Goal: Communication & Community: Answer question/provide support

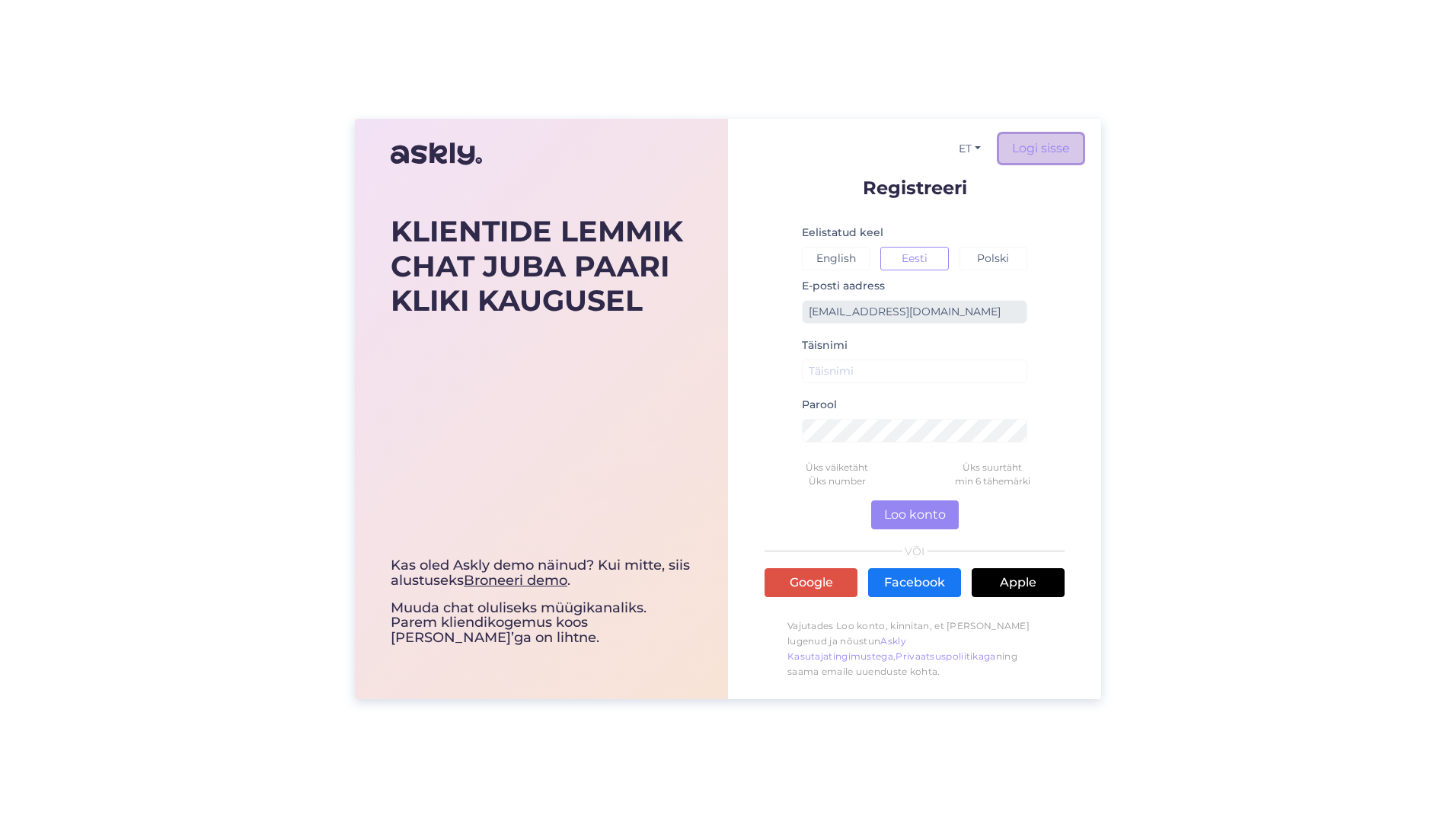
click at [1026, 162] on link "Logi sisse" at bounding box center [1040, 149] width 83 height 29
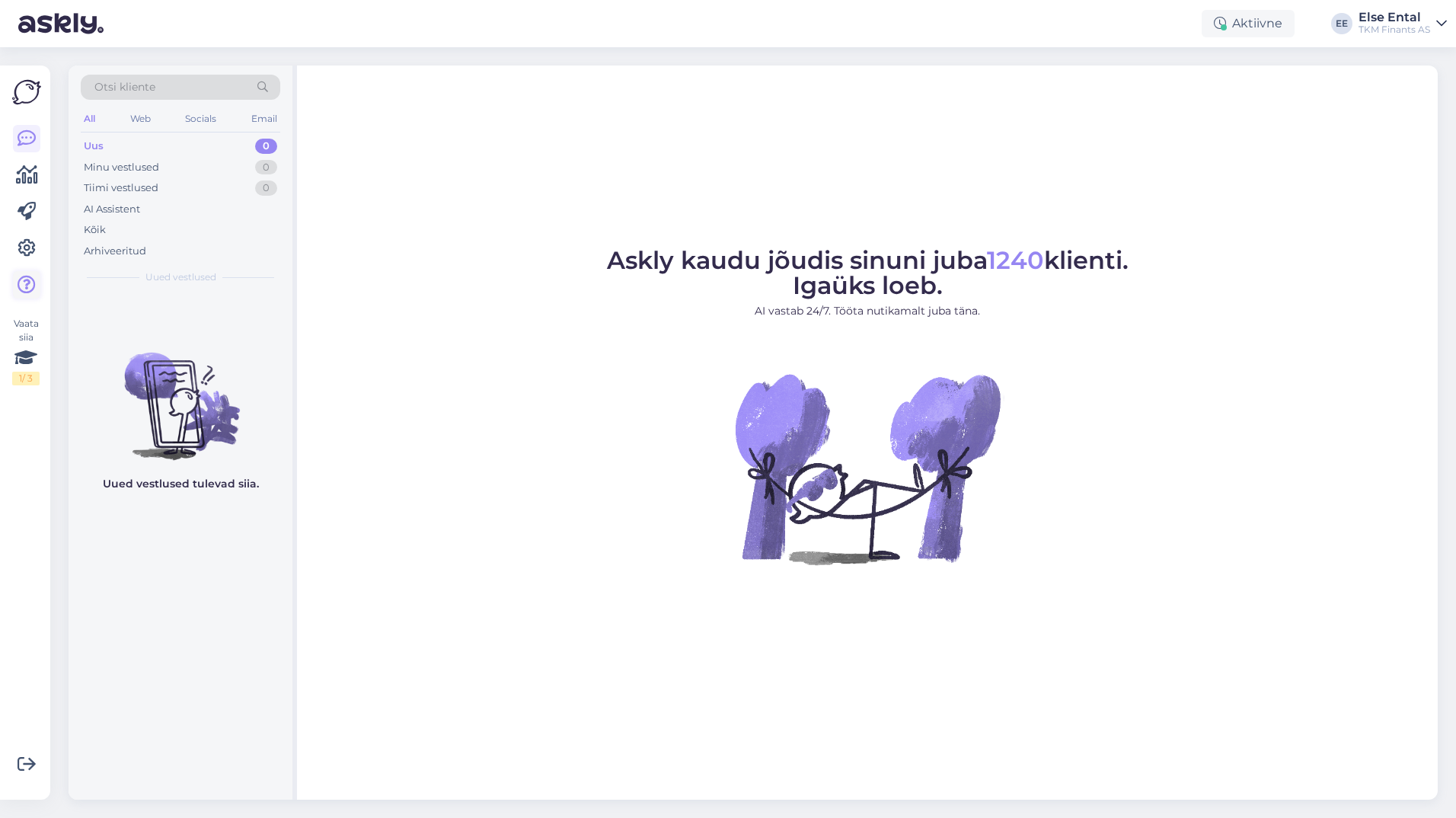
click at [28, 279] on icon at bounding box center [27, 285] width 18 height 18
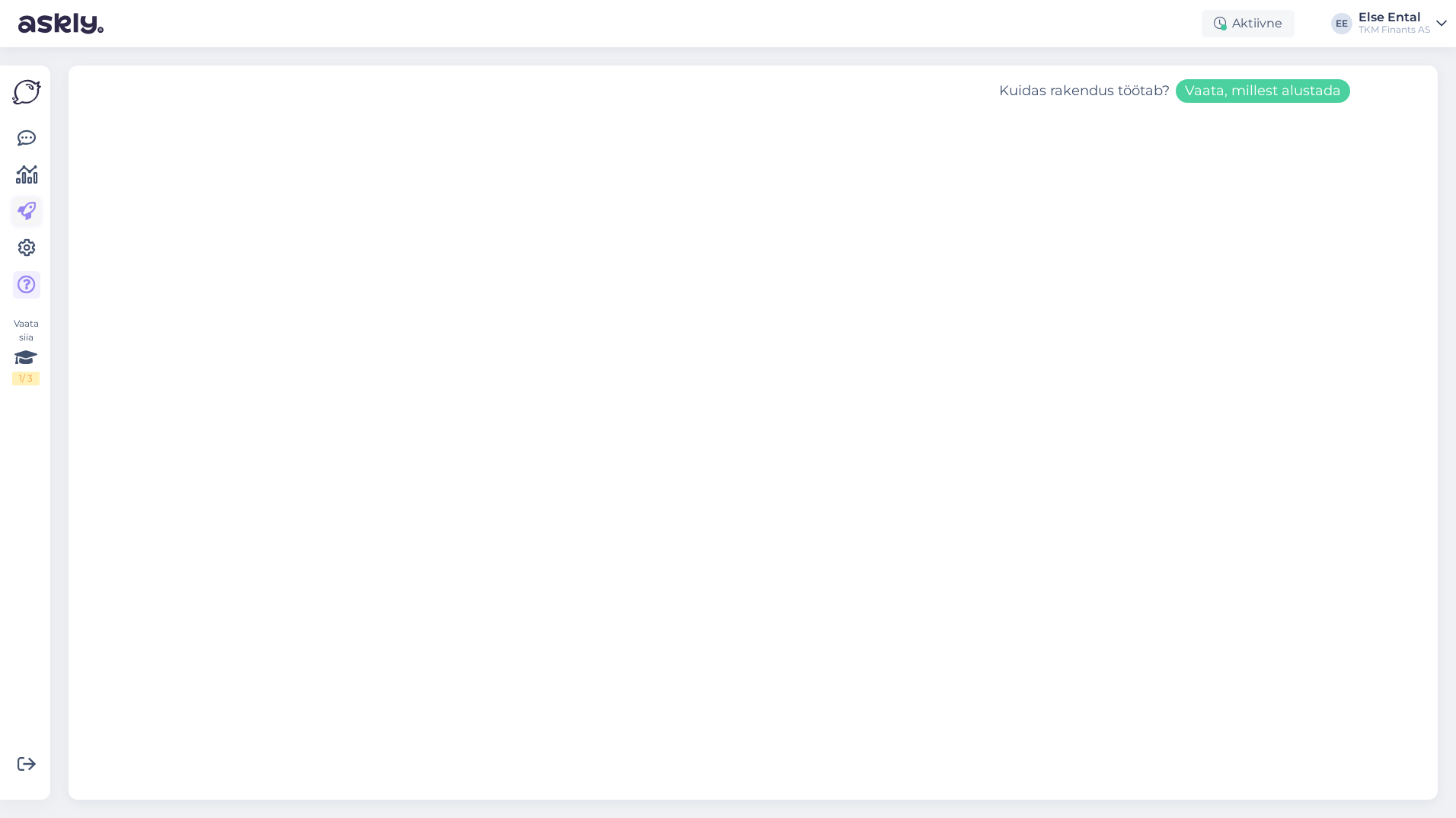
click at [29, 204] on icon at bounding box center [27, 211] width 18 height 18
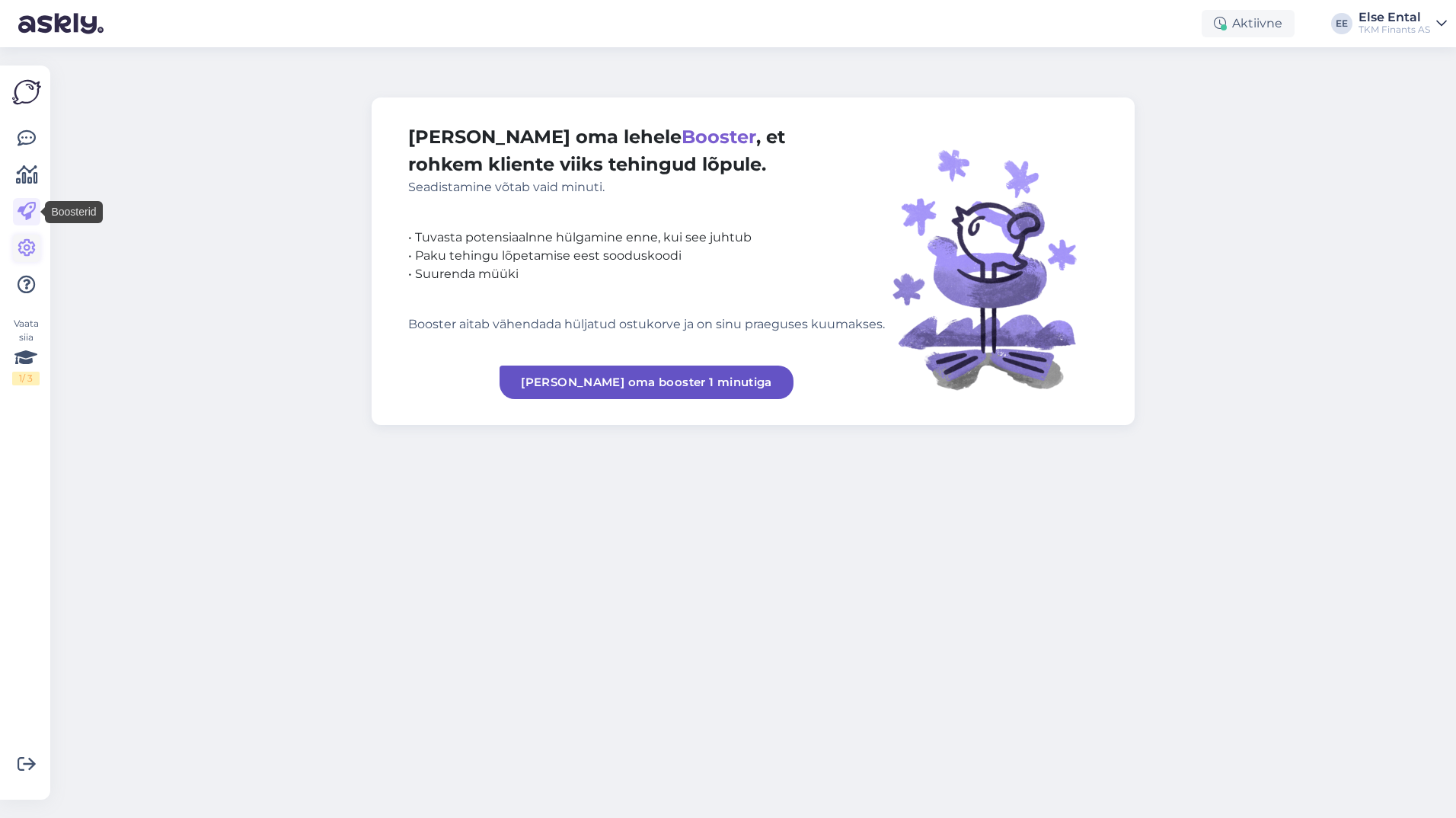
click at [26, 246] on icon at bounding box center [27, 248] width 18 height 18
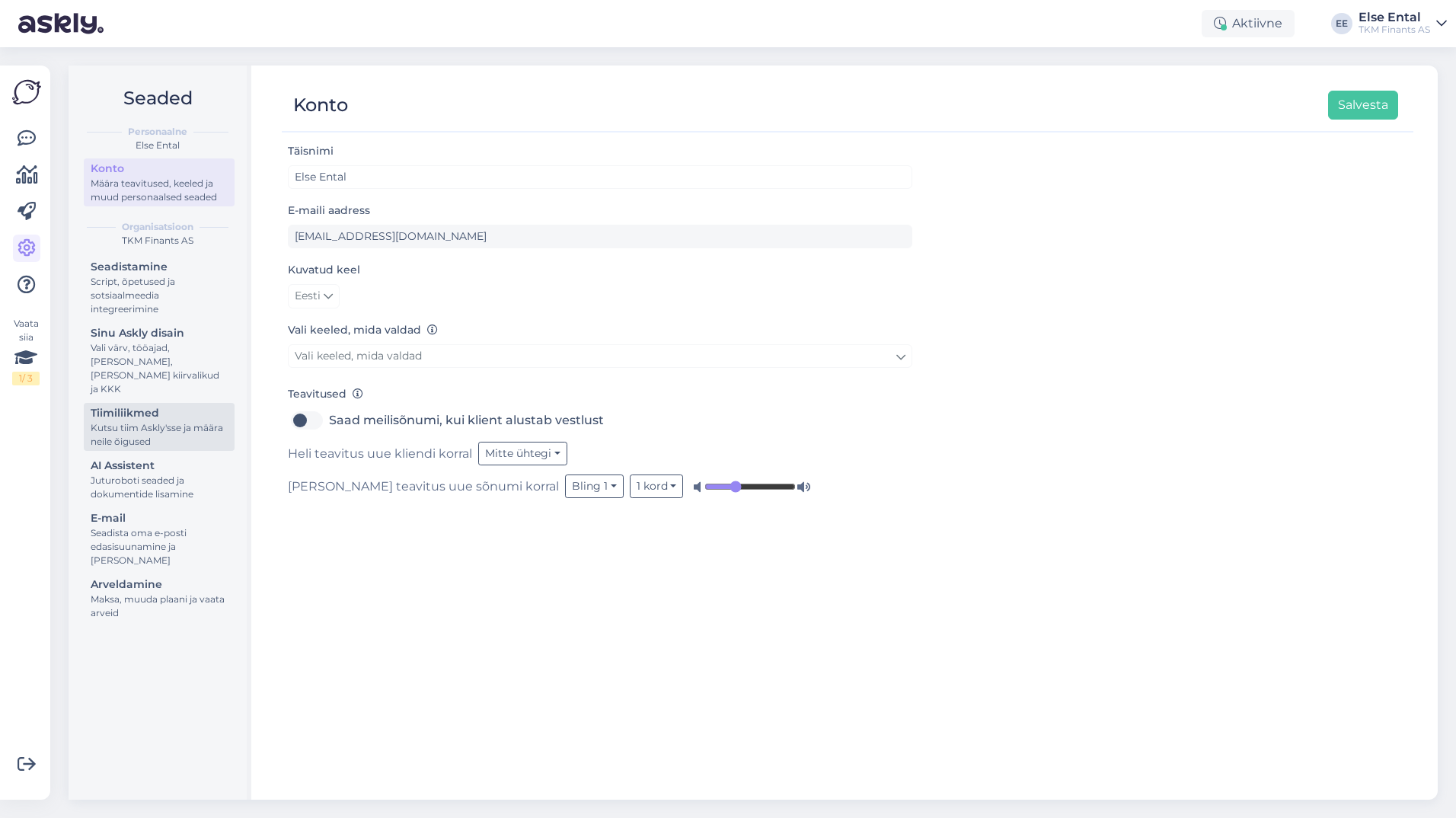
click at [169, 424] on div "Kutsu tiim Askly'sse ja määra neile õigused" at bounding box center [159, 435] width 137 height 28
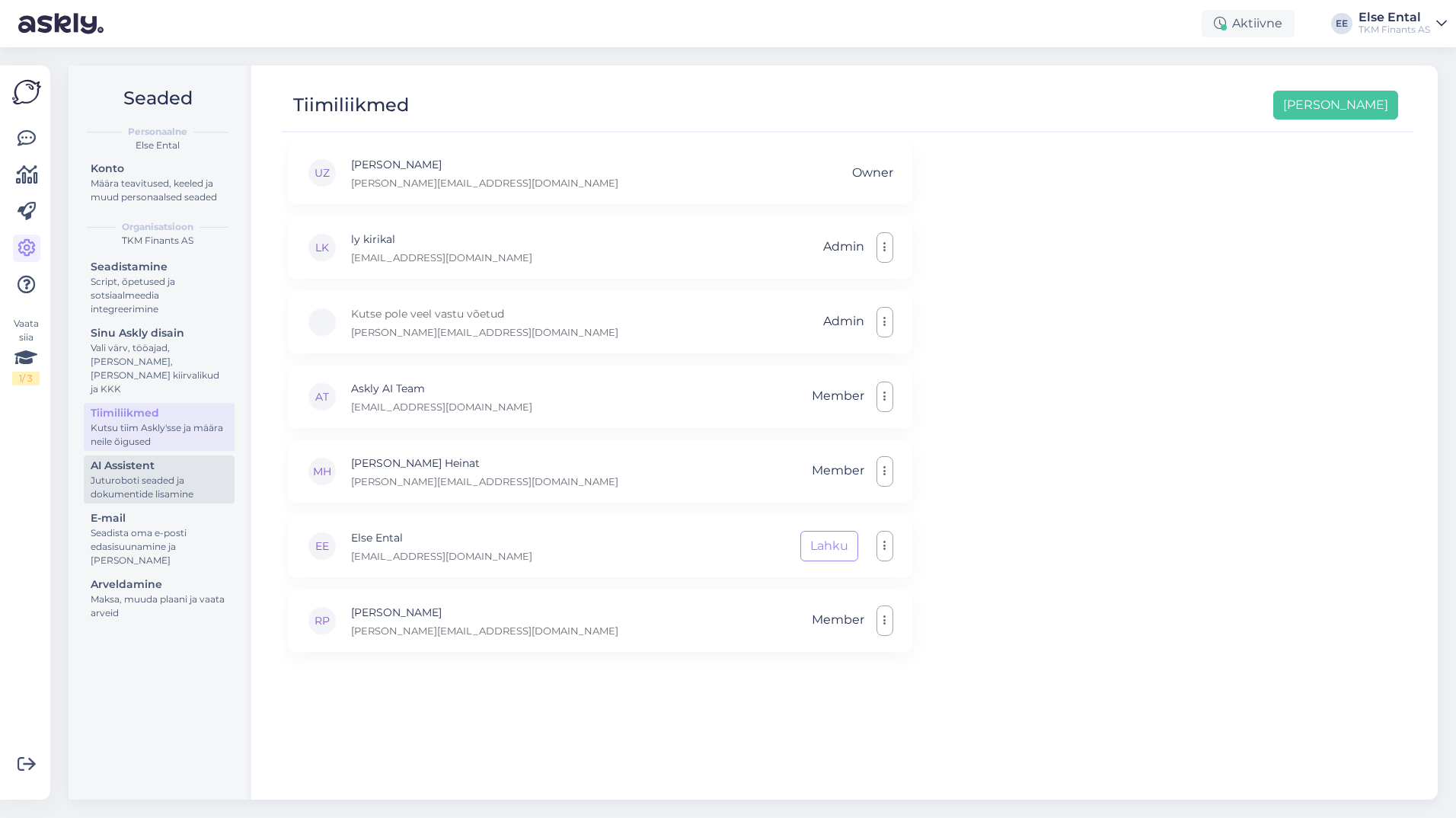
click at [142, 473] on div "Juturoboti seaded ja dokumentide lisamine" at bounding box center [159, 487] width 137 height 28
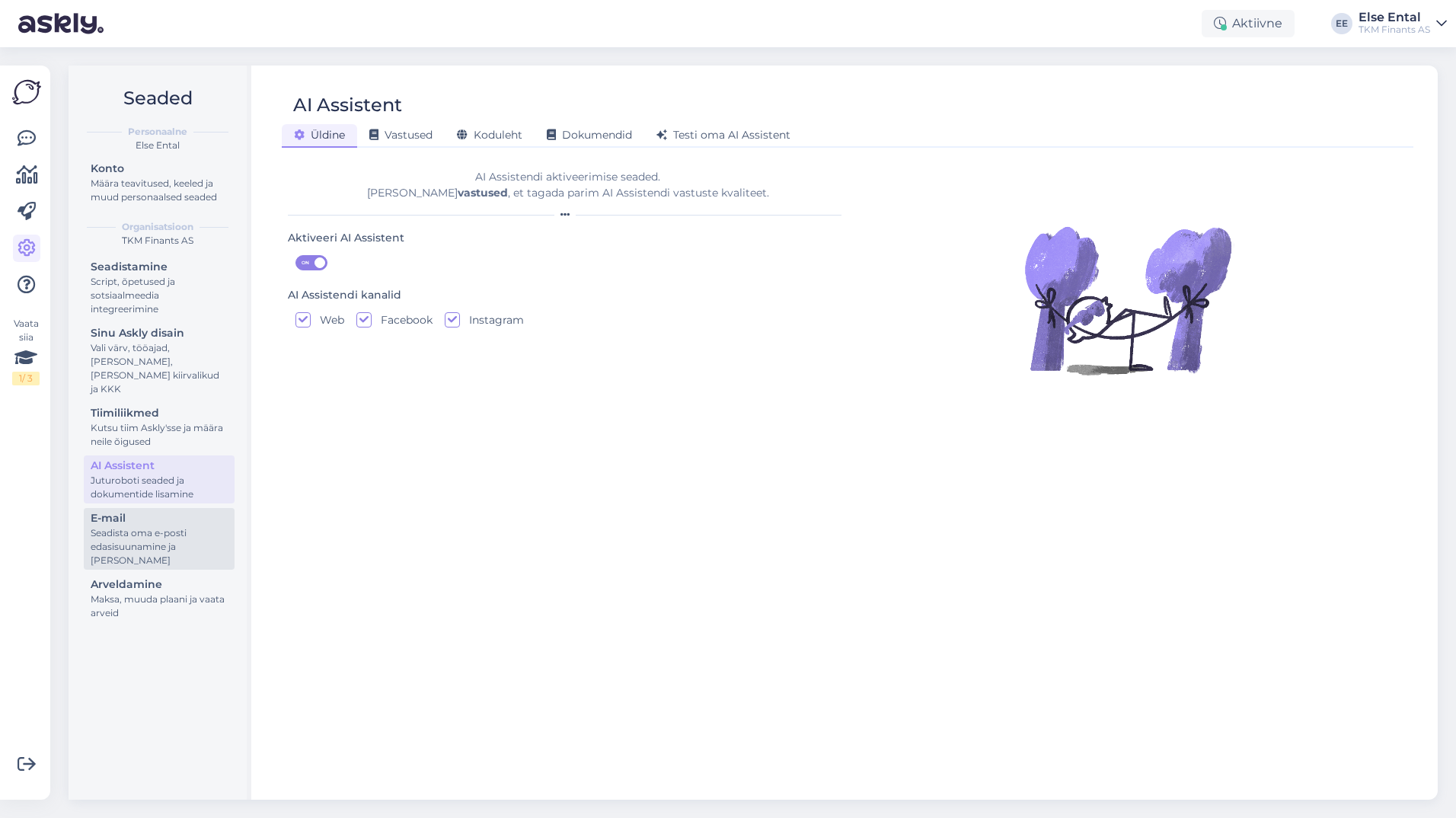
click at [139, 526] on div "Seadista oma e-posti edasisuunamine ja [PERSON_NAME]" at bounding box center [159, 547] width 137 height 41
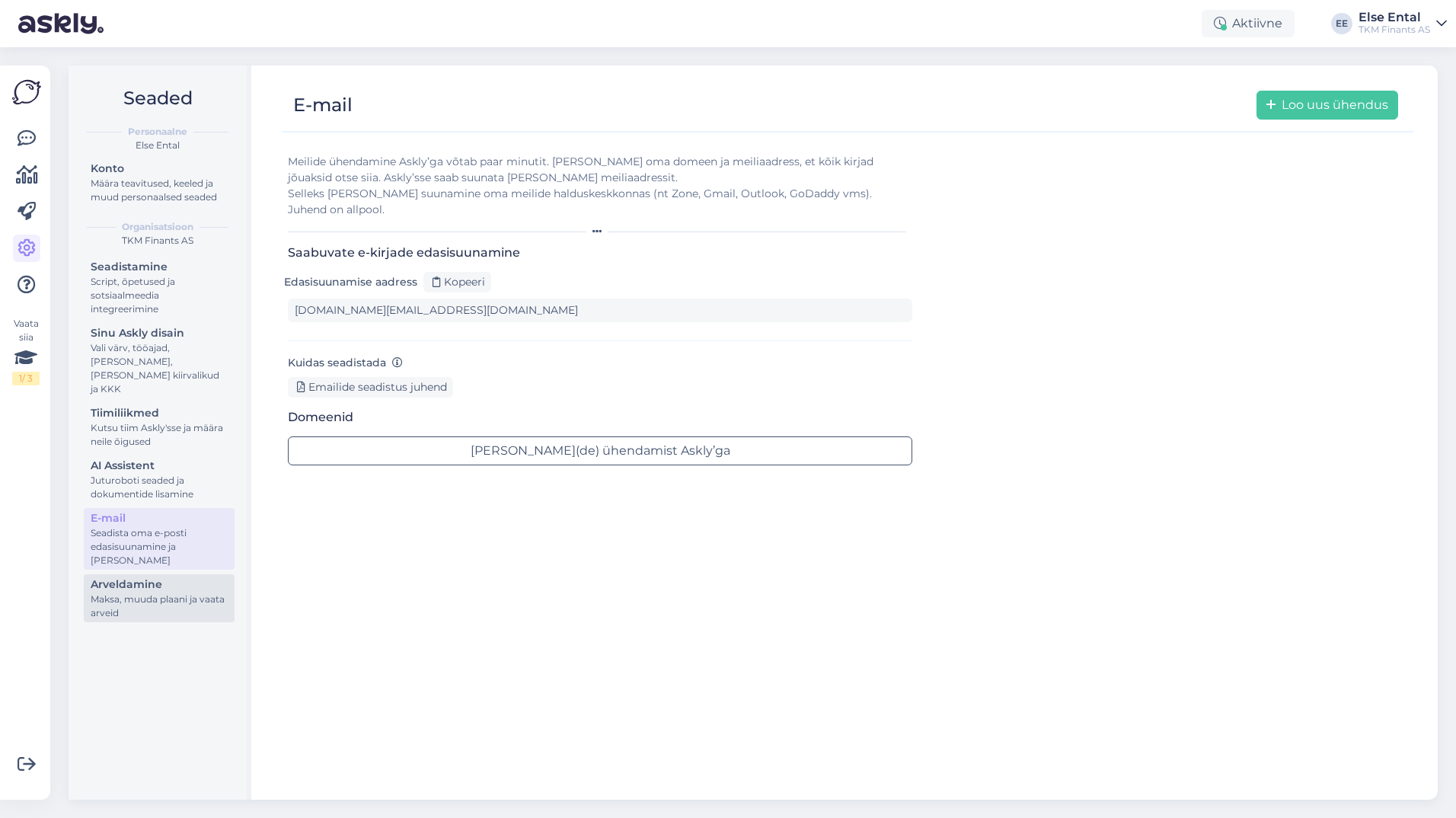
click at [135, 577] on div "Arveldamine" at bounding box center [159, 584] width 137 height 16
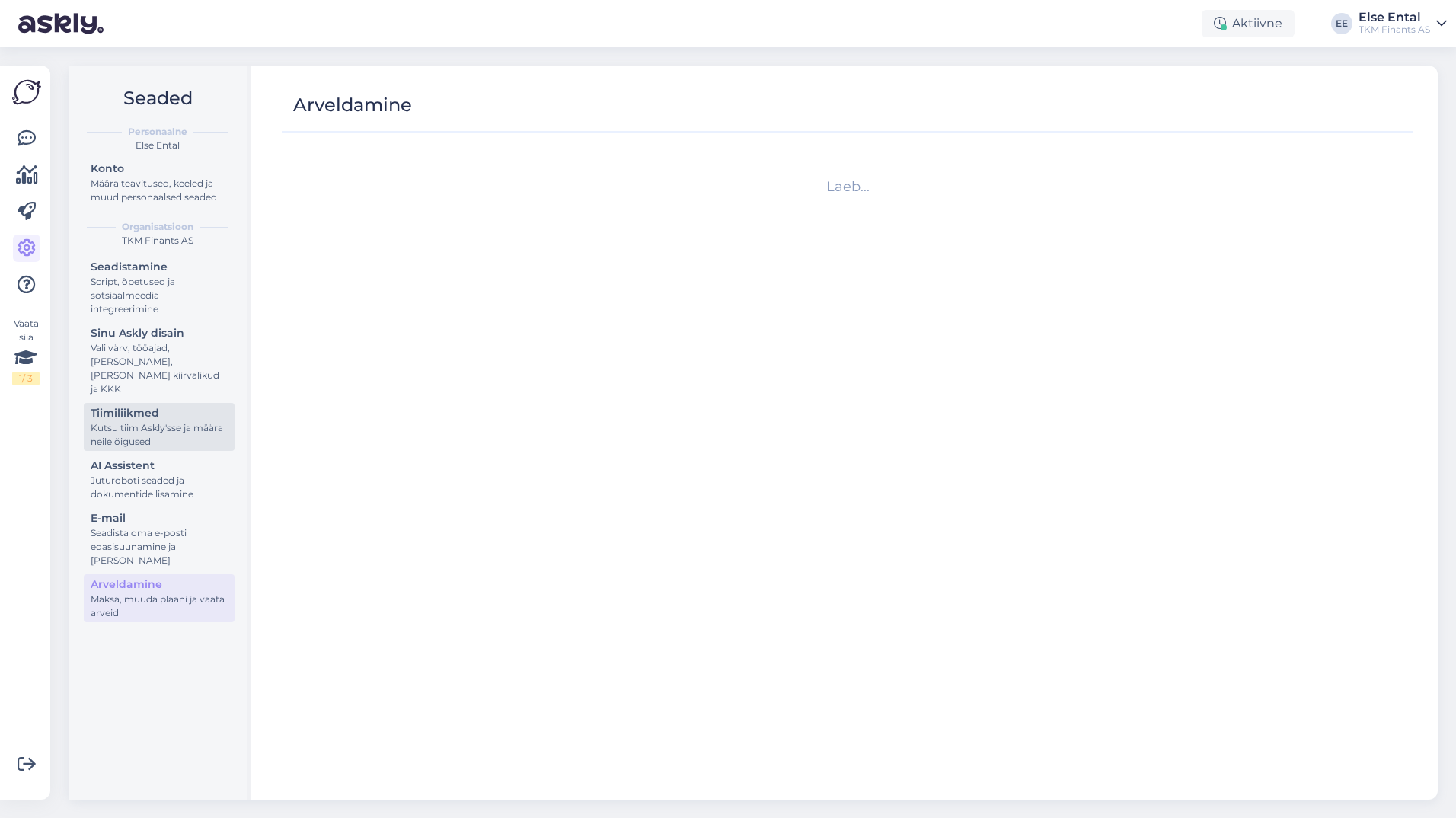
click at [153, 405] on div "Tiimiliikmed" at bounding box center [159, 413] width 137 height 16
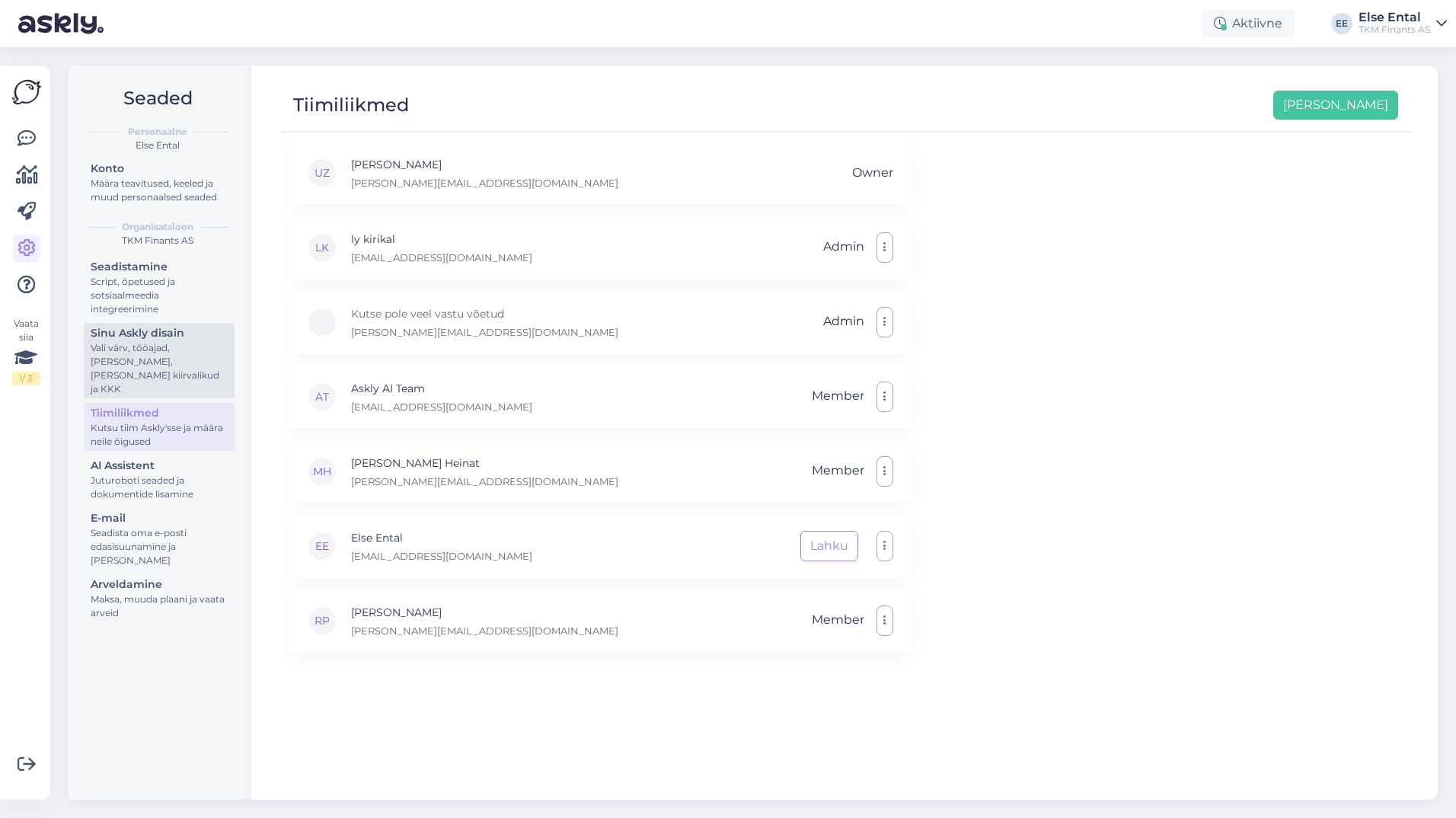
click at [159, 364] on div "Vali värv, tööajad, [PERSON_NAME], [PERSON_NAME] kiirvalikud ja KKK" at bounding box center [159, 368] width 137 height 55
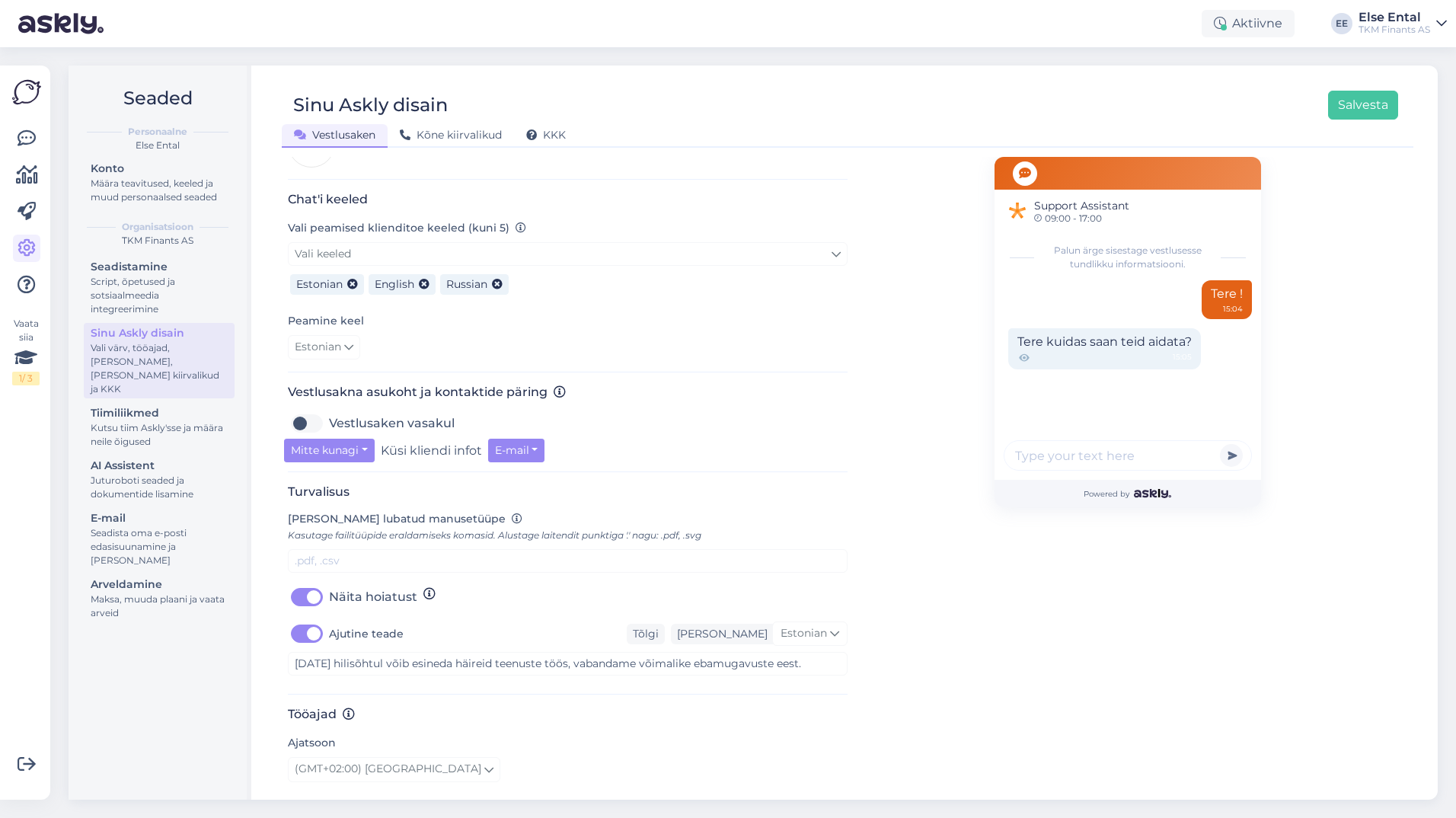
scroll to position [456, 0]
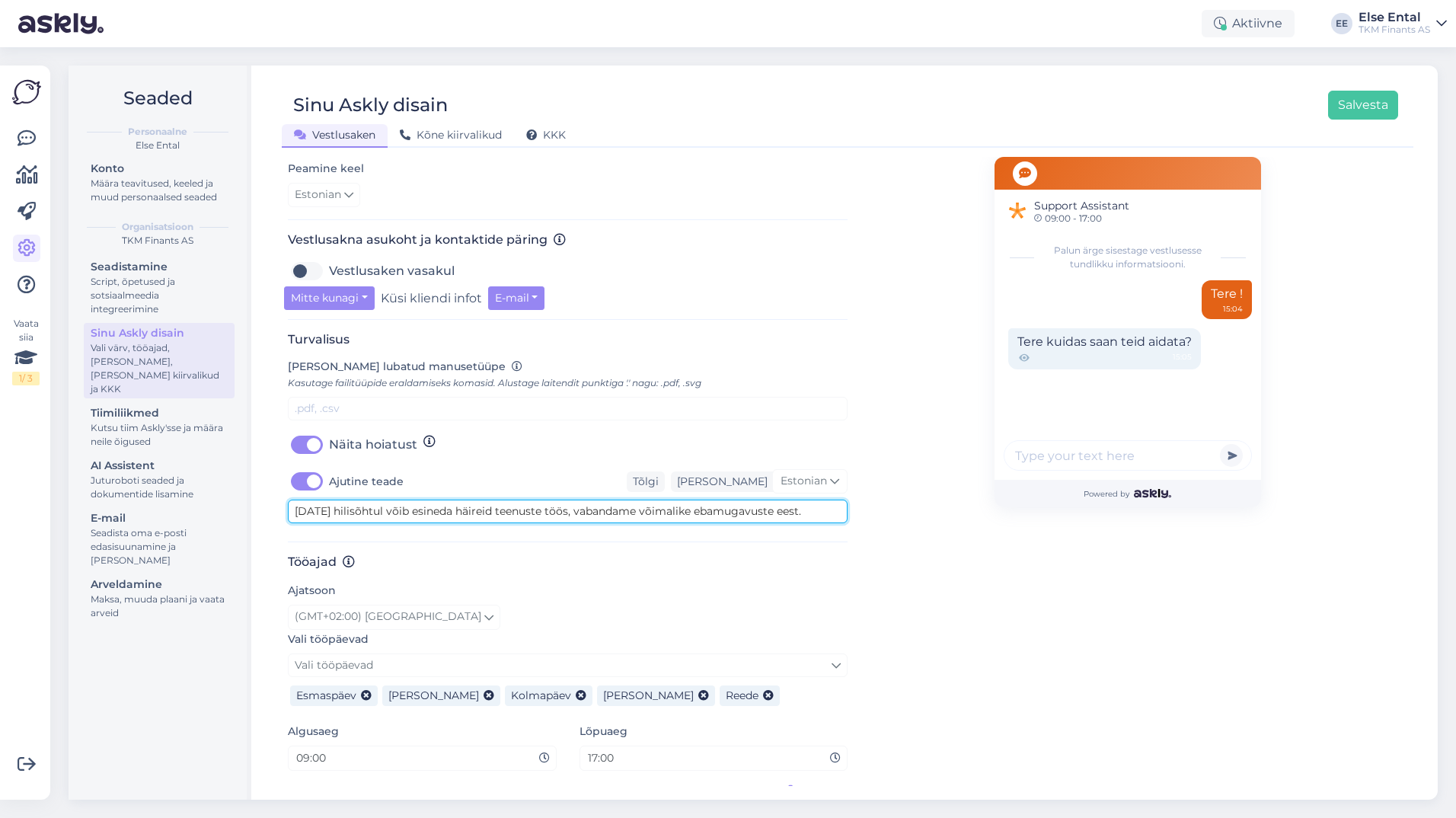
click at [839, 499] on textarea "[DATE] hilisõhtul võib esineda häireid teenuste töös, vabandame võimalike ebamu…" at bounding box center [568, 511] width 560 height 24
drag, startPoint x: 835, startPoint y: 497, endPoint x: 244, endPoint y: 479, distance: 591.3
click at [244, 479] on div "Seaded Personaalne Else Ental Konto Määra teavitused, keeled ja muud personaals…" at bounding box center [752, 432] width 1369 height 734
click at [937, 547] on div "Support Assistant 09:00 - 17:00 Palun ärge sisestage vestlusesse tundlikku info…" at bounding box center [1127, 264] width 560 height 1129
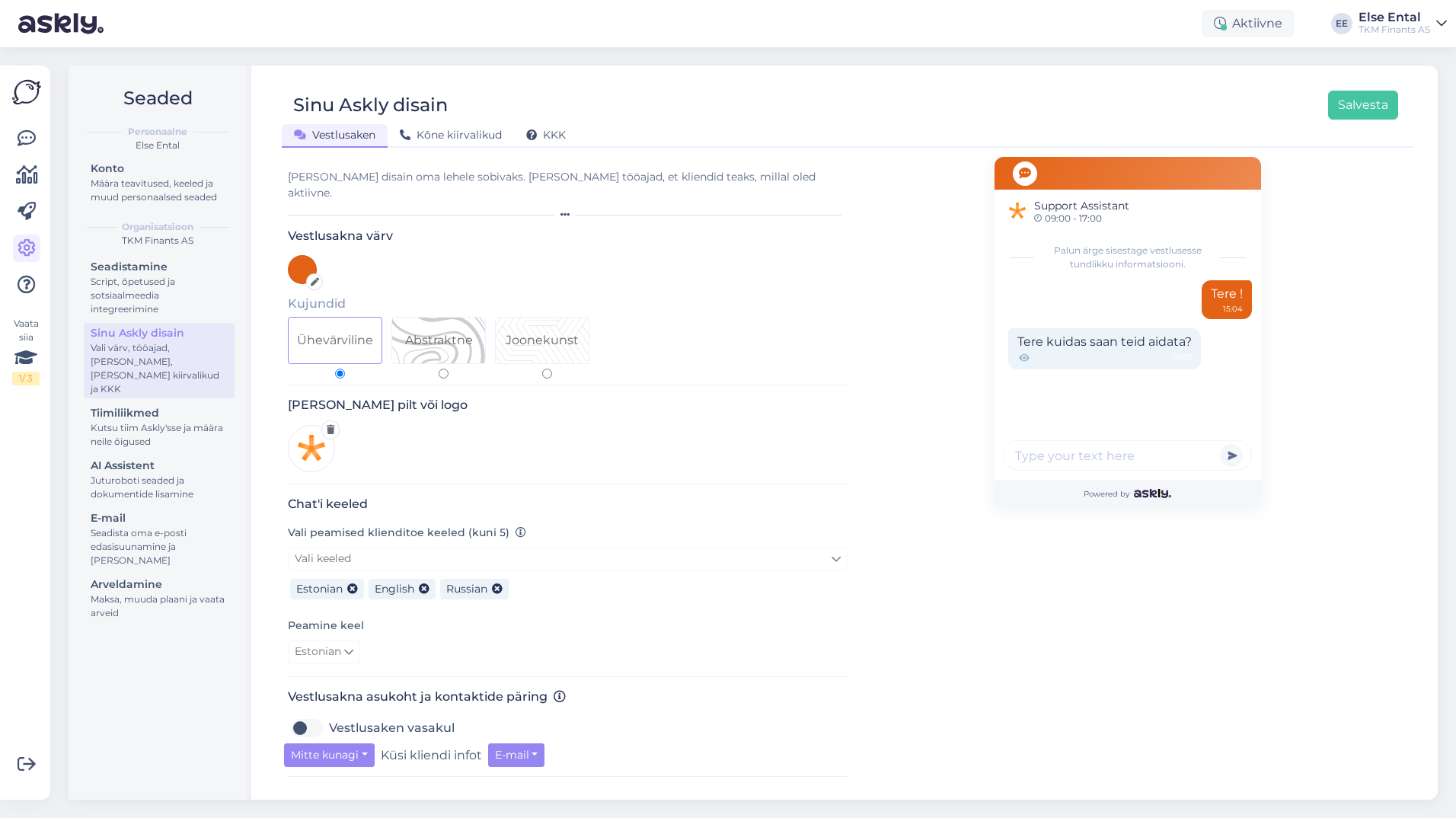
drag, startPoint x: 1115, startPoint y: 636, endPoint x: 1107, endPoint y: 646, distance: 12.8
click at [1115, 636] on div "Support Assistant 09:00 - 17:00 Palun ärge sisestage vestlusesse tundlikku info…" at bounding box center [1127, 721] width 267 height 1129
click at [33, 179] on icon at bounding box center [27, 175] width 22 height 18
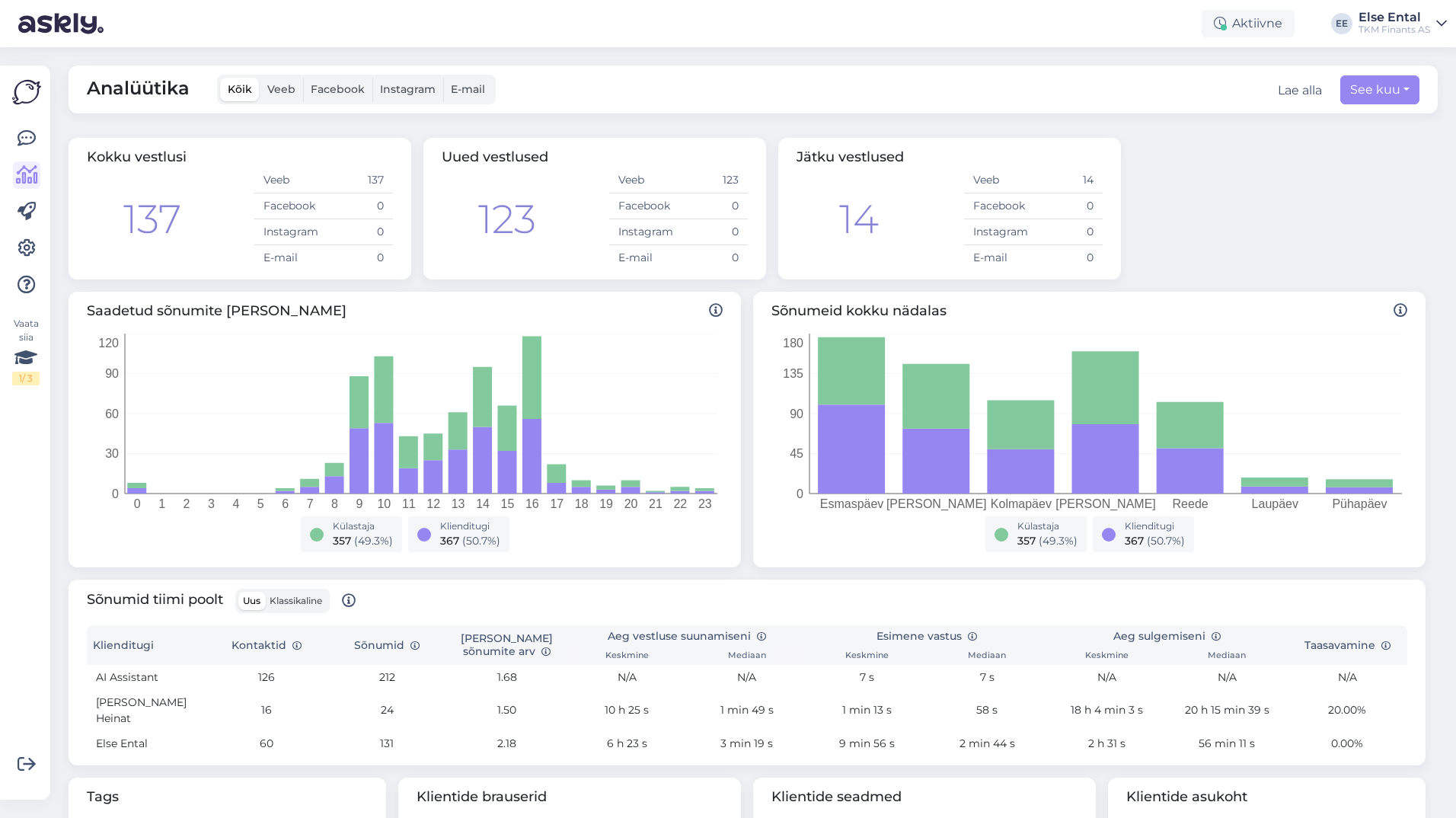
click at [24, 124] on div "Vaata siia 1 / 3" at bounding box center [27, 432] width 29 height 709
click at [21, 139] on icon at bounding box center [27, 139] width 18 height 18
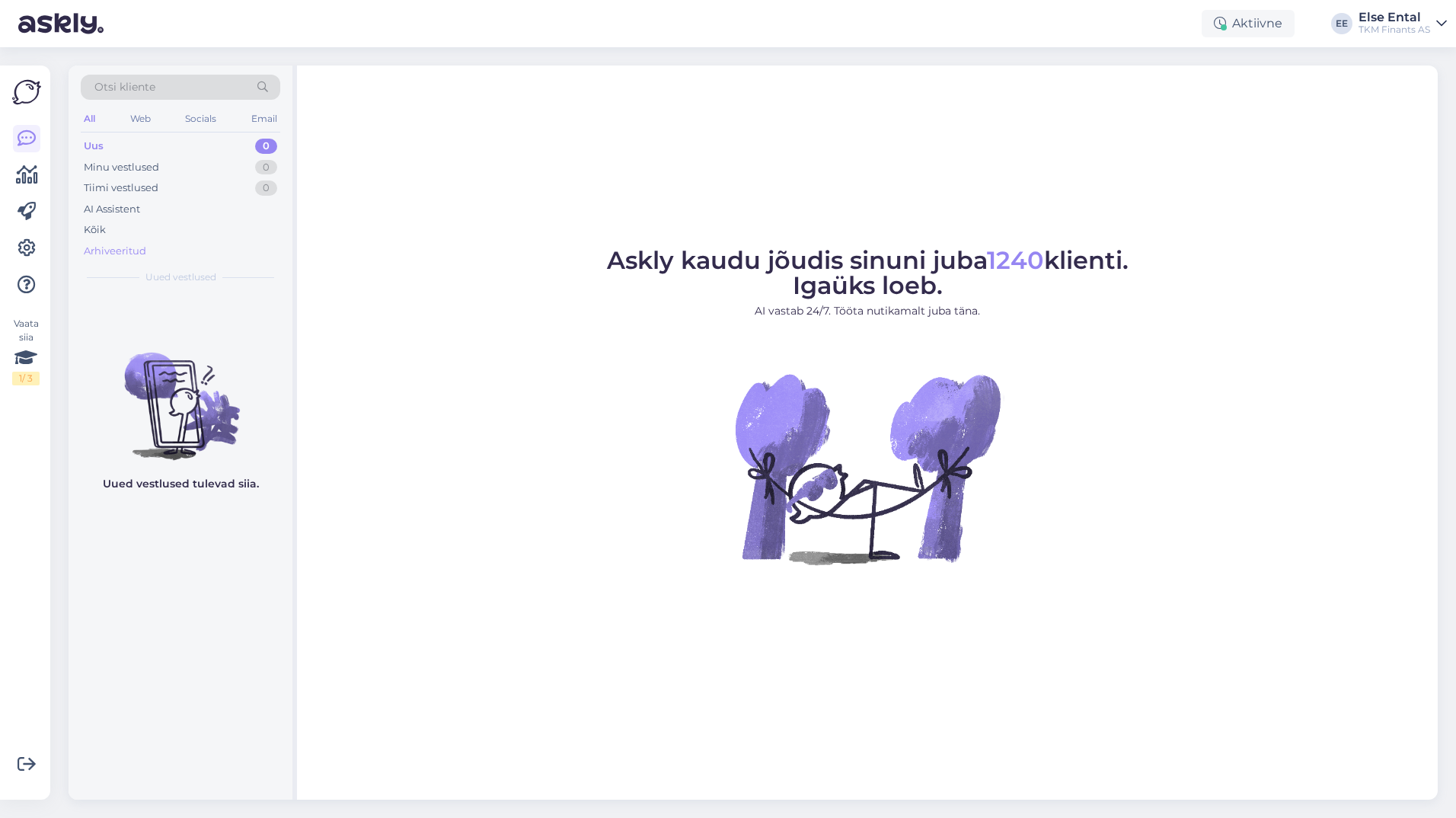
click at [121, 252] on div "Arhiveeritud" at bounding box center [115, 251] width 63 height 15
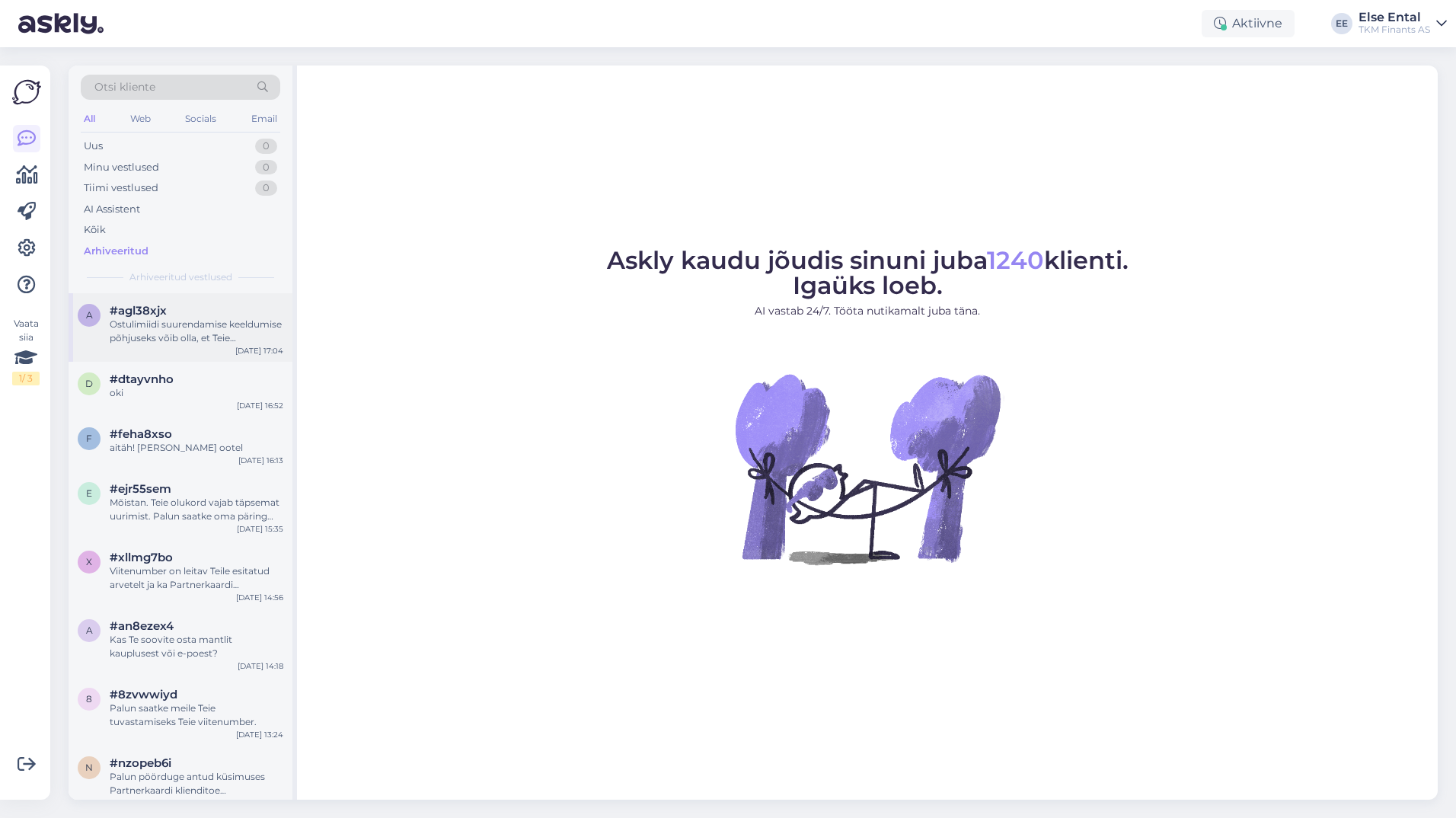
click at [134, 326] on div "Ostulimiidi suurendamise keeldumise põhjuseks võib olla, et Teie krediidihinnan…" at bounding box center [196, 332] width 174 height 28
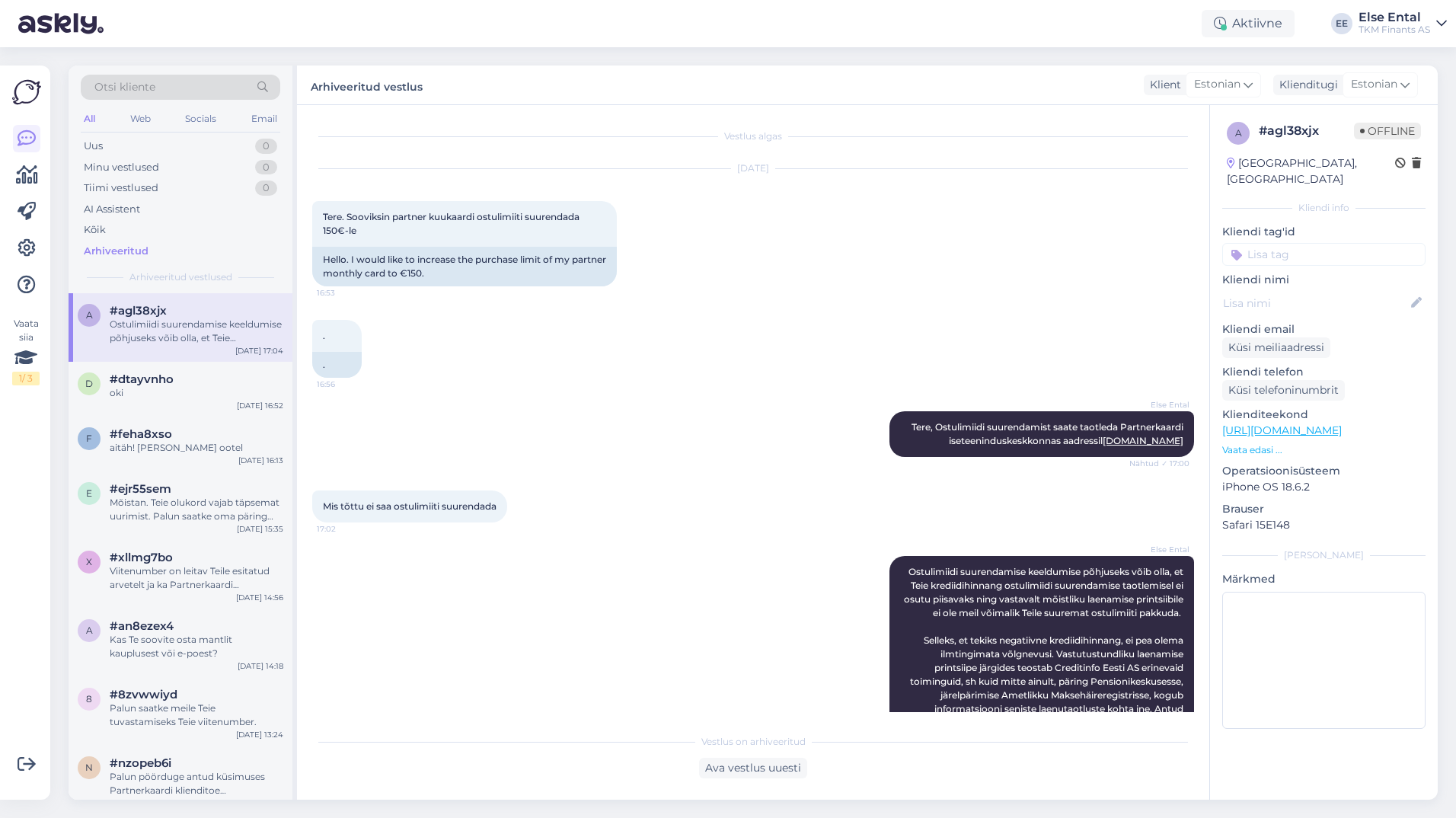
scroll to position [70, 0]
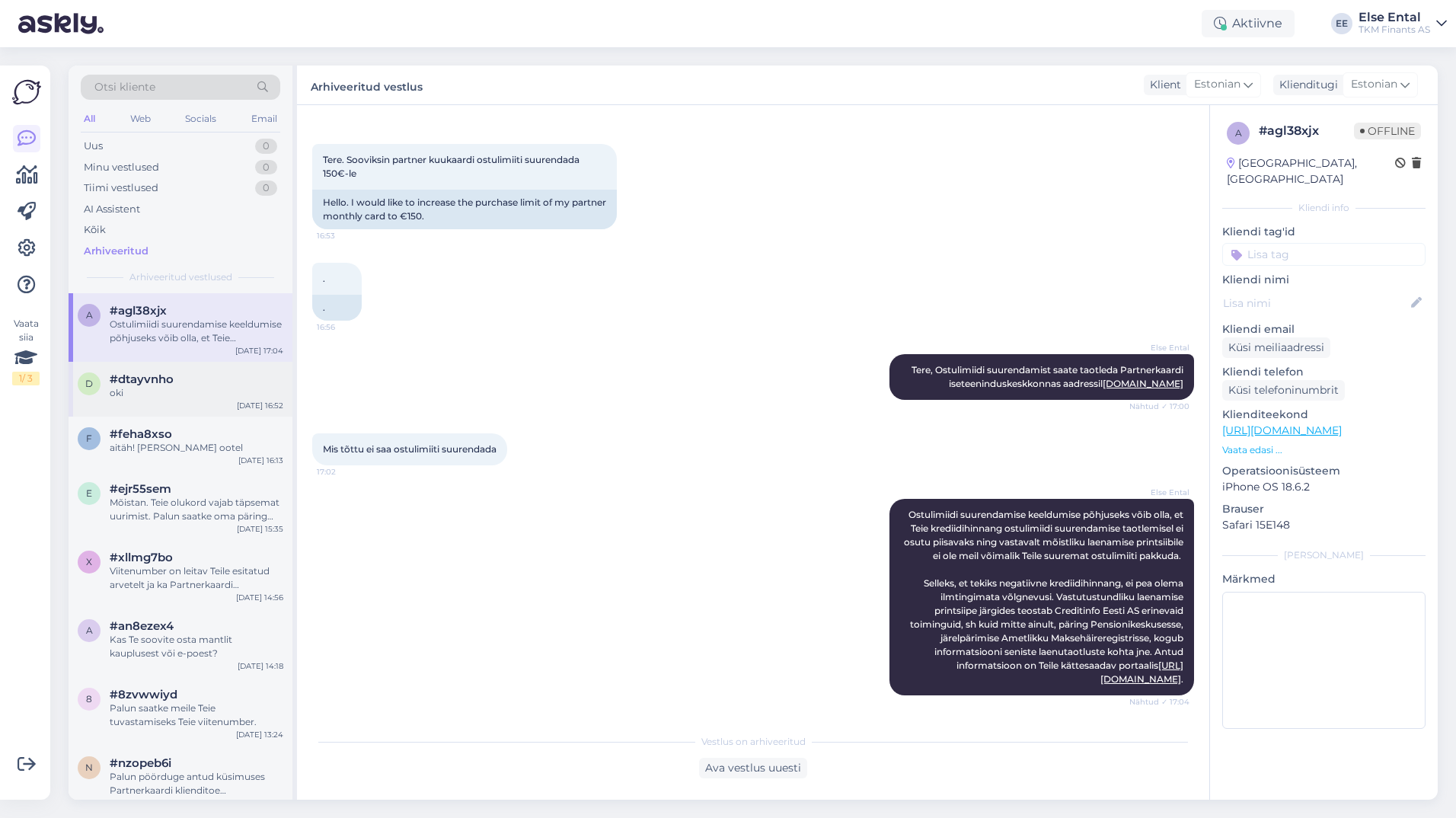
click at [172, 384] on span "#dtayvnho" at bounding box center [142, 379] width 64 height 14
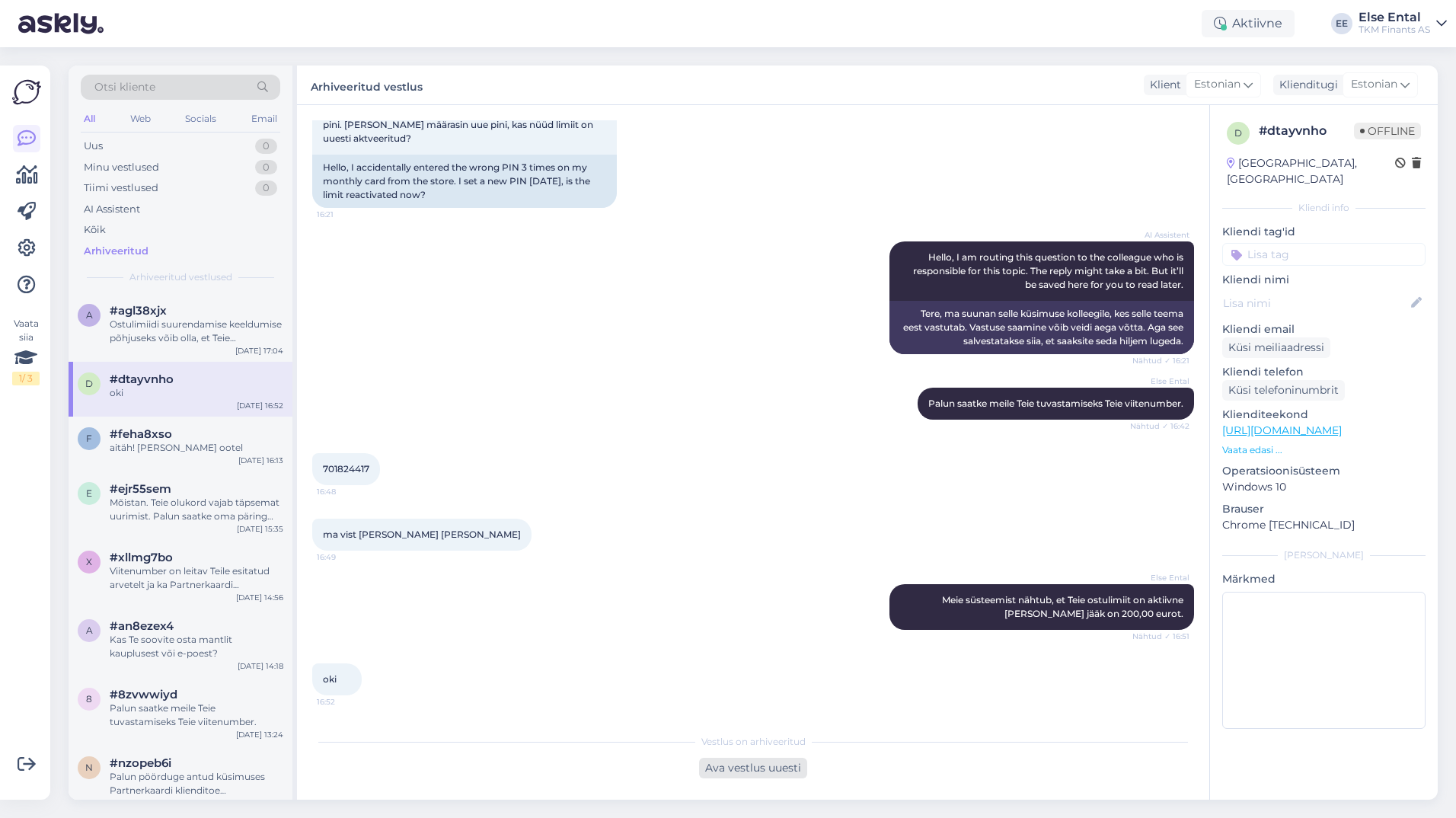
click at [757, 771] on div "Ava vestlus uuesti" at bounding box center [753, 767] width 108 height 21
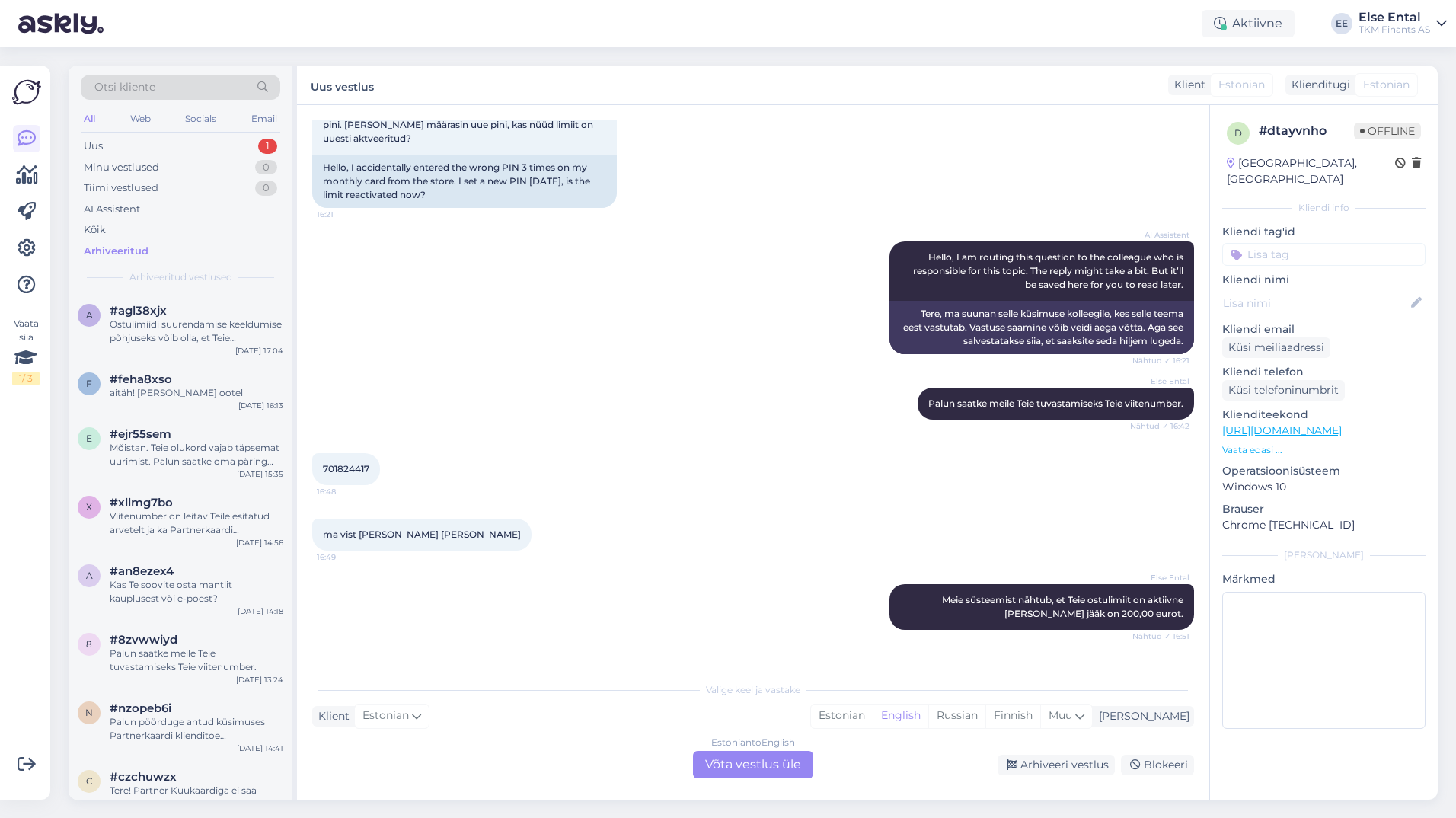
click at [768, 768] on div "Estonian to English Võta vestlus üle" at bounding box center [753, 764] width 120 height 28
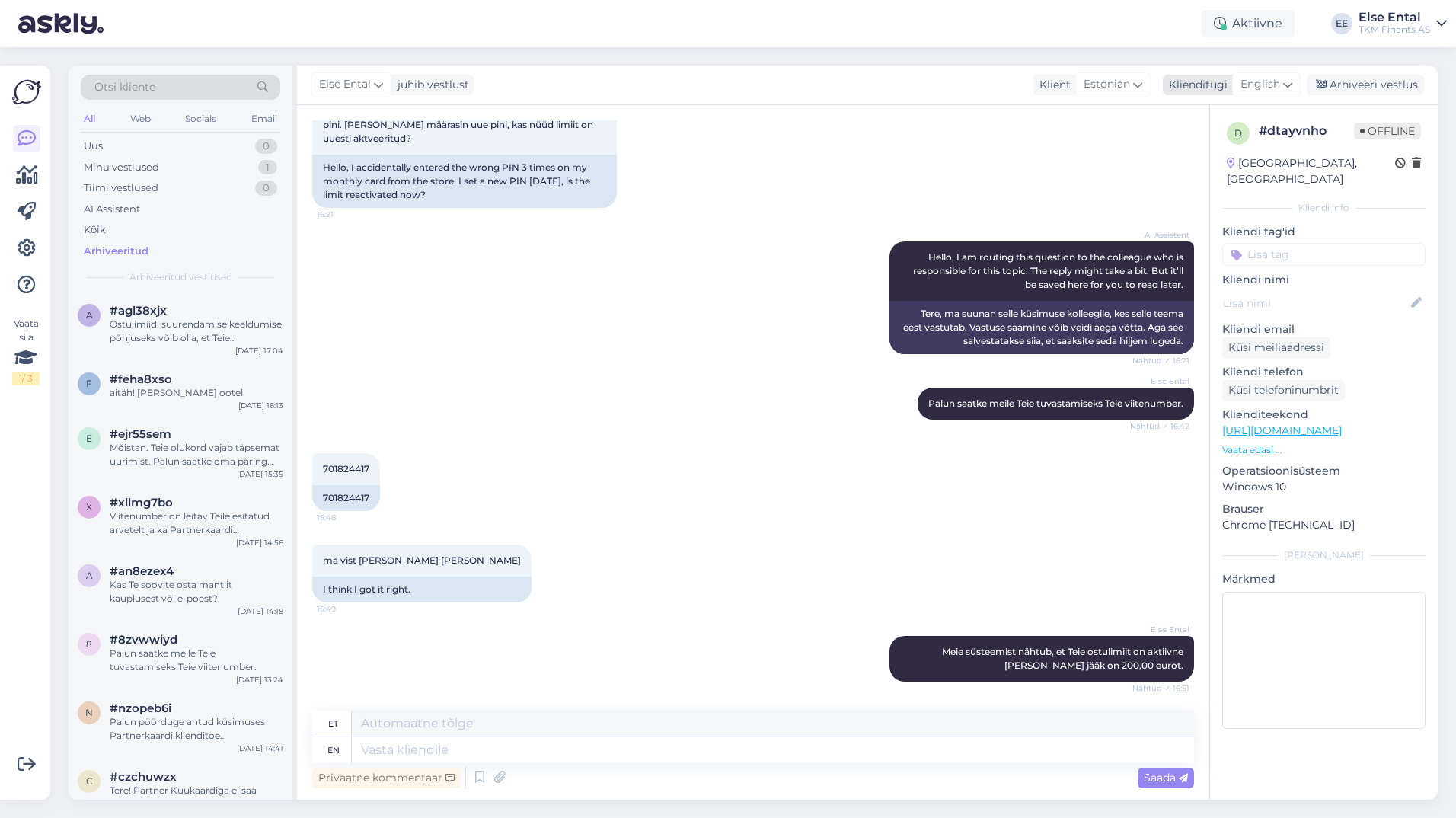
click at [1274, 80] on span "English" at bounding box center [1260, 84] width 40 height 17
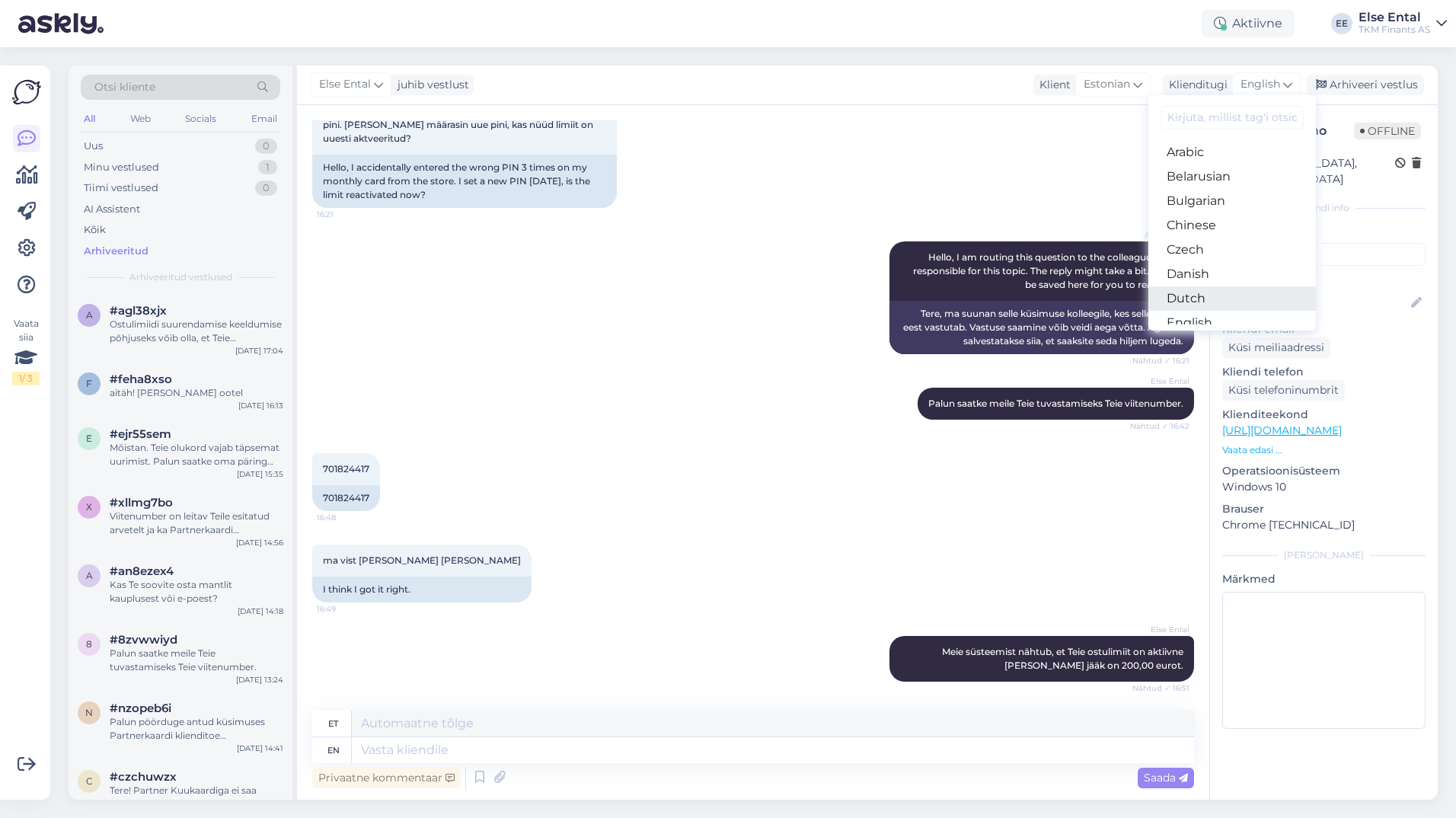
scroll to position [76, 0]
click at [1205, 270] on link "Estonian" at bounding box center [1232, 271] width 168 height 25
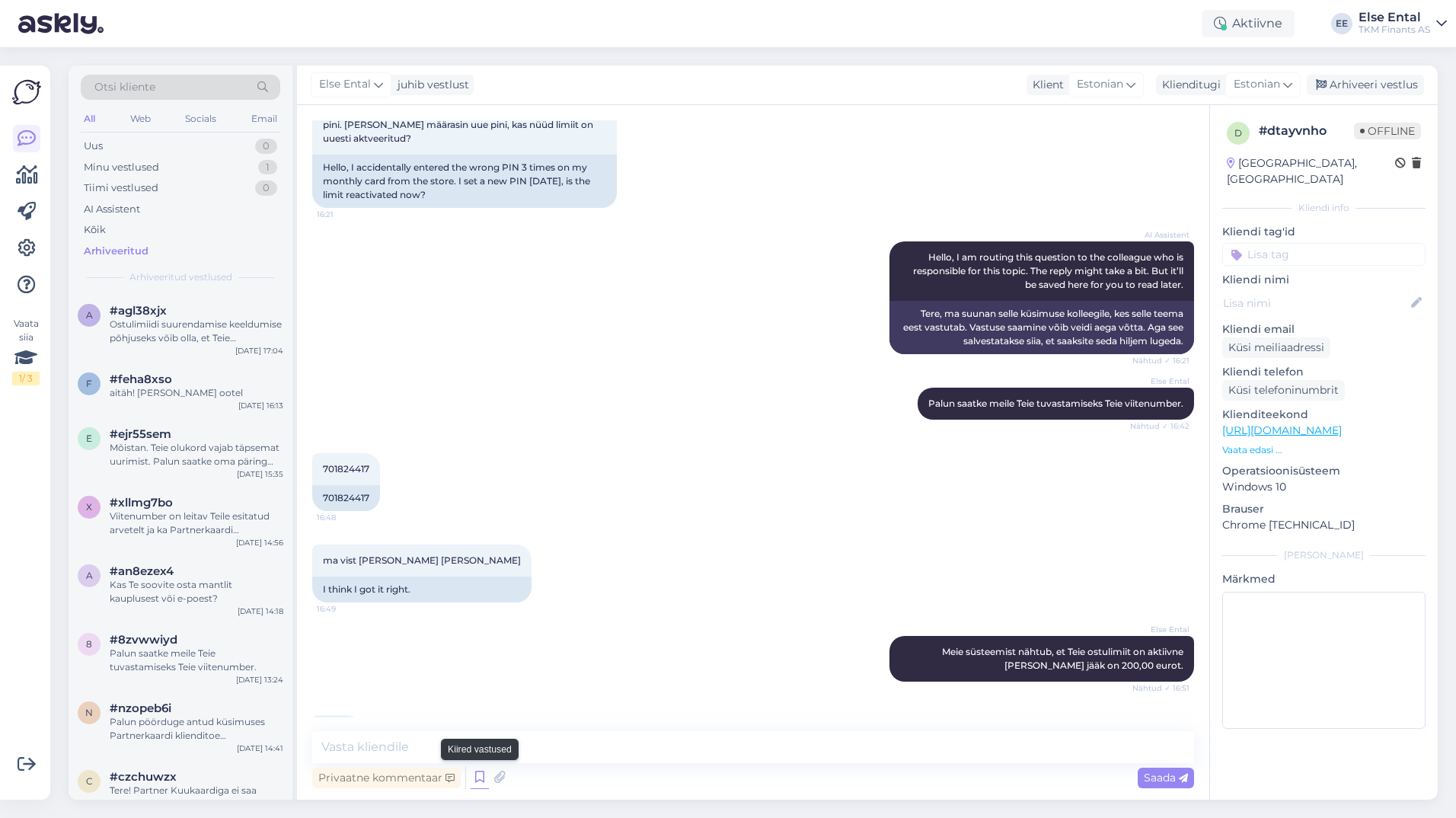
click at [477, 780] on icon at bounding box center [479, 777] width 18 height 23
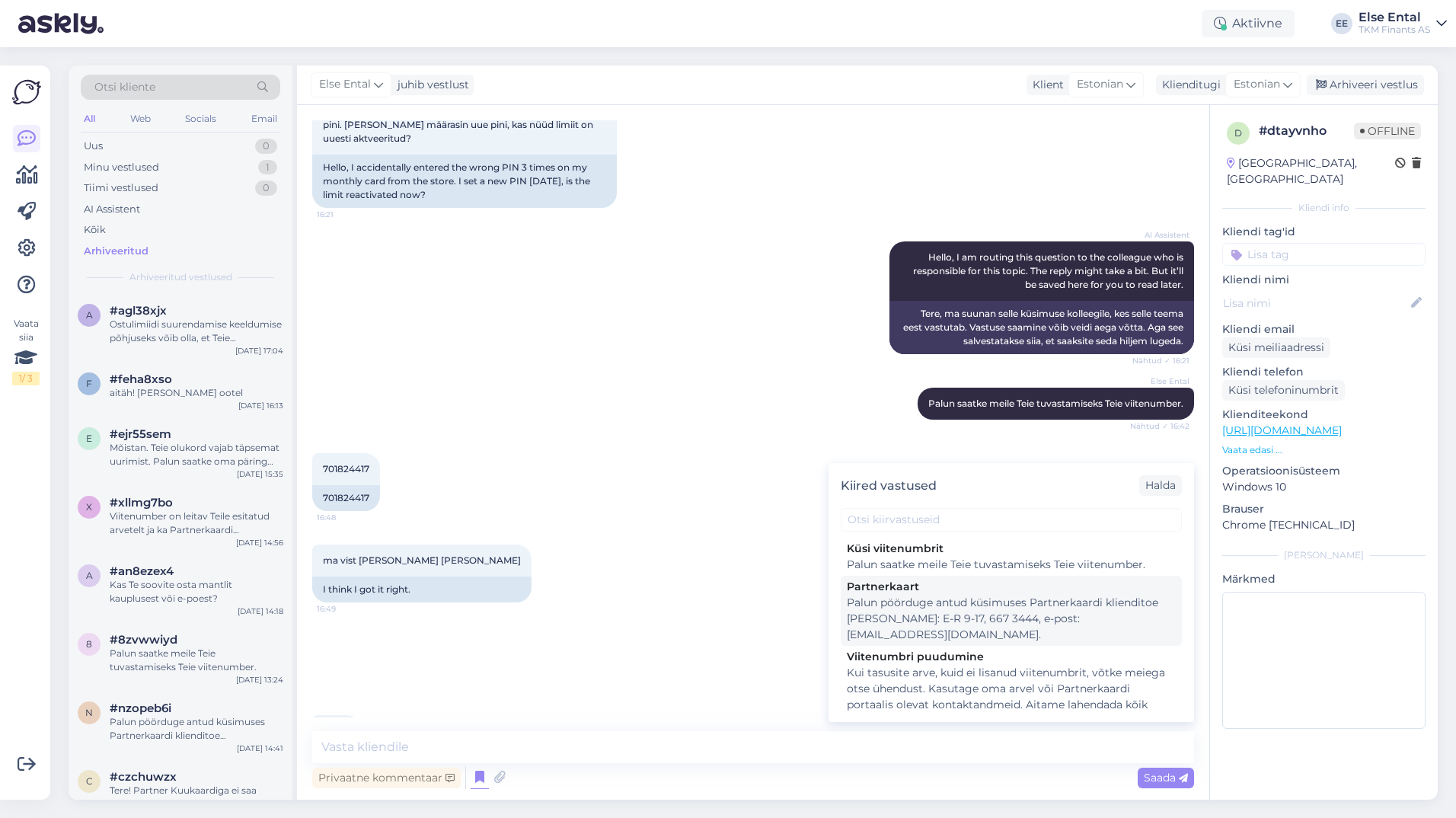
click at [1133, 610] on div "Palun pöörduge antud küsimuses Partnerkaardi klienditoe [PERSON_NAME]: E-R 9-17…" at bounding box center [1010, 618] width 329 height 48
type textarea "Palun pöörduge antud küsimuses Partnerkaardi klienditoe [PERSON_NAME]: E-R 9-17…"
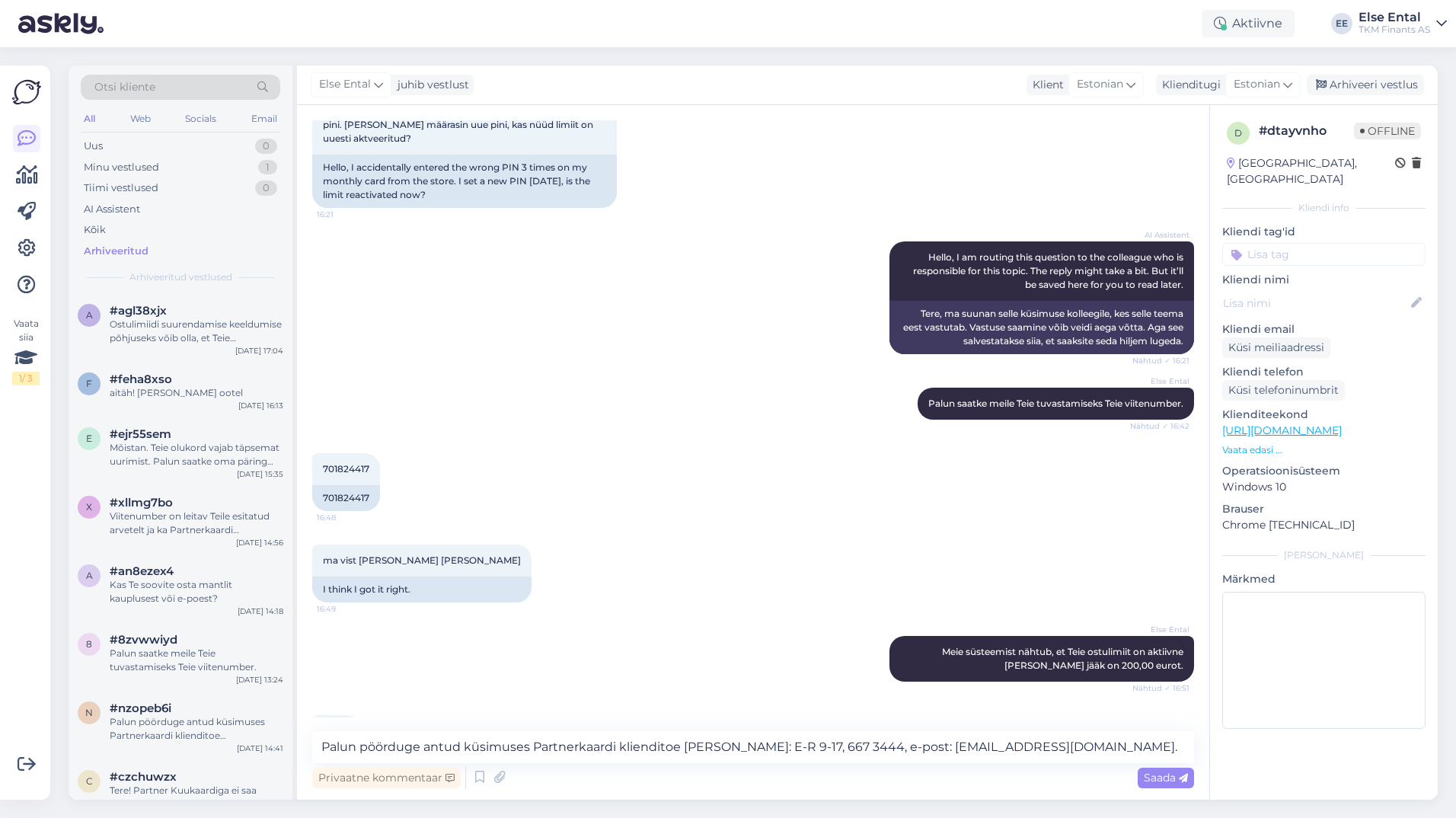
click at [1133, 610] on div "ma vist [PERSON_NAME] [PERSON_NAME] 16:49 I think I got it right." at bounding box center [753, 573] width 882 height 91
drag, startPoint x: 1012, startPoint y: 748, endPoint x: 306, endPoint y: 744, distance: 706.0
click at [306, 744] on div "Vestlus algas [DATE] Tere, taotlesin ostulimiiti. kas saan õigesti aru, et kui …" at bounding box center [753, 452] width 912 height 695
click at [1058, 749] on textarea "Palun pöörduge antud küsimuses Partnerkaardi klienditoe [PERSON_NAME]: E-R 9-17…" at bounding box center [753, 747] width 882 height 32
drag, startPoint x: 1059, startPoint y: 749, endPoint x: 256, endPoint y: 728, distance: 803.3
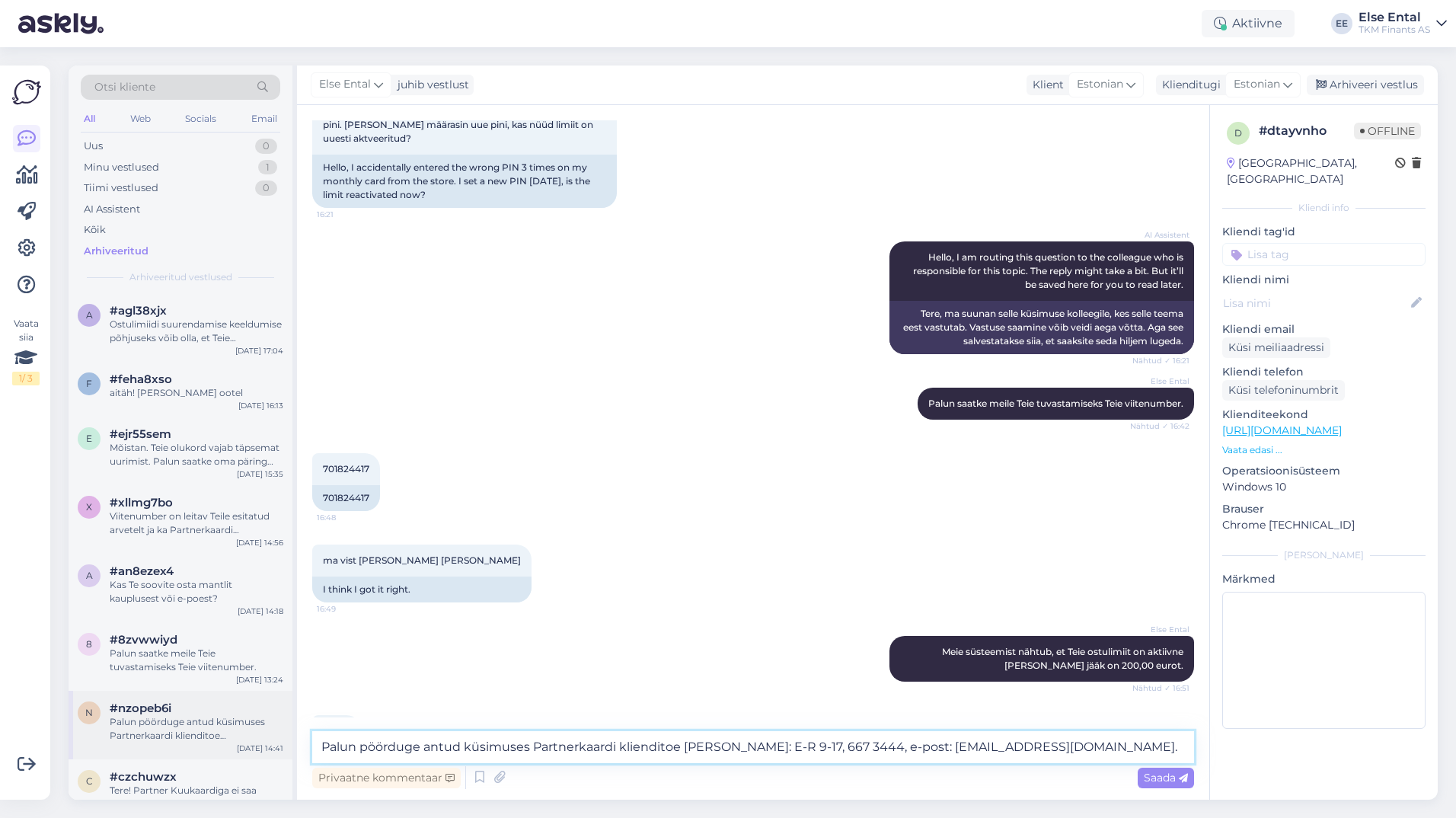
click at [258, 728] on div "Otsi kliente All Web Socials Email Uus 0 Minu vestlused 1 Tiimi vestlused 0 AI …" at bounding box center [752, 432] width 1369 height 734
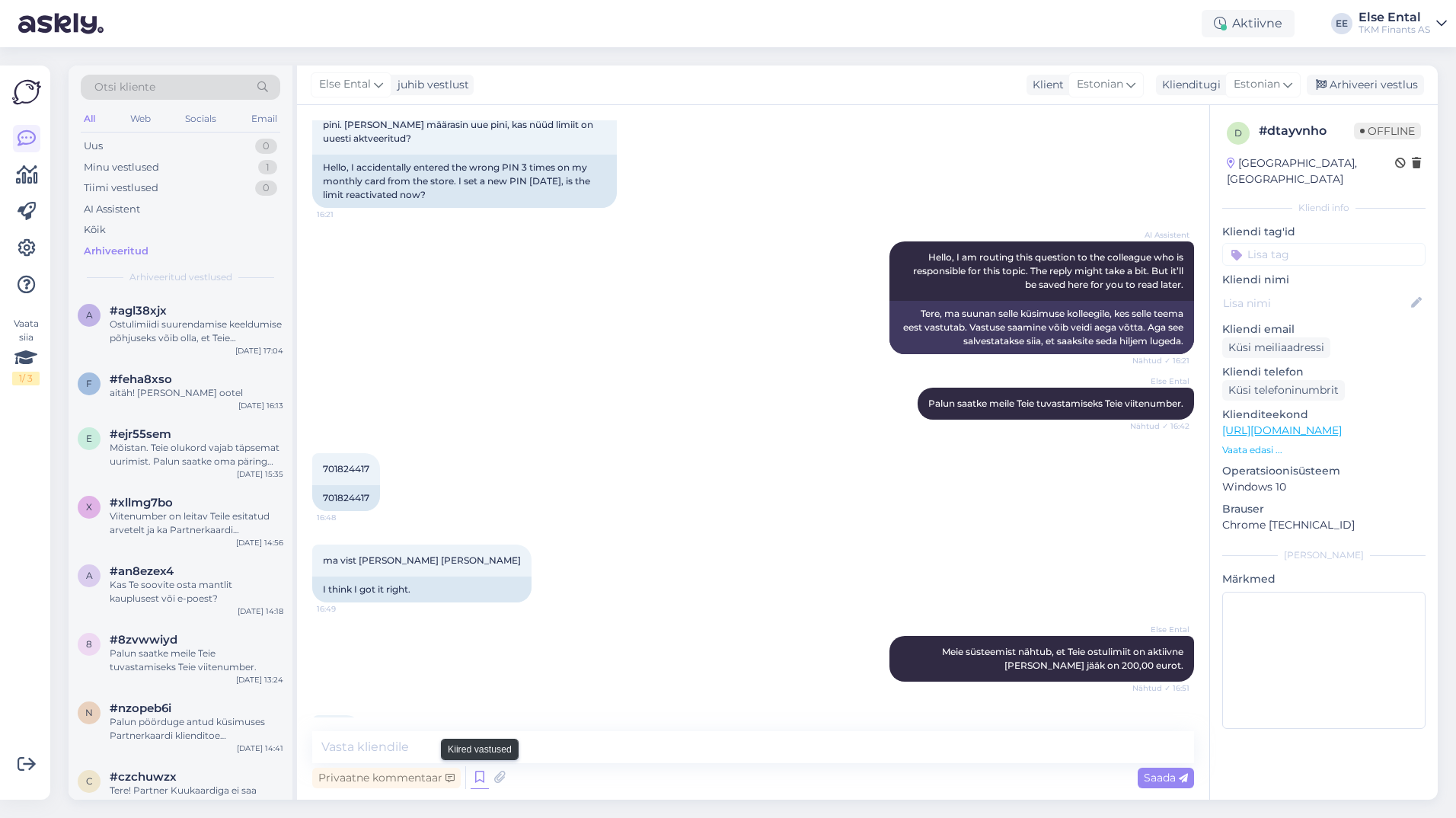
click at [483, 772] on icon at bounding box center [479, 777] width 18 height 23
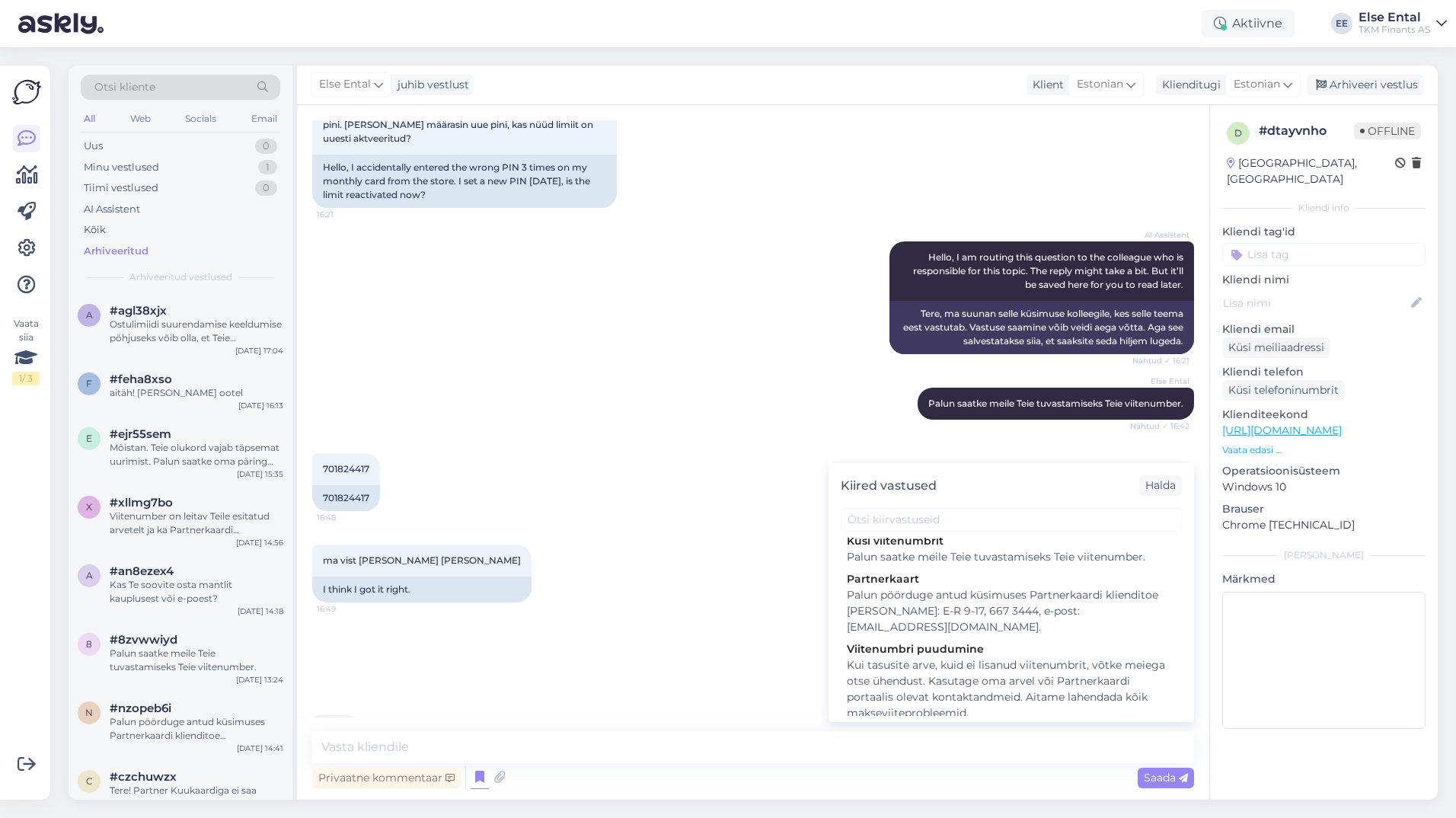
scroll to position [0, 0]
click at [734, 441] on div "701824417 16:48 701824417" at bounding box center [753, 482] width 882 height 91
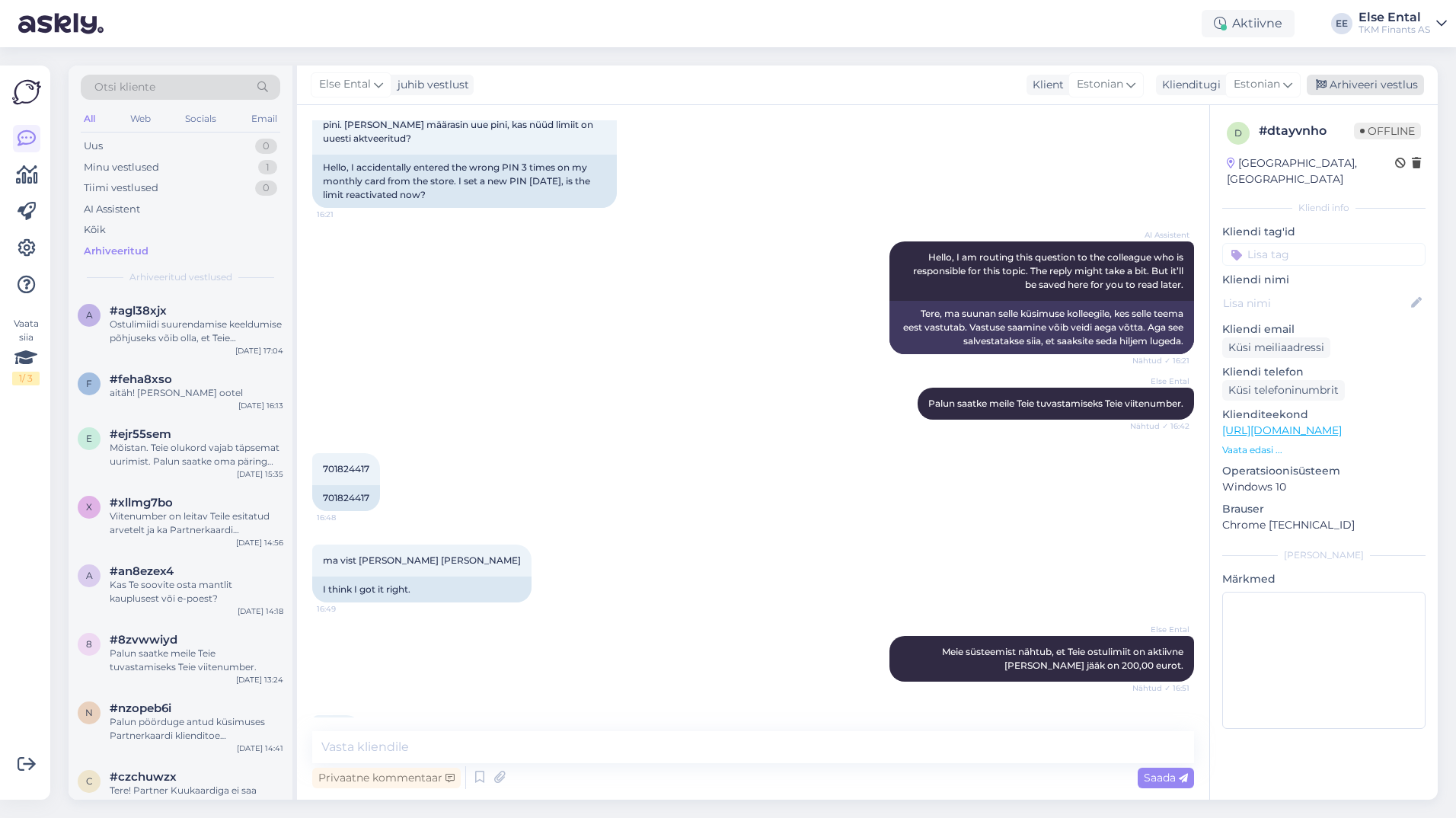
click at [1357, 79] on div "Arhiveeri vestlus" at bounding box center [1365, 84] width 117 height 21
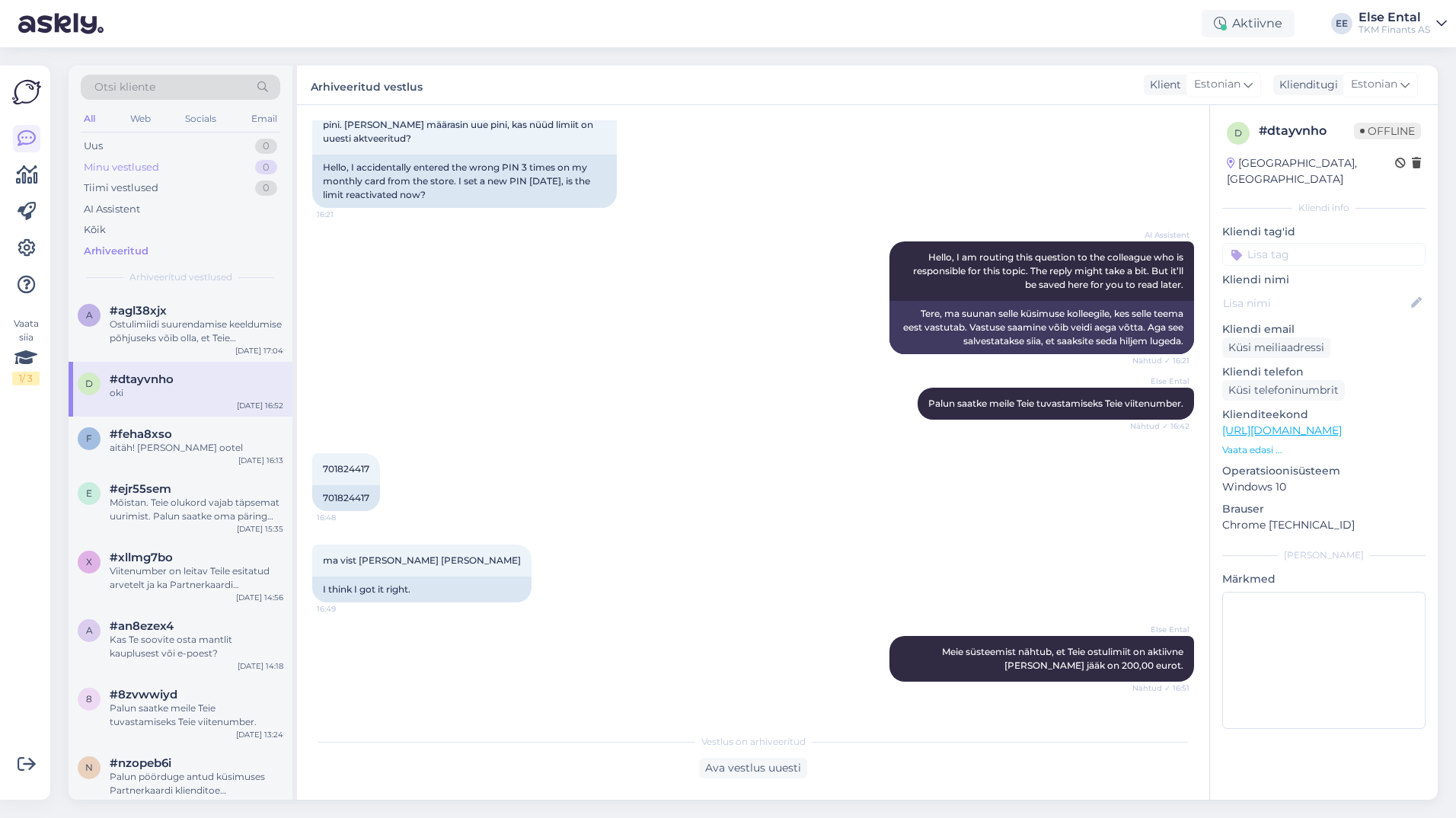
click at [121, 167] on div "Minu vestlused" at bounding box center [121, 168] width 75 height 15
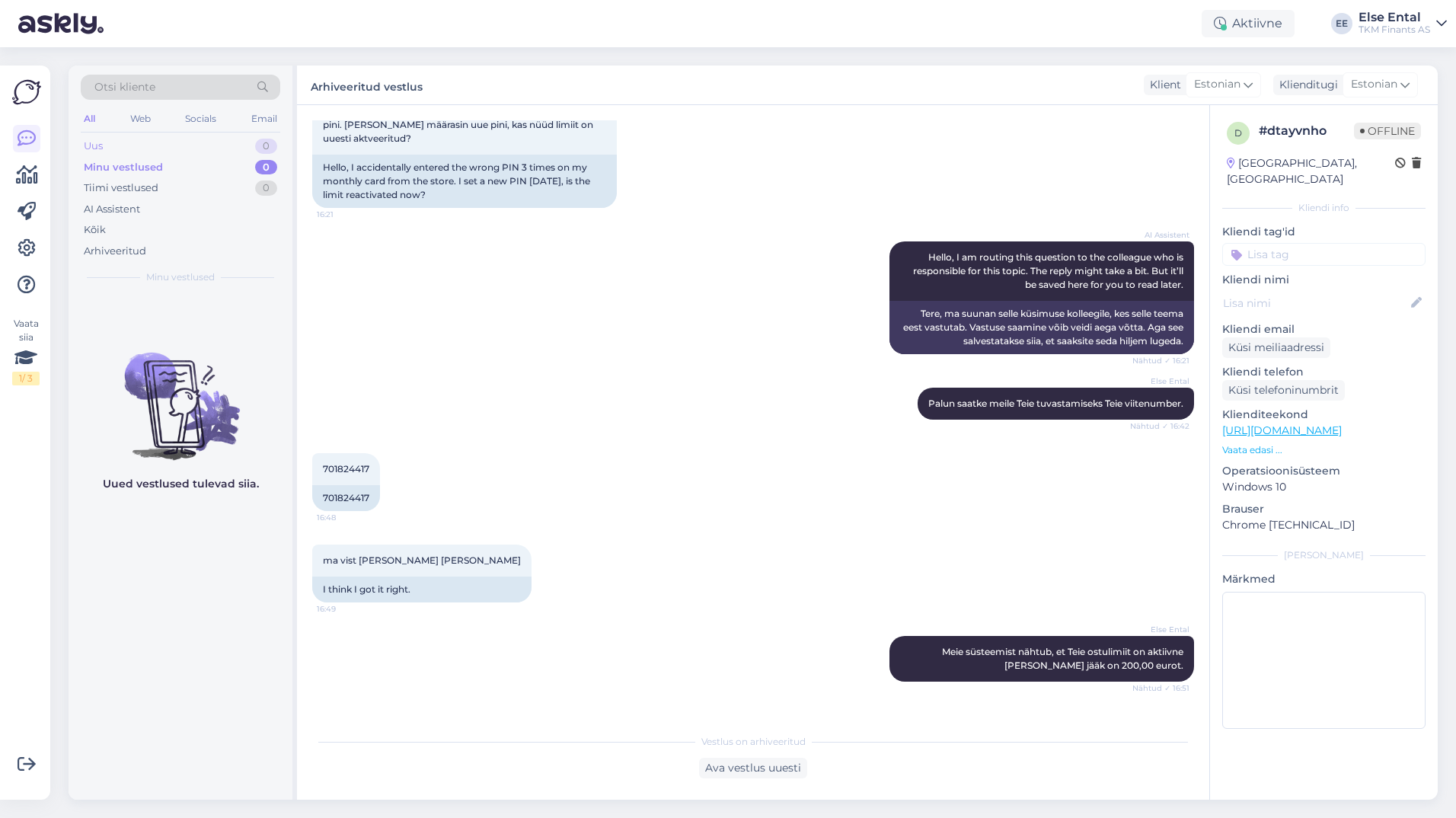
click at [103, 146] on div "Uus" at bounding box center [93, 146] width 19 height 15
click at [25, 247] on icon at bounding box center [27, 248] width 18 height 18
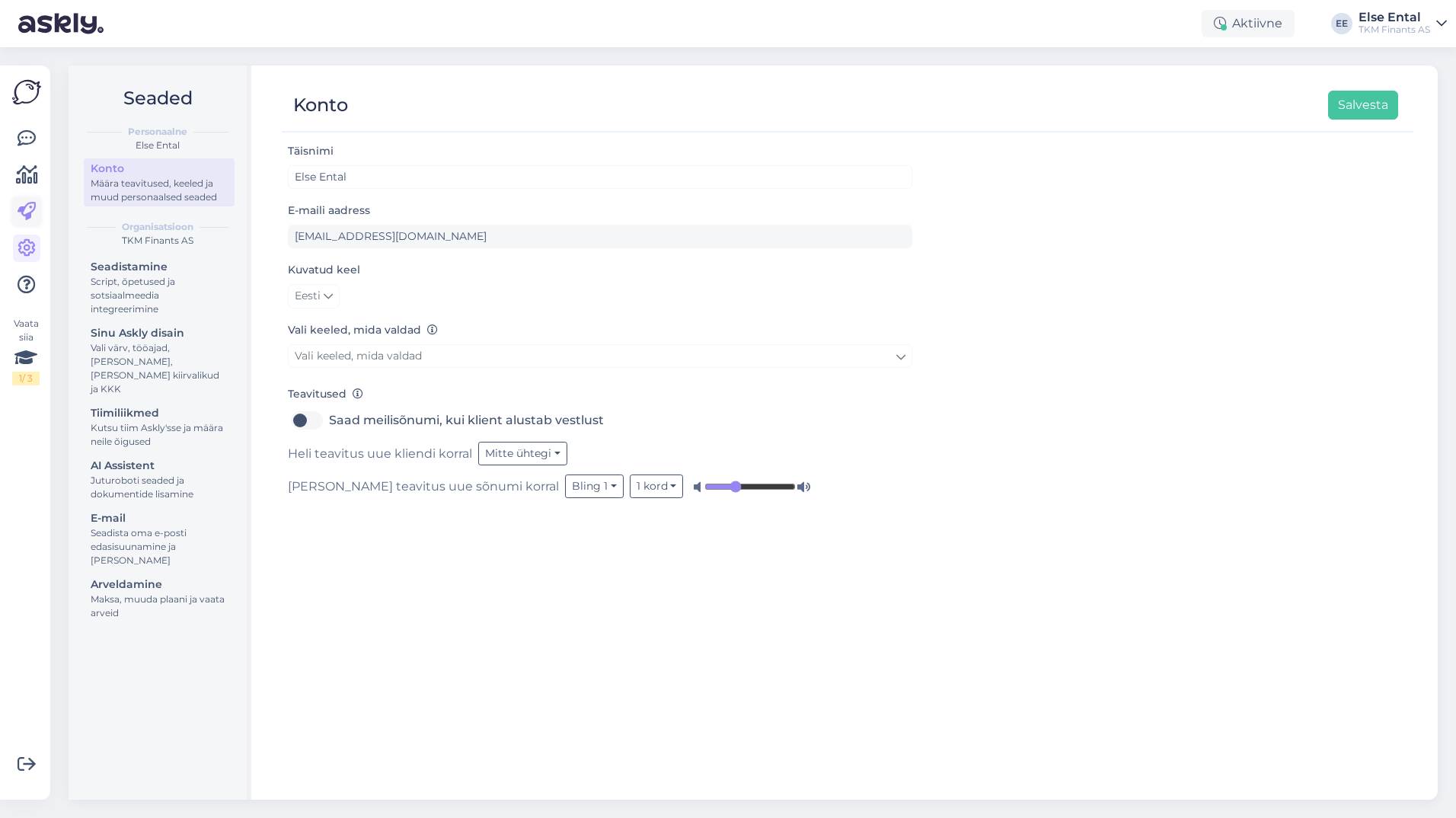
click at [30, 209] on icon at bounding box center [27, 211] width 18 height 18
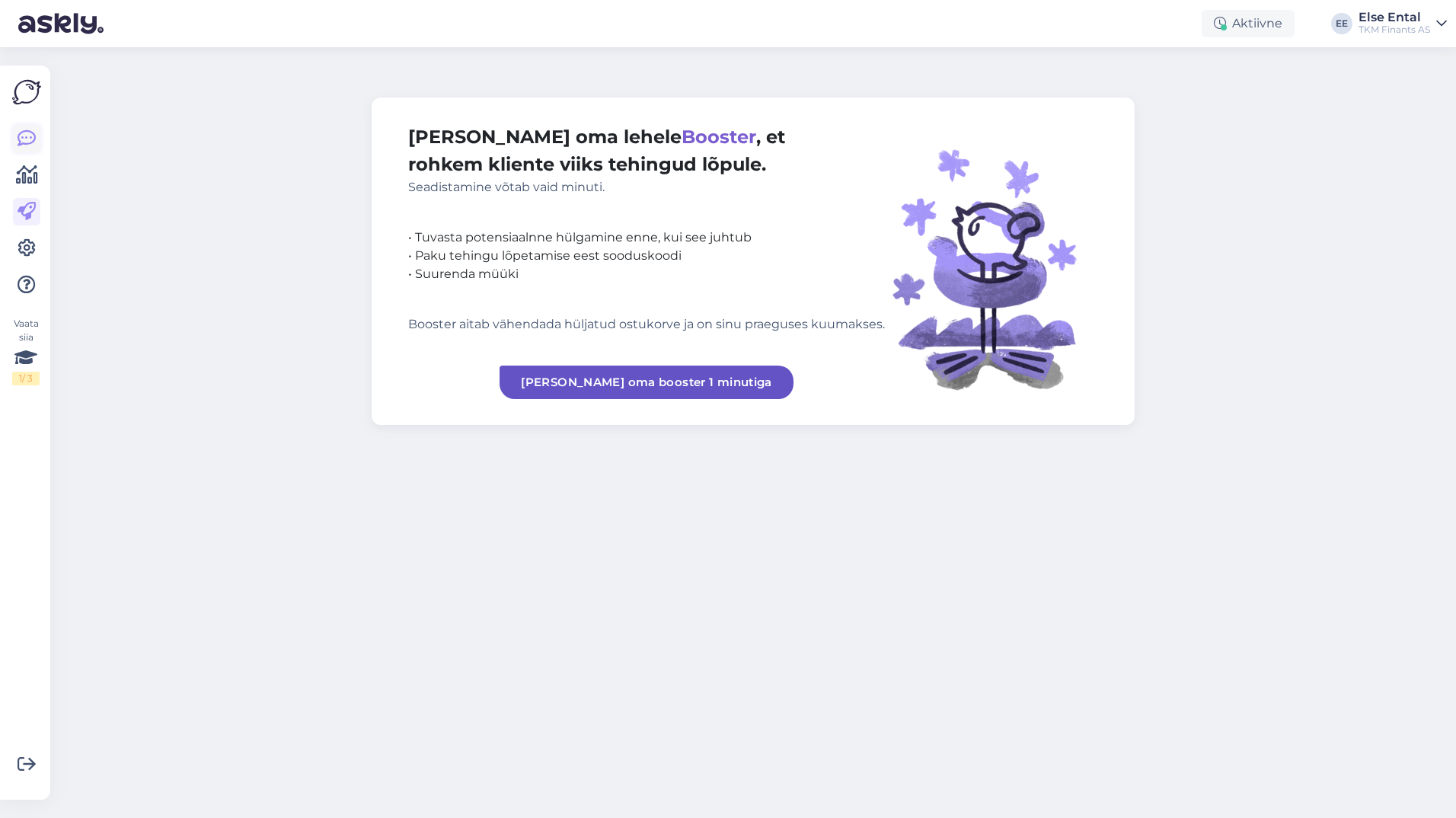
click at [20, 143] on icon at bounding box center [27, 139] width 18 height 18
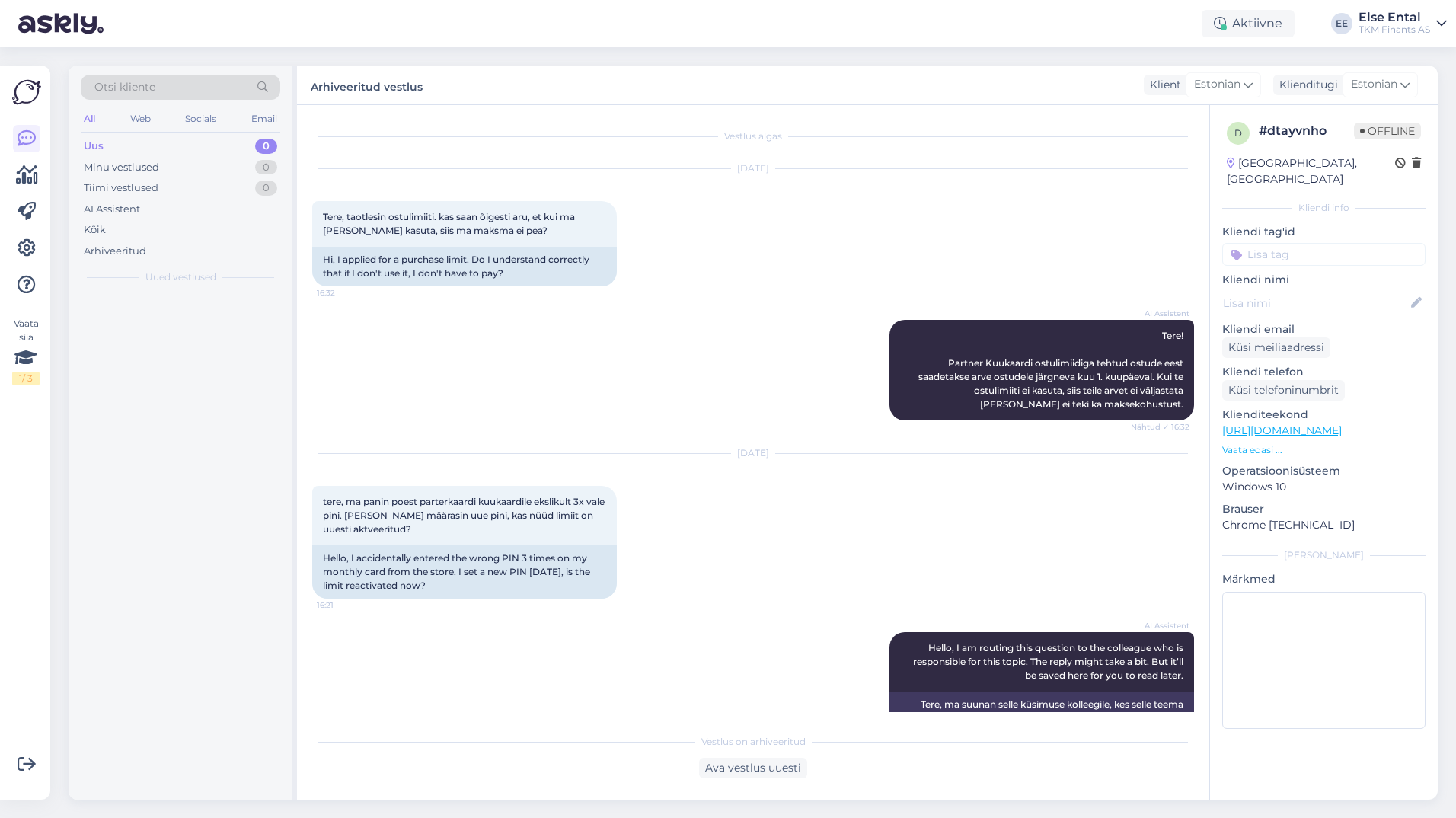
scroll to position [468, 0]
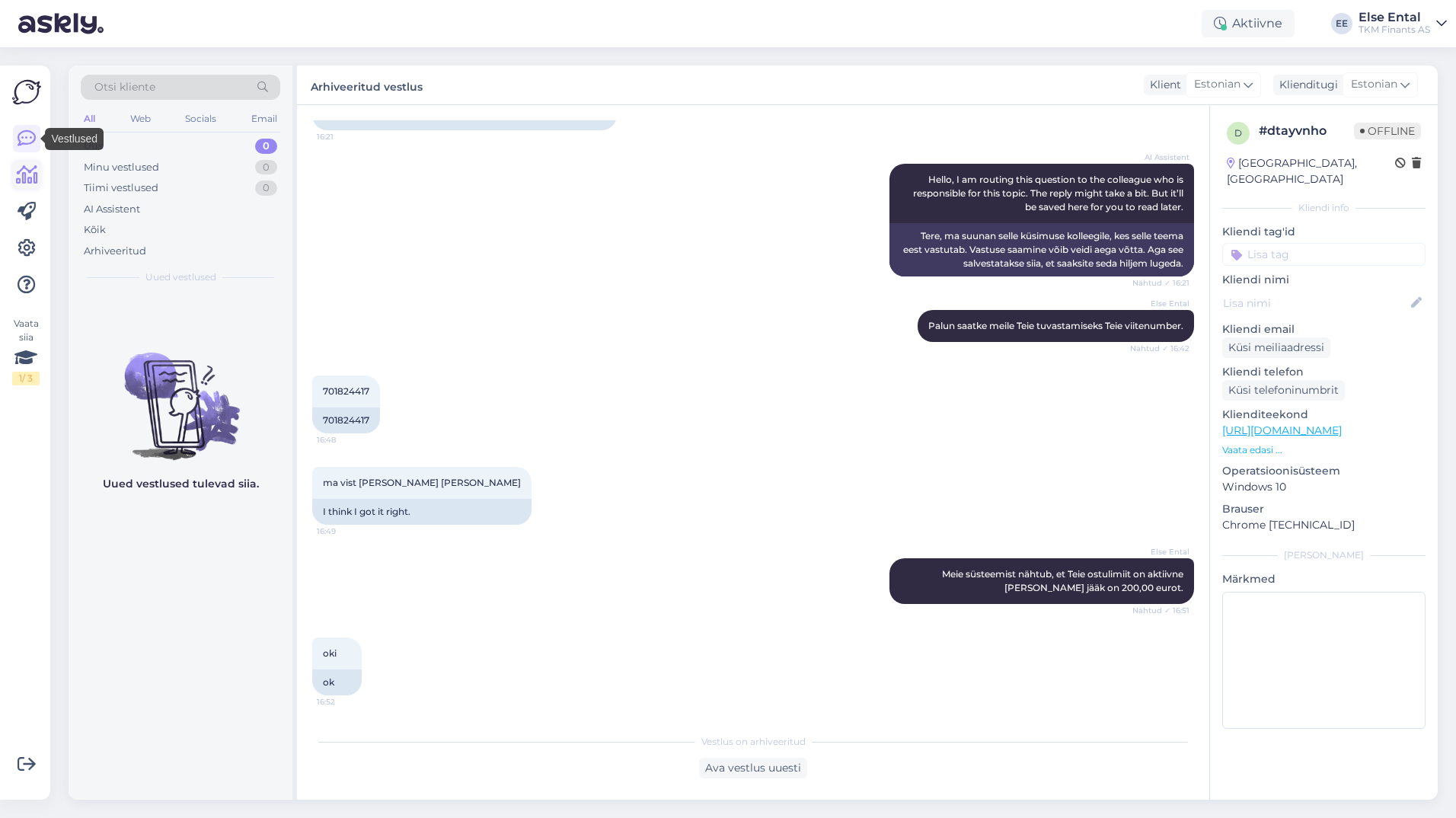
click at [16, 181] on icon at bounding box center [27, 175] width 22 height 18
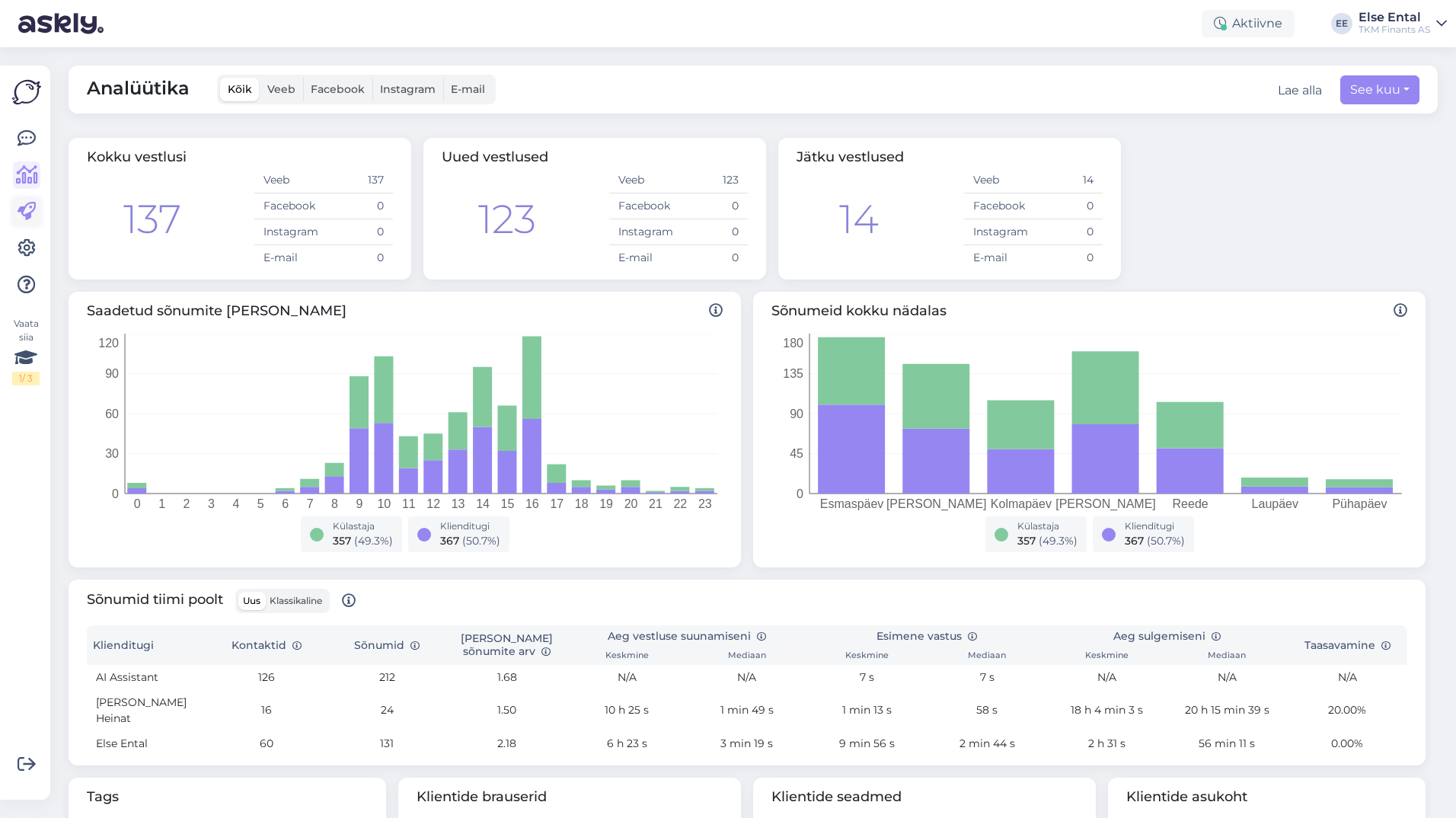
click at [38, 207] on link at bounding box center [27, 211] width 28 height 28
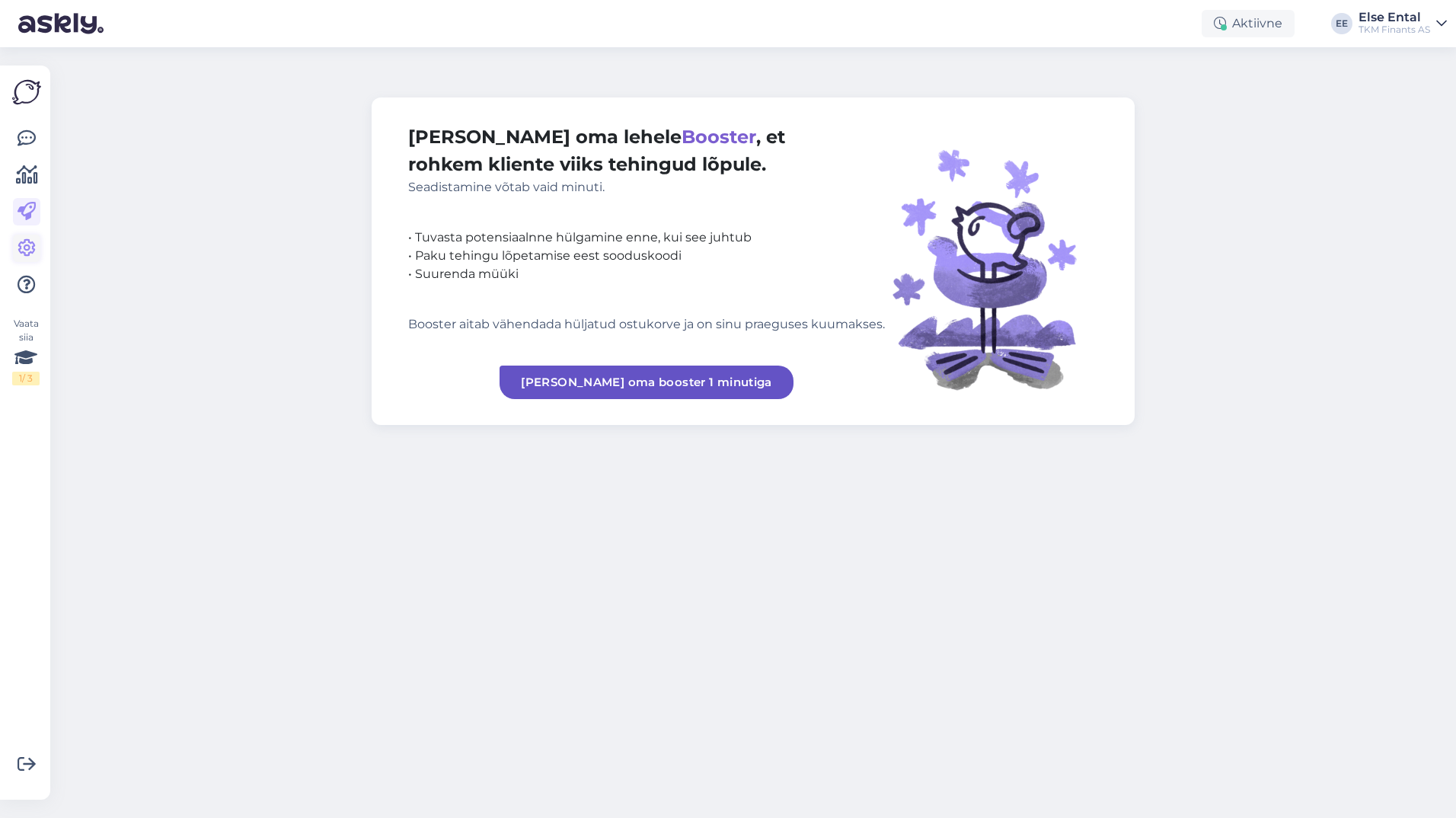
click at [28, 251] on icon at bounding box center [27, 248] width 18 height 18
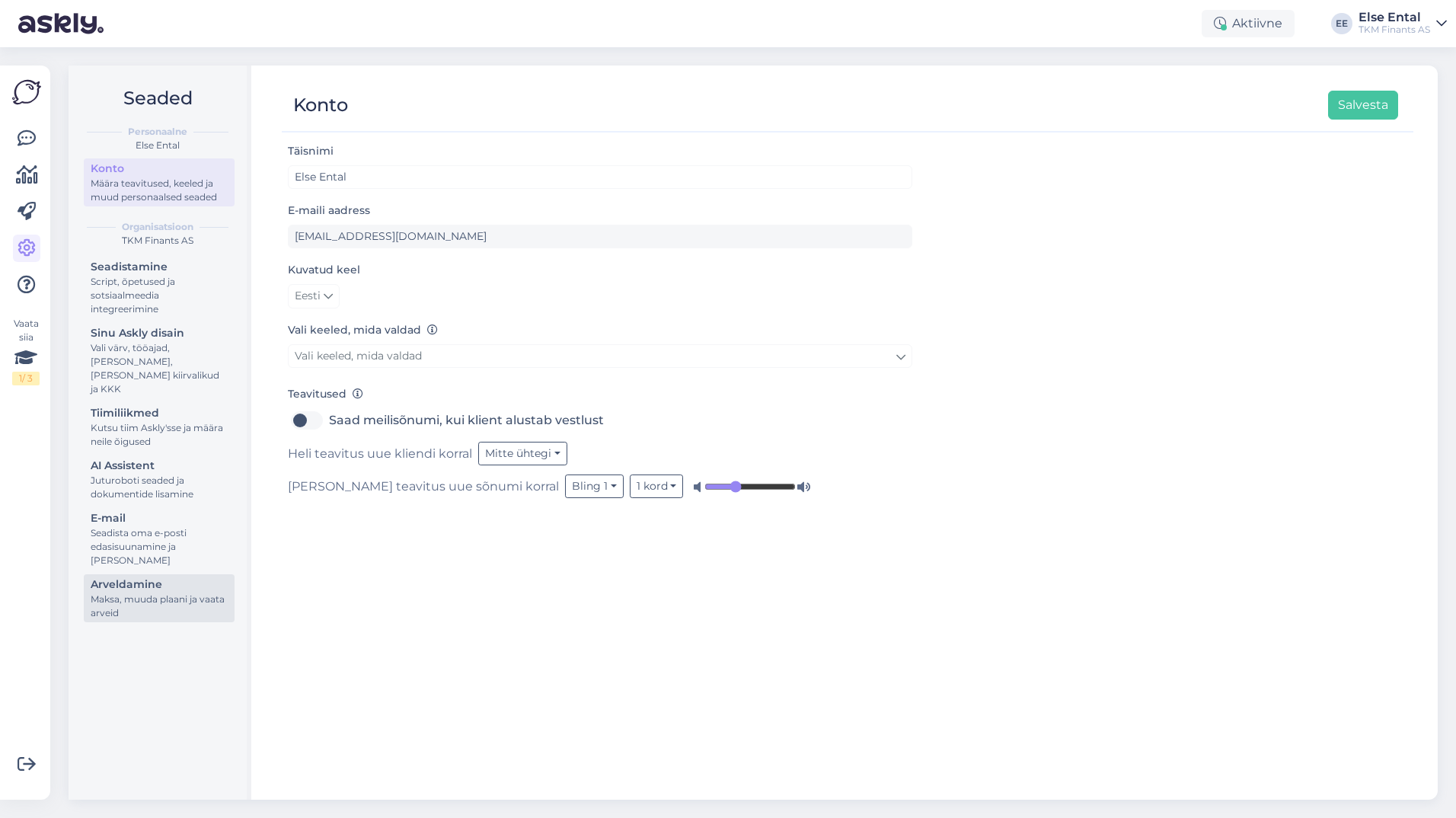
click at [108, 600] on div "Maksa, muuda plaani ja vaata arveid" at bounding box center [159, 606] width 137 height 28
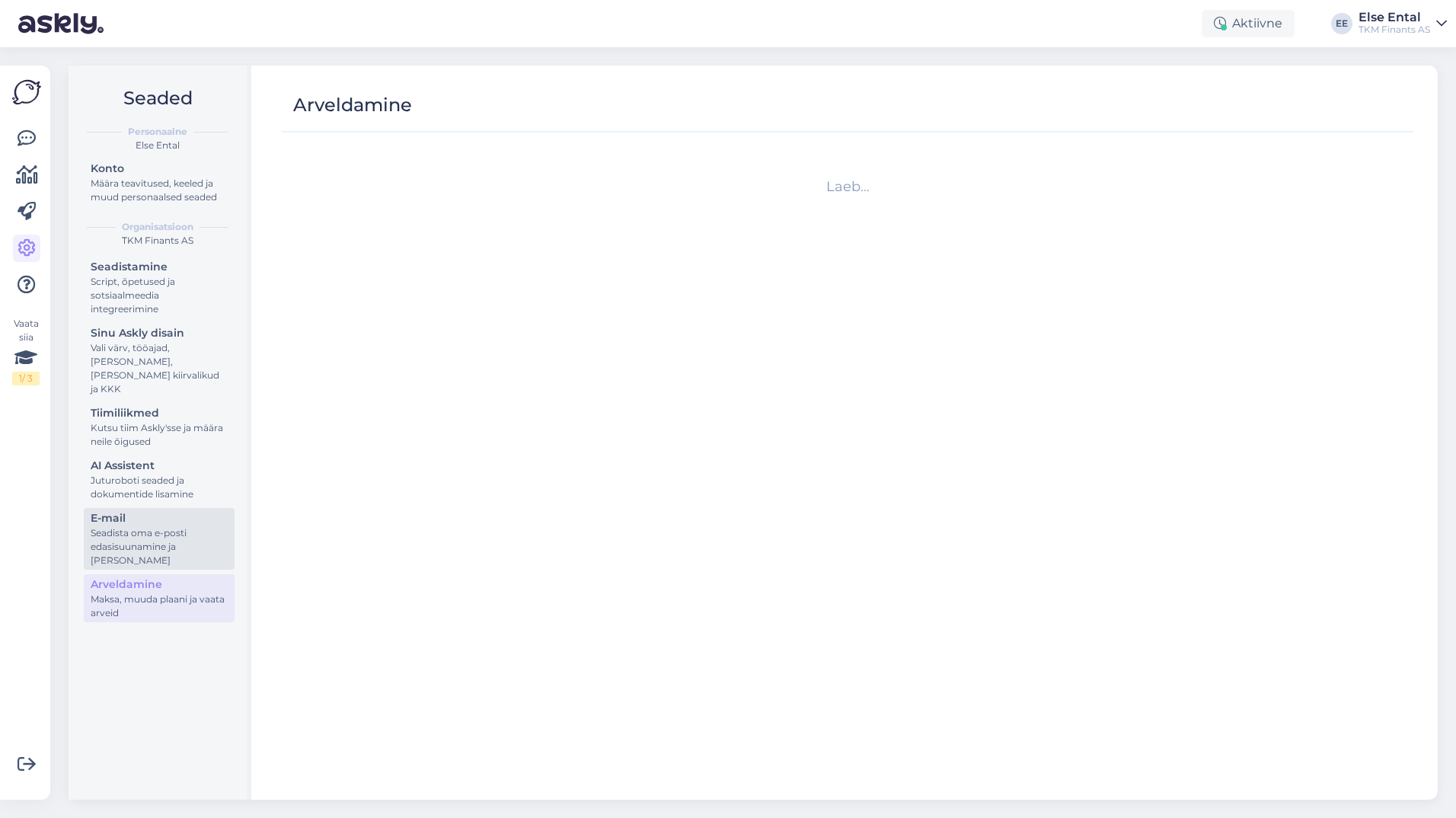
click at [127, 542] on div "Seadista oma e-posti edasisuunamine ja [PERSON_NAME]" at bounding box center [159, 547] width 137 height 41
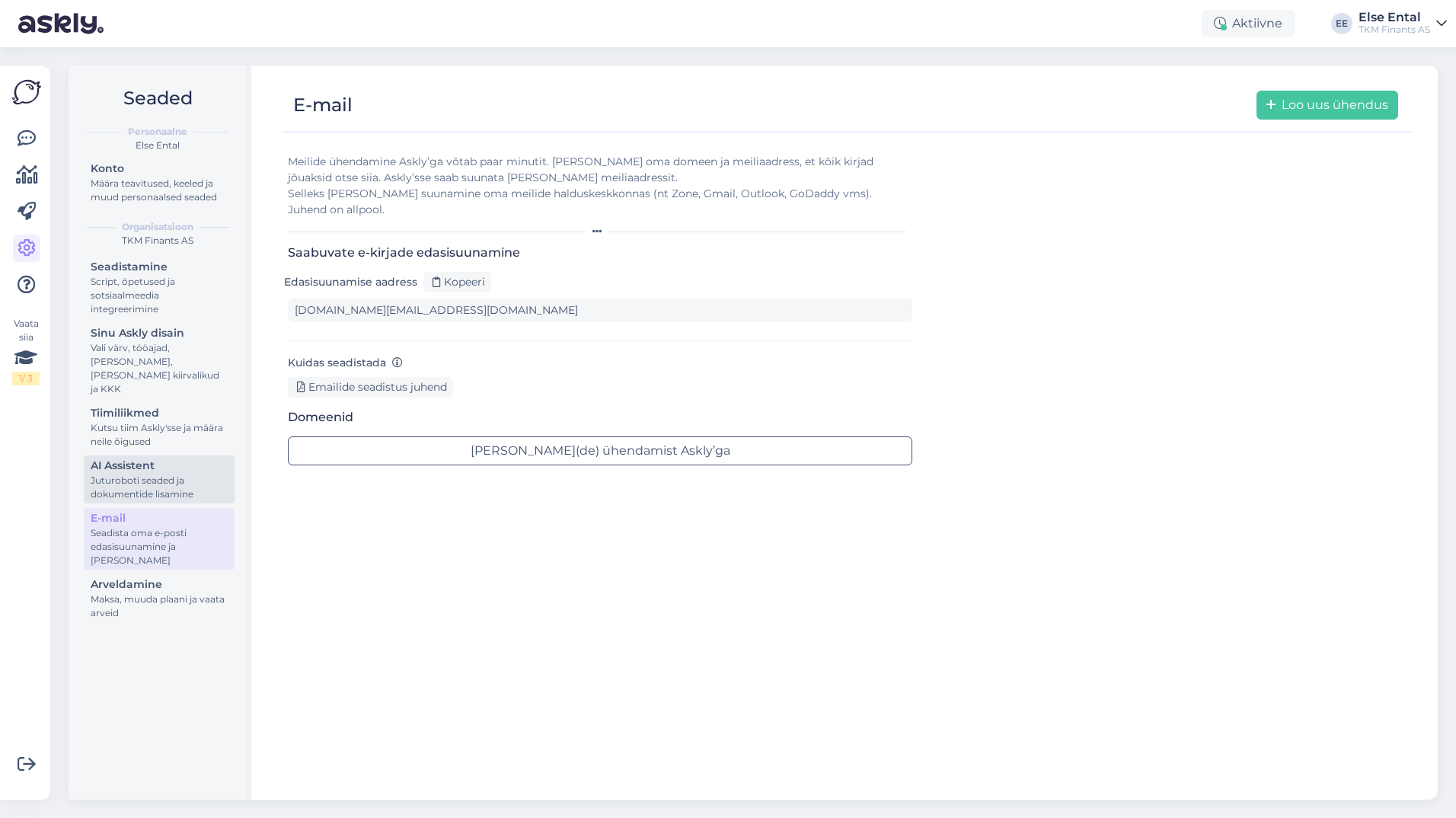
click at [132, 473] on div "Juturoboti seaded ja dokumentide lisamine" at bounding box center [159, 487] width 137 height 28
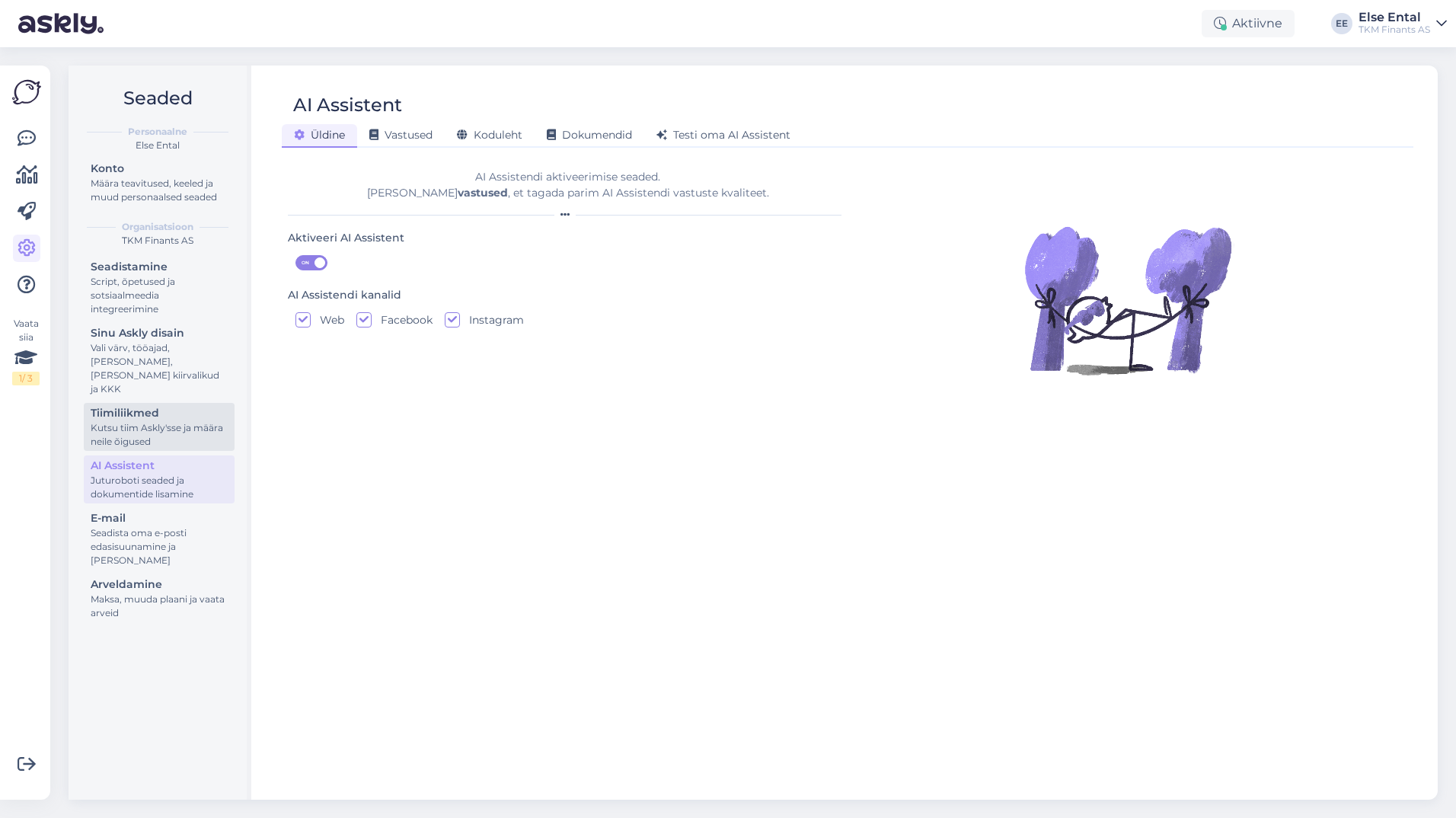
click at [119, 421] on div "Kutsu tiim Askly'sse ja määra neile õigused" at bounding box center [159, 435] width 137 height 28
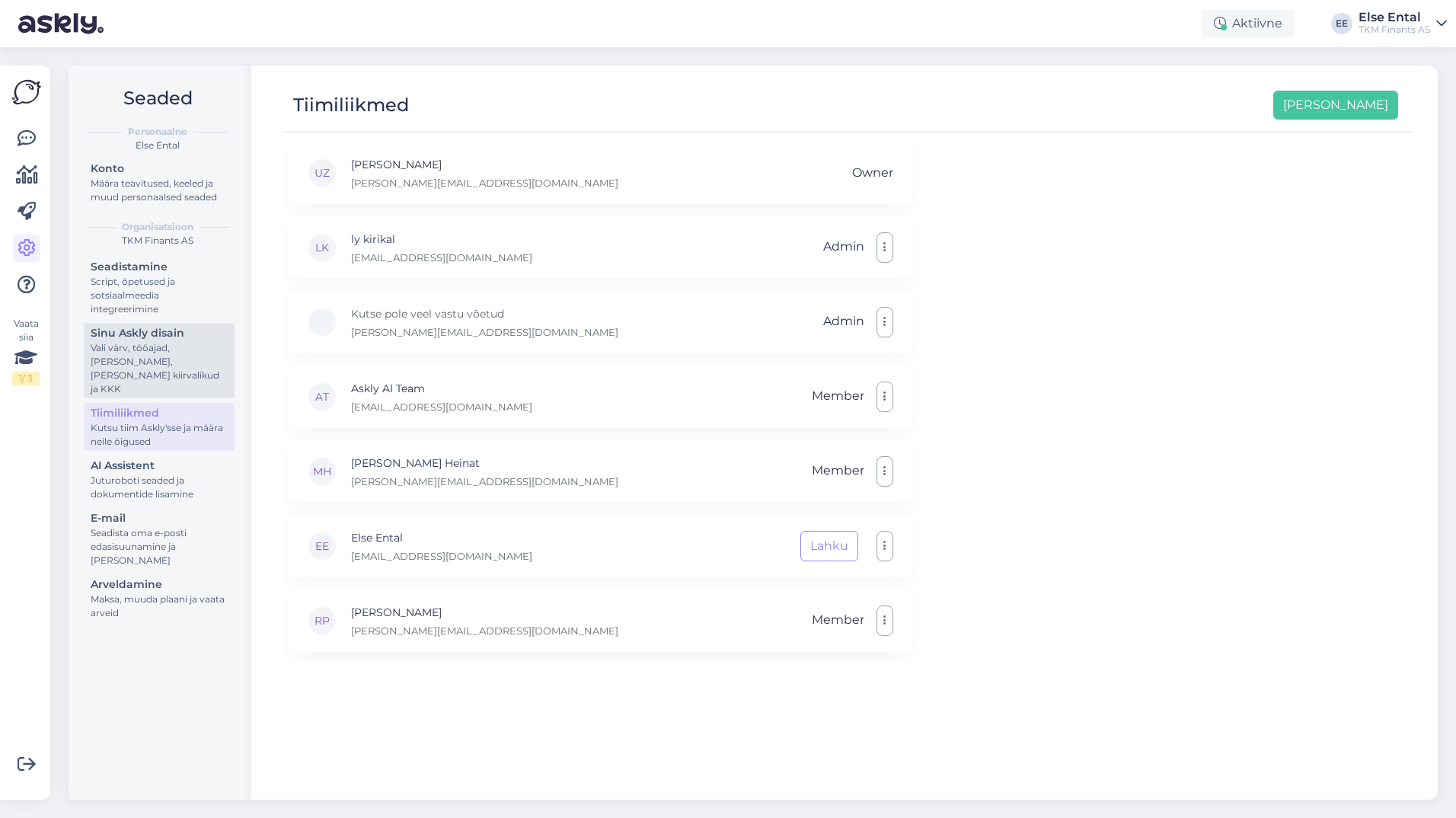
click at [130, 352] on div "Vali värv, tööajad, [PERSON_NAME], [PERSON_NAME] kiirvalikud ja KKK" at bounding box center [159, 368] width 137 height 55
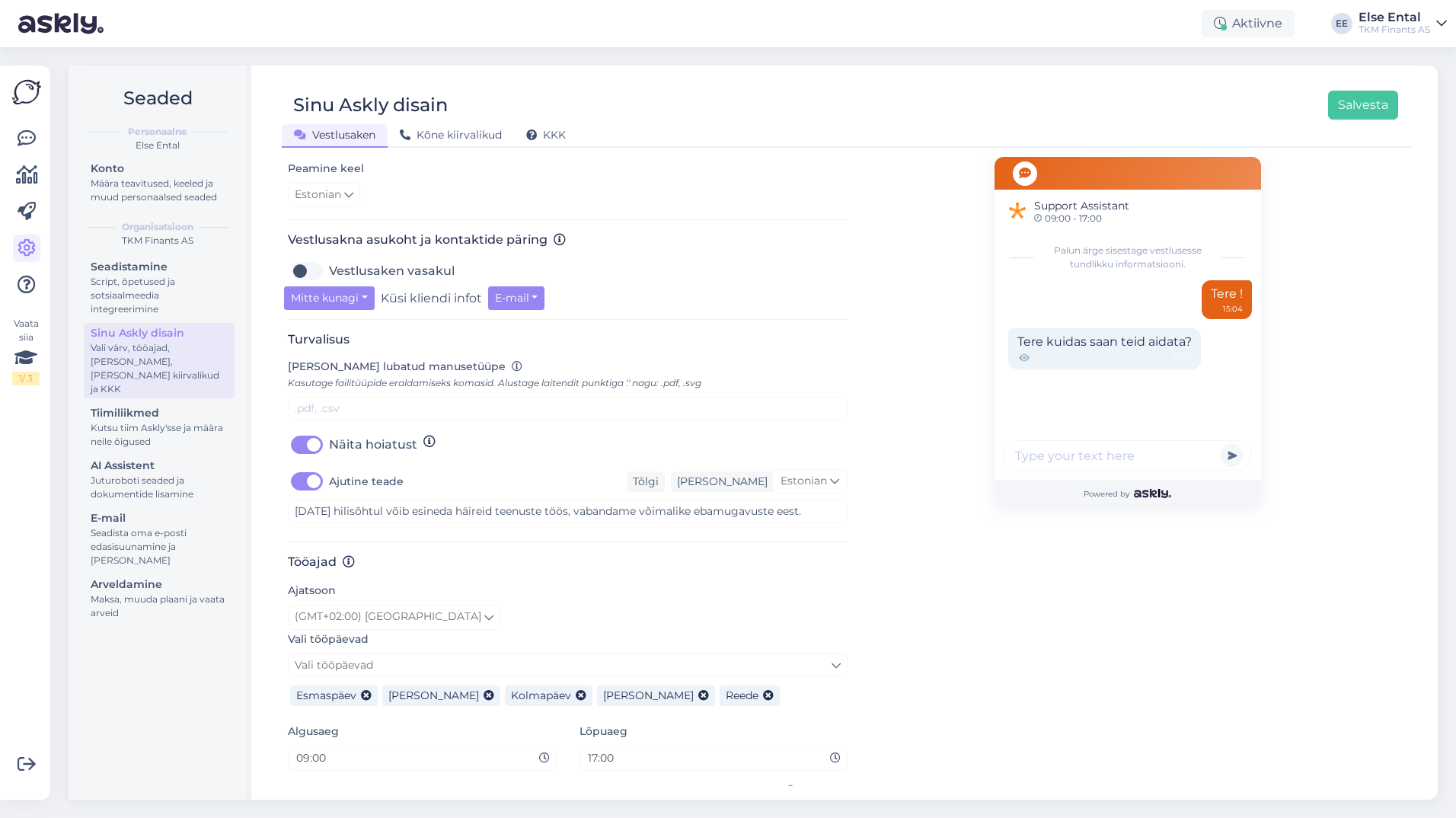
scroll to position [485, 0]
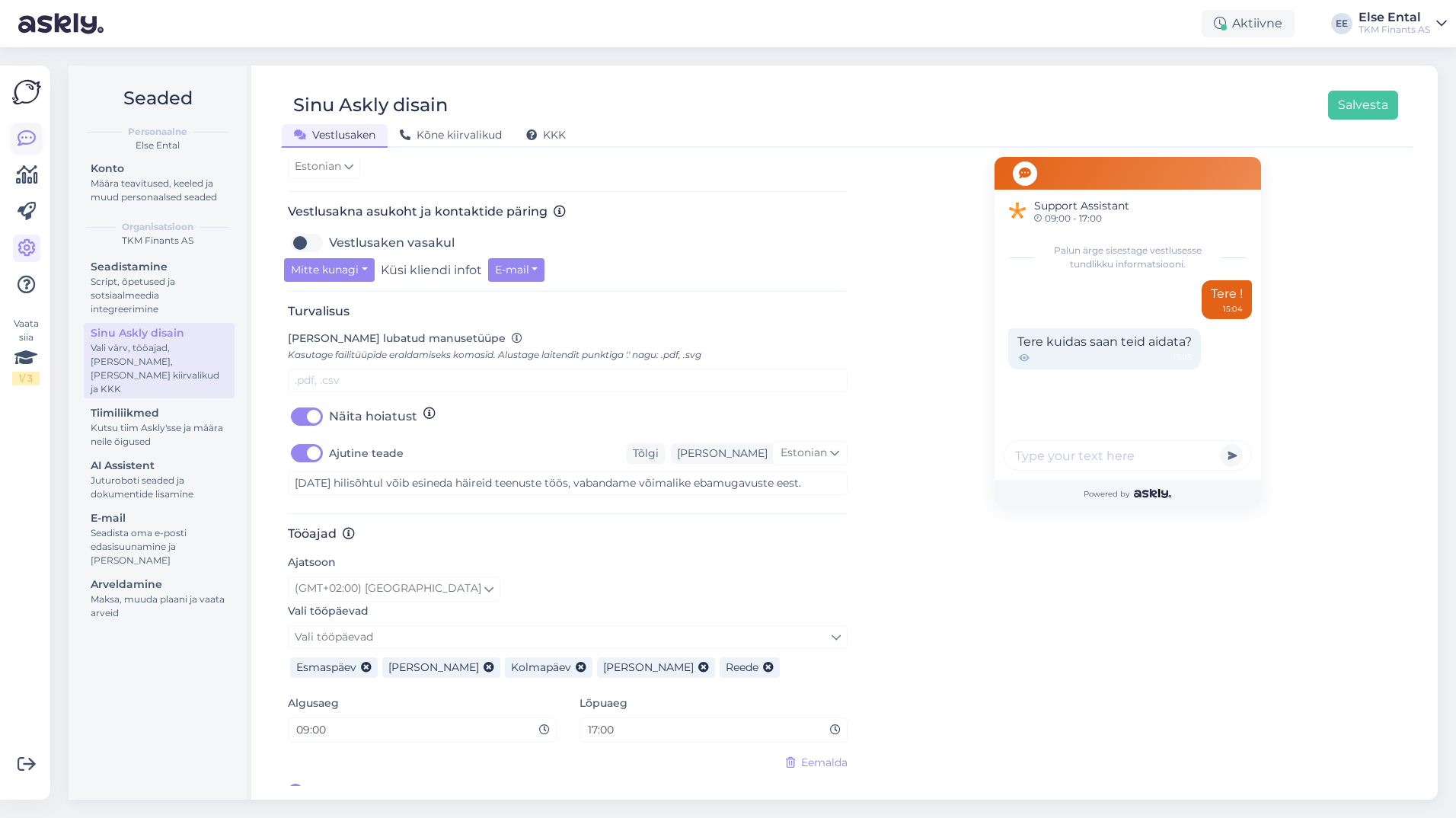
click at [28, 138] on icon at bounding box center [27, 139] width 18 height 18
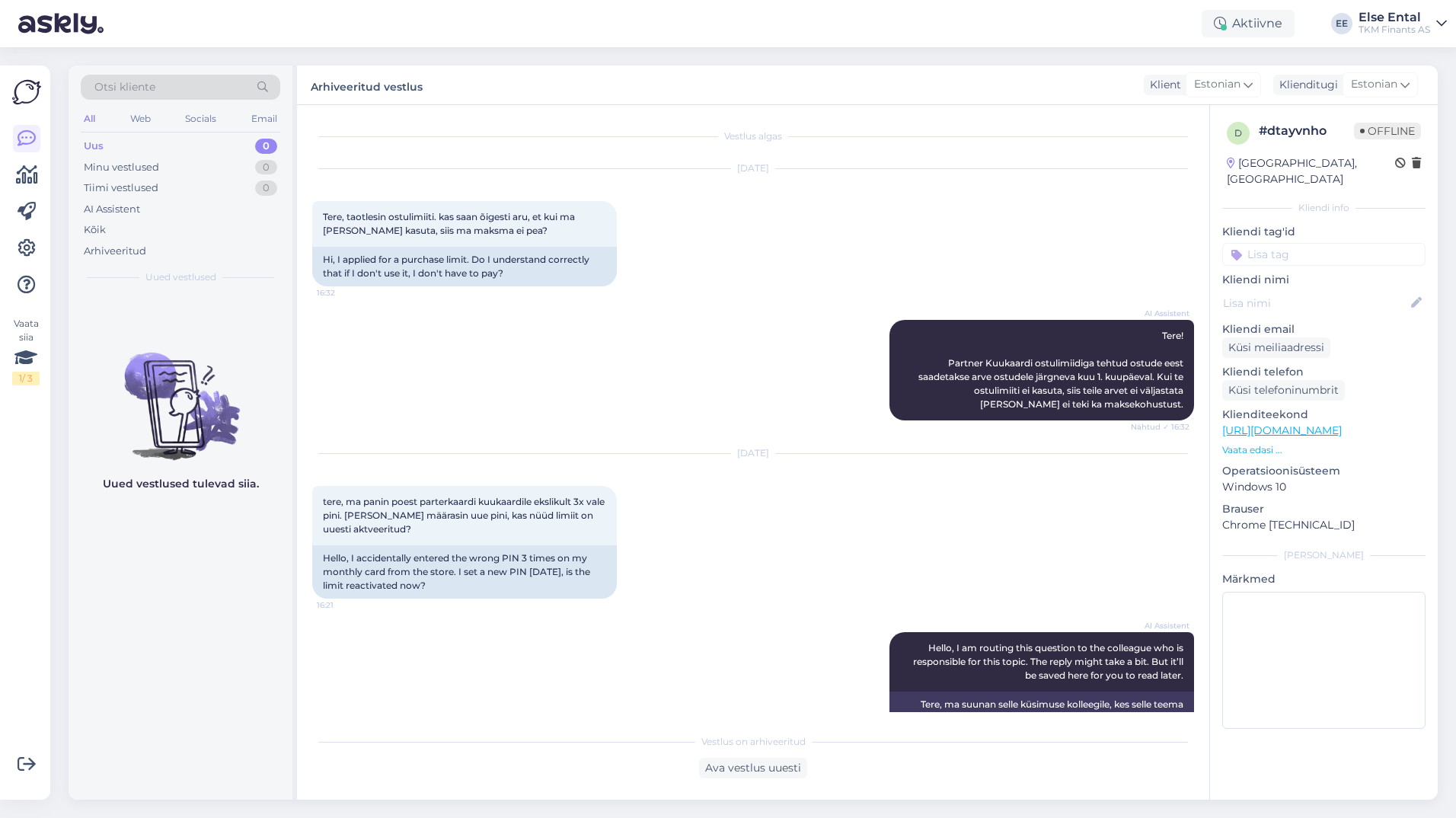
scroll to position [468, 0]
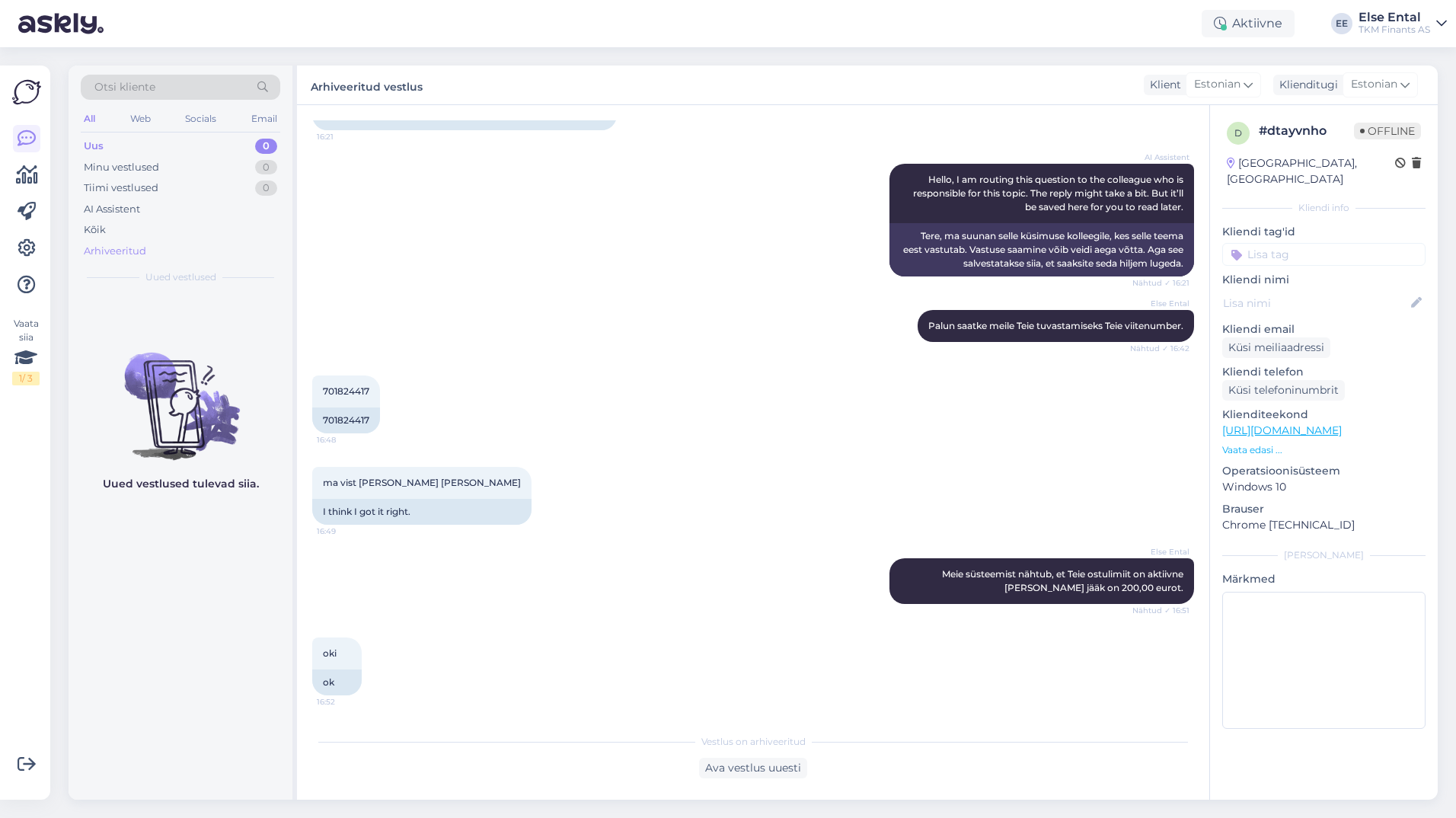
click at [104, 258] on div "Arhiveeritud" at bounding box center [180, 251] width 199 height 21
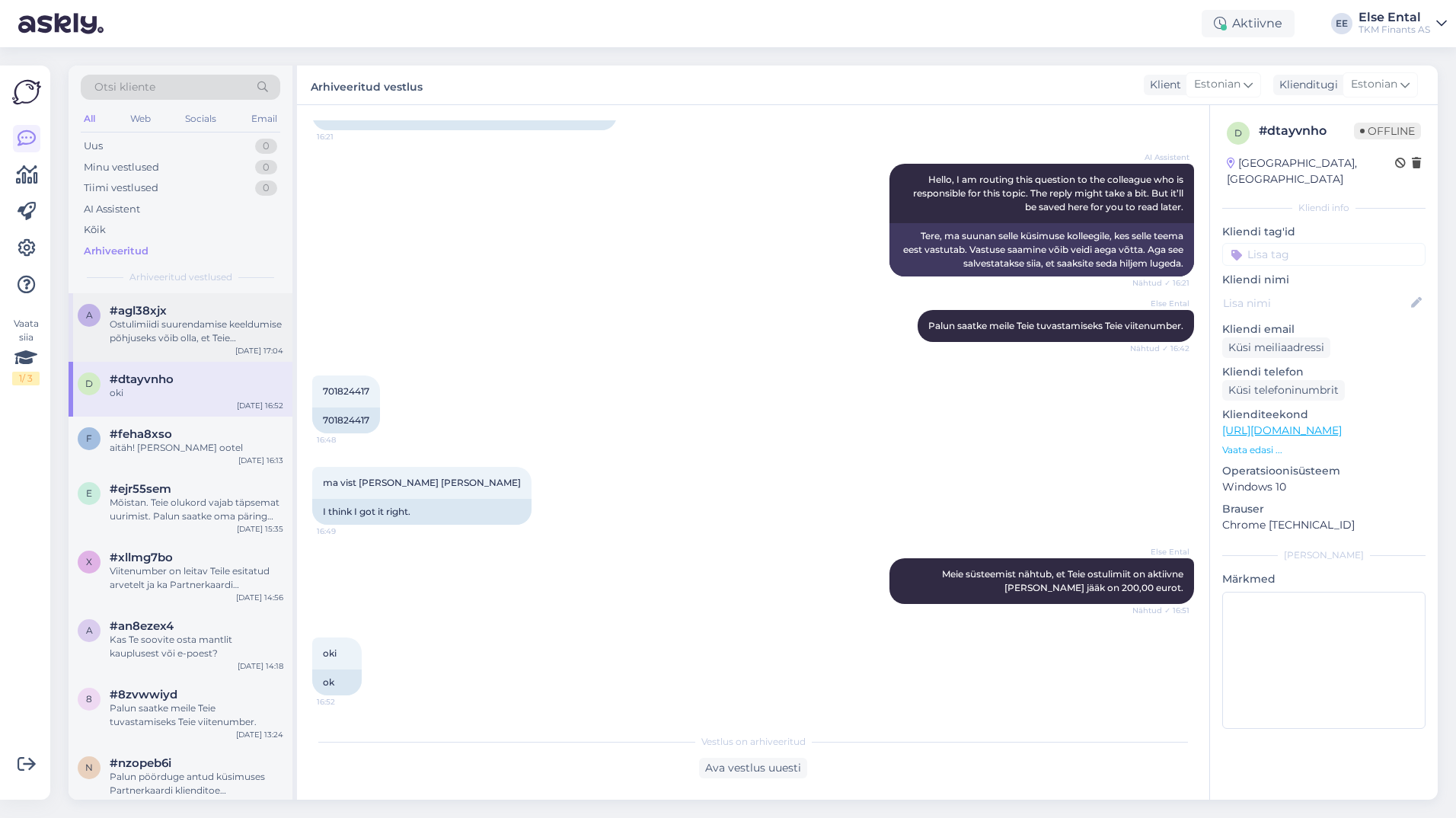
click at [159, 326] on div "Ostulimiidi suurendamise keeldumise põhjuseks võib olla, et Teie krediidihinnan…" at bounding box center [196, 332] width 174 height 28
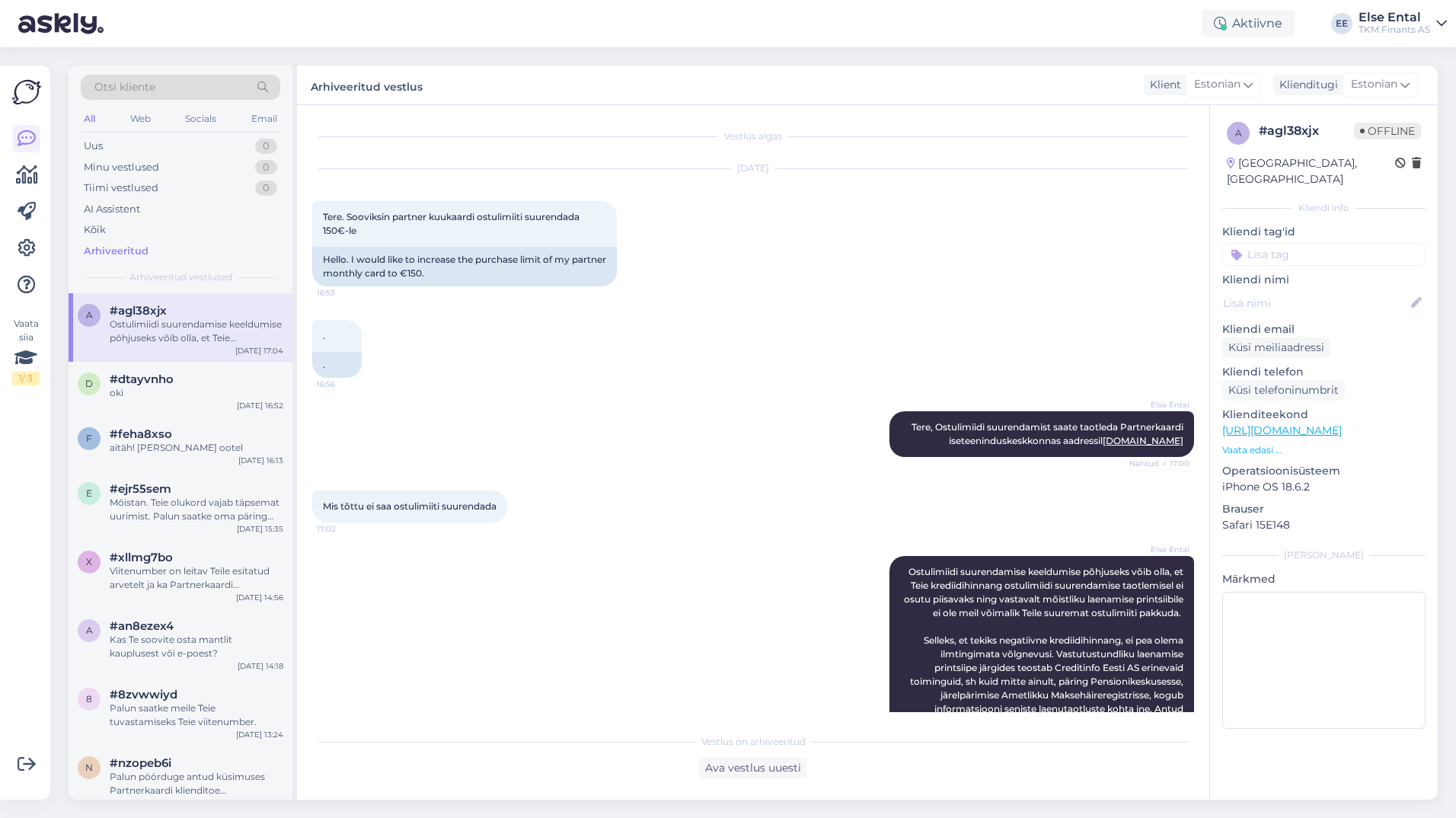
scroll to position [70, 0]
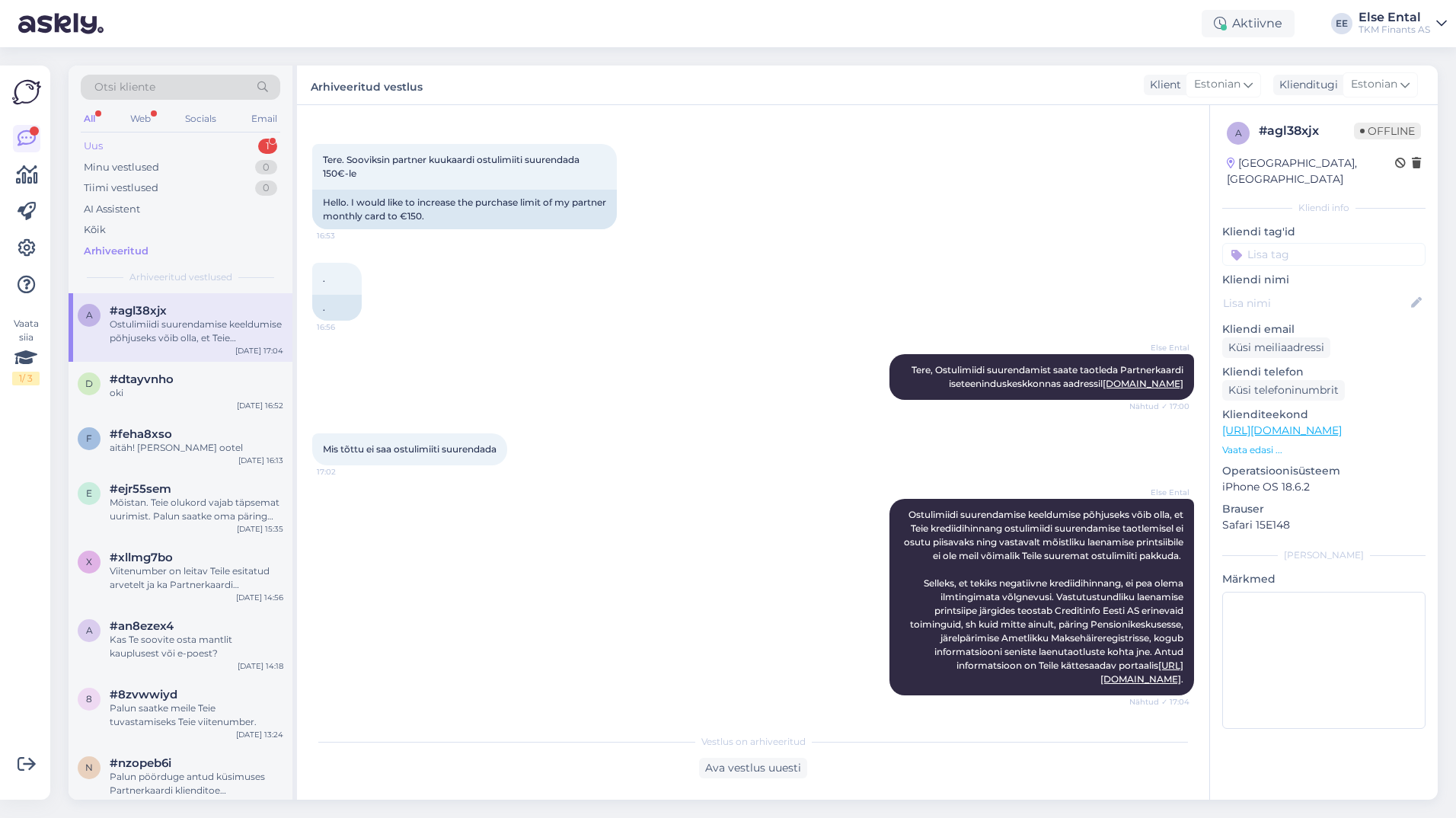
click at [127, 139] on div "Uus 1" at bounding box center [180, 146] width 199 height 21
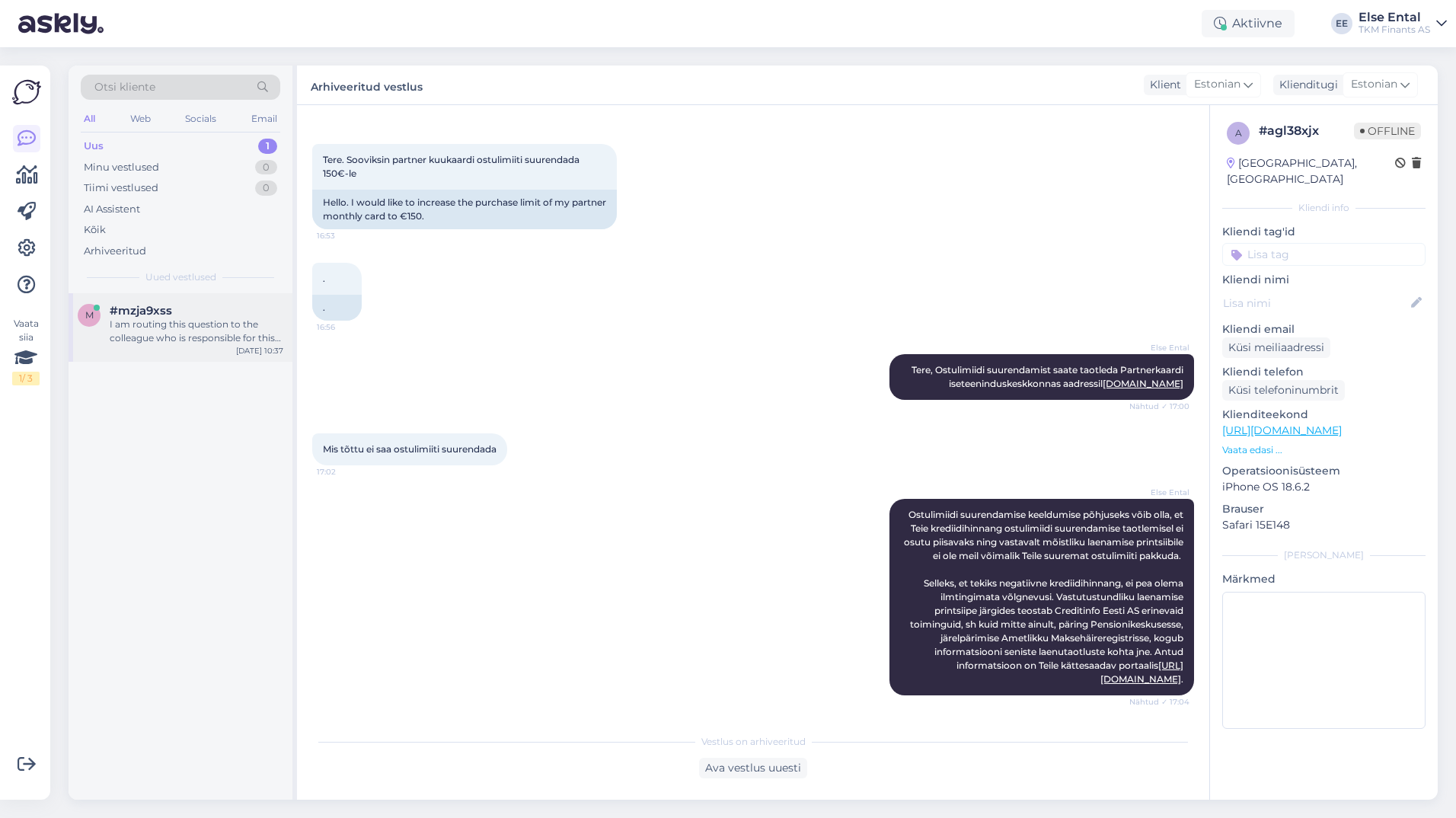
click at [142, 340] on div "I am routing this question to the colleague who is responsible for this topic. …" at bounding box center [196, 332] width 174 height 28
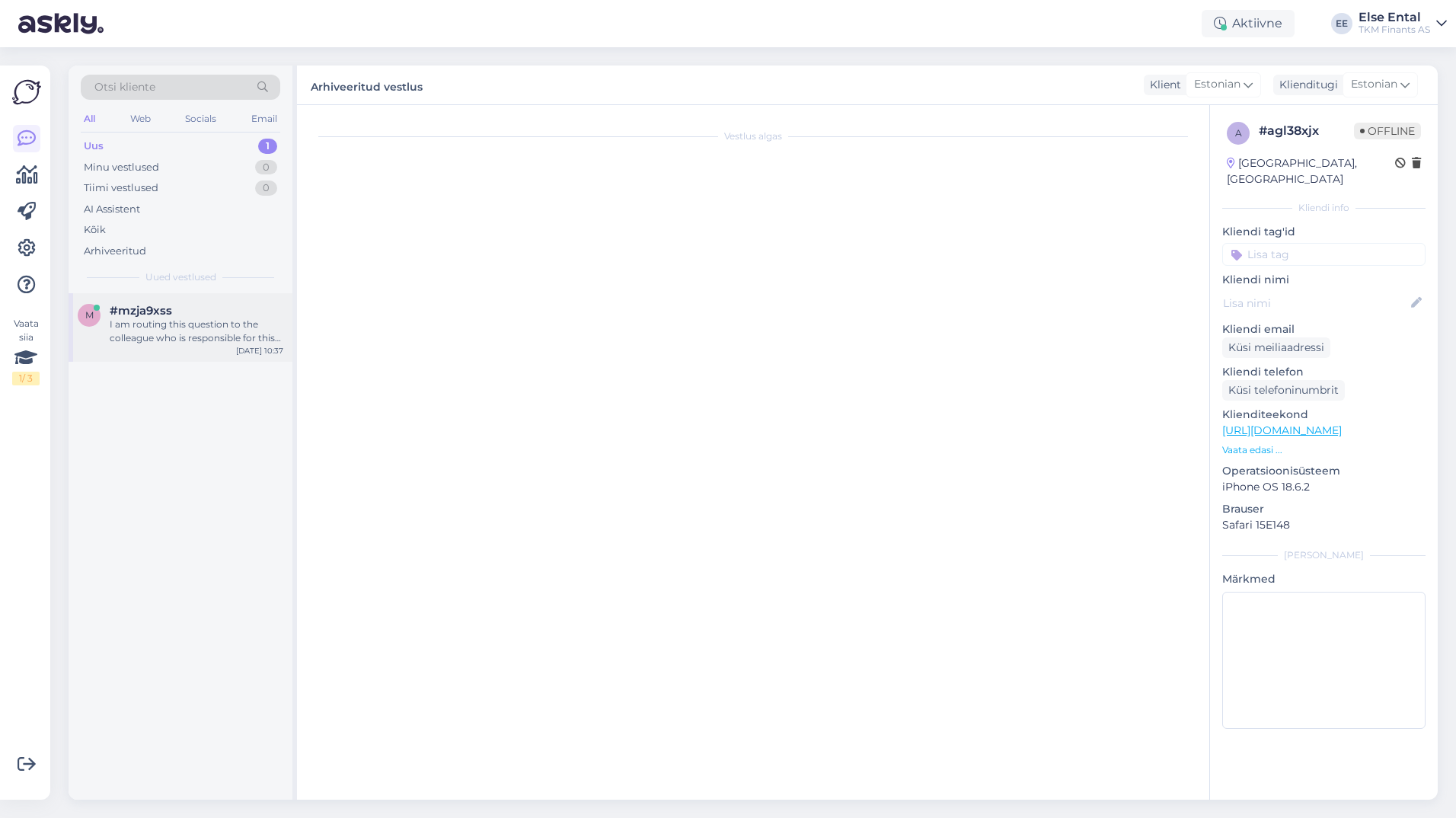
scroll to position [198, 0]
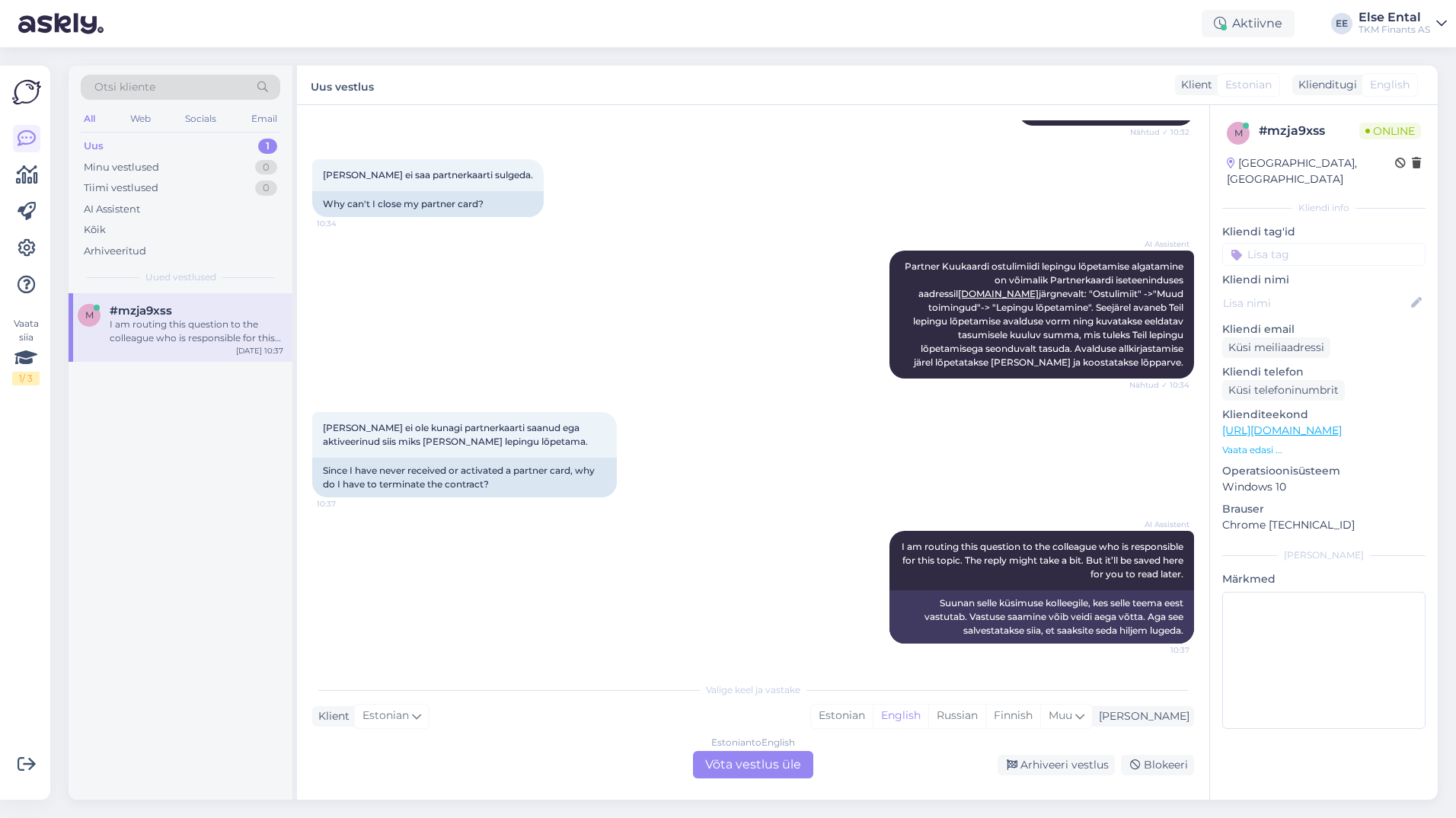
click at [733, 773] on div "Estonian to English Võta vestlus üle" at bounding box center [753, 764] width 120 height 28
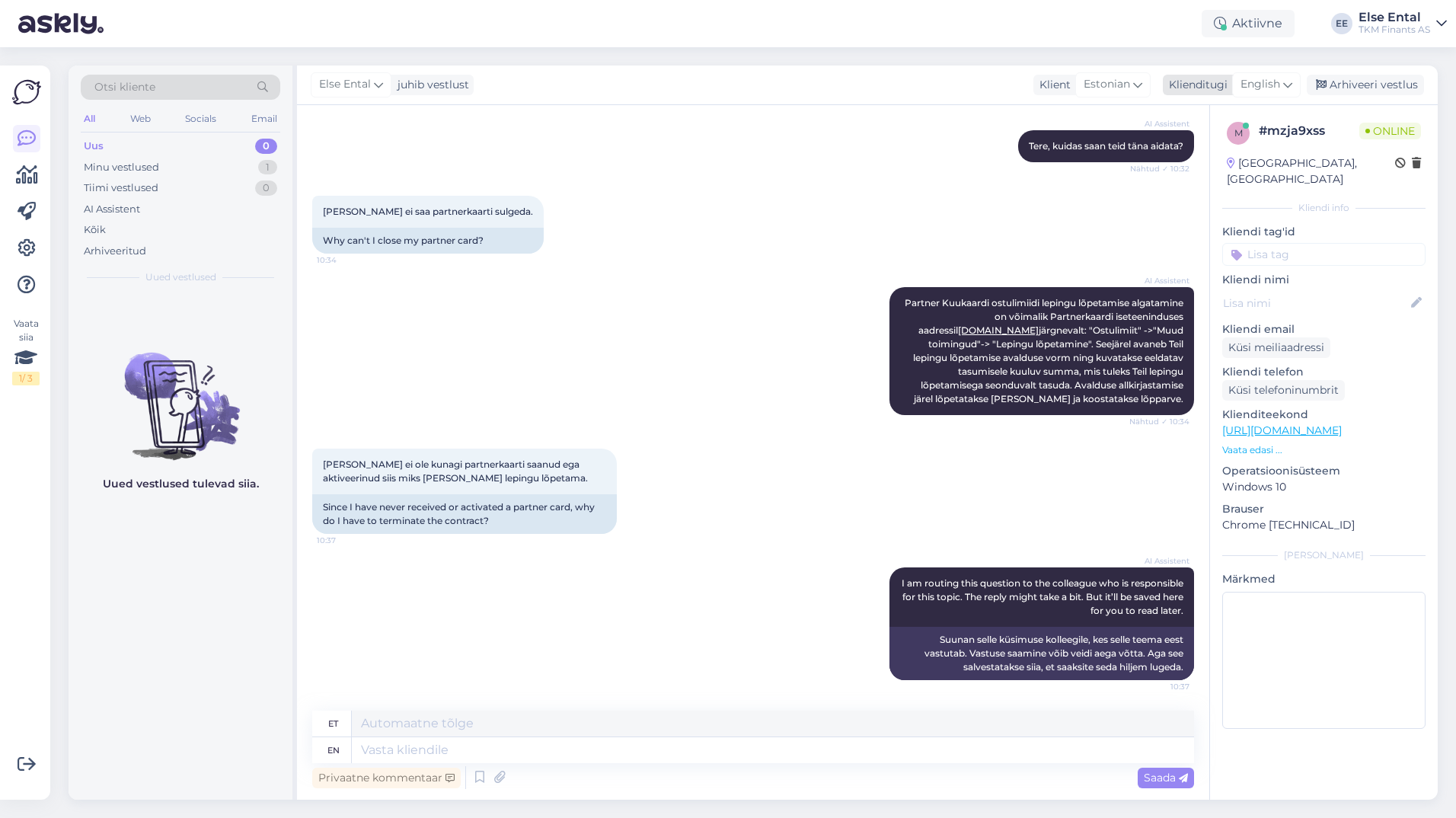
click at [1264, 83] on span "English" at bounding box center [1260, 84] width 40 height 17
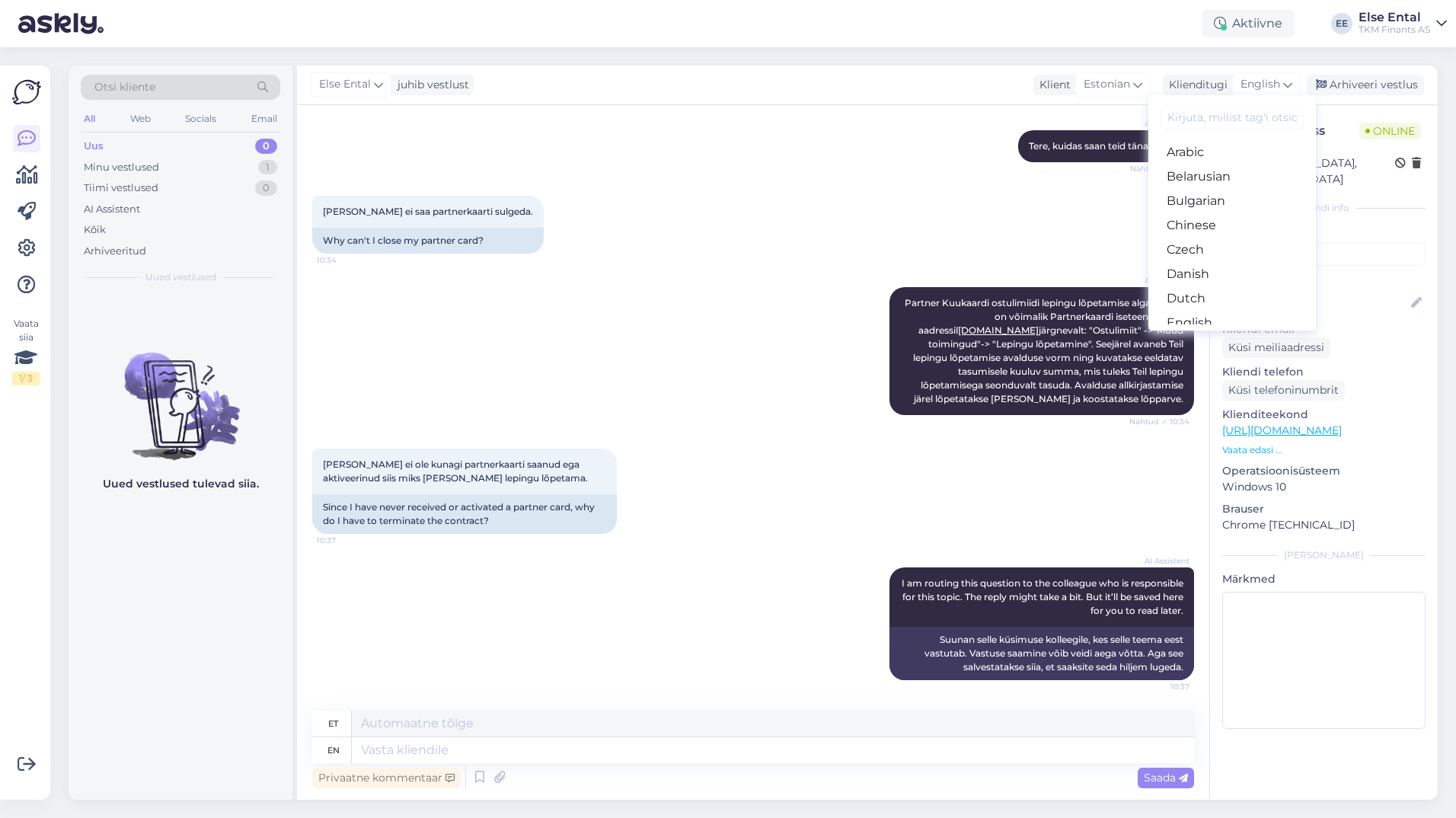
scroll to position [76, 0]
click at [1207, 272] on link "Estonian" at bounding box center [1232, 271] width 168 height 25
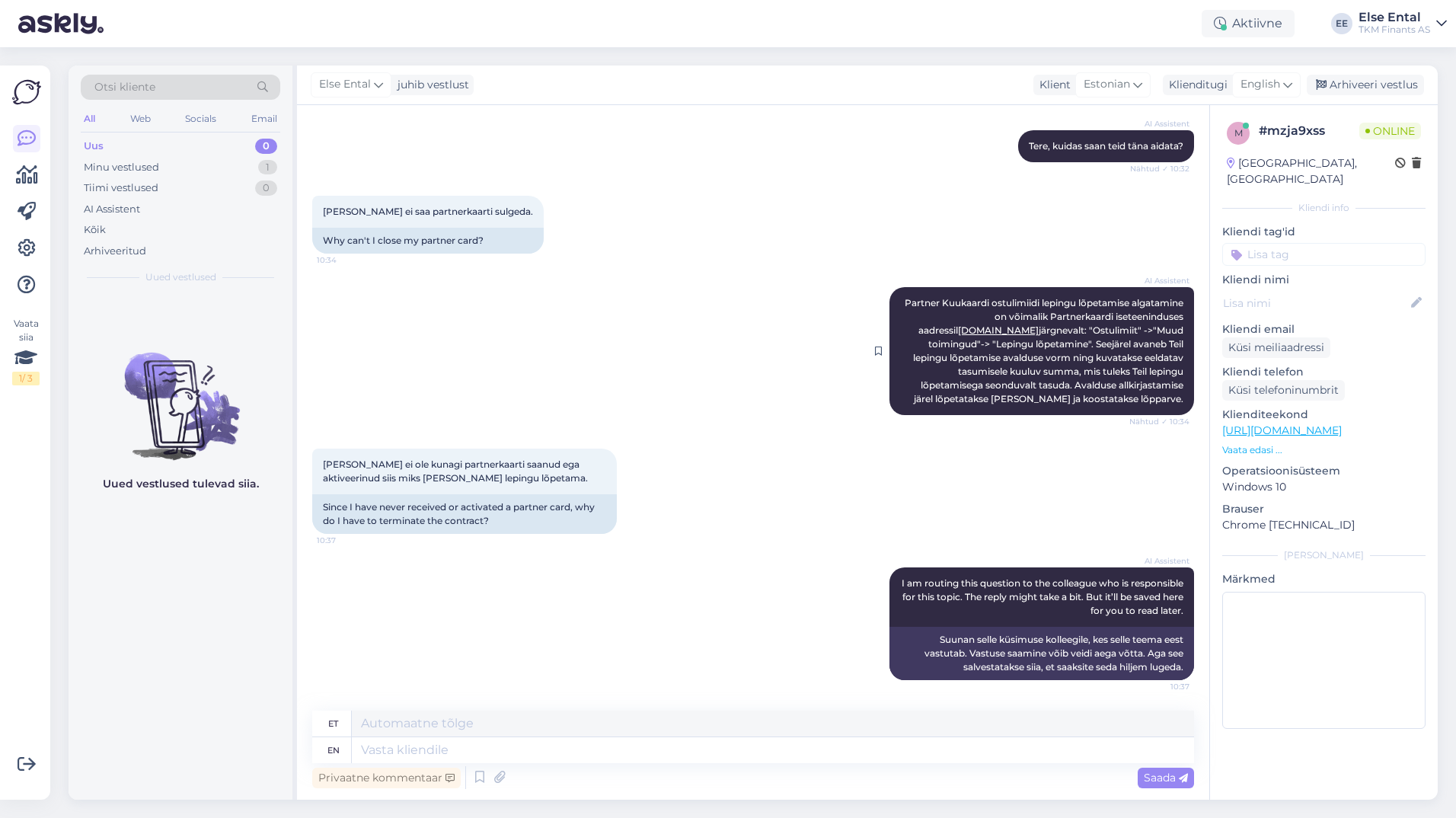
scroll to position [142, 0]
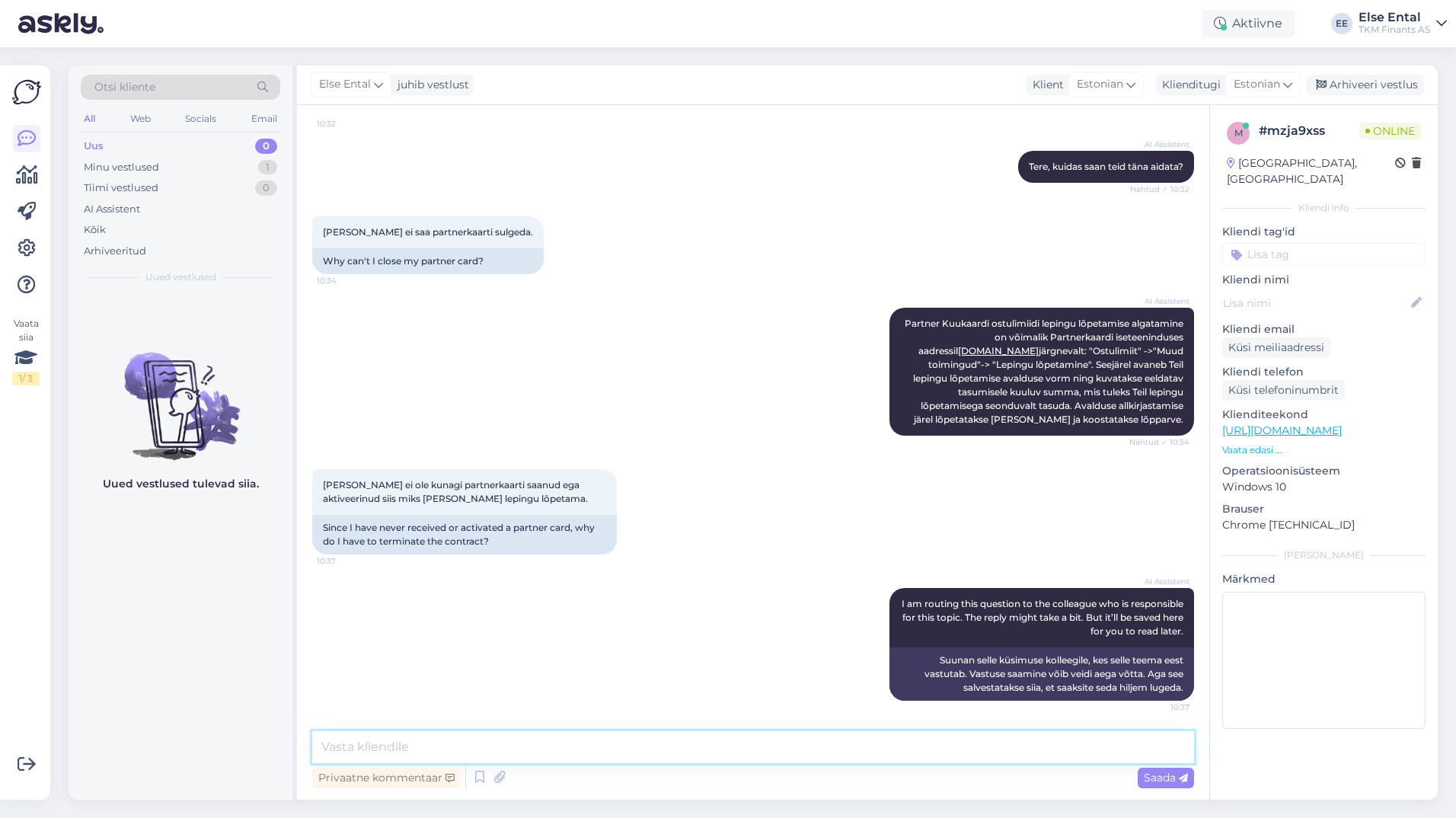
click at [561, 754] on textarea at bounding box center [753, 747] width 882 height 32
click at [506, 738] on textarea at bounding box center [753, 747] width 882 height 32
type textarea "Tere, palun saatke [PERSON_NAME] tuvastamiseks oma Partnerkaardi number."
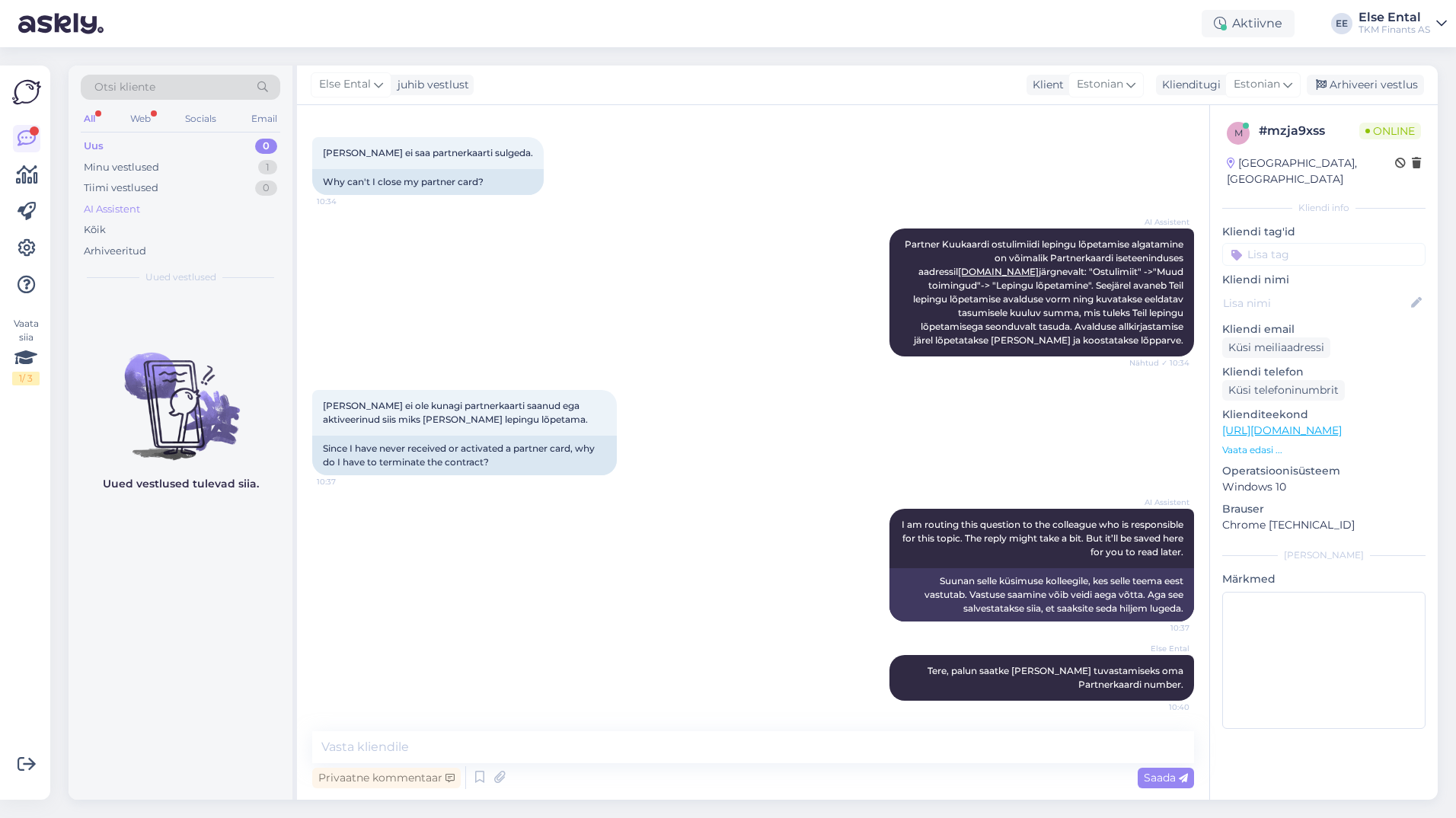
click at [136, 211] on div "AI Assistent" at bounding box center [112, 209] width 57 height 15
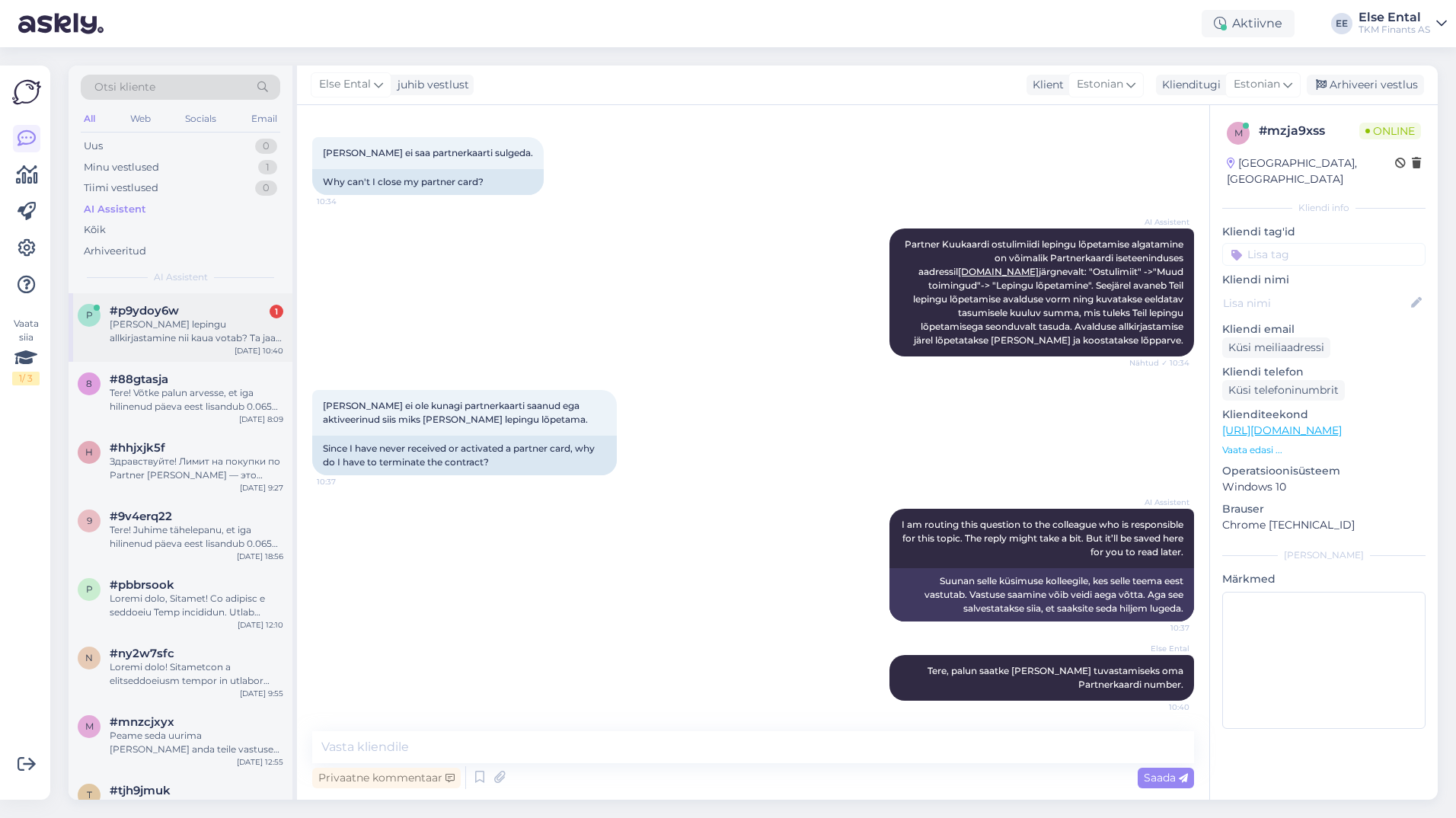
click at [160, 336] on div "[PERSON_NAME] lepingu allkirjastamine nii kaua votab? Ta jaab nagu laadima para…" at bounding box center [196, 332] width 174 height 28
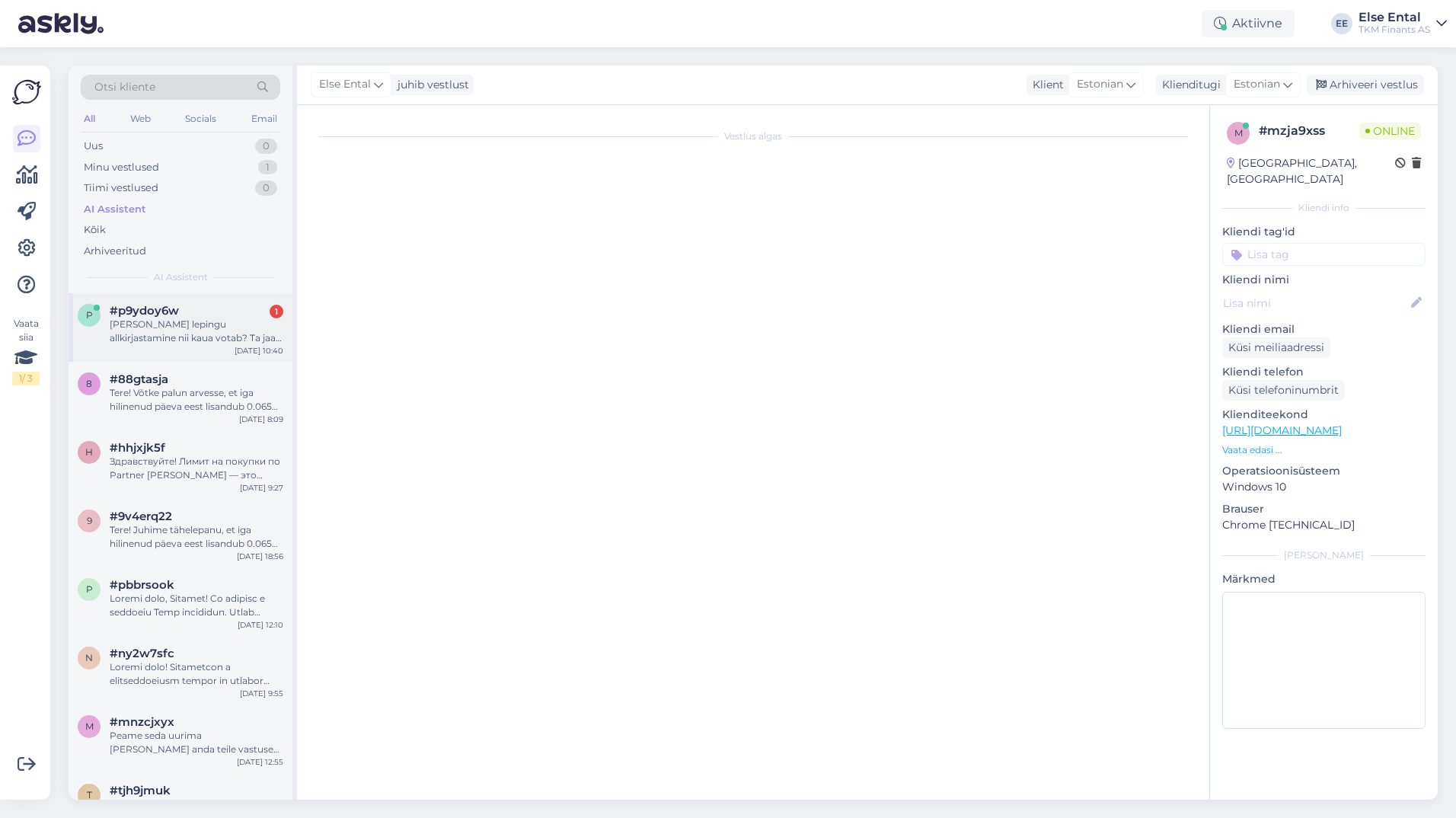
scroll to position [0, 0]
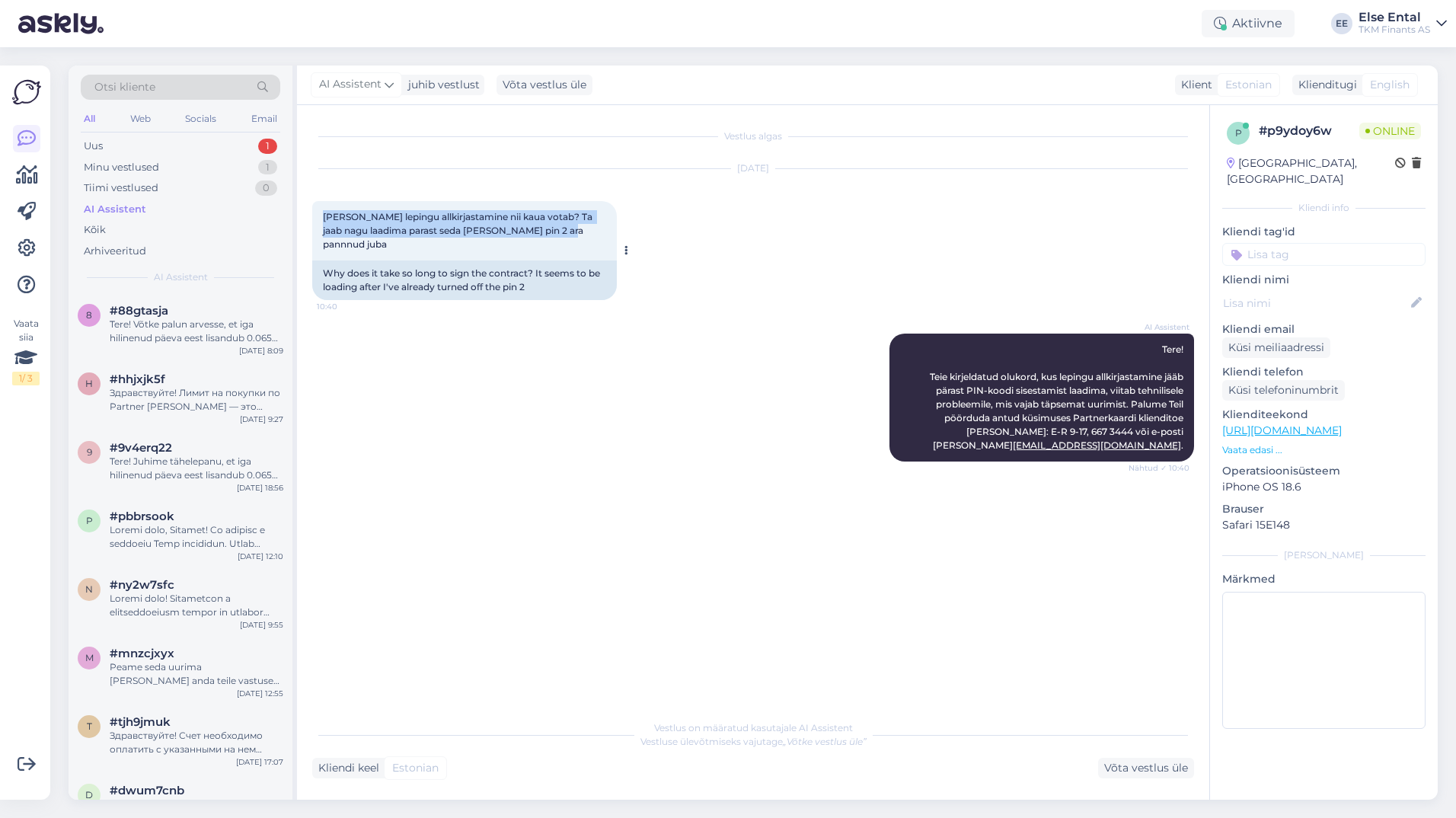
drag, startPoint x: 567, startPoint y: 234, endPoint x: 324, endPoint y: 219, distance: 243.5
click at [324, 219] on div "[PERSON_NAME] lepingu allkirjastamine nii kaua votab? Ta jaab nagu laadima para…" at bounding box center [465, 231] width 305 height 60
click at [571, 236] on div "[PERSON_NAME] lepingu allkirjastamine nii kaua votab? Ta jaab nagu laadima para…" at bounding box center [465, 231] width 305 height 60
click at [116, 138] on div "Uus 1" at bounding box center [180, 146] width 199 height 21
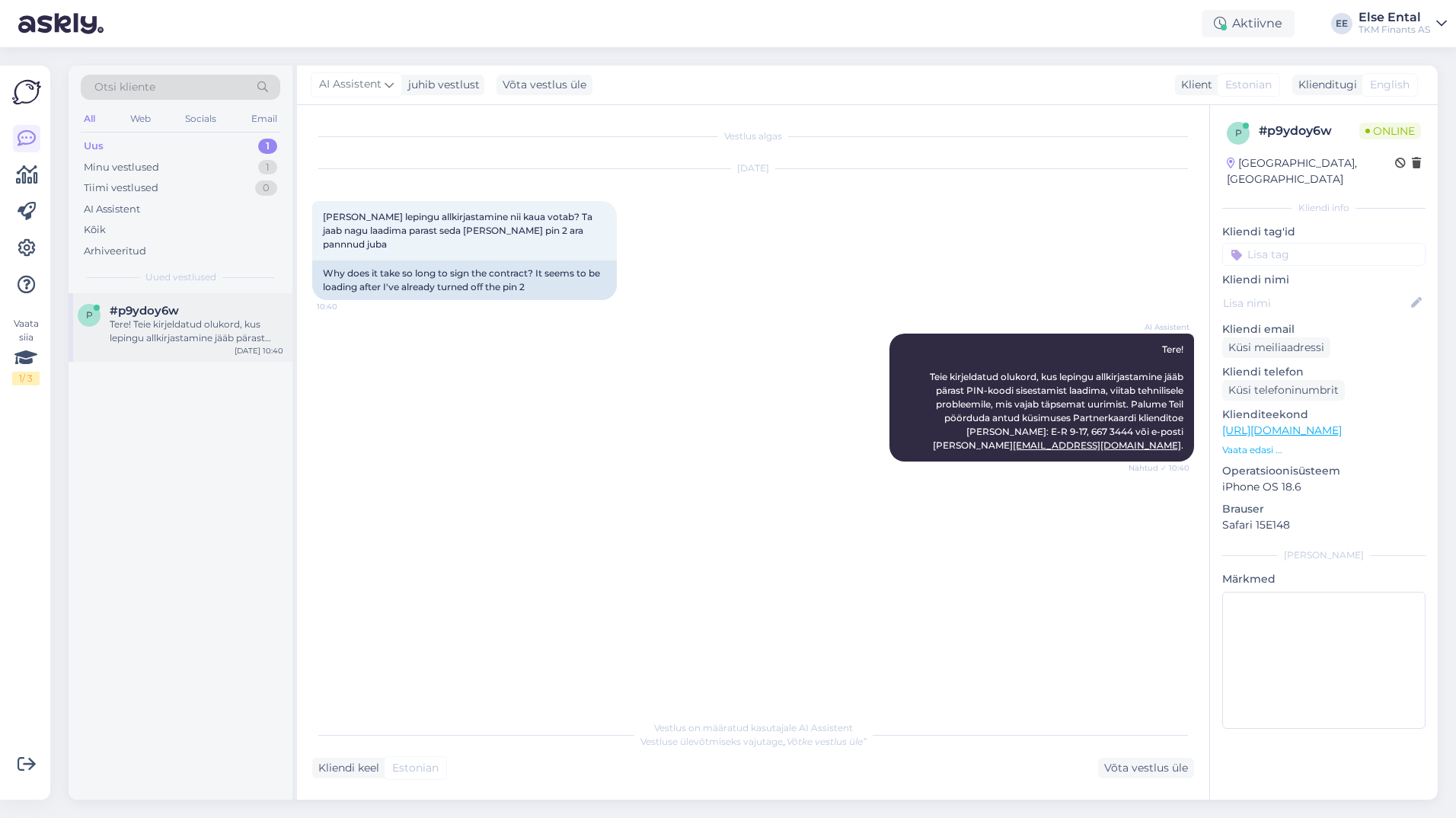
click at [162, 335] on div "Tere! Teie kirjeldatud olukord, kus lepingu allkirjastamine jääb pärast PIN-koo…" at bounding box center [196, 332] width 174 height 28
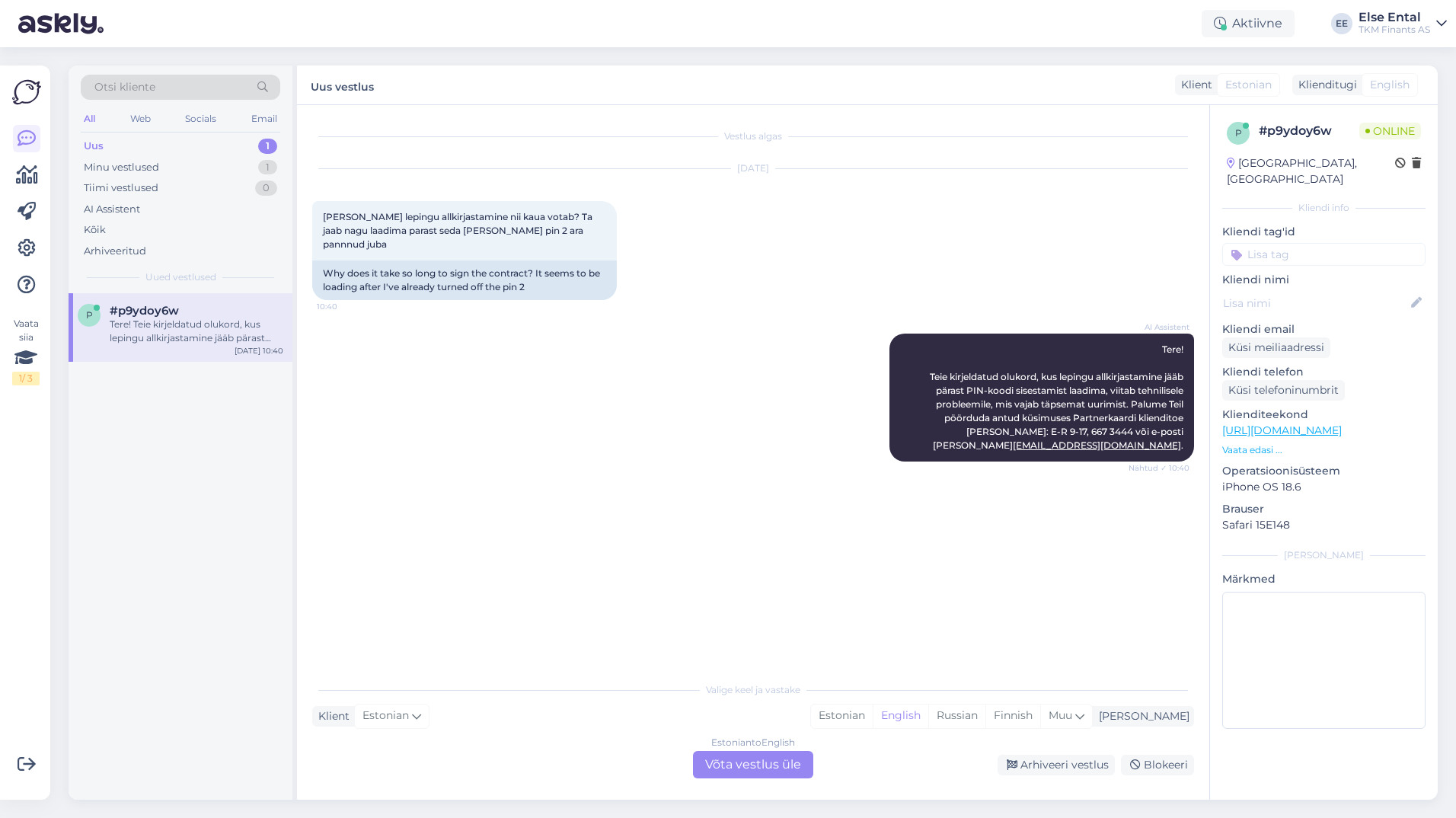
click at [766, 754] on div "Estonian to English Võta vestlus üle" at bounding box center [753, 764] width 120 height 28
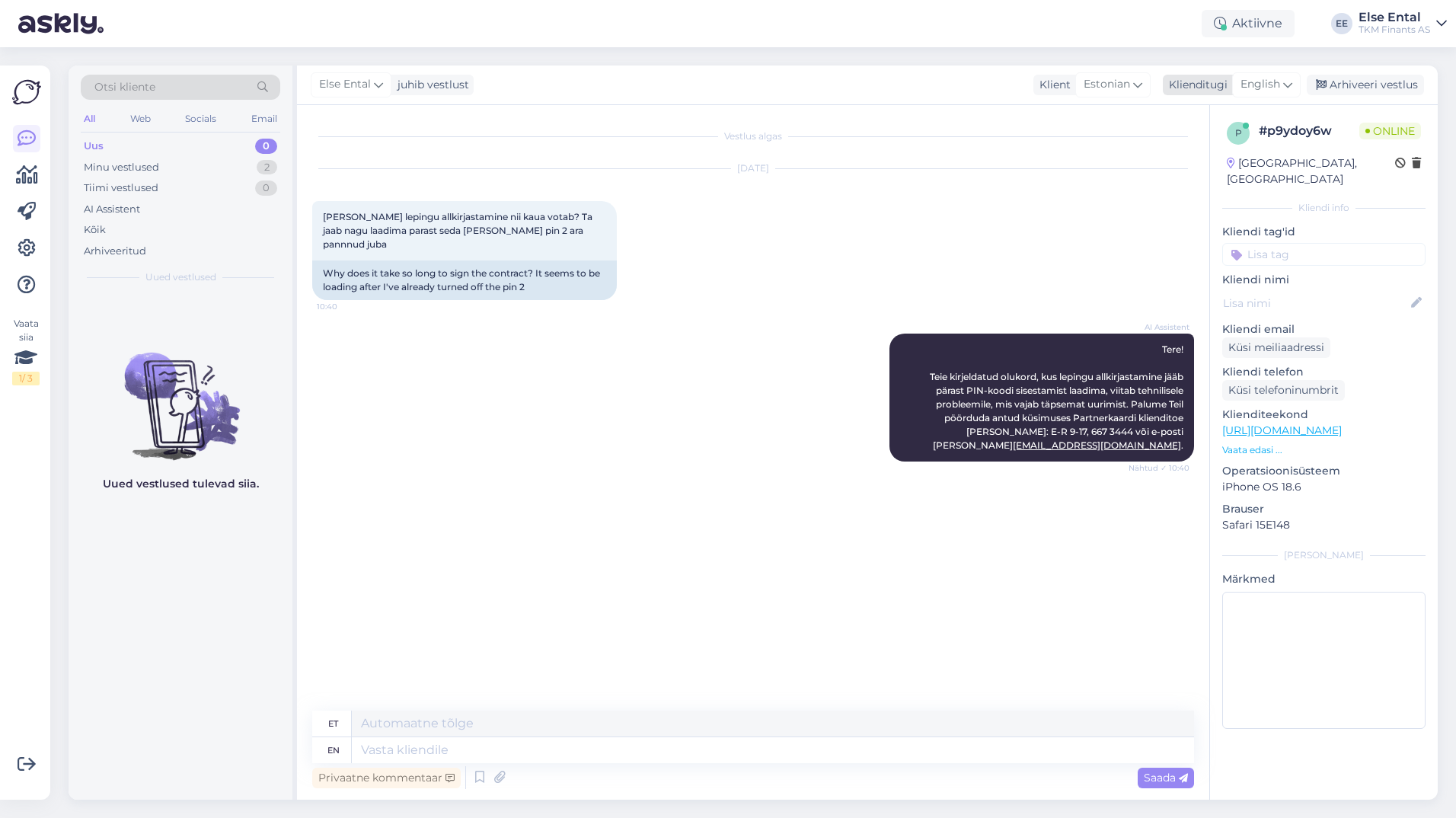
click at [1265, 87] on span "English" at bounding box center [1260, 84] width 40 height 17
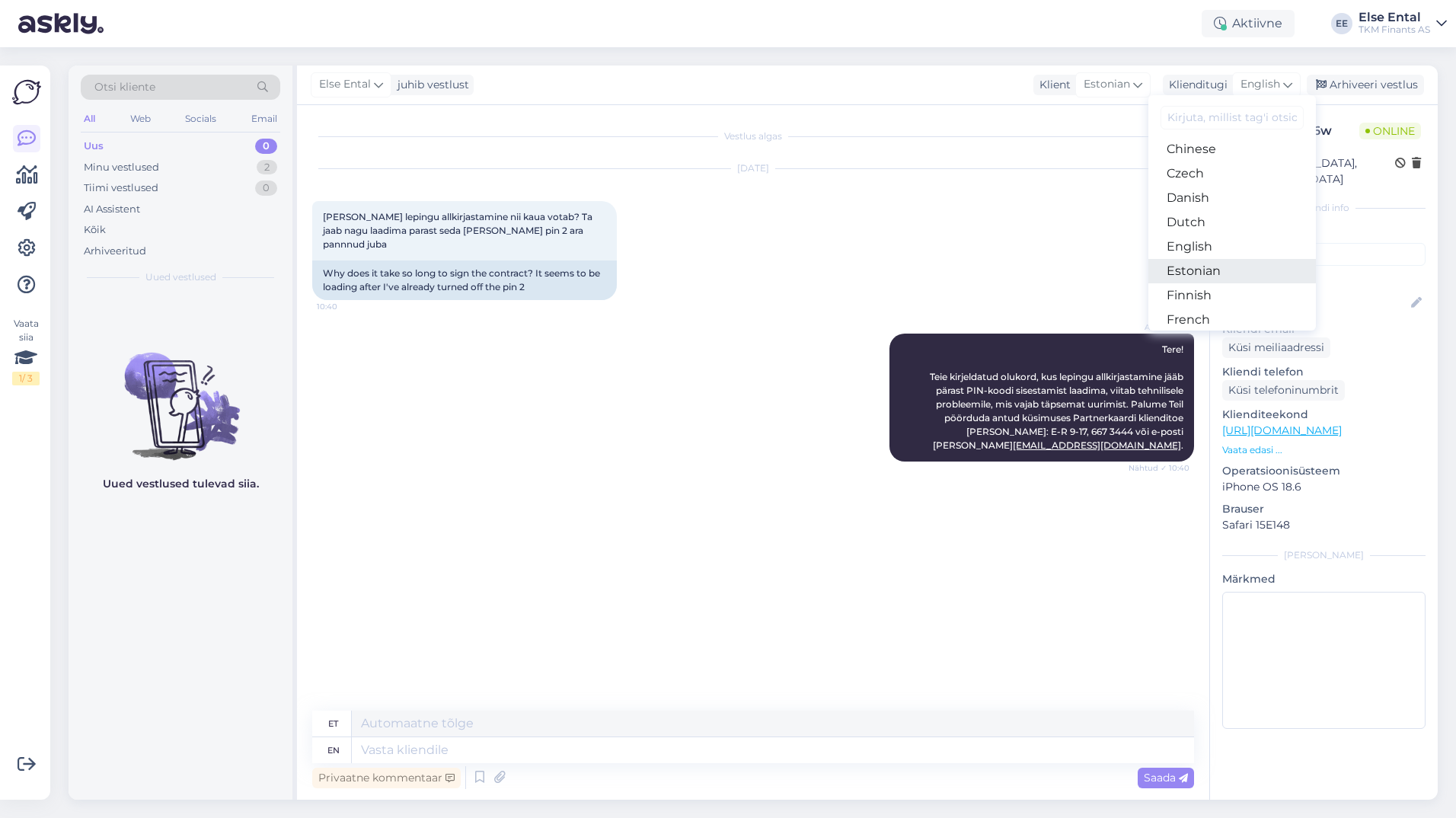
click at [1235, 264] on link "Estonian" at bounding box center [1232, 271] width 168 height 25
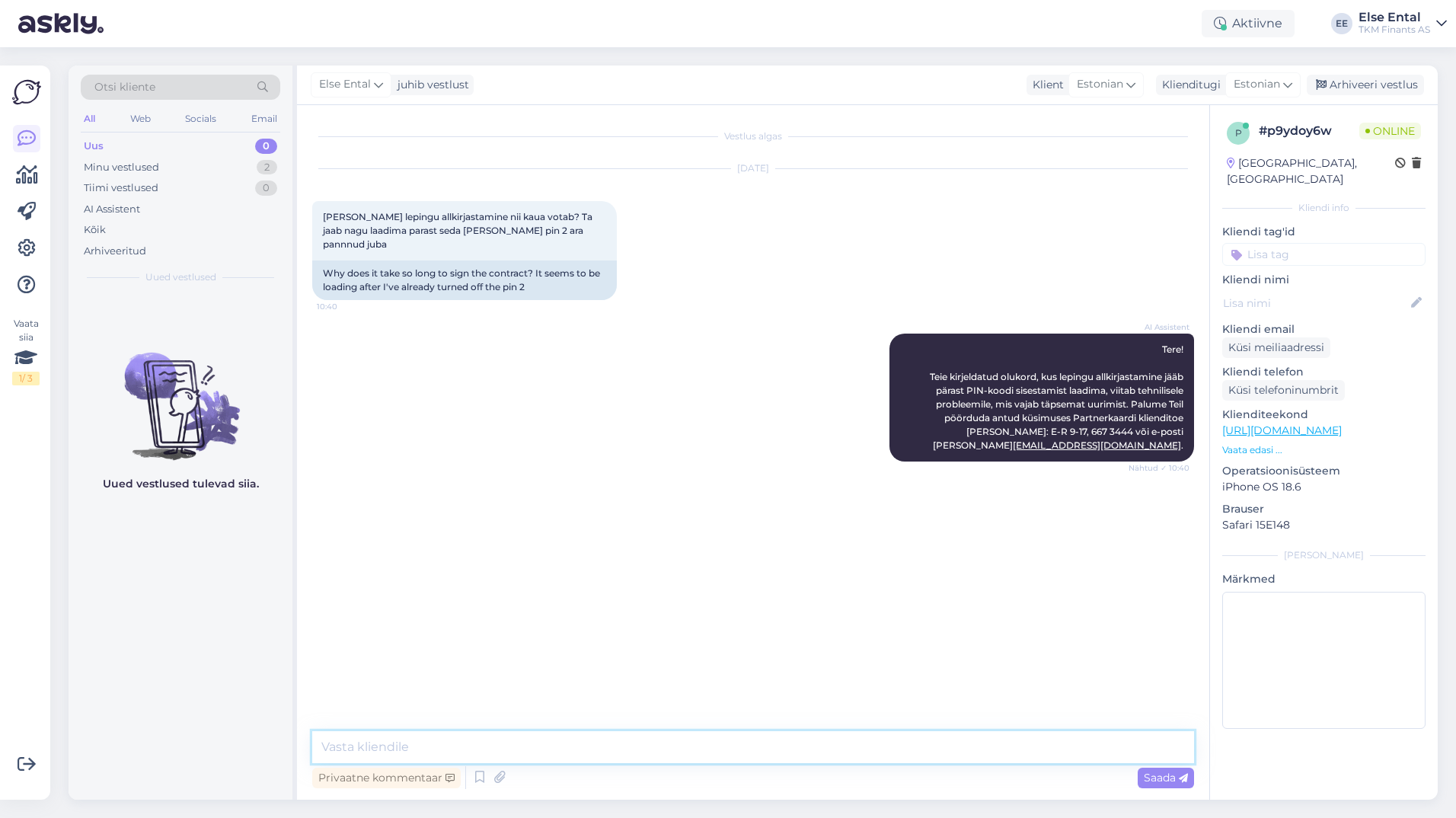
click at [571, 754] on textarea at bounding box center [753, 747] width 882 height 32
type textarea "Palun saatke [PERSON_NAME] tuvastamiseks oma Partnerkaardi number."
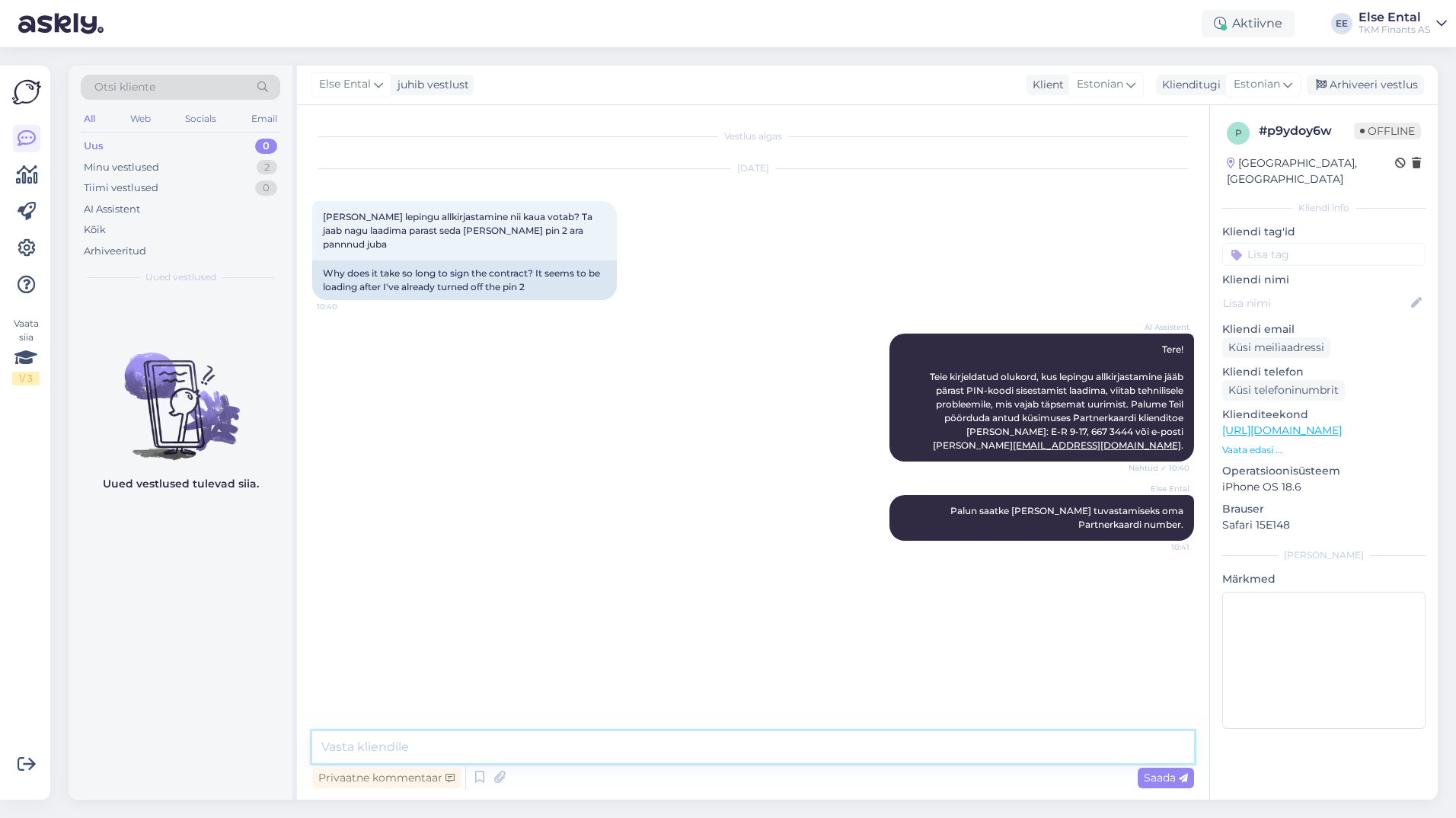
click at [498, 740] on textarea at bounding box center [753, 747] width 882 height 32
click at [136, 163] on div "Minu vestlused" at bounding box center [121, 168] width 75 height 15
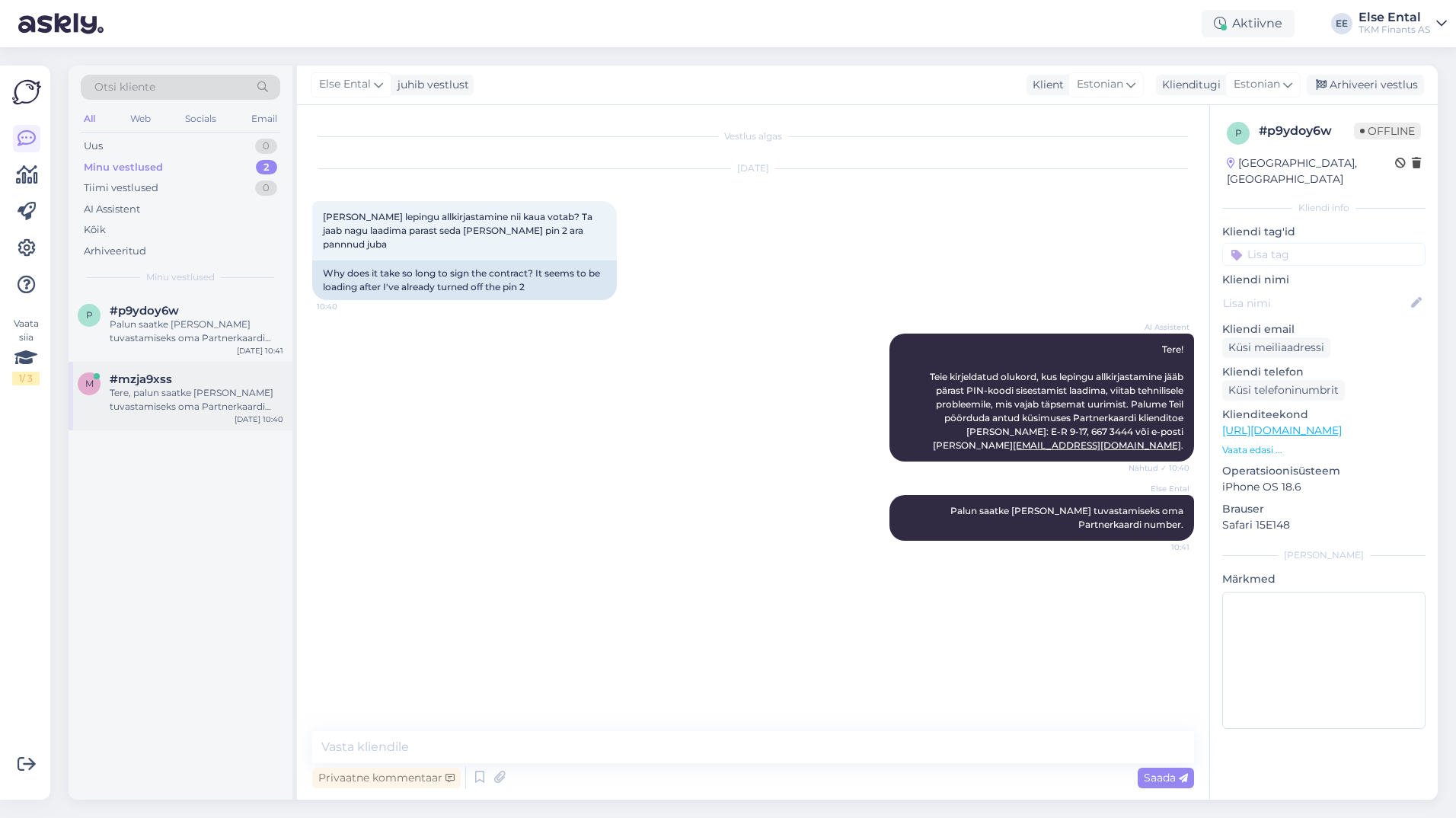
click at [181, 391] on div "Tere, palun saatke [PERSON_NAME] tuvastamiseks oma Partnerkaardi number." at bounding box center [196, 400] width 174 height 28
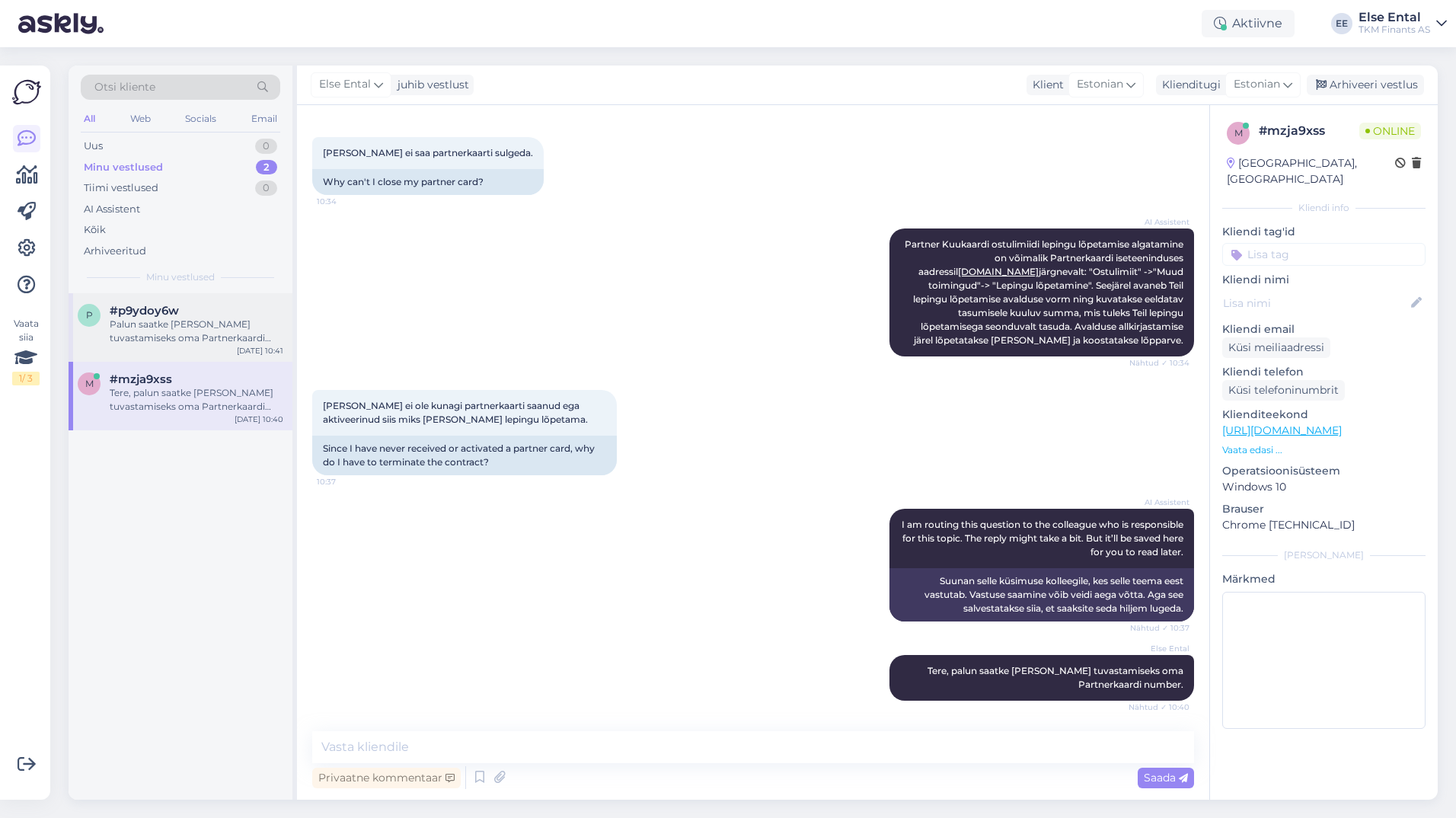
click at [142, 328] on div "Palun saatke [PERSON_NAME] tuvastamiseks oma Partnerkaardi number." at bounding box center [196, 332] width 174 height 28
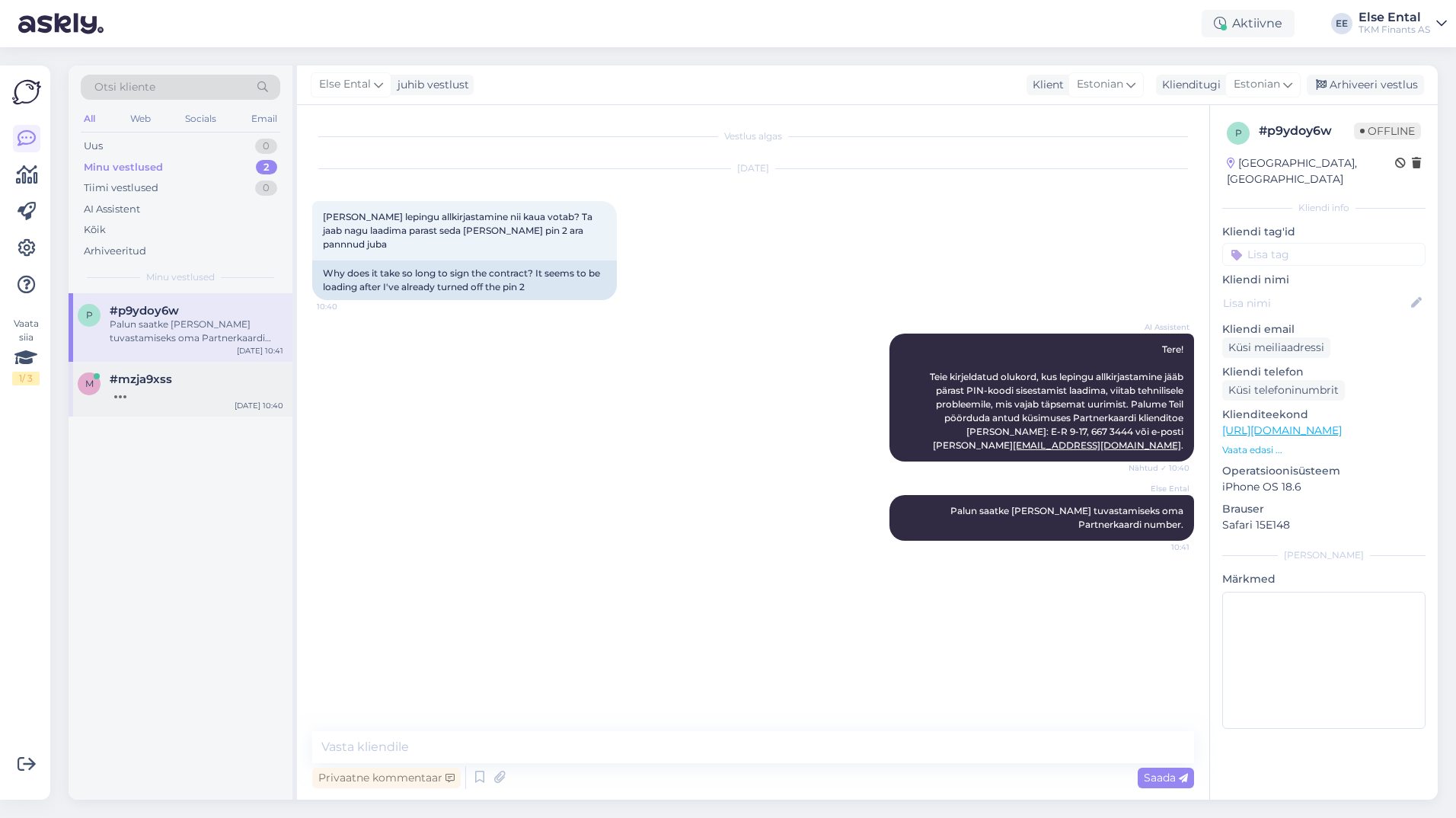
click at [164, 396] on div at bounding box center [196, 393] width 174 height 14
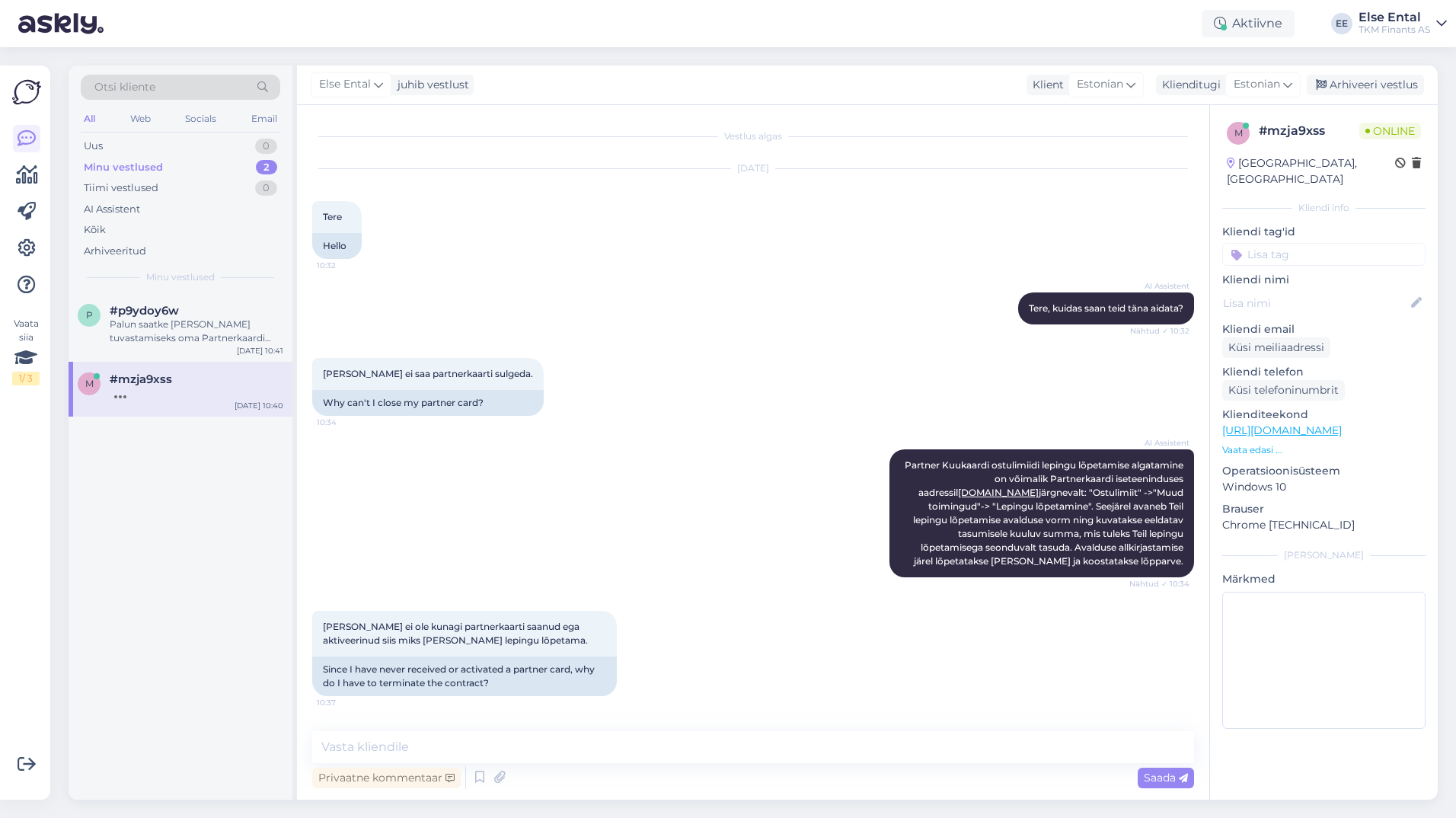
scroll to position [221, 0]
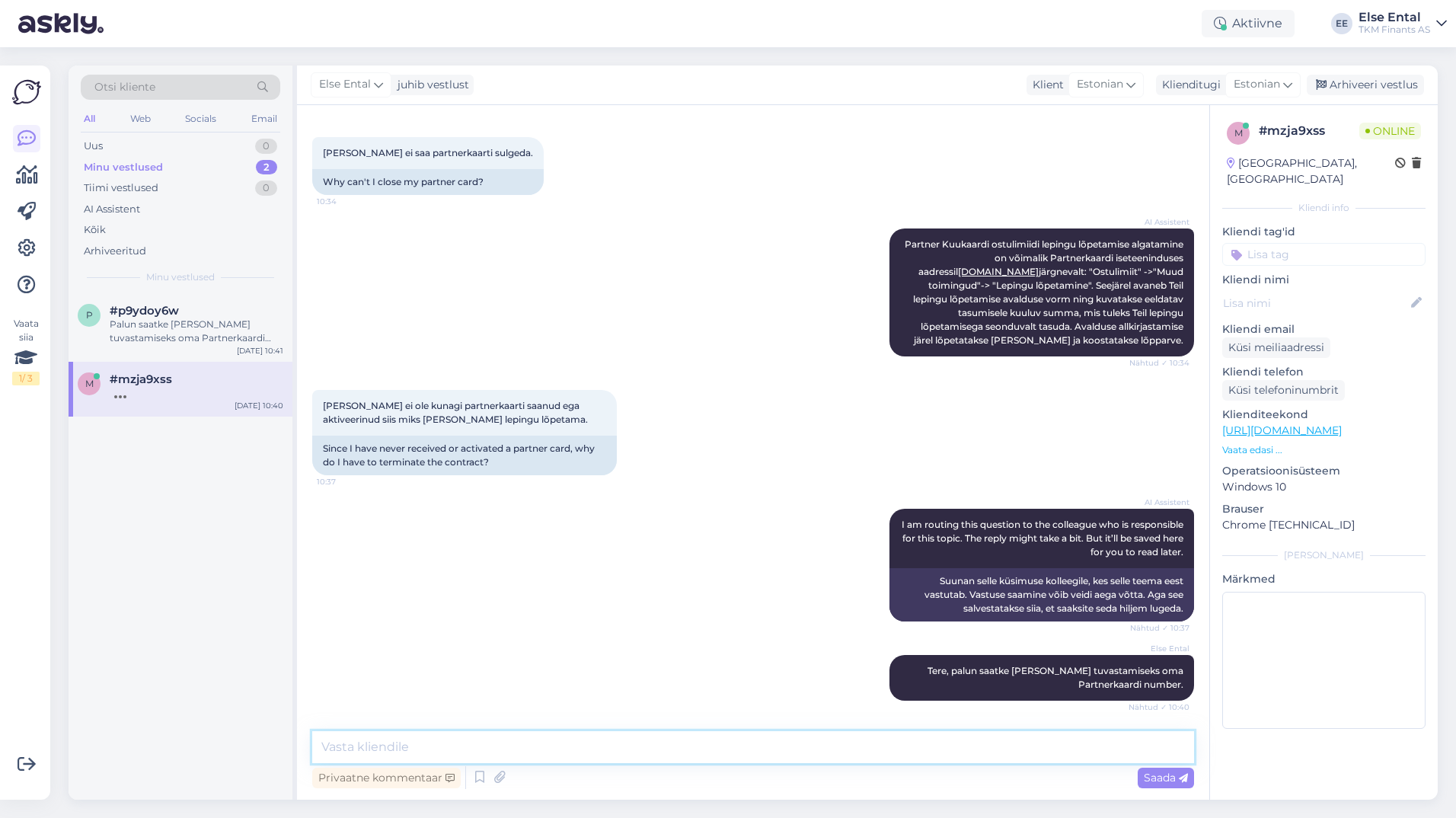
click at [516, 750] on textarea at bounding box center [753, 747] width 882 height 32
click at [159, 337] on div "Palun saatke [PERSON_NAME] tuvastamiseks oma Partnerkaardi number." at bounding box center [196, 332] width 174 height 28
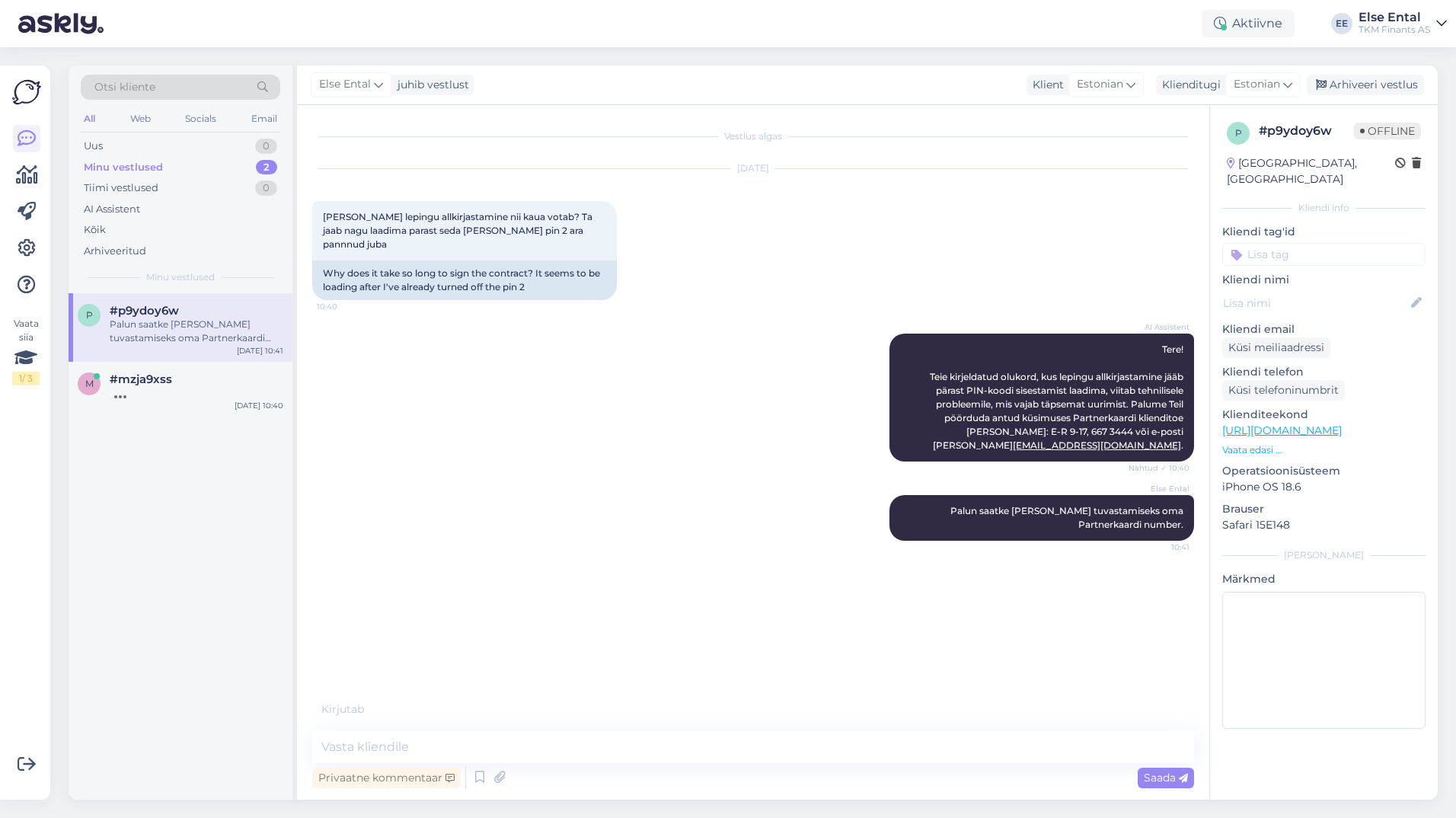
scroll to position [0, 0]
click at [591, 757] on textarea at bounding box center [753, 747] width 882 height 32
click at [594, 750] on textarea at bounding box center [753, 747] width 882 height 32
click at [595, 751] on textarea at bounding box center [753, 747] width 882 height 32
click at [134, 382] on span "#mzja9xss" at bounding box center [141, 379] width 63 height 14
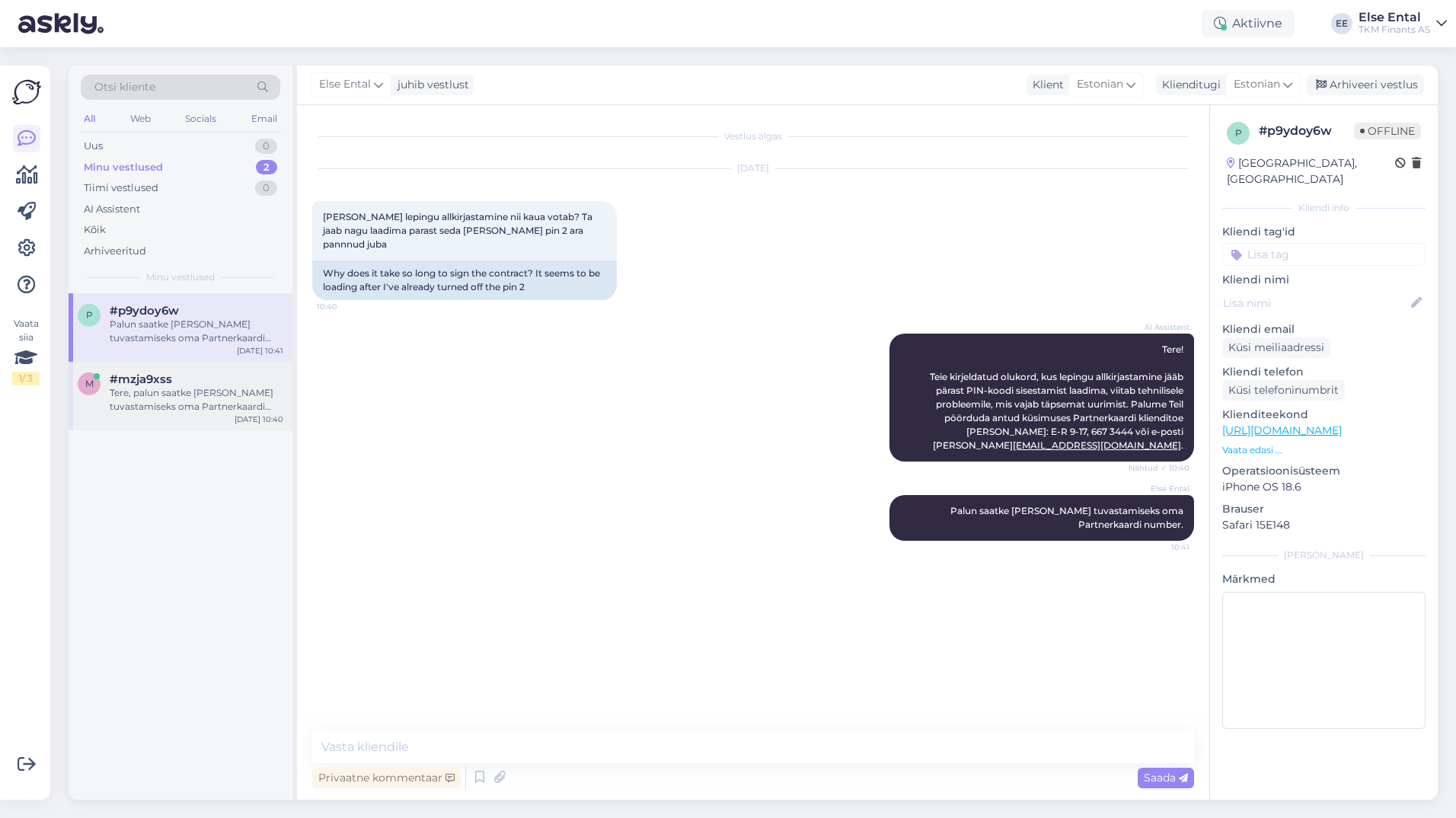
scroll to position [221, 0]
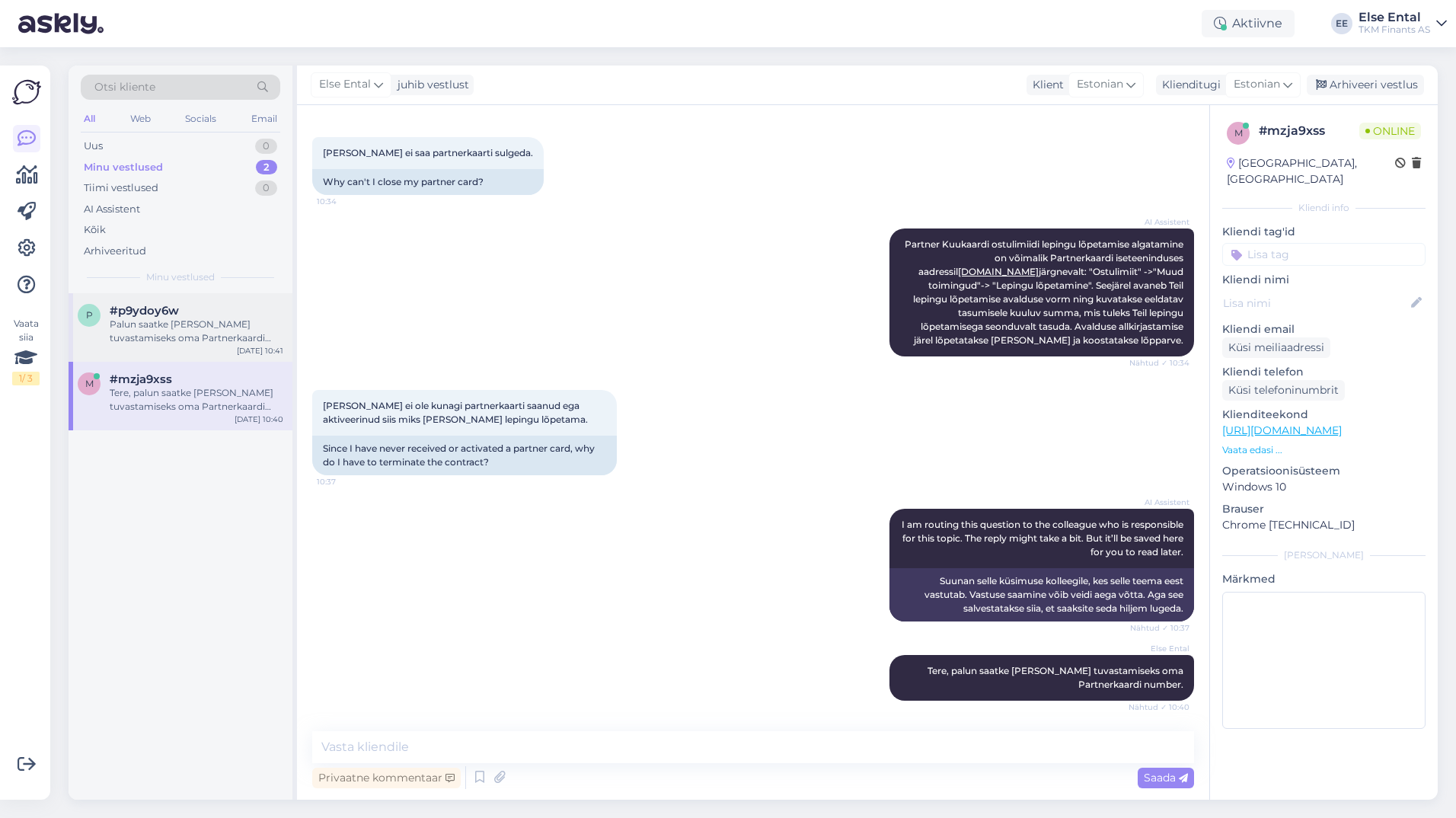
click at [166, 315] on span "#p9ydoy6w" at bounding box center [144, 311] width 69 height 14
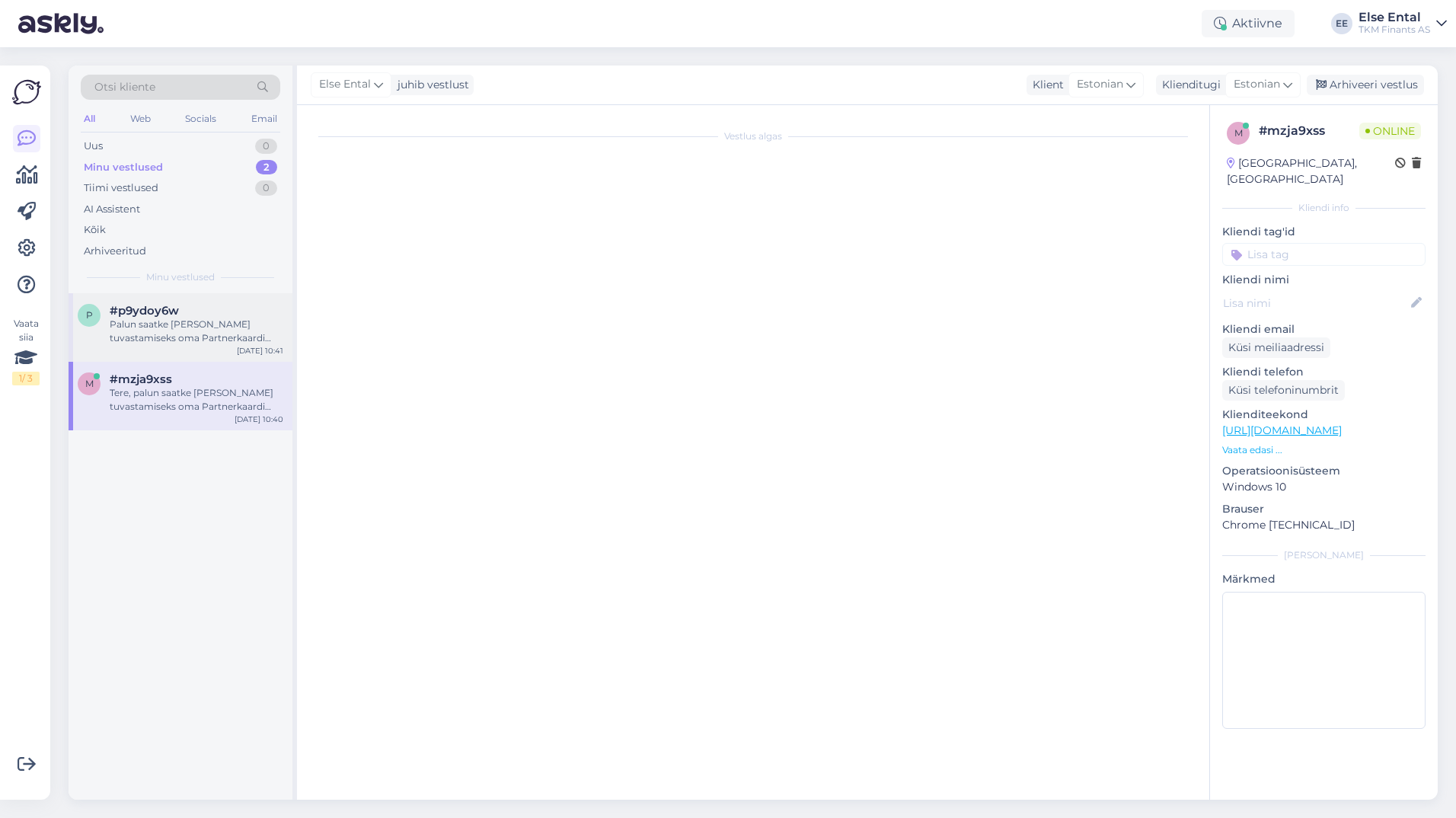
scroll to position [0, 0]
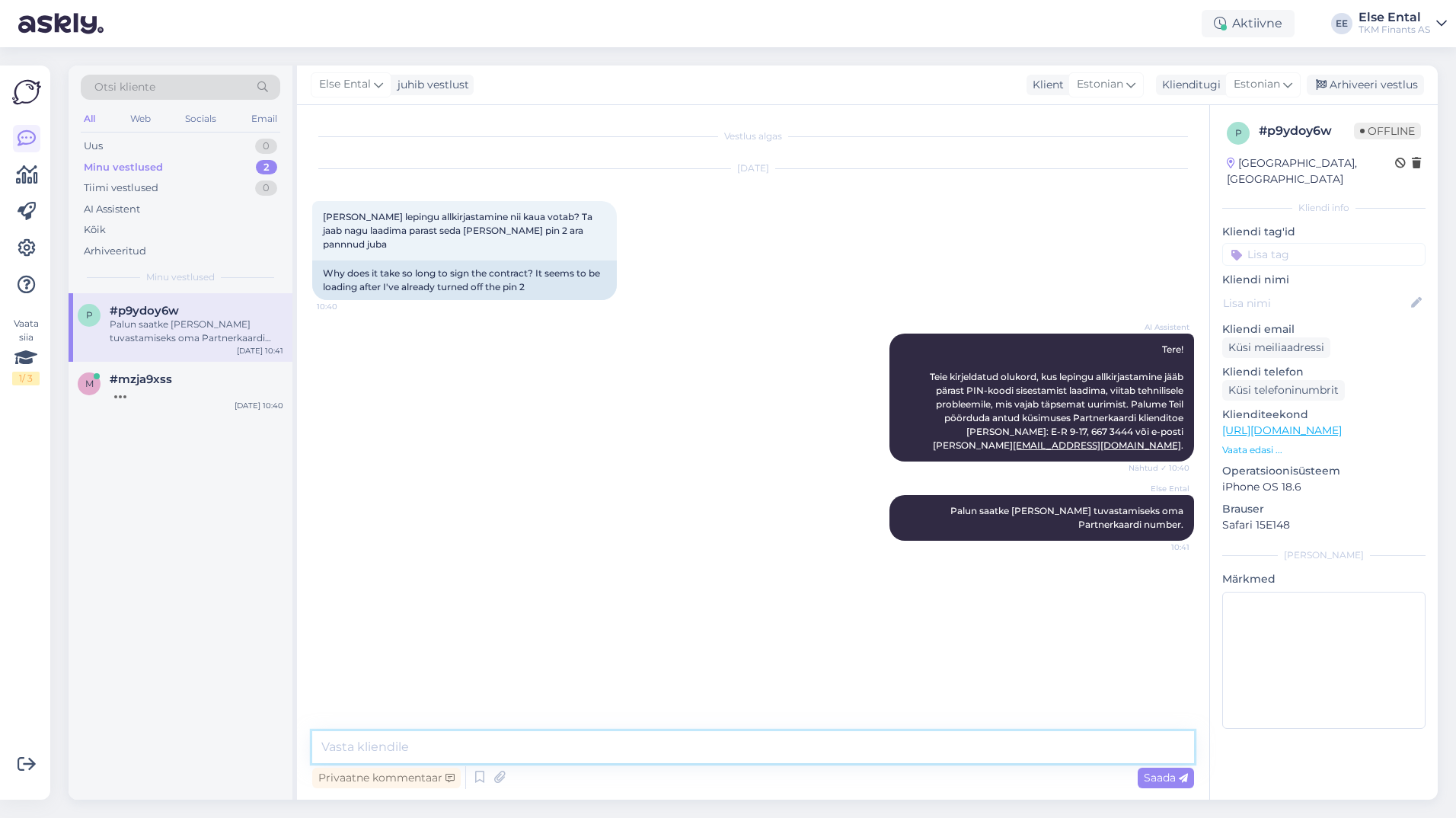
click at [512, 750] on textarea at bounding box center [753, 747] width 882 height 32
click at [128, 394] on div at bounding box center [196, 393] width 174 height 14
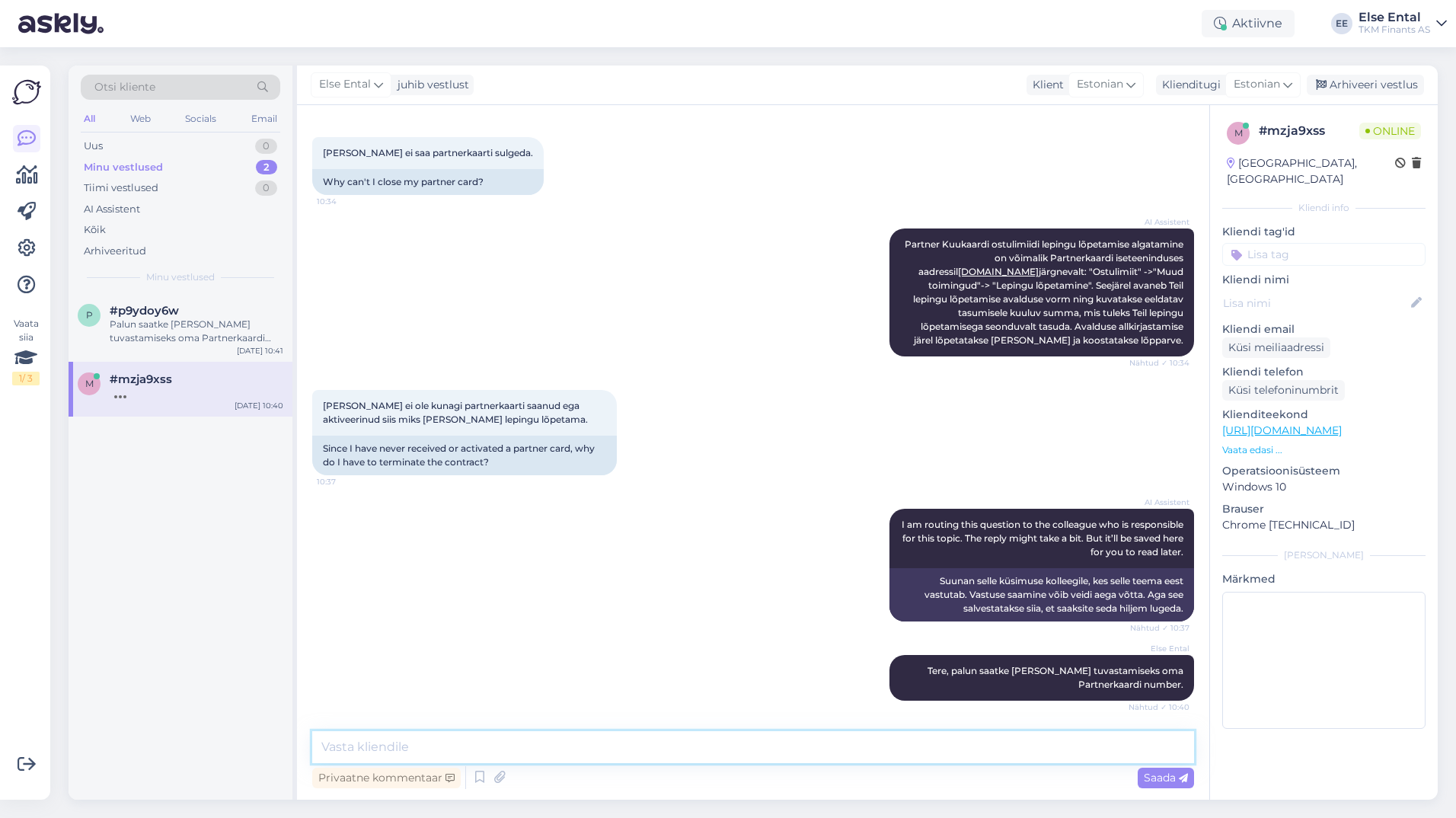
click at [417, 754] on textarea at bounding box center [753, 747] width 882 height 32
click at [499, 747] on textarea at bounding box center [753, 747] width 882 height 32
click at [496, 739] on textarea at bounding box center [753, 747] width 882 height 32
click at [482, 747] on textarea at bounding box center [753, 747] width 882 height 32
click at [476, 735] on textarea at bounding box center [753, 747] width 882 height 32
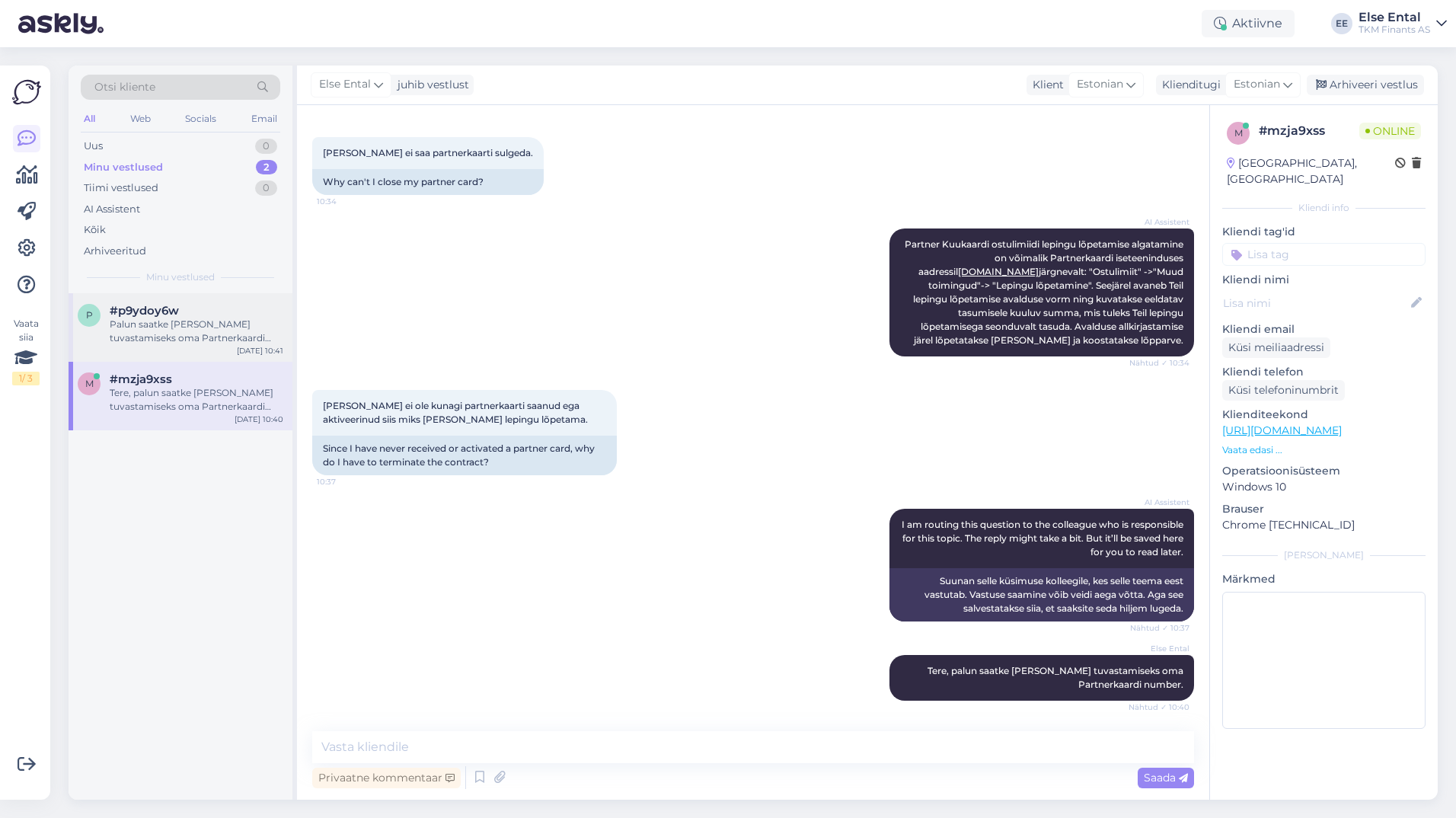
click at [186, 336] on div "Palun saatke [PERSON_NAME] tuvastamiseks oma Partnerkaardi number." at bounding box center [196, 332] width 174 height 28
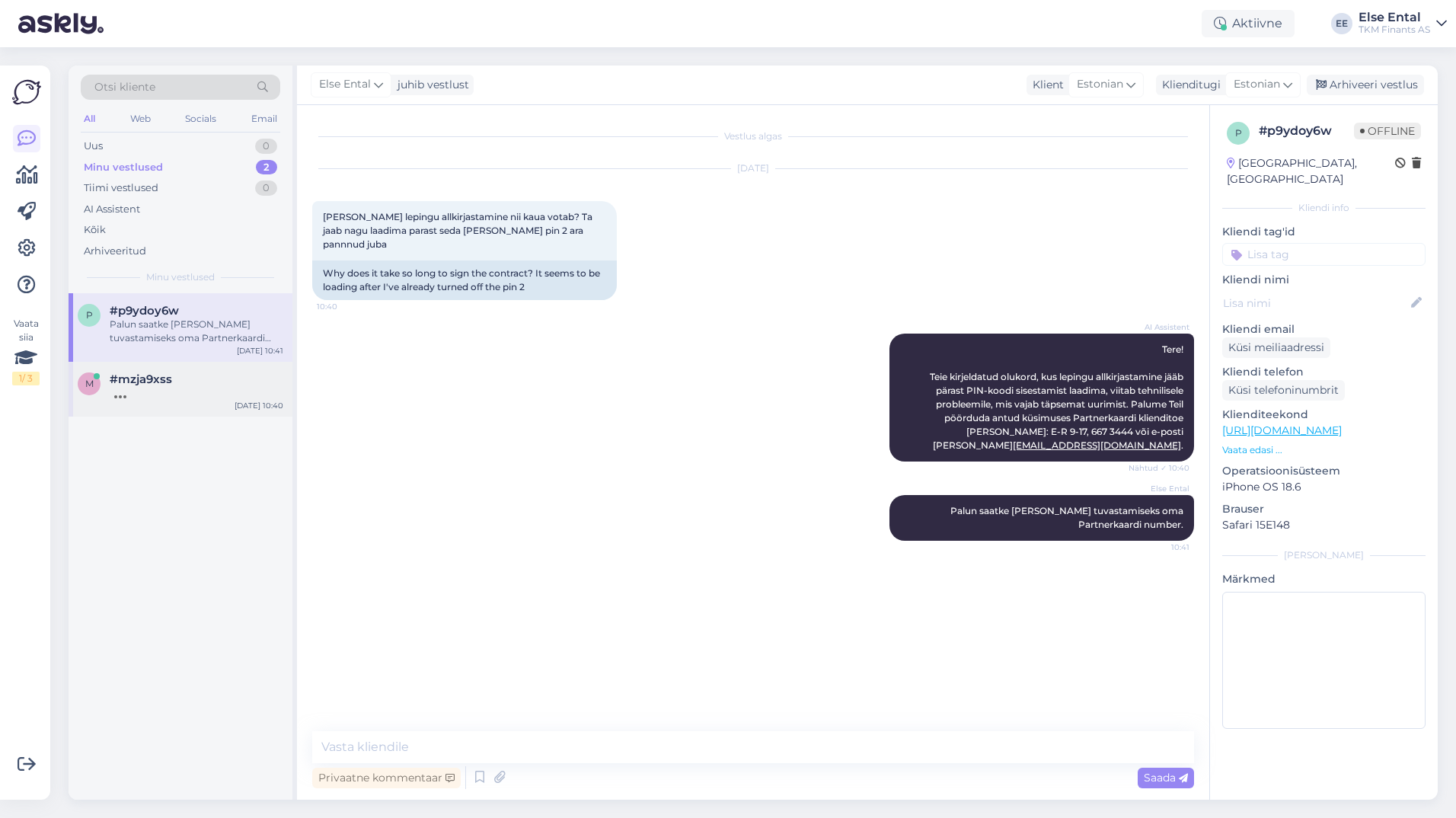
click at [170, 368] on div "m #mzja9xss [DATE] 10:40" at bounding box center [180, 389] width 224 height 55
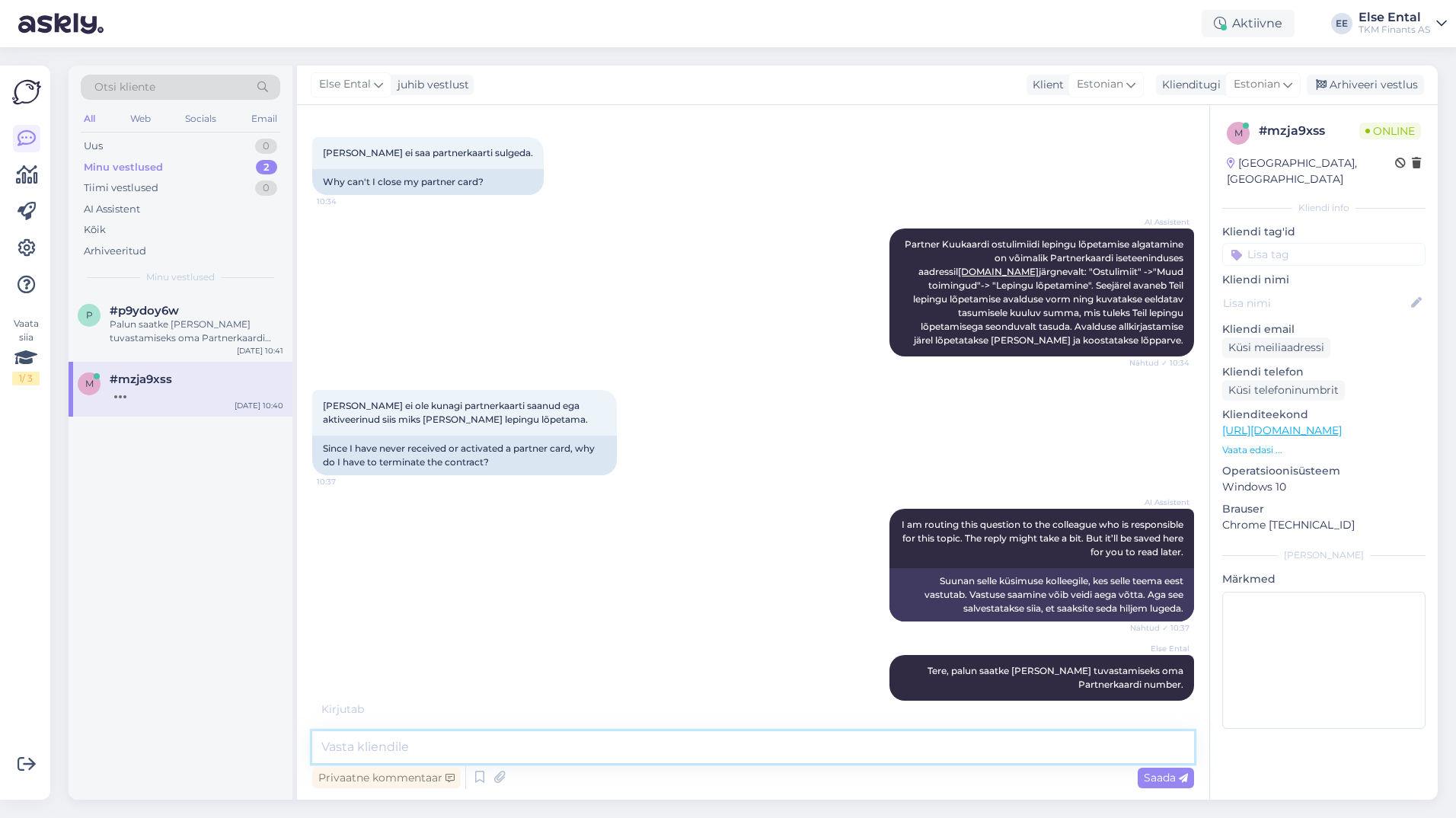
click at [590, 739] on textarea at bounding box center [753, 747] width 882 height 32
click at [560, 753] on textarea at bounding box center [753, 747] width 882 height 32
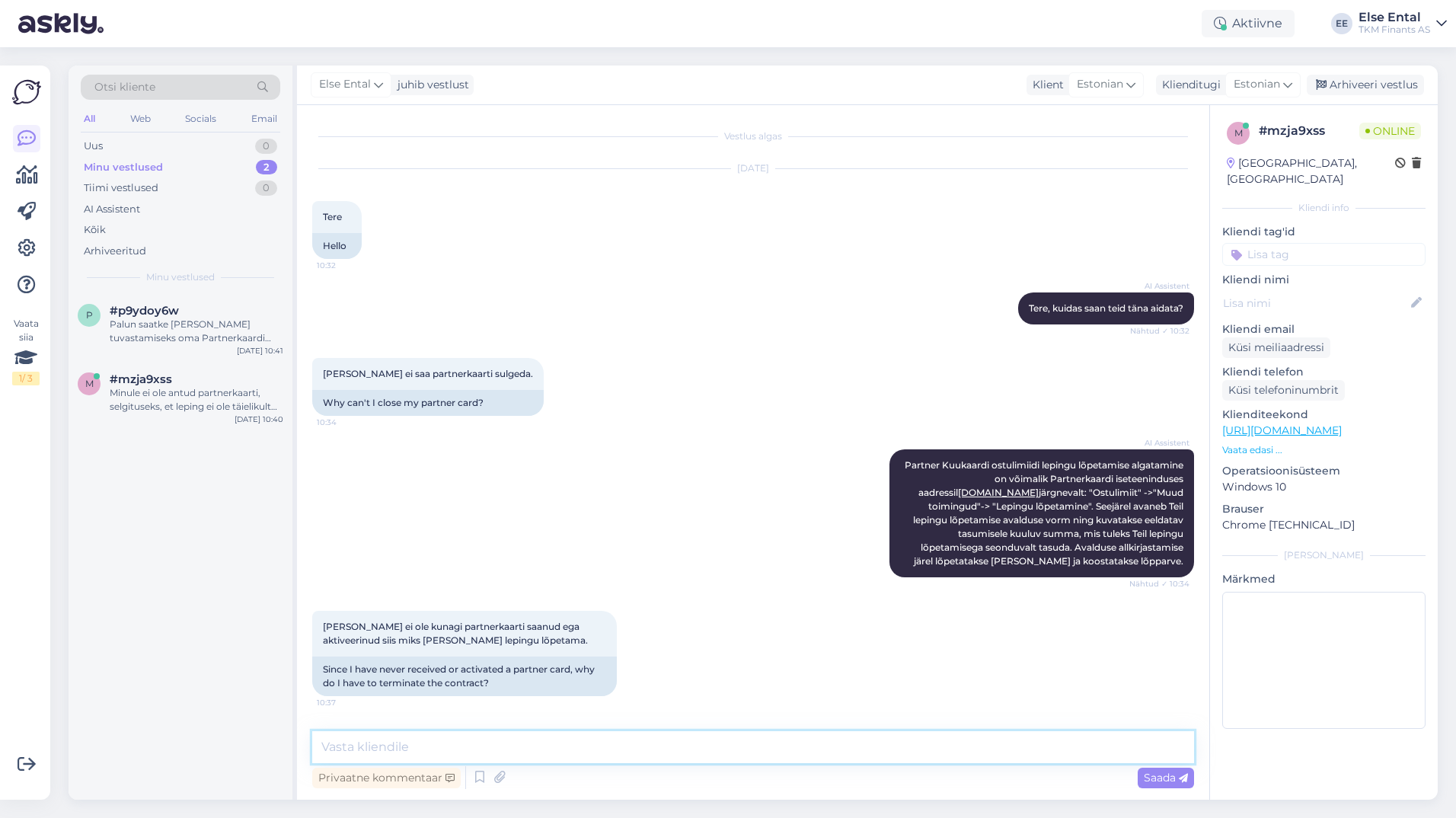
click at [515, 742] on textarea at bounding box center [753, 747] width 882 height 32
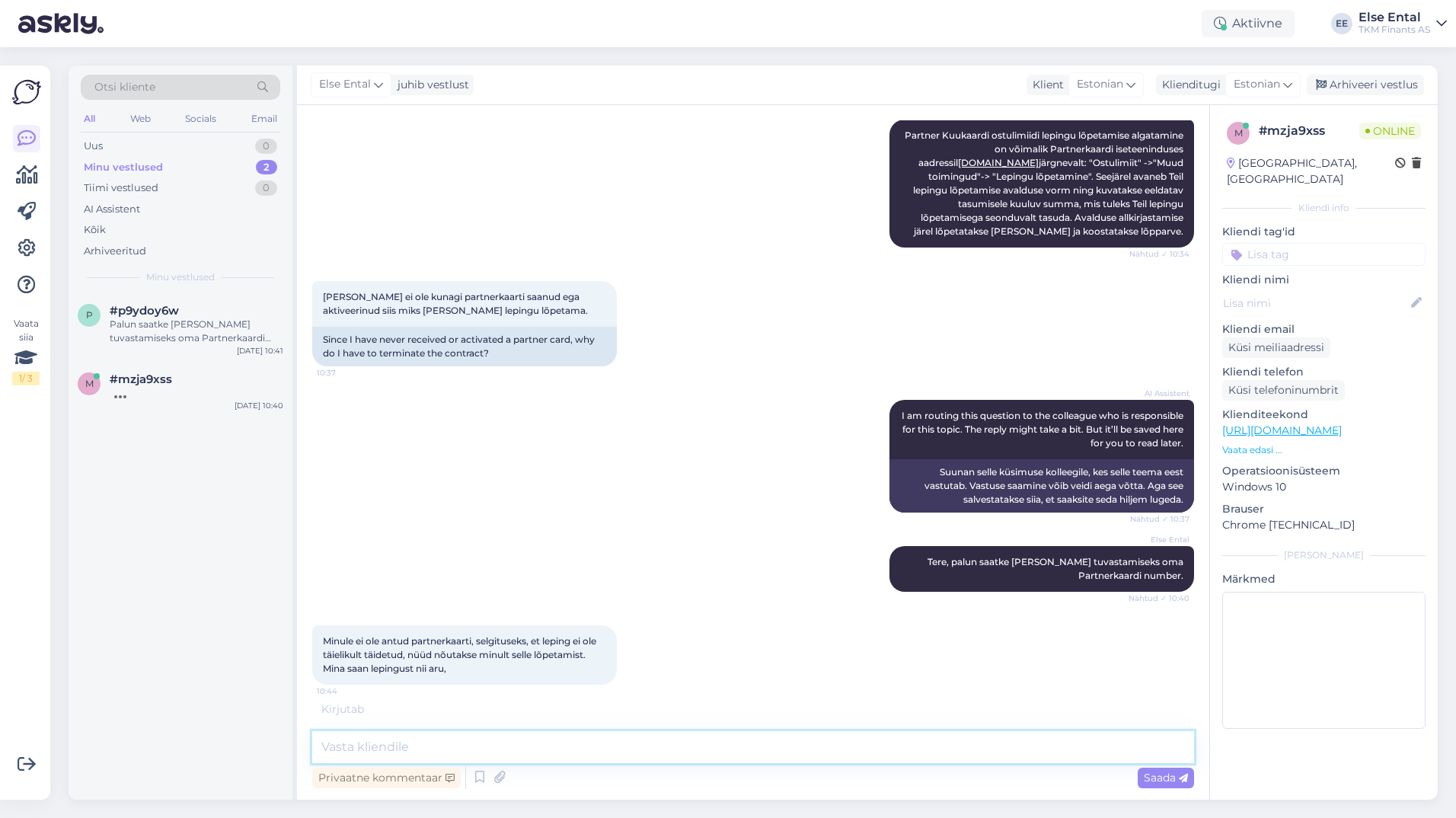
scroll to position [314, 0]
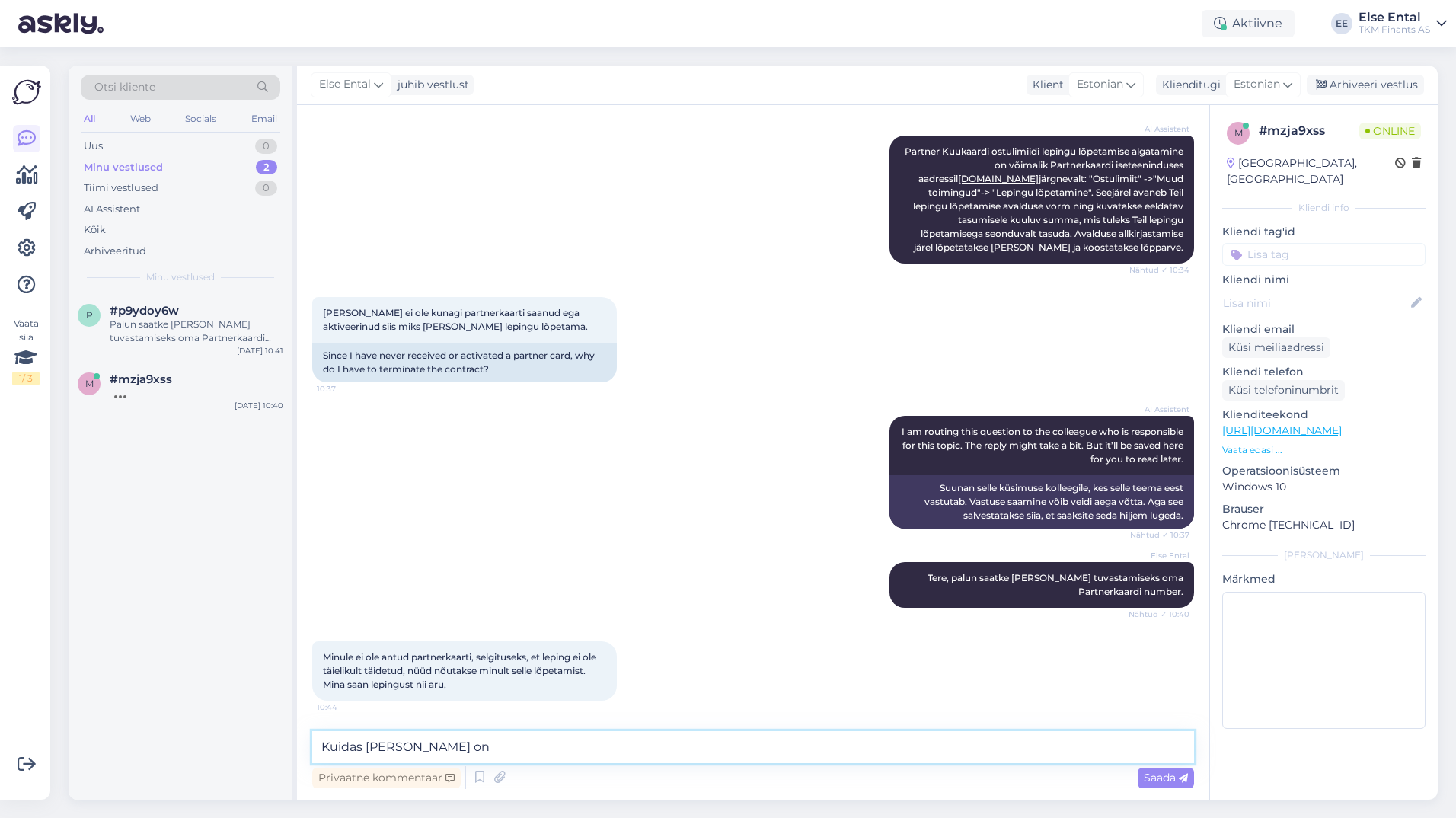
type textarea "Kuidas [PERSON_NAME] on?"
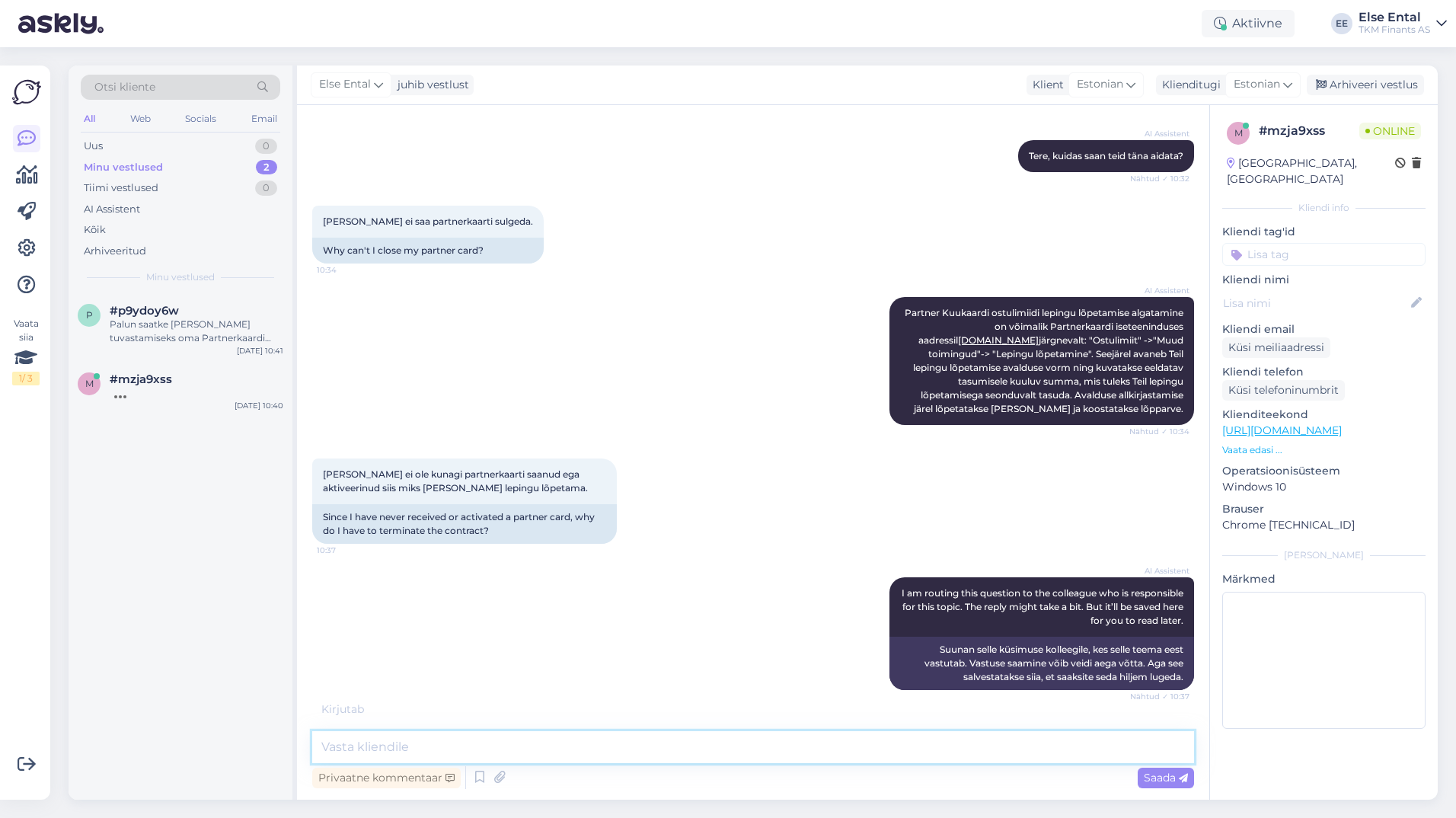
scroll to position [395, 0]
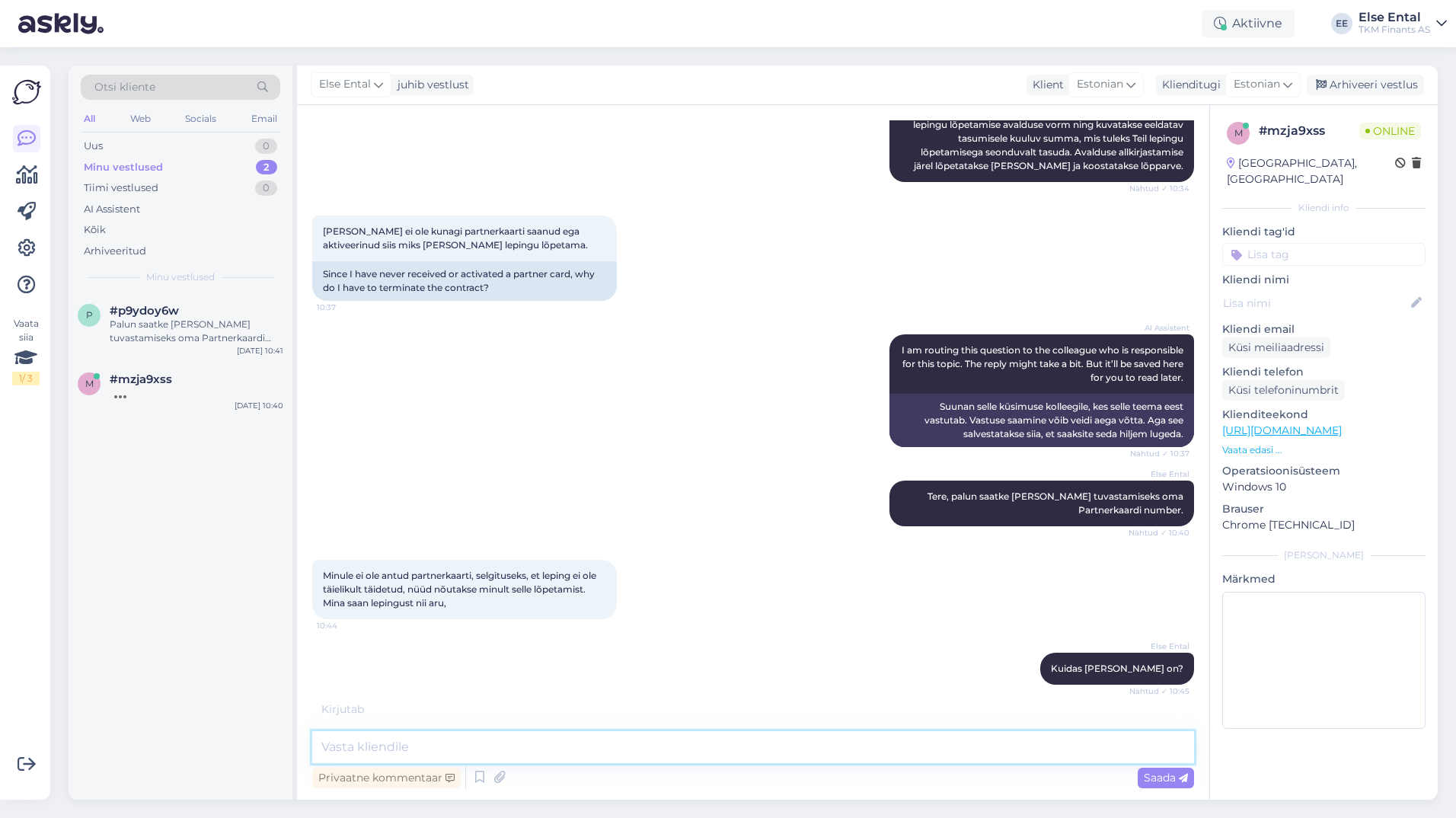
click at [608, 754] on textarea at bounding box center [753, 747] width 882 height 32
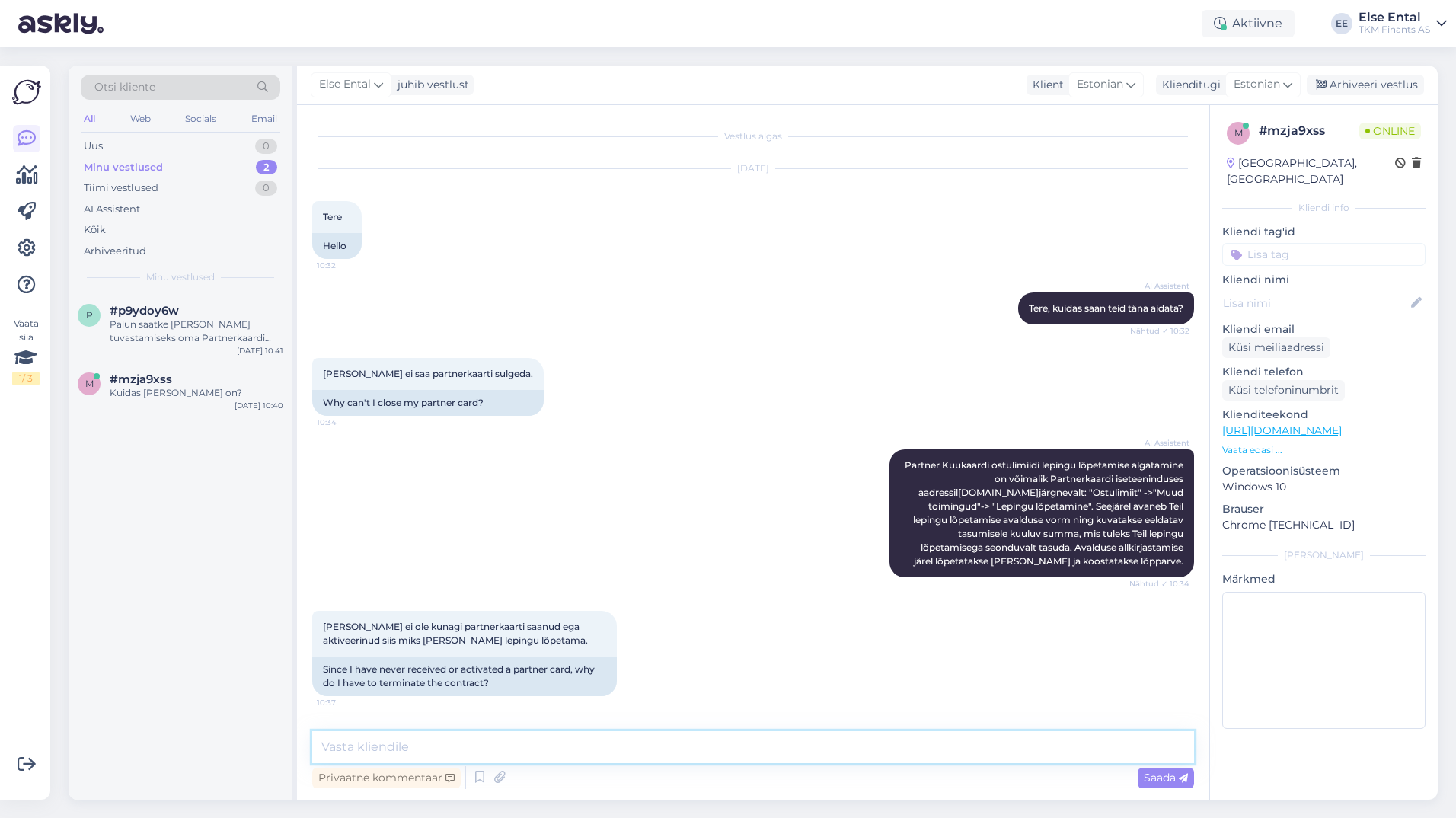
scroll to position [379, 0]
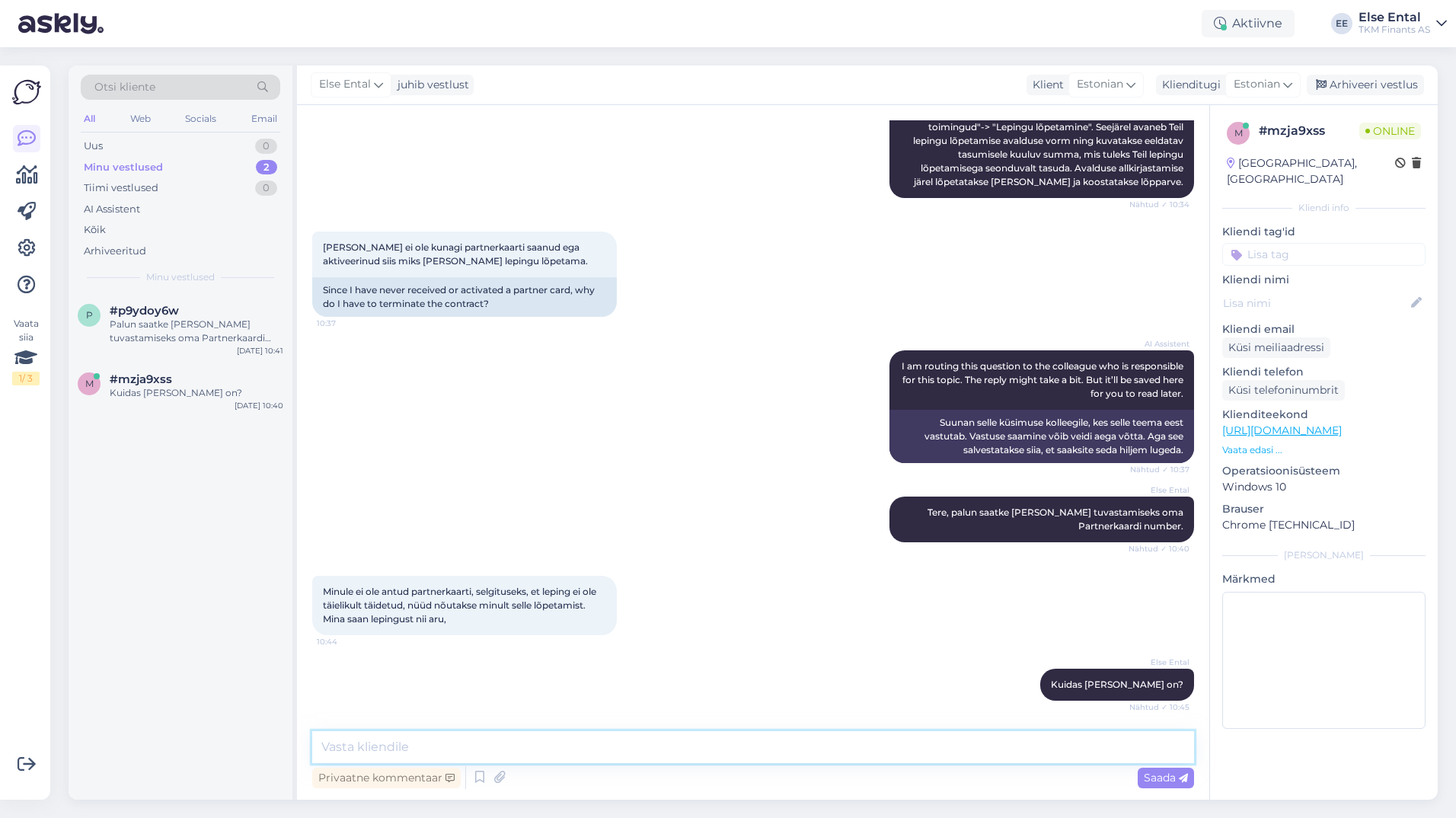
click at [637, 746] on textarea at bounding box center [753, 747] width 882 height 32
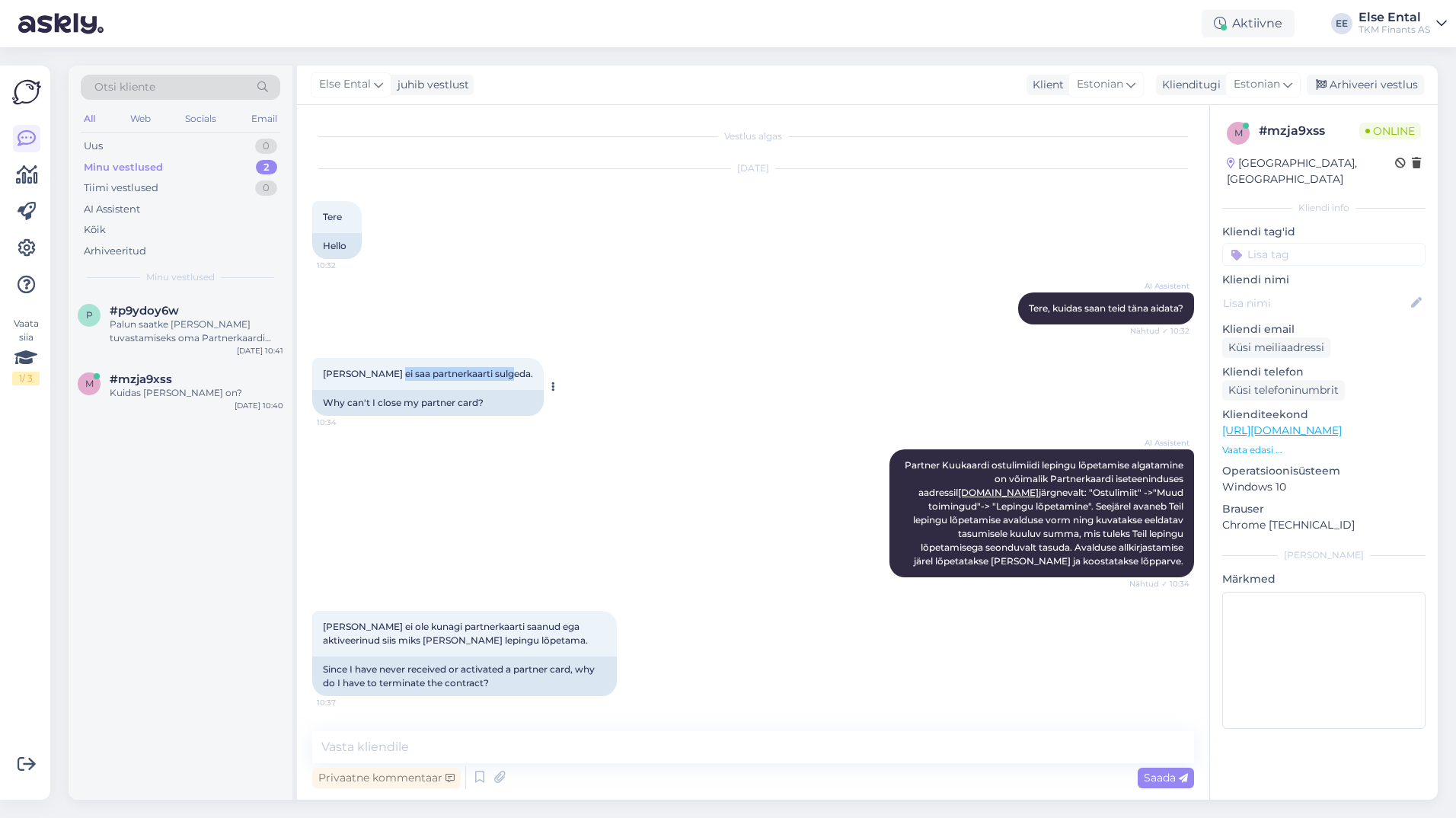
drag, startPoint x: 390, startPoint y: 373, endPoint x: 509, endPoint y: 376, distance: 119.0
click at [509, 376] on div "[PERSON_NAME] ei saa partnerkaarti sulgeda. 10:34" at bounding box center [428, 374] width 231 height 32
drag, startPoint x: 509, startPoint y: 376, endPoint x: 607, endPoint y: 407, distance: 102.8
click at [607, 407] on div "[PERSON_NAME] ei saa partnerkaarti sulgeda. 10:34 Why can't I close my partner …" at bounding box center [753, 386] width 882 height 91
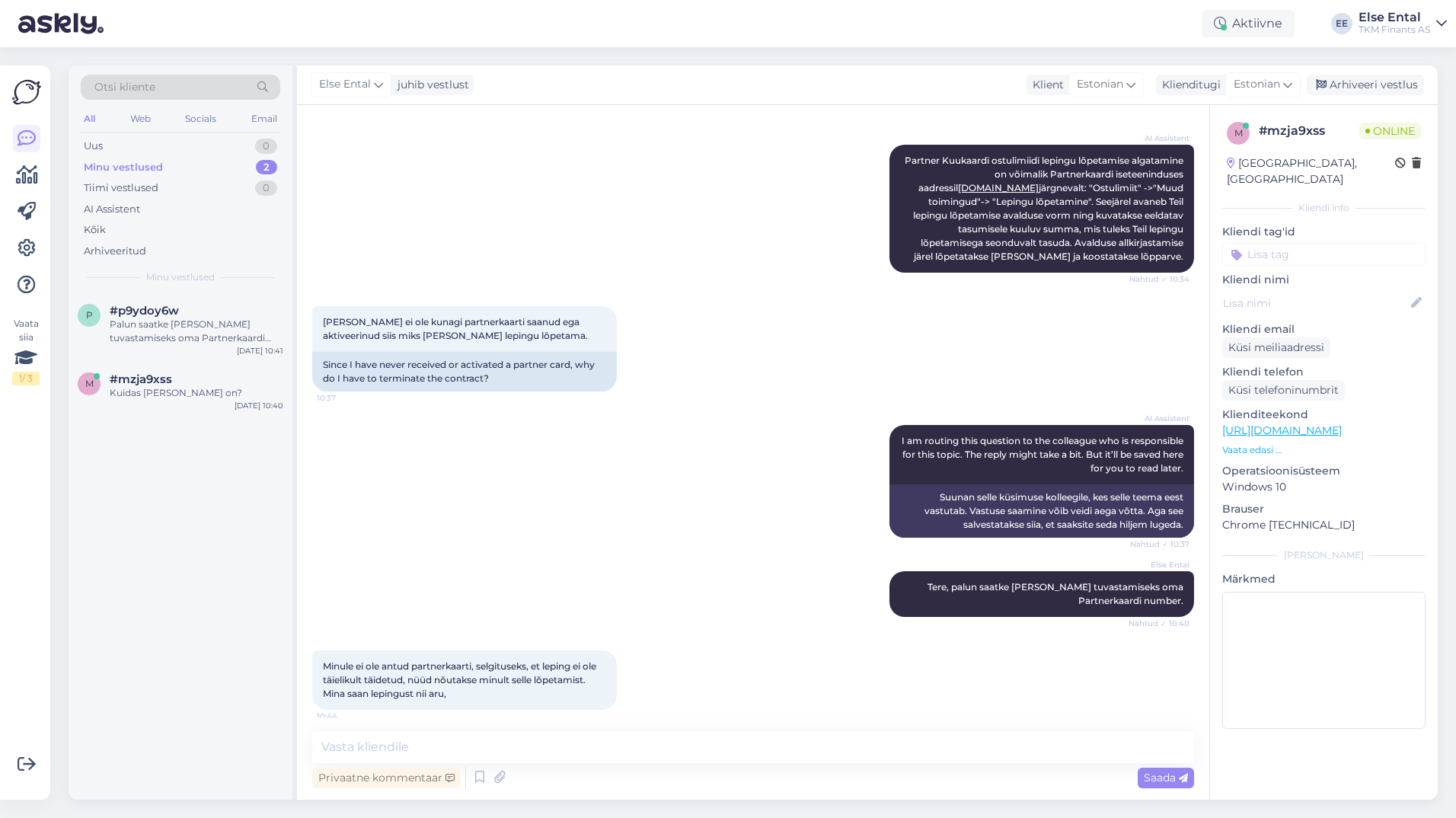
scroll to position [379, 0]
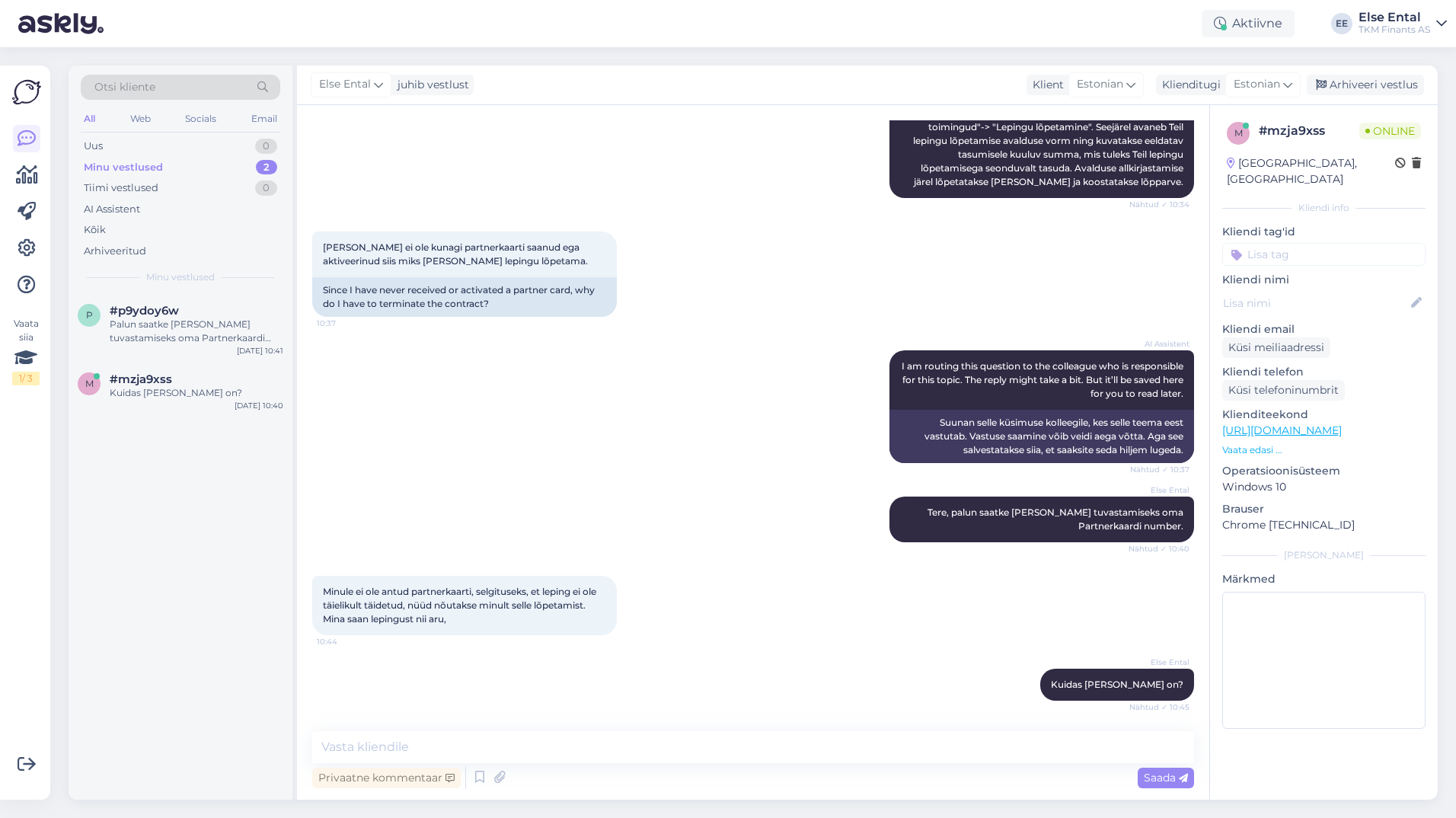
click at [618, 764] on div "Privaatne kommentaar Saada" at bounding box center [753, 777] width 882 height 29
click at [616, 752] on textarea at bounding box center [753, 747] width 882 height 32
click at [577, 749] on textarea at bounding box center [753, 747] width 882 height 32
click at [1348, 645] on textarea at bounding box center [1323, 659] width 203 height 137
click at [905, 748] on textarea at bounding box center [753, 747] width 882 height 32
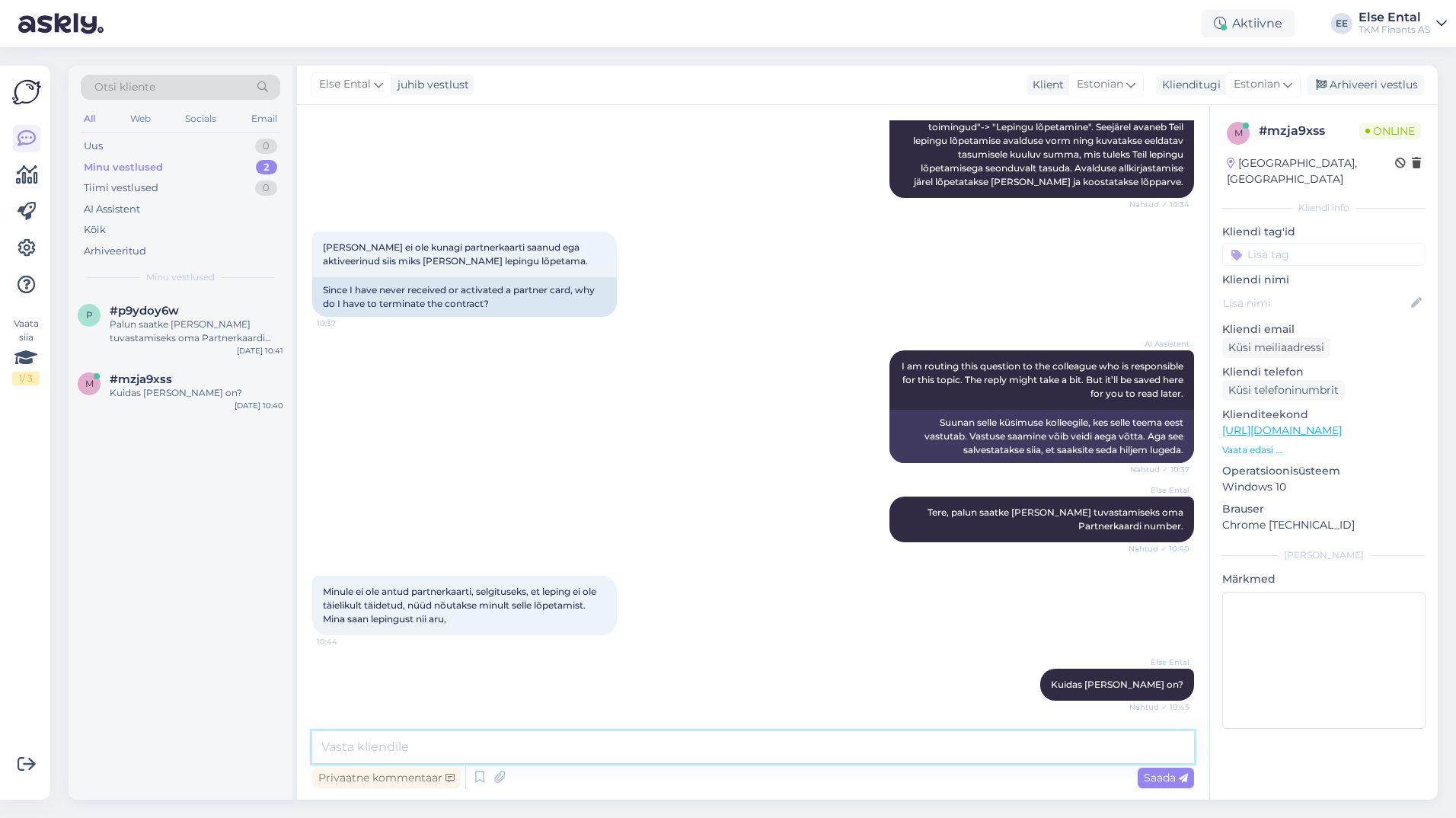
click at [561, 731] on textarea at bounding box center [753, 747] width 882 height 32
click at [230, 328] on div "Palun saatke [PERSON_NAME] tuvastamiseks oma Partnerkaardi number." at bounding box center [196, 332] width 174 height 28
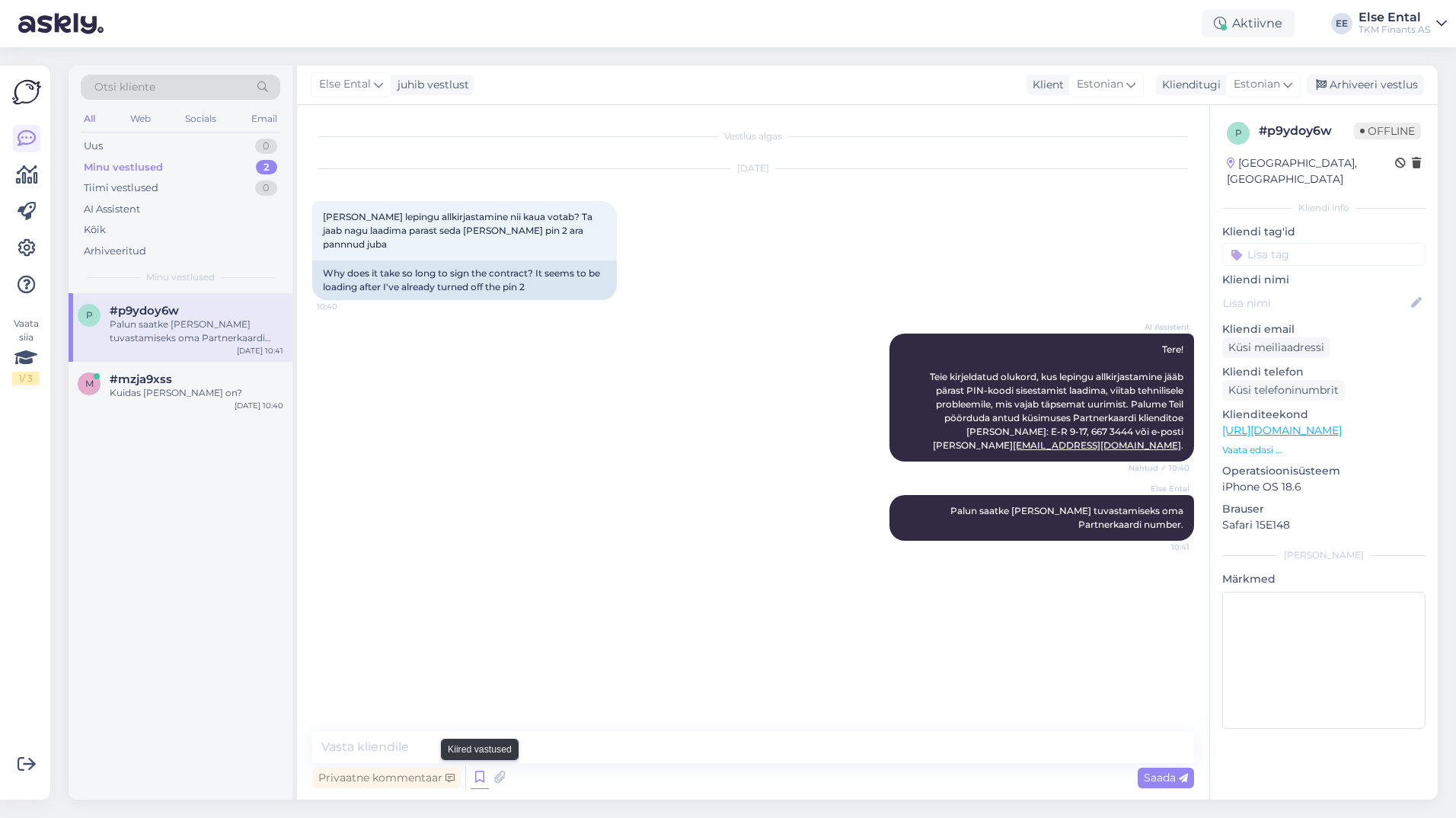
click at [479, 774] on icon at bounding box center [479, 777] width 18 height 23
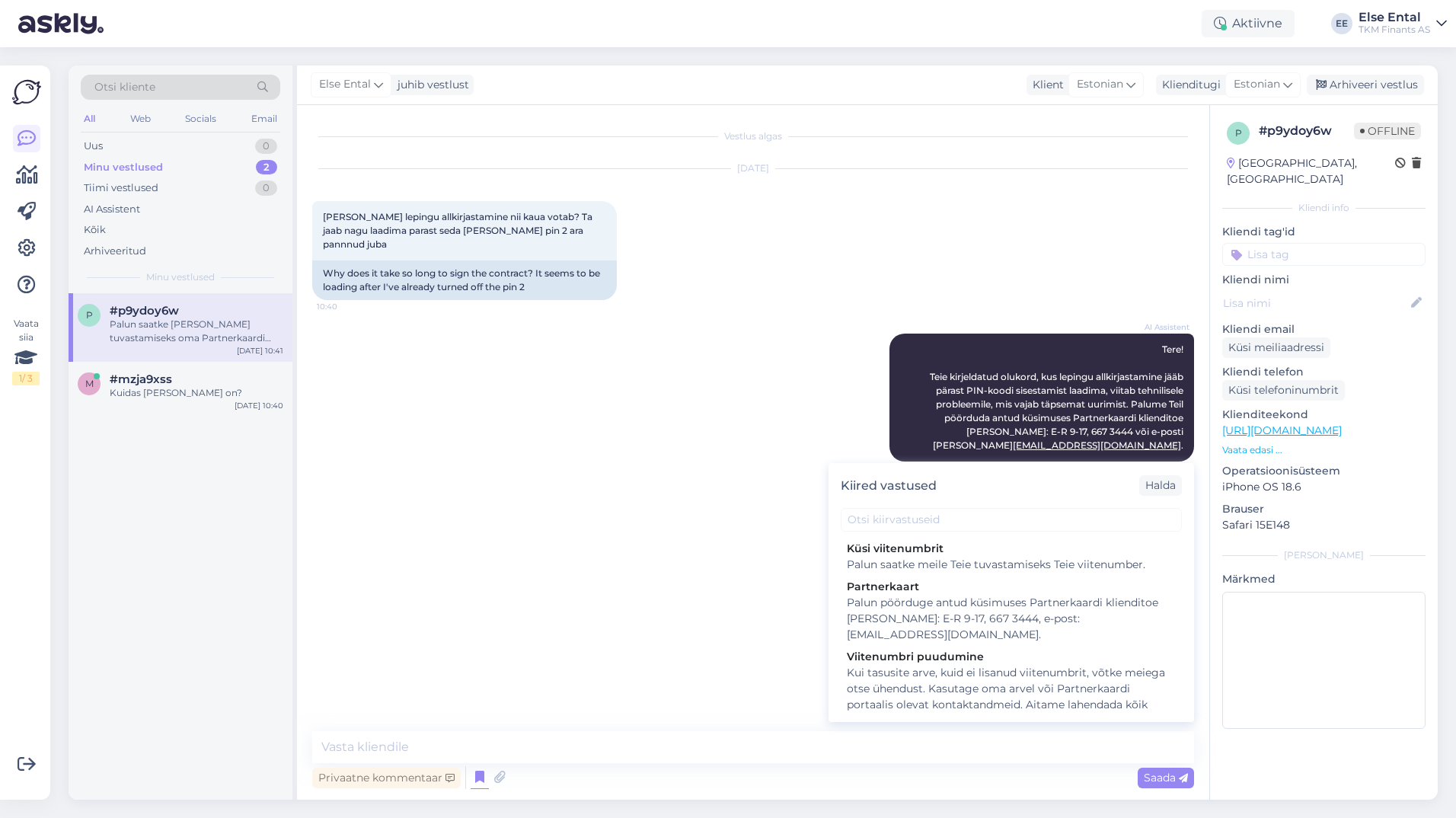
click at [718, 419] on div "AI Assistent Tere! Teie kirjeldatud olukord, kus lepingu allkirjastamine jääb p…" at bounding box center [753, 398] width 882 height 162
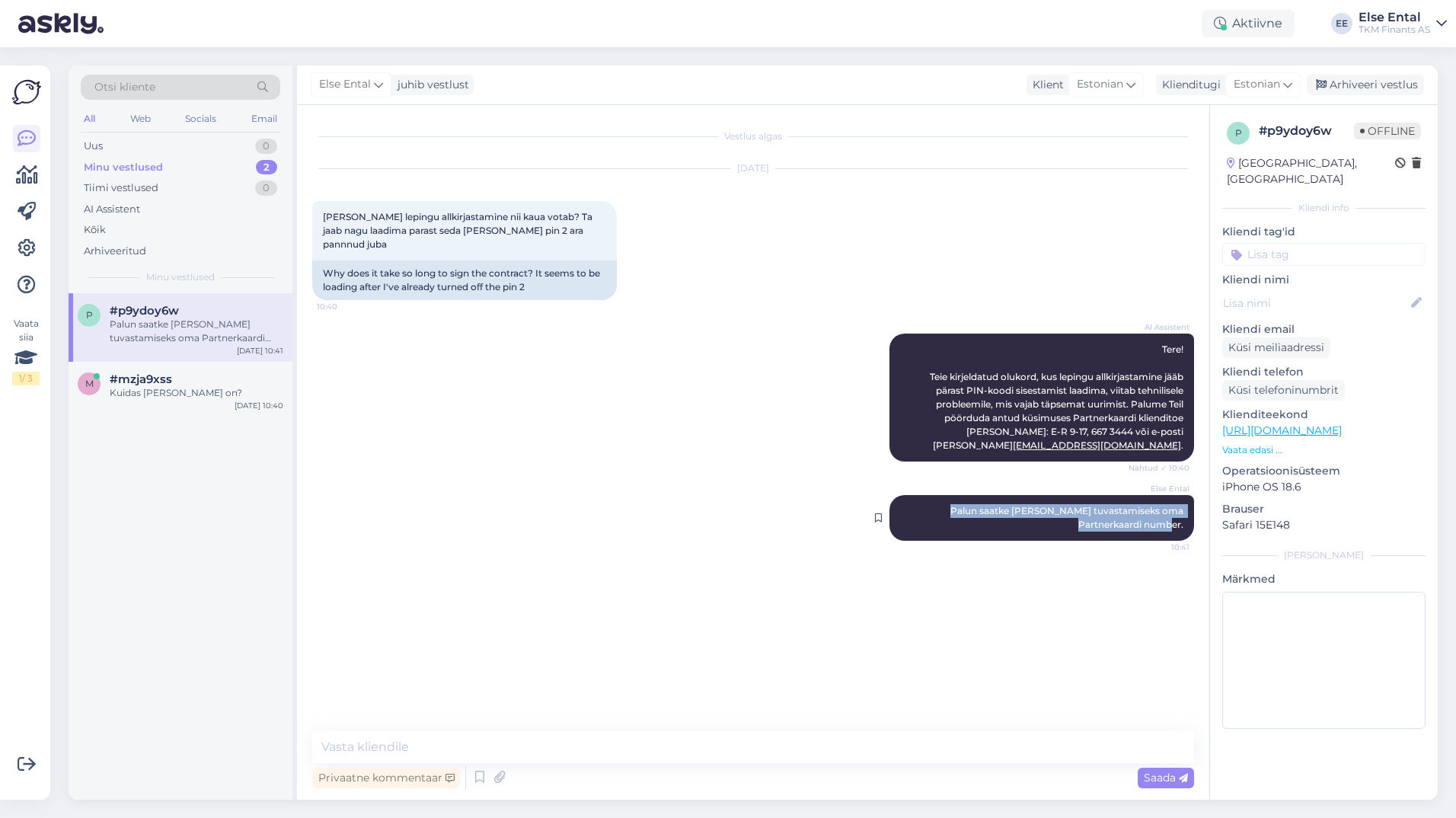
drag, startPoint x: 1188, startPoint y: 496, endPoint x: 915, endPoint y: 480, distance: 273.5
click at [915, 495] on div "Else Ental Palun saatke [PERSON_NAME] tuvastamiseks oma Partnerkaardi number. 1…" at bounding box center [1042, 518] width 305 height 46
copy span "Palun saatke [PERSON_NAME] tuvastamiseks oma Partnerkaardi number."
click at [479, 780] on icon at bounding box center [479, 777] width 18 height 23
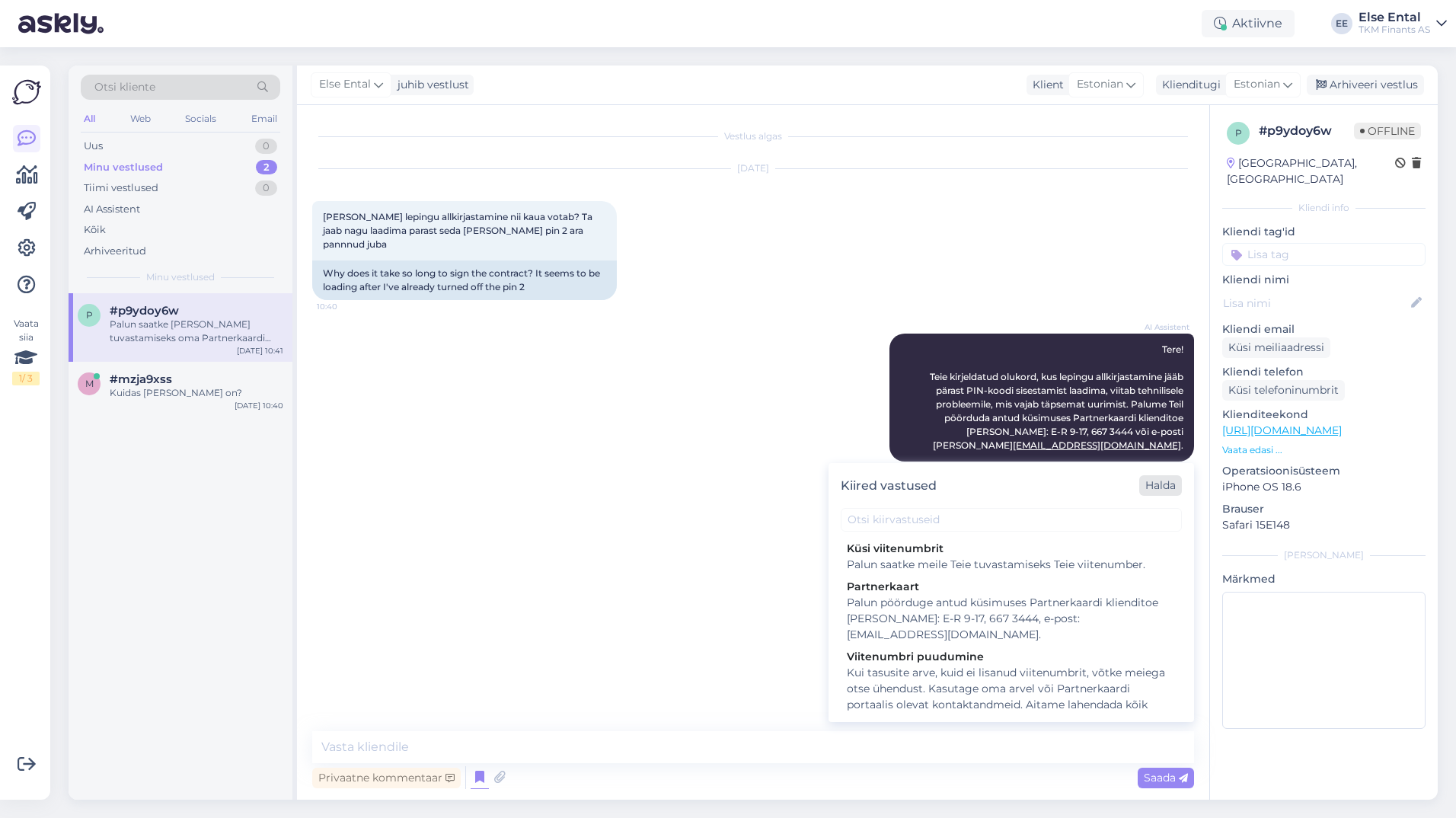
click at [1170, 489] on div "Halda" at bounding box center [1160, 485] width 43 height 21
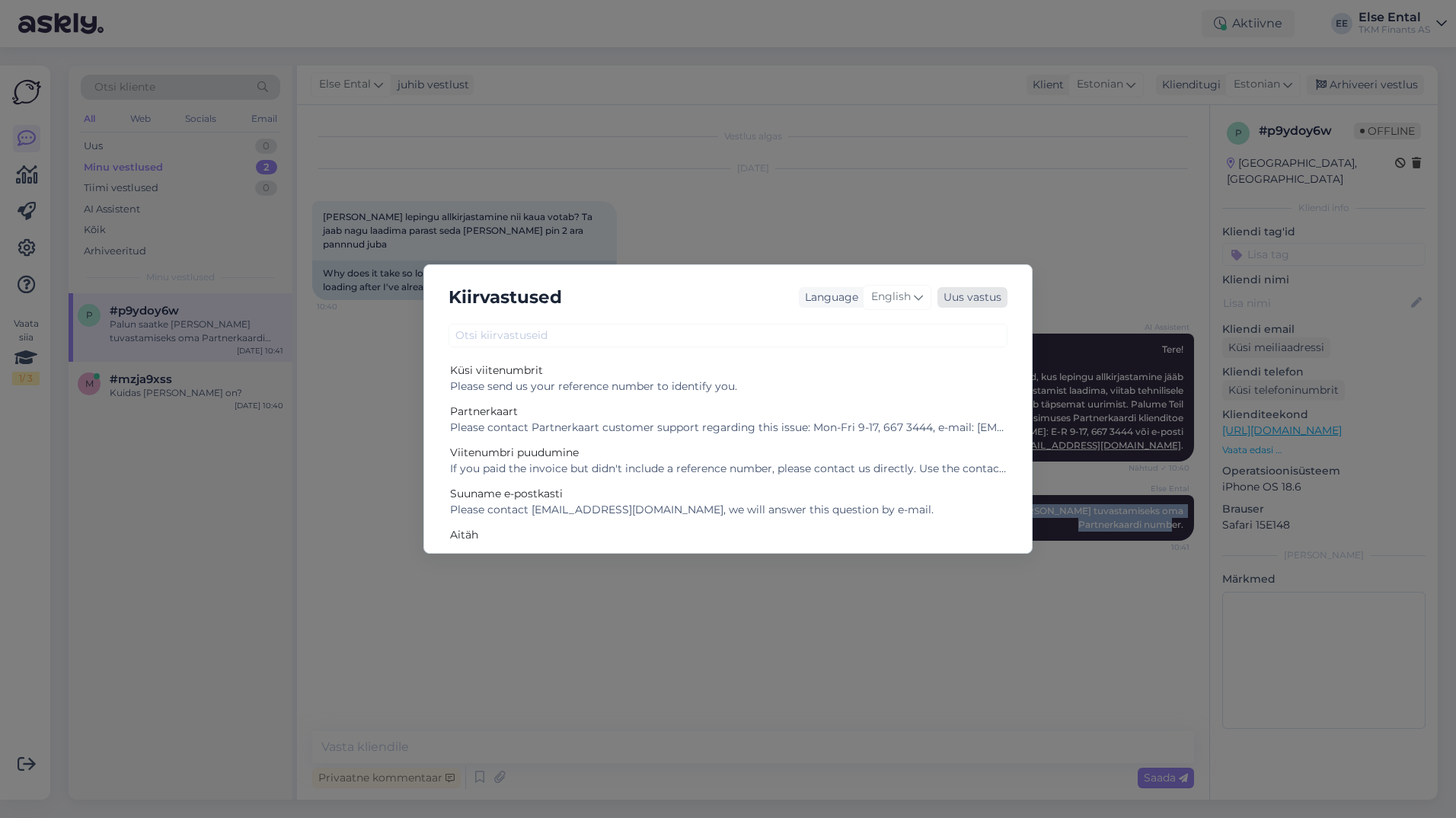
click at [967, 299] on div "Uus vastus" at bounding box center [972, 297] width 70 height 21
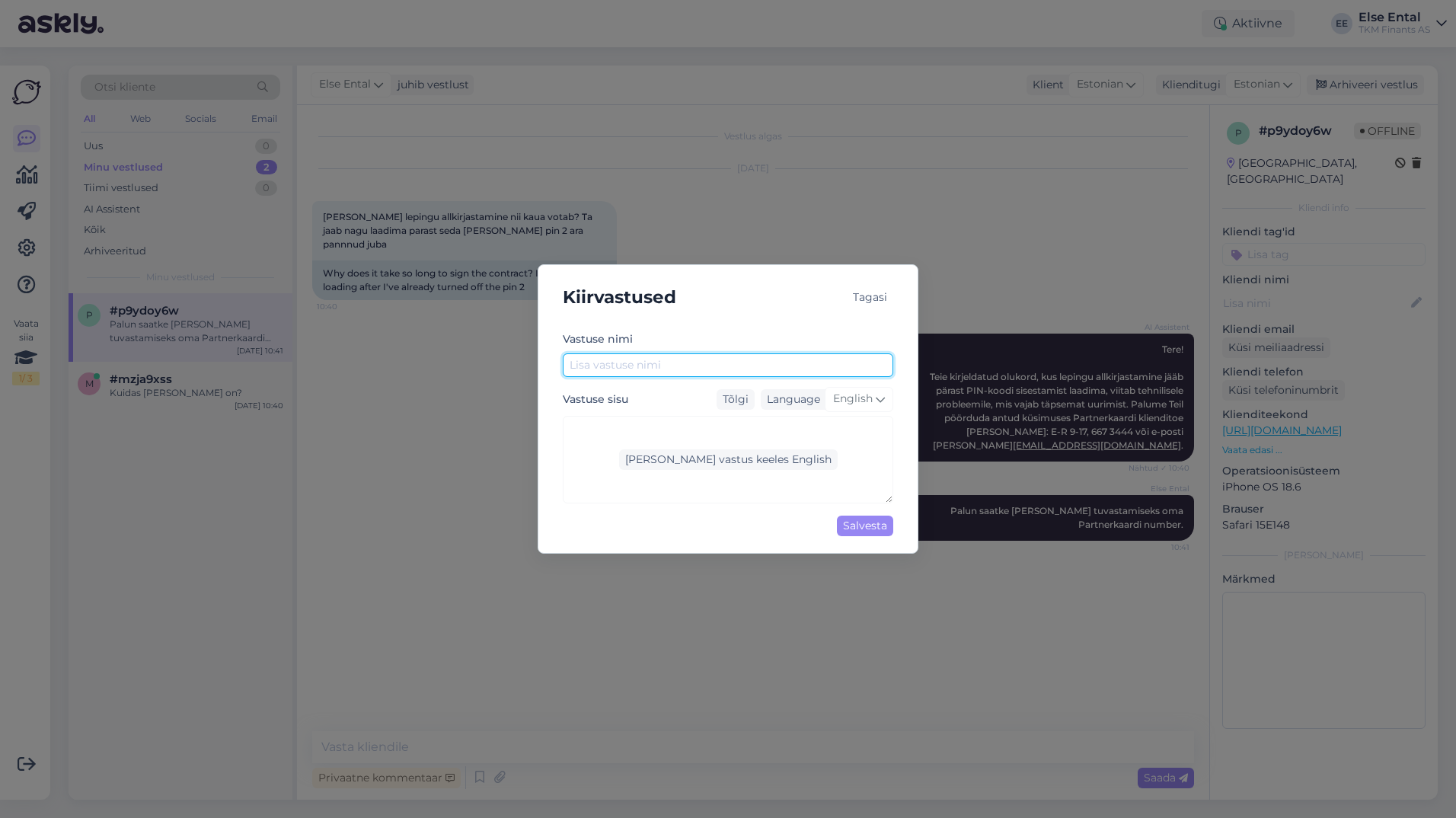
click at [658, 366] on input "text" at bounding box center [728, 365] width 330 height 24
type input "Partnerkaardi number"
click at [618, 420] on div "[PERSON_NAME] vastus keeles English" at bounding box center [728, 460] width 330 height 87
click at [878, 397] on icon at bounding box center [880, 399] width 9 height 17
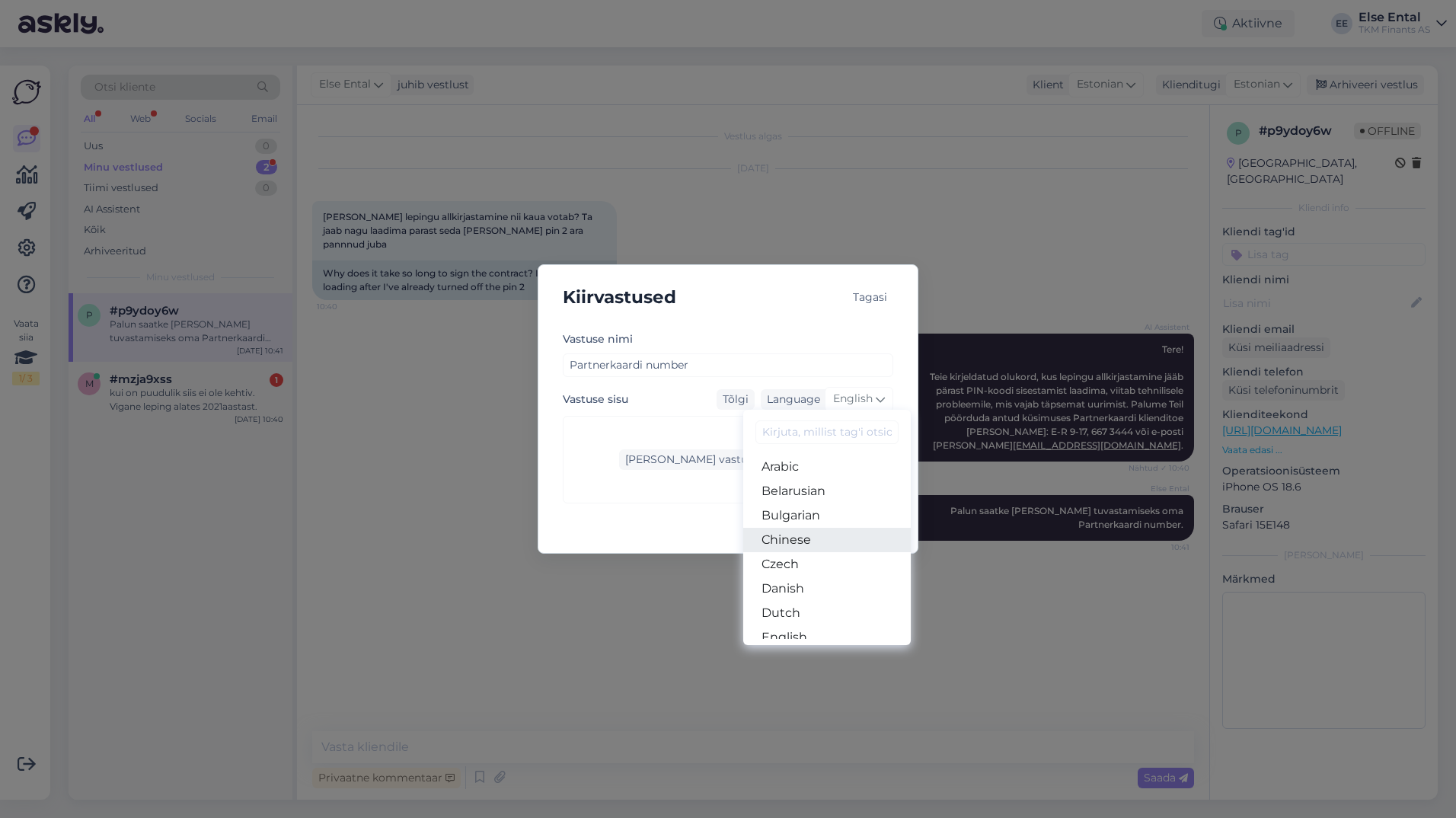
scroll to position [76, 0]
click at [803, 585] on link "Estonian" at bounding box center [826, 586] width 168 height 25
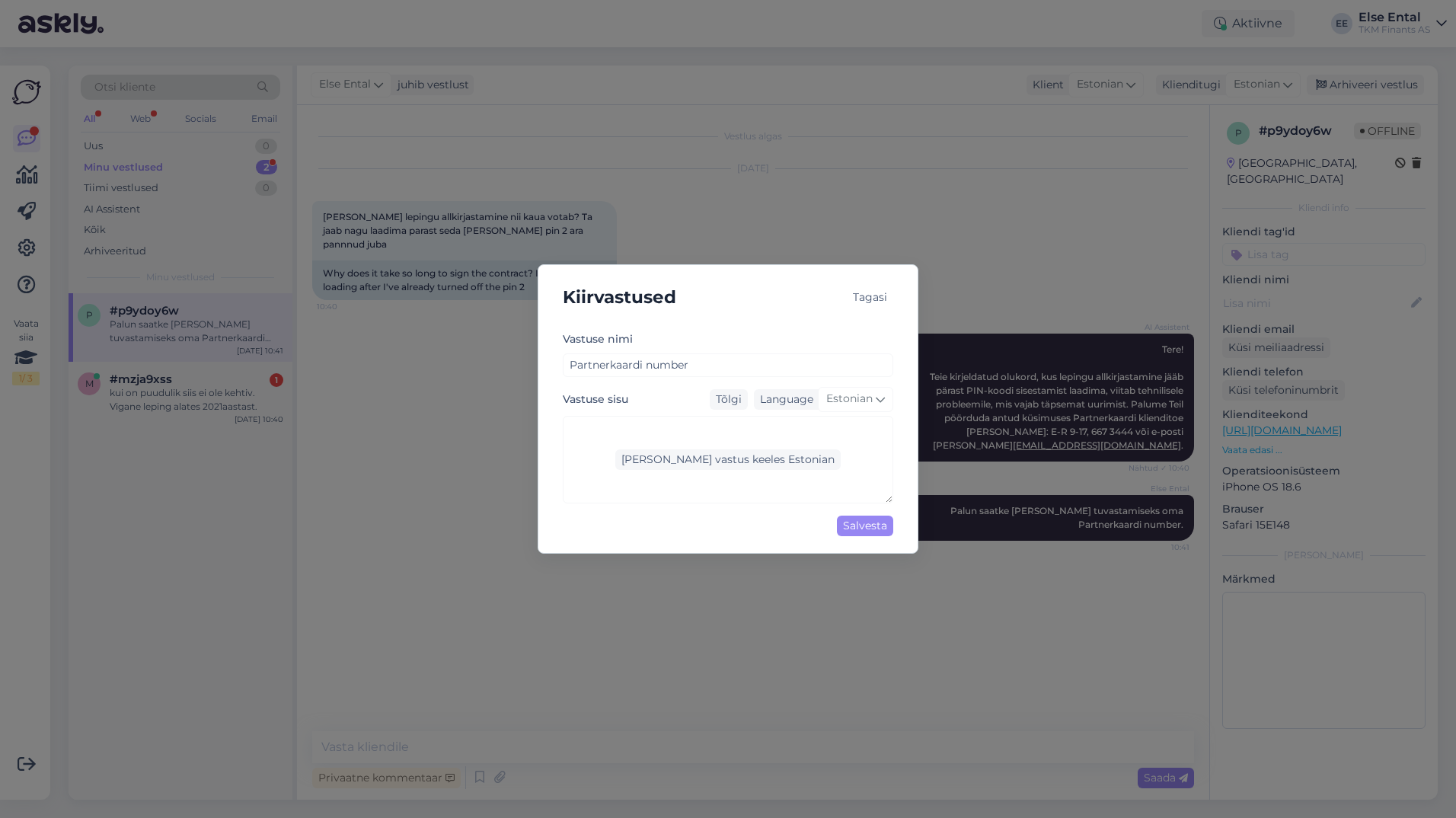
click at [613, 442] on div "[PERSON_NAME] vastus keeles Estonian" at bounding box center [728, 460] width 330 height 87
click at [717, 461] on div "[PERSON_NAME] vastus keeles Estonian" at bounding box center [728, 460] width 225 height 21
click at [636, 447] on textarea at bounding box center [728, 460] width 330 height 87
paste textarea "Palun saatke [PERSON_NAME] tuvastamiseks oma Partnerkaardi number."
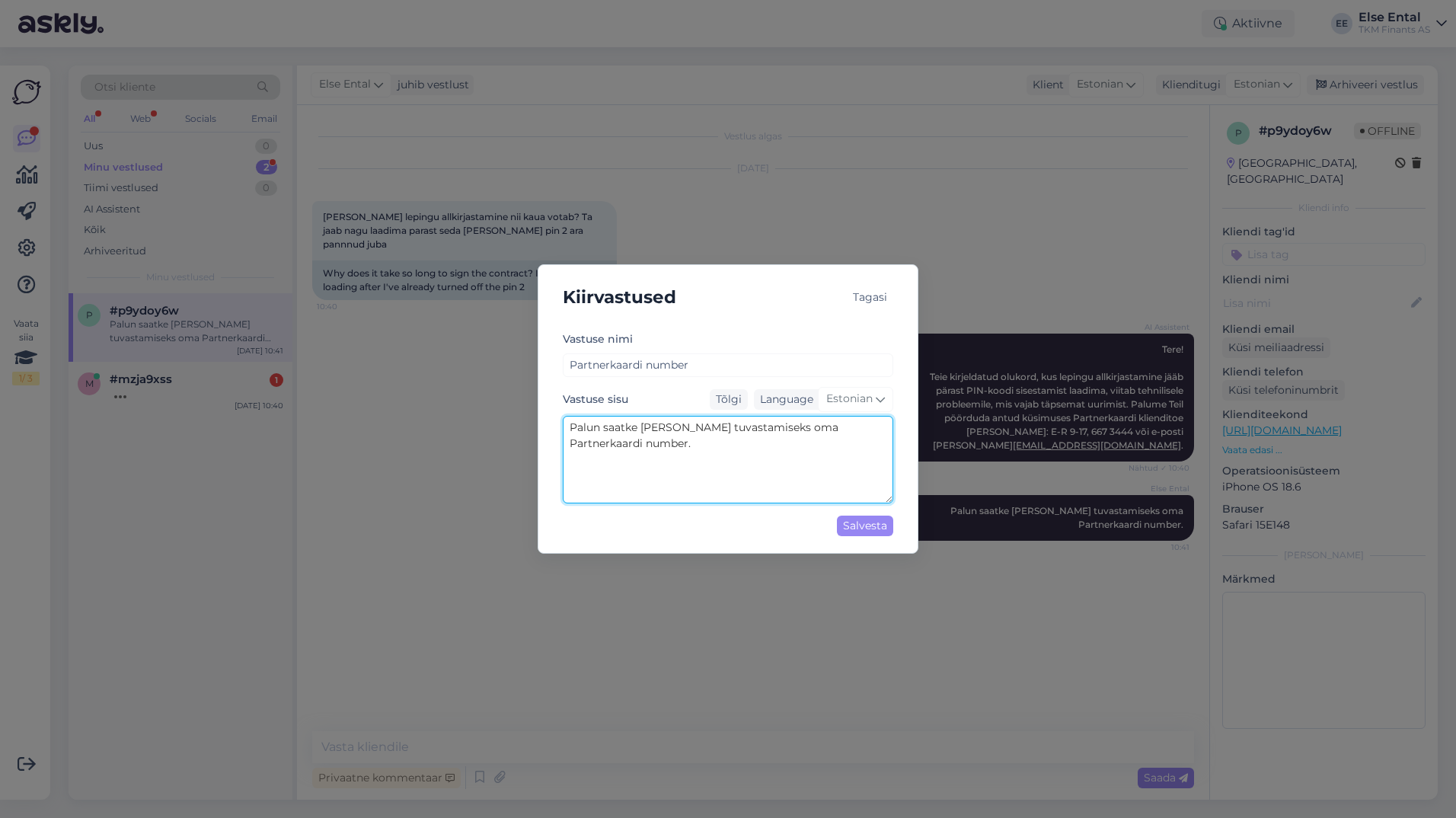
click at [660, 450] on textarea "Palun saatke [PERSON_NAME] tuvastamiseks oma Partnerkaardi number." at bounding box center [728, 460] width 330 height 87
click at [780, 430] on textarea "Palun saatke [PERSON_NAME] tuvastamiseks oma Partnerkaardi number." at bounding box center [728, 460] width 330 height 87
type textarea "Palun saatke meile Teie tuvastamiseks Teie Partnerkaardi number."
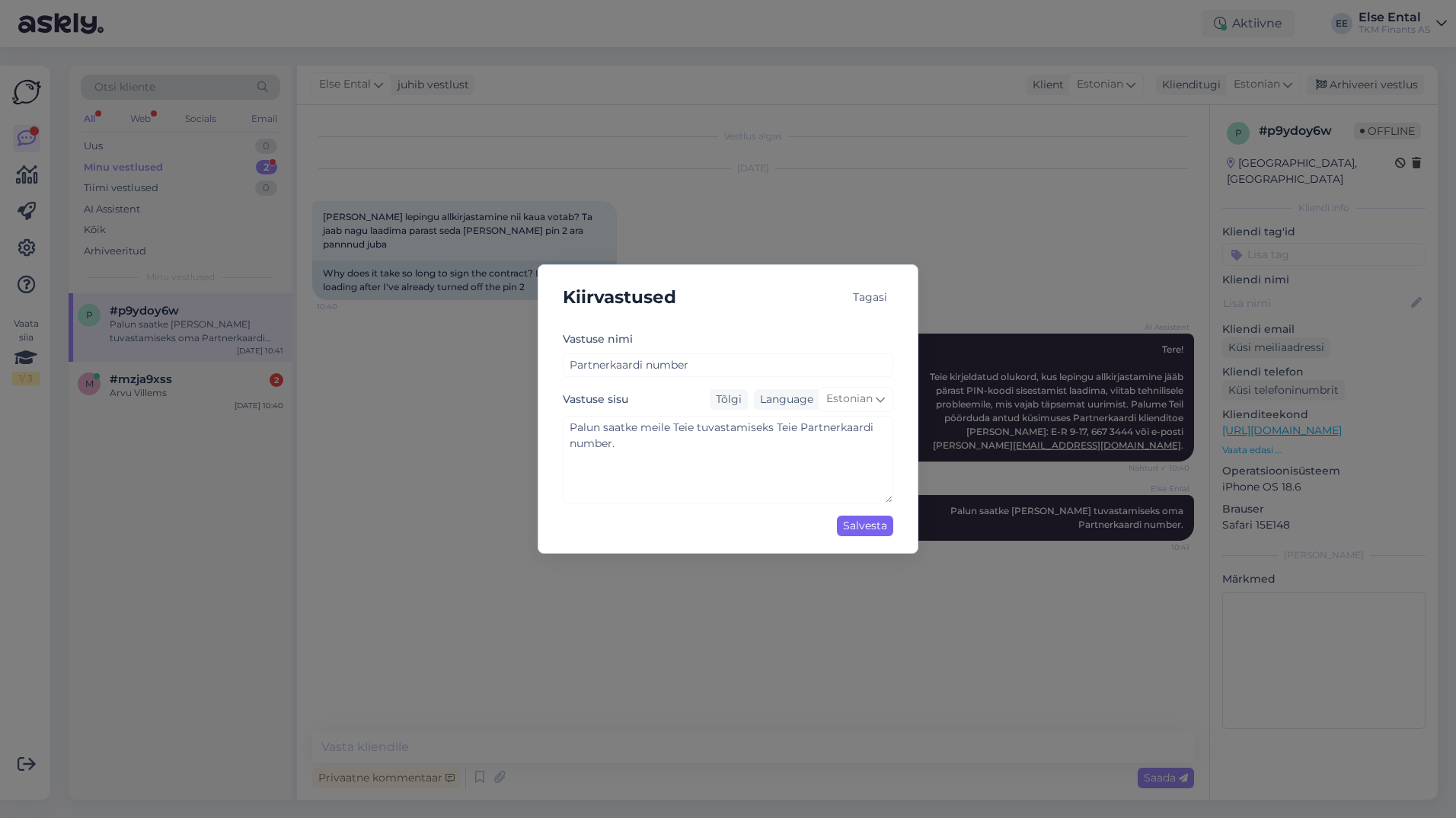
click at [871, 527] on div "Salvesta" at bounding box center [865, 525] width 57 height 21
click at [867, 296] on div "Tagasi" at bounding box center [869, 297] width 47 height 21
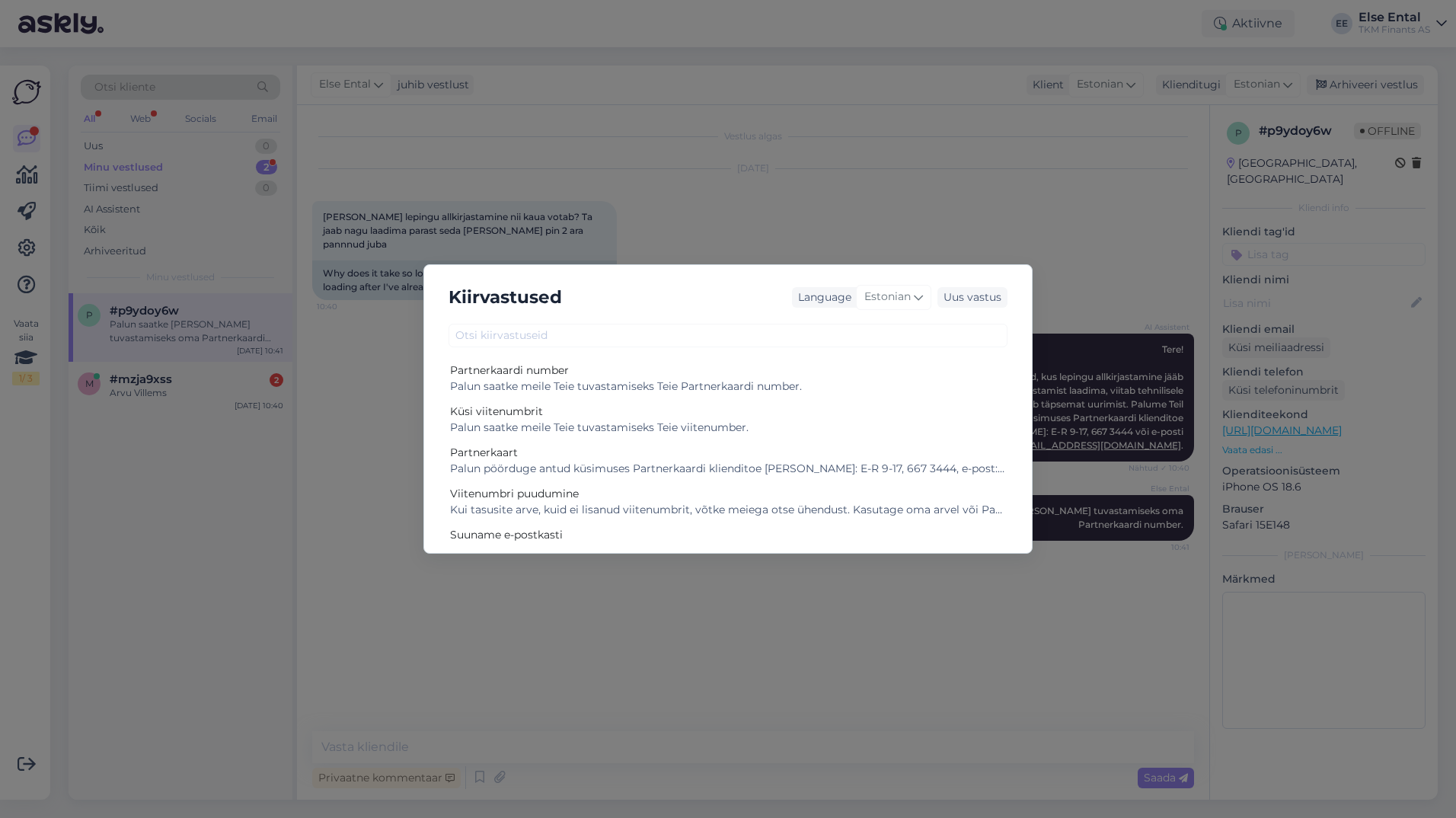
click at [1104, 578] on div "Kiirvastused Language Estonian Uus vastus Partnerkaardi number Palun saatke [PE…" at bounding box center [728, 409] width 1456 height 818
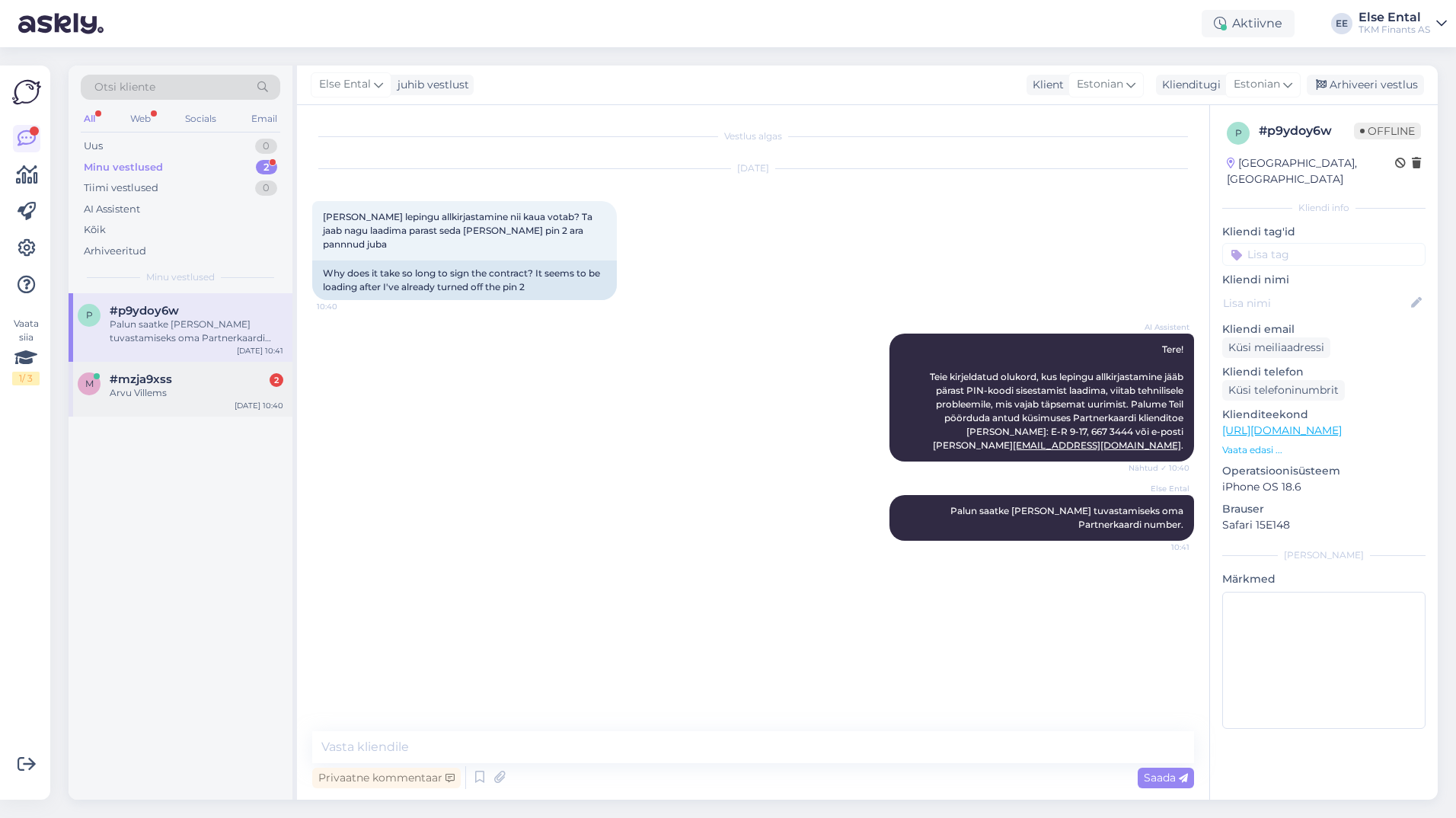
click at [139, 381] on span "#mzja9xss" at bounding box center [141, 379] width 63 height 14
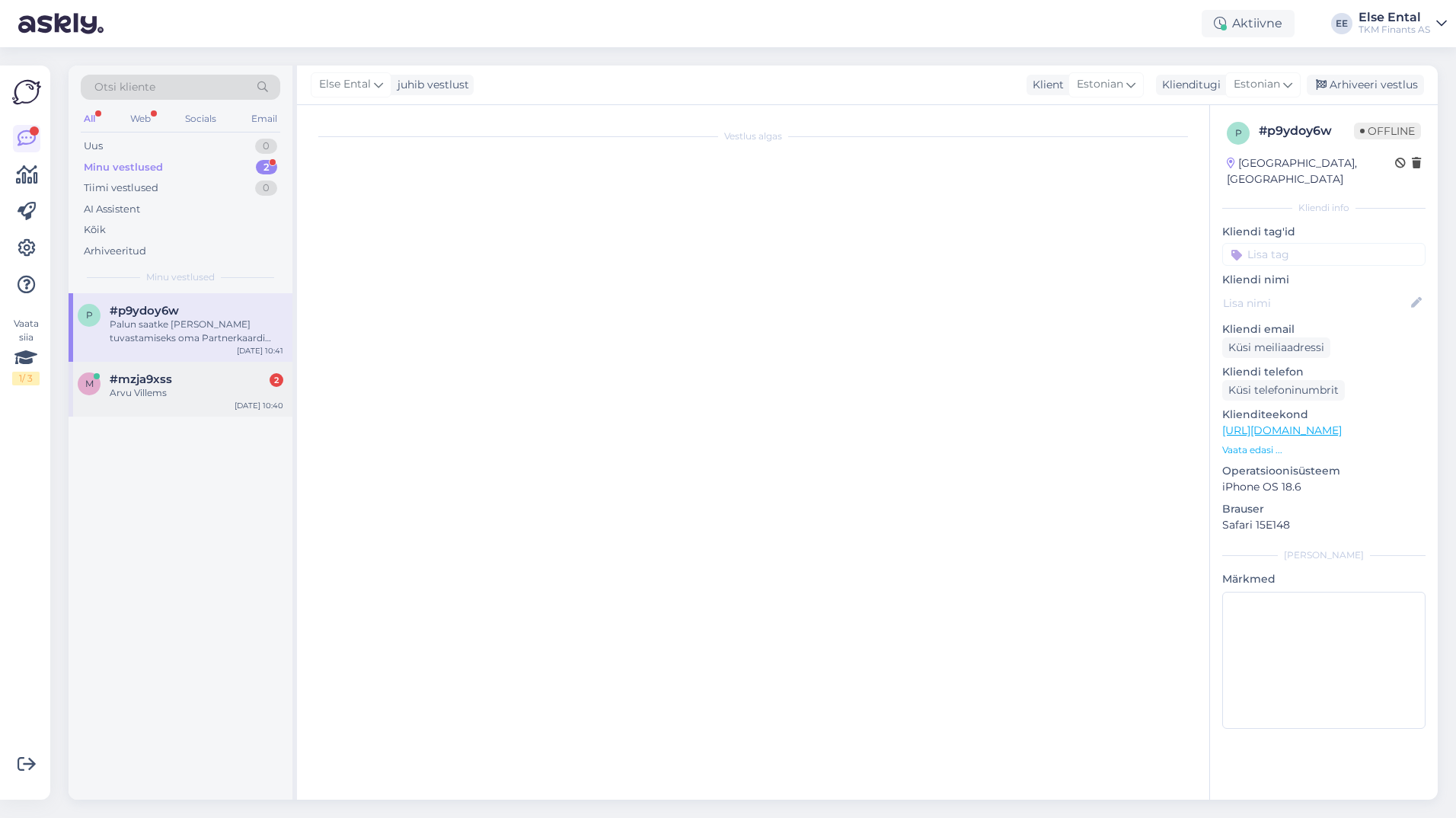
scroll to position [524, 0]
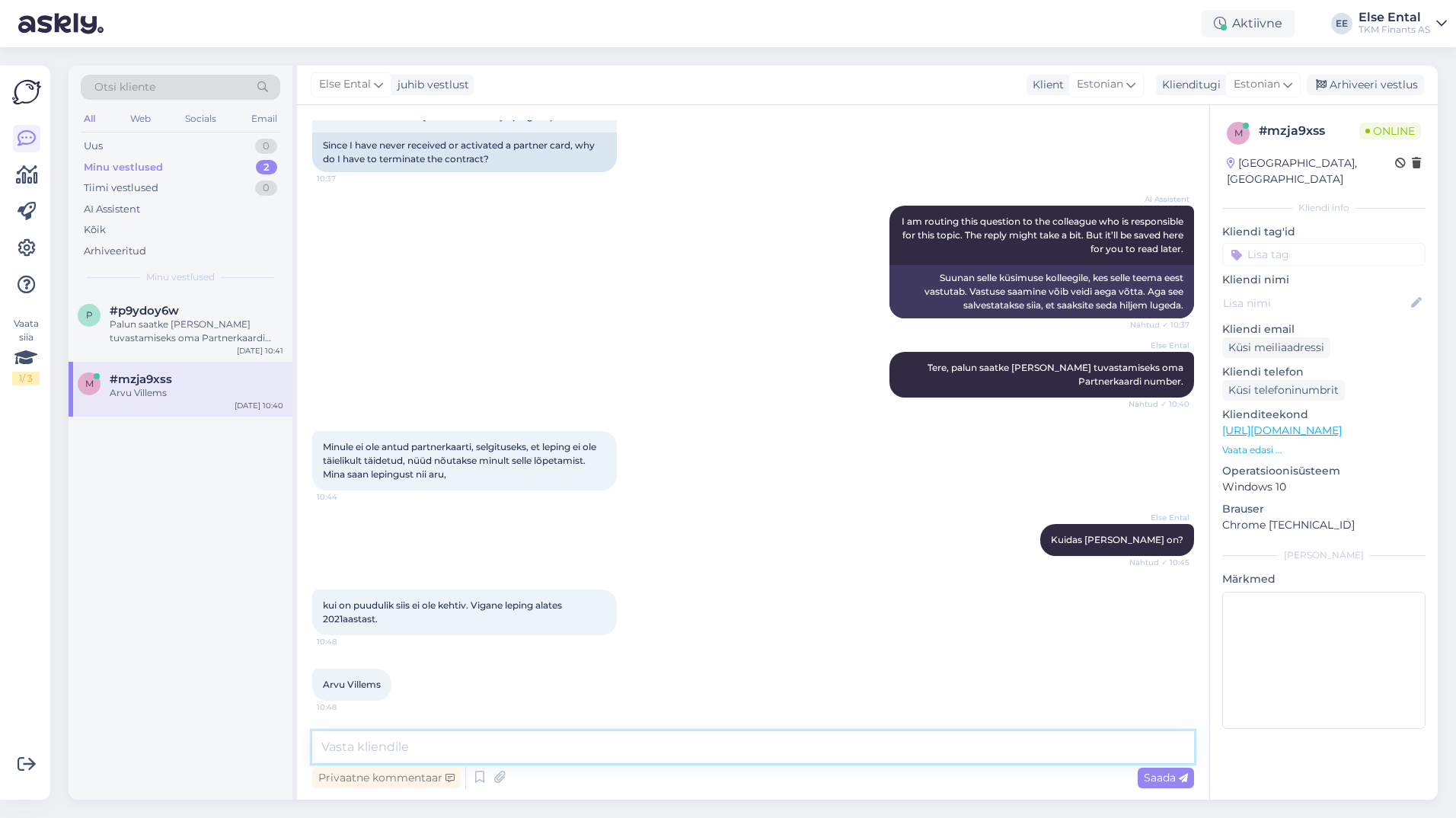
click at [489, 757] on textarea at bounding box center [753, 747] width 882 height 32
click at [489, 753] on textarea at bounding box center [753, 747] width 882 height 32
click at [427, 738] on textarea at bounding box center [753, 747] width 882 height 32
click at [482, 749] on textarea at bounding box center [753, 747] width 882 height 32
click at [733, 740] on textarea at bounding box center [753, 747] width 882 height 32
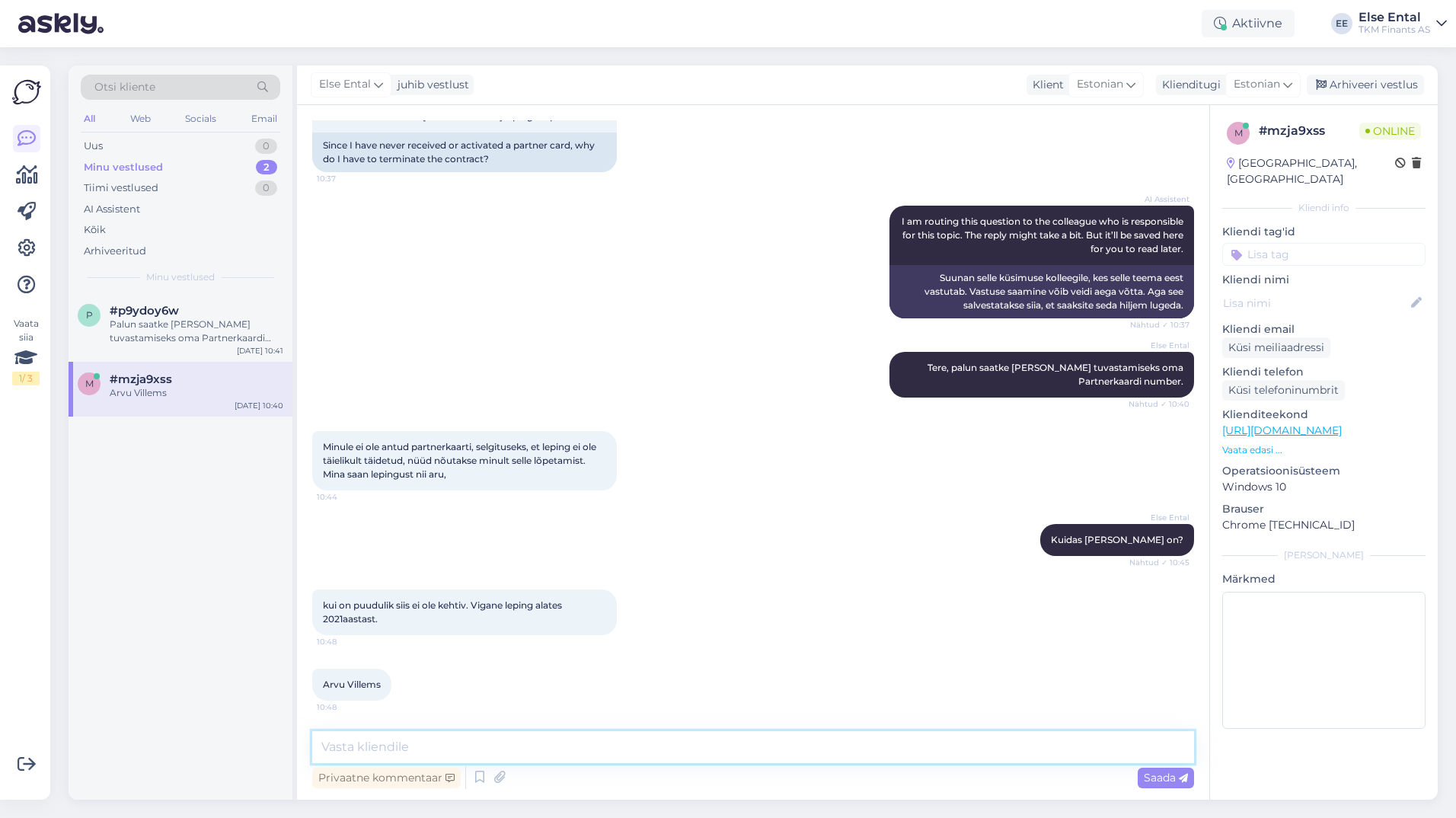
click at [732, 740] on textarea at bounding box center [753, 747] width 882 height 32
click at [483, 743] on textarea at bounding box center [753, 747] width 882 height 32
click at [462, 743] on textarea at bounding box center [753, 747] width 882 height 32
click at [627, 746] on textarea at bounding box center [753, 747] width 882 height 32
click at [545, 741] on textarea at bounding box center [753, 747] width 882 height 32
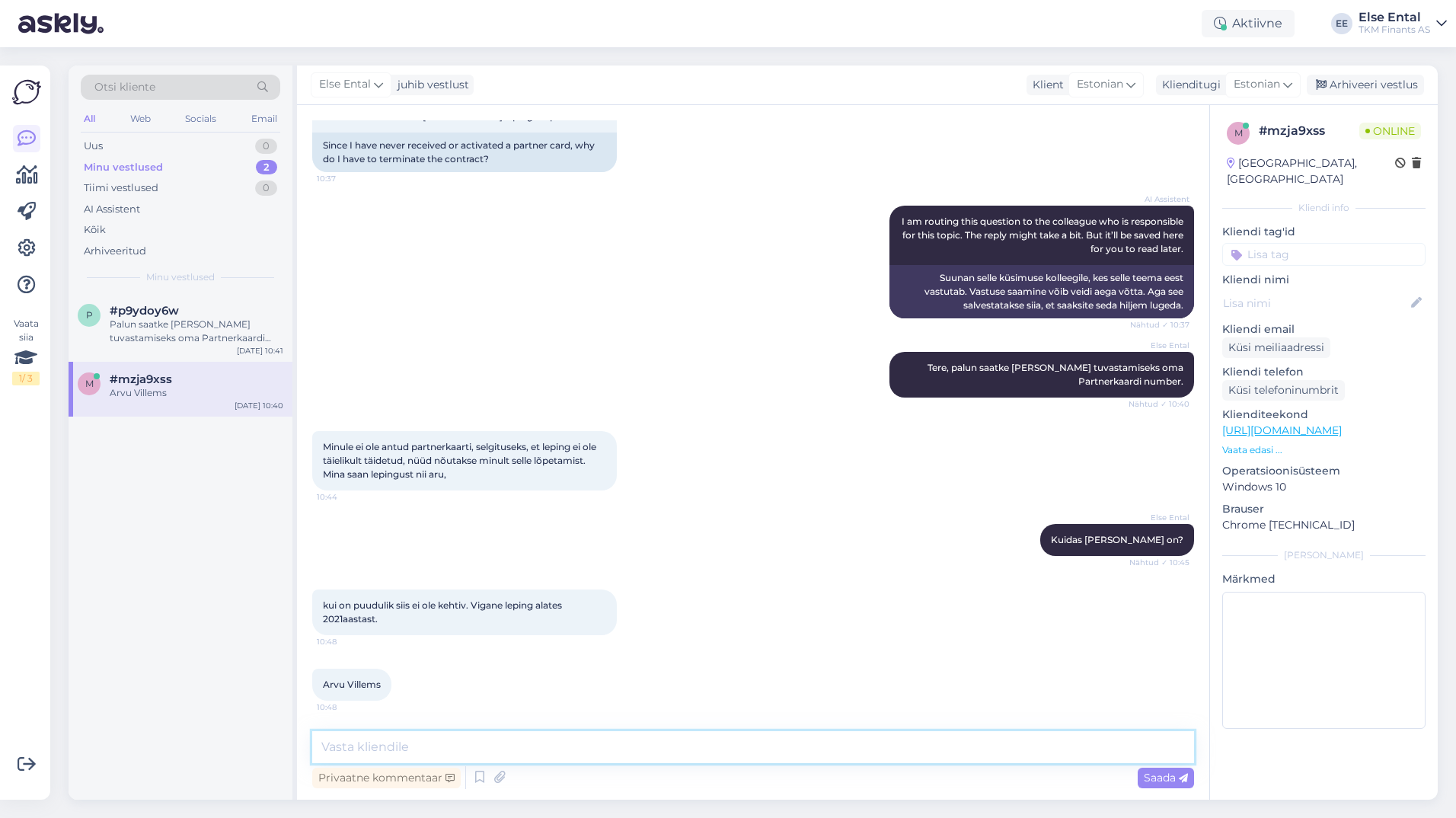
click at [679, 738] on textarea at bounding box center [753, 747] width 882 height 32
click at [596, 738] on textarea at bounding box center [753, 747] width 882 height 32
click at [544, 762] on textarea at bounding box center [753, 747] width 882 height 32
click at [544, 763] on div "Privaatne kommentaar Saada" at bounding box center [753, 777] width 882 height 29
click at [481, 773] on icon at bounding box center [479, 777] width 18 height 23
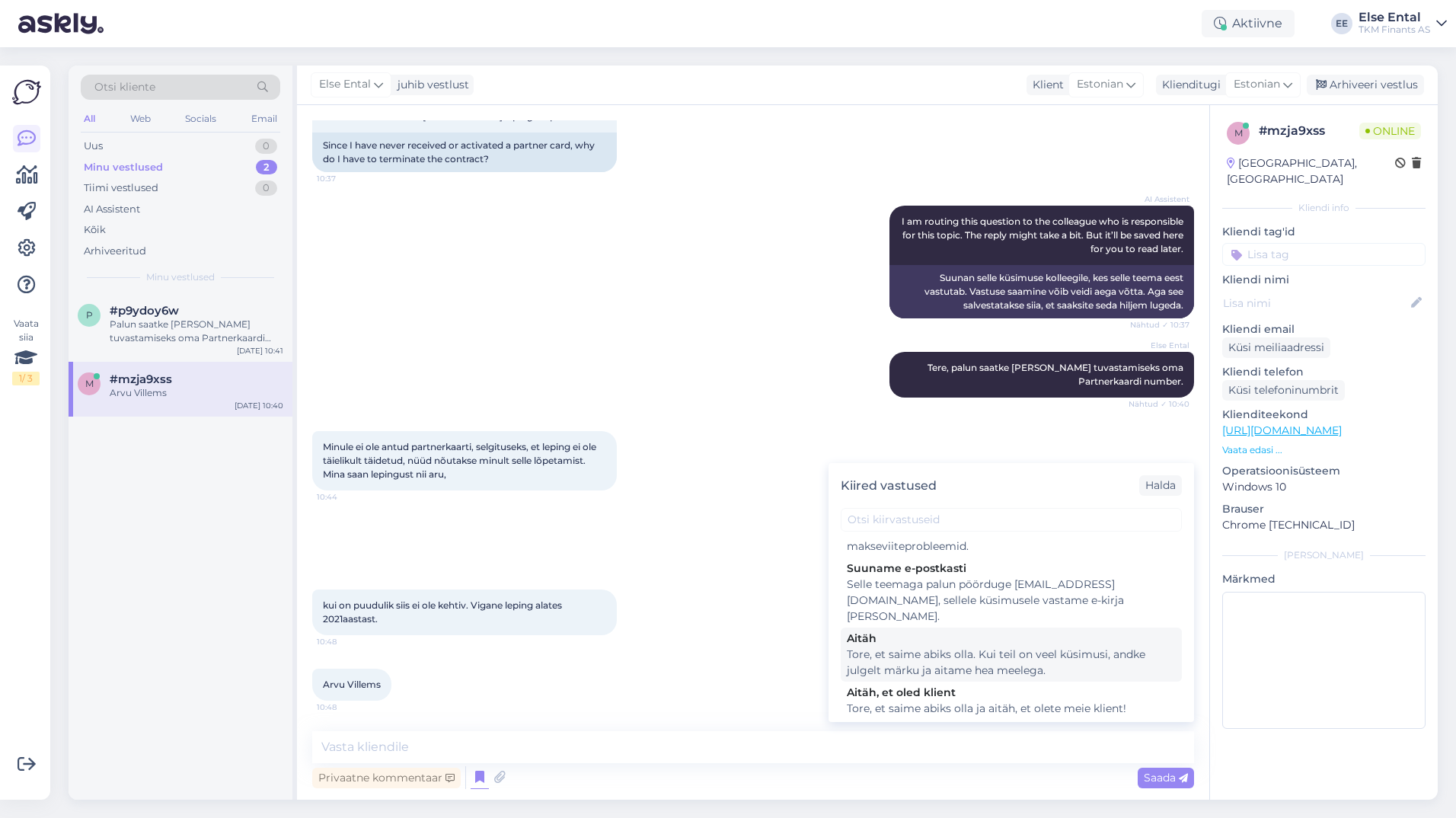
scroll to position [305, 0]
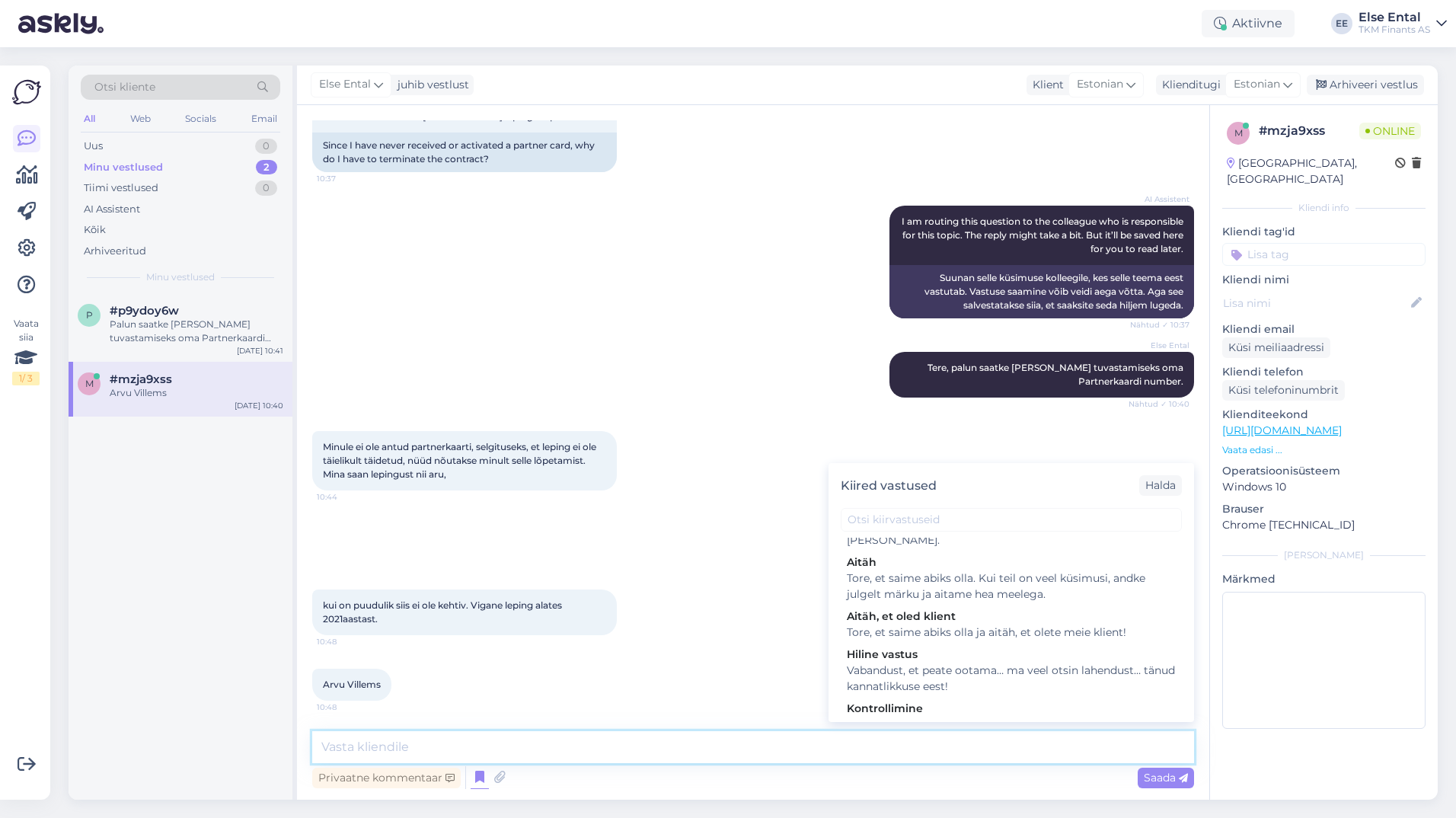
click at [693, 744] on textarea at bounding box center [753, 747] width 882 height 32
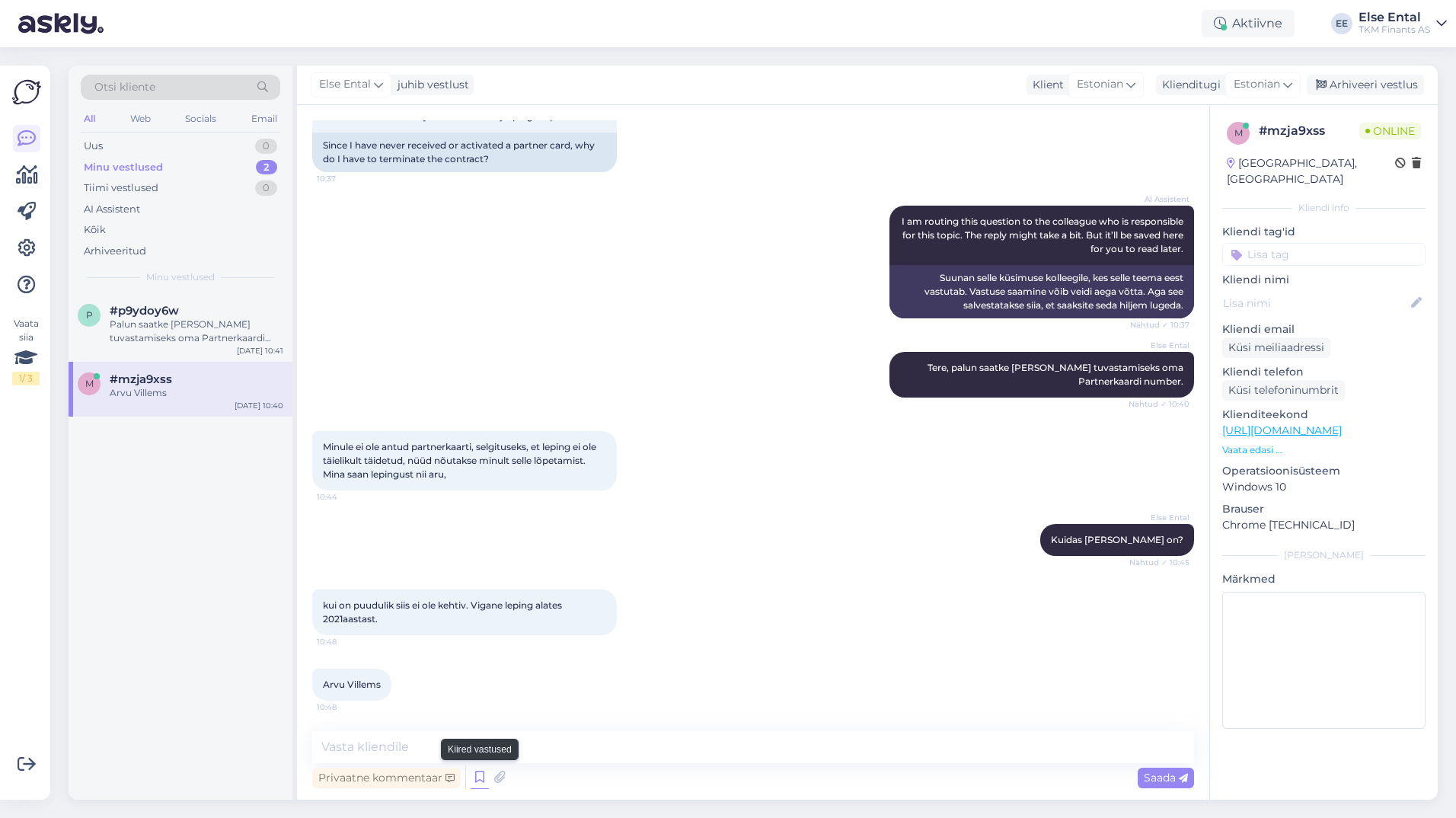
click at [479, 782] on icon at bounding box center [479, 777] width 18 height 23
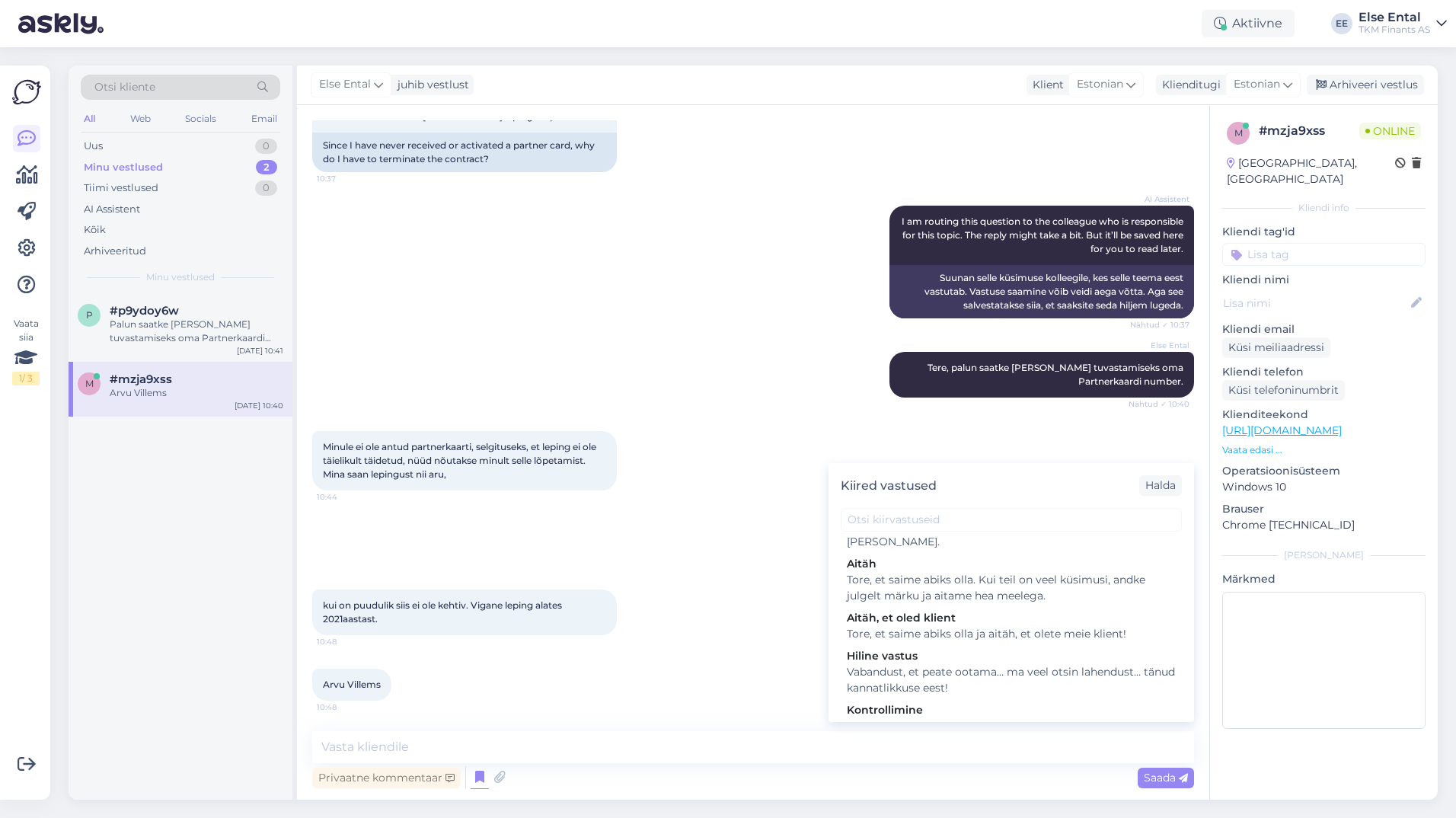
scroll to position [323, 0]
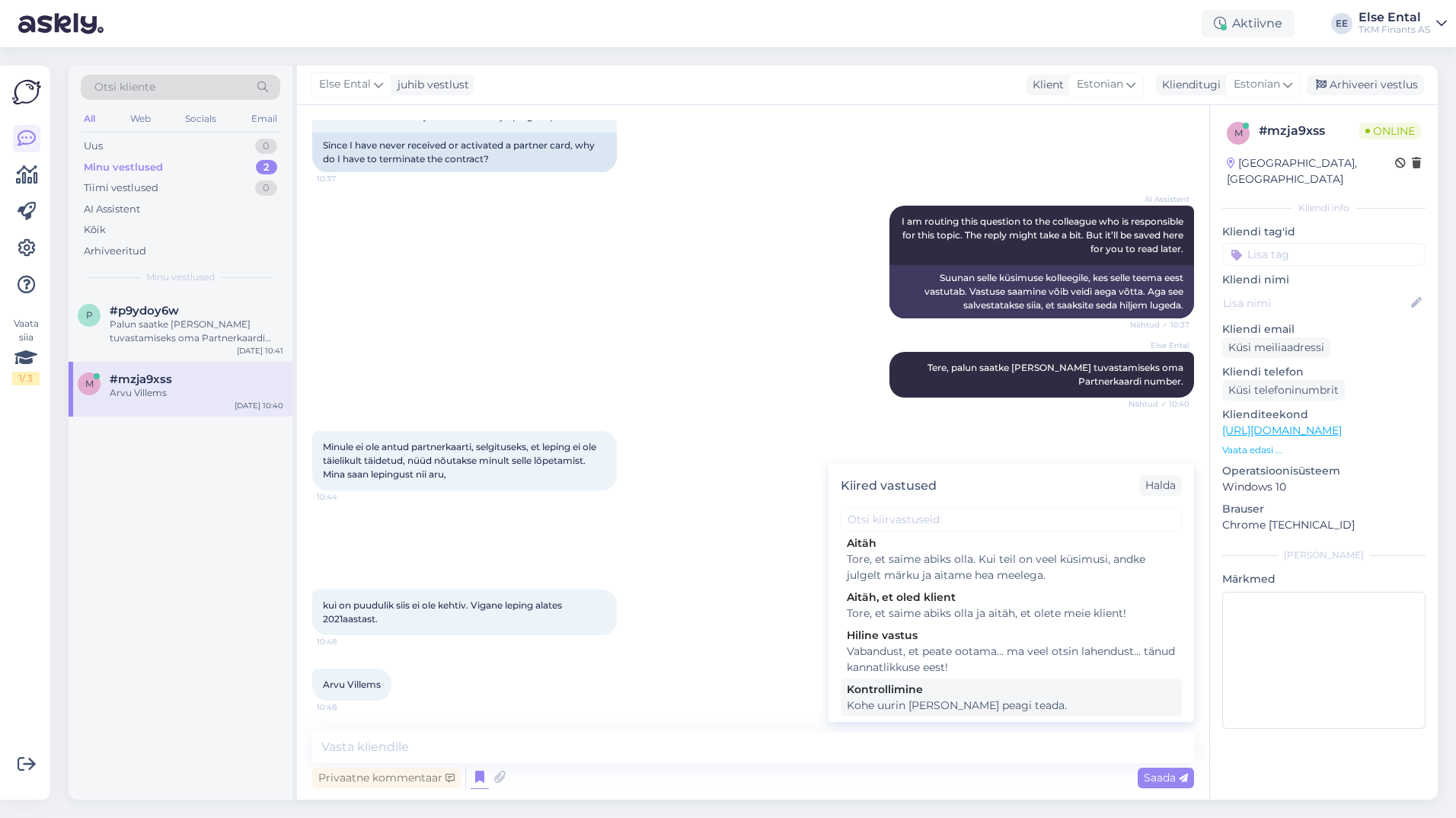
click at [1011, 698] on div "Kohe uurin [PERSON_NAME] peagi teada." at bounding box center [1010, 705] width 329 height 16
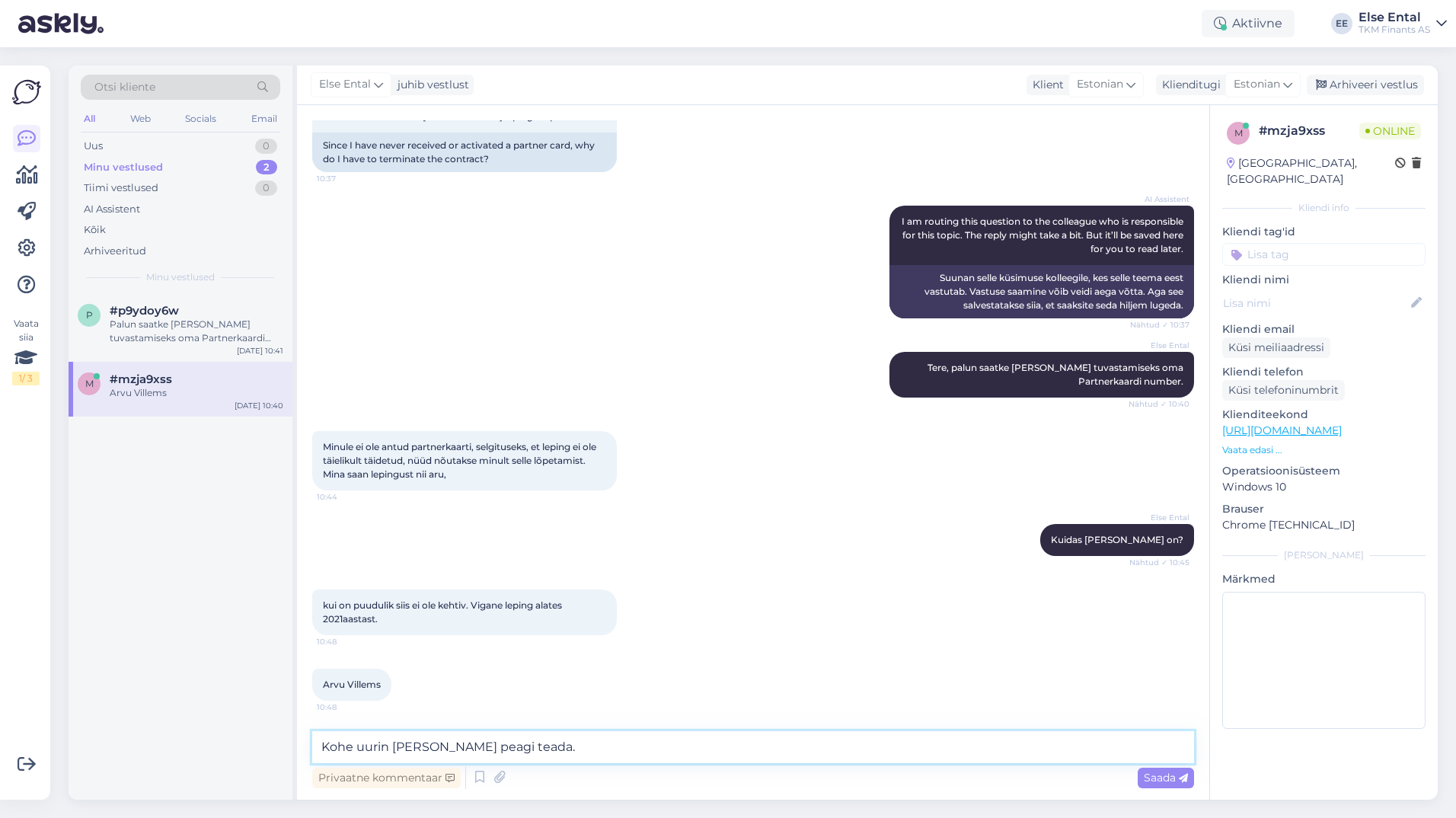
click at [388, 748] on textarea "Kohe uurin [PERSON_NAME] peagi teada." at bounding box center [753, 747] width 882 height 32
click at [512, 741] on textarea "Kohe uurime olukorda [PERSON_NAME] peagi teada." at bounding box center [753, 747] width 882 height 32
drag, startPoint x: 645, startPoint y: 751, endPoint x: 304, endPoint y: 749, distance: 341.0
click at [304, 749] on div "Vestlus algas [DATE] Tere 10:32 Hello AI Assistent [PERSON_NAME], kuidas saan t…" at bounding box center [753, 452] width 912 height 695
click at [623, 757] on textarea "Kohe uurime olukorda ja anname peagi teada." at bounding box center [753, 747] width 882 height 32
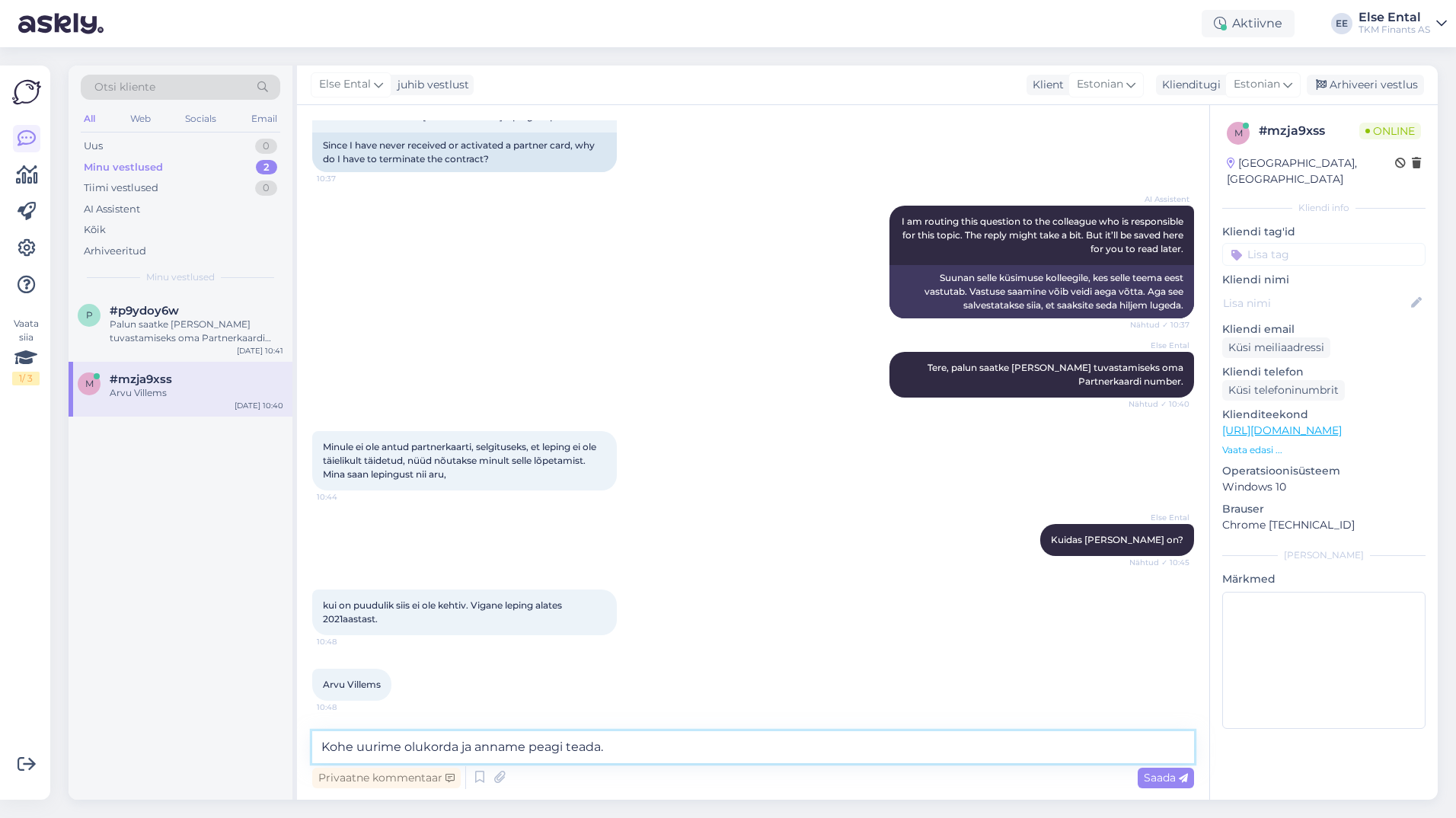
click at [646, 754] on textarea "Kohe uurime olukorda ja anname peagi teada." at bounding box center [753, 747] width 882 height 32
click at [639, 743] on textarea "Kohe uurime olukorda ja anname peagi teada." at bounding box center [753, 747] width 882 height 32
drag, startPoint x: 635, startPoint y: 742, endPoint x: 613, endPoint y: 739, distance: 22.2
click at [613, 739] on textarea "Kohe uurime olukorda ja anname peagi teada." at bounding box center [753, 747] width 882 height 32
click at [633, 749] on textarea "Kohe uurime olukorda ja anname peagi teada." at bounding box center [753, 747] width 882 height 32
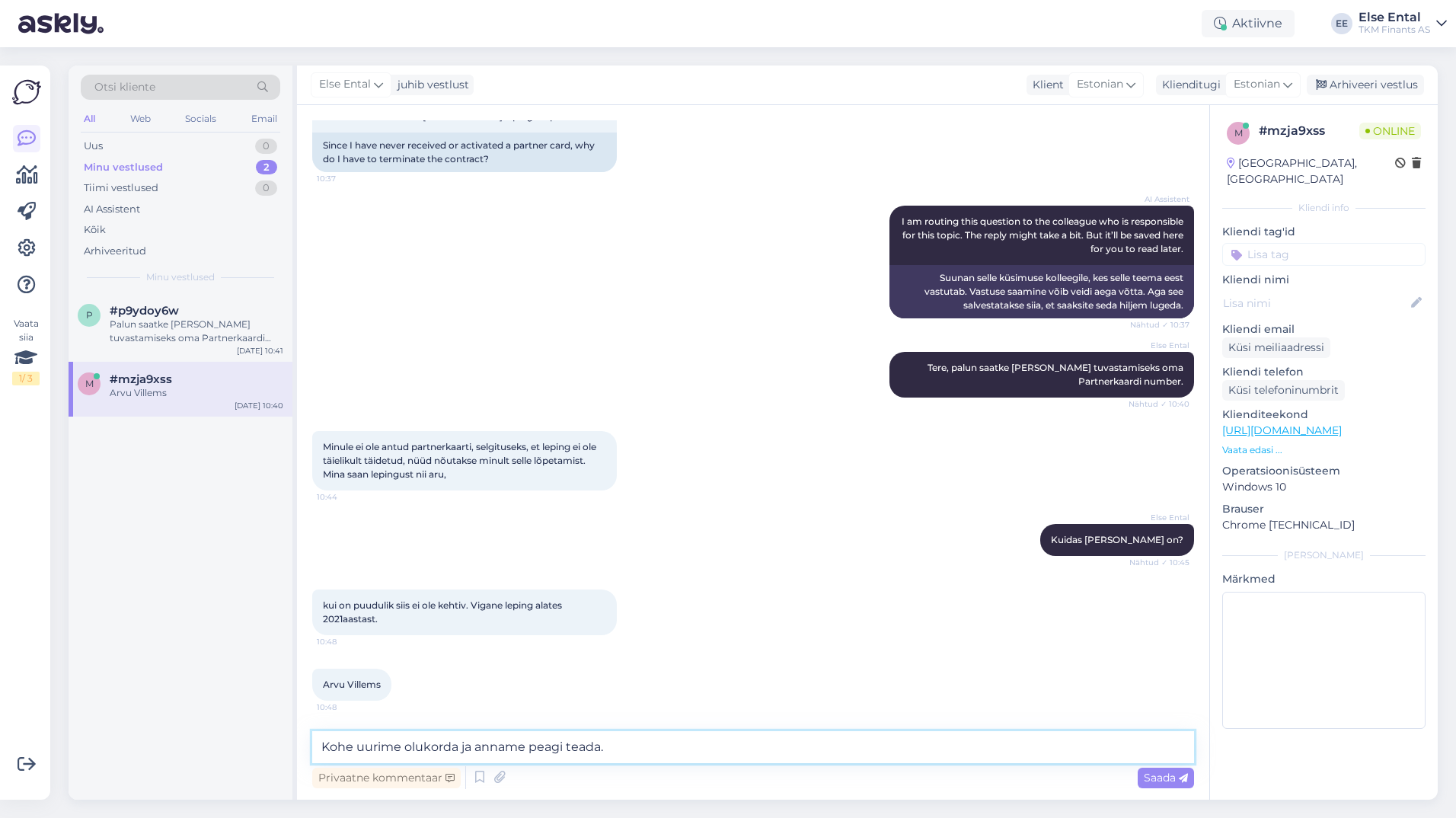
drag, startPoint x: 630, startPoint y: 752, endPoint x: 456, endPoint y: 750, distance: 174.0
click at [456, 750] on textarea "Kohe uurime olukorda ja anname peagi teada." at bounding box center [753, 747] width 882 height 32
click at [546, 751] on textarea "Kohe uurime olukorda." at bounding box center [753, 747] width 882 height 32
type textarea "Kohe uurime olukorda."
click at [1163, 775] on span "Saada" at bounding box center [1166, 777] width 44 height 14
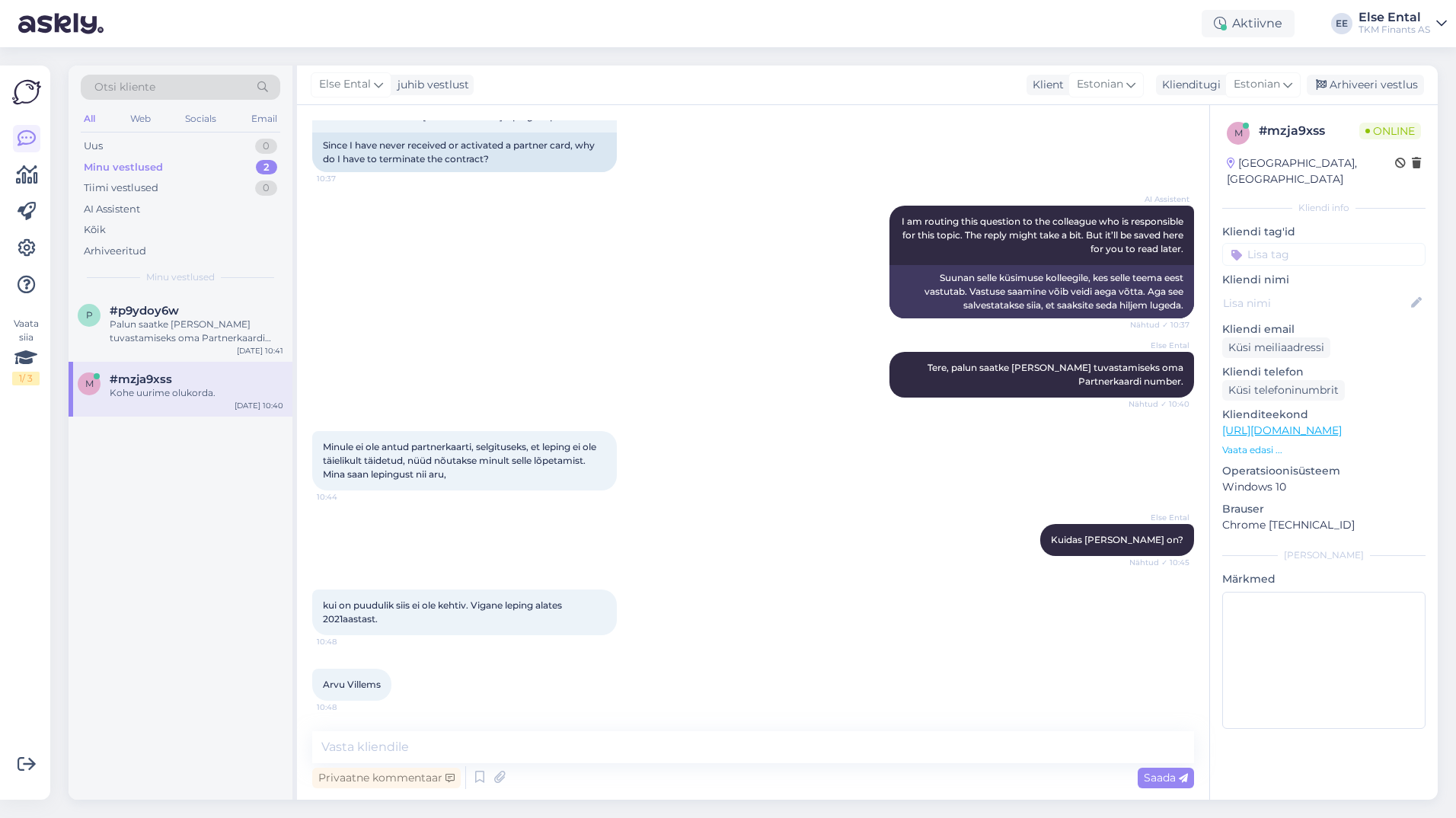
scroll to position [589, 0]
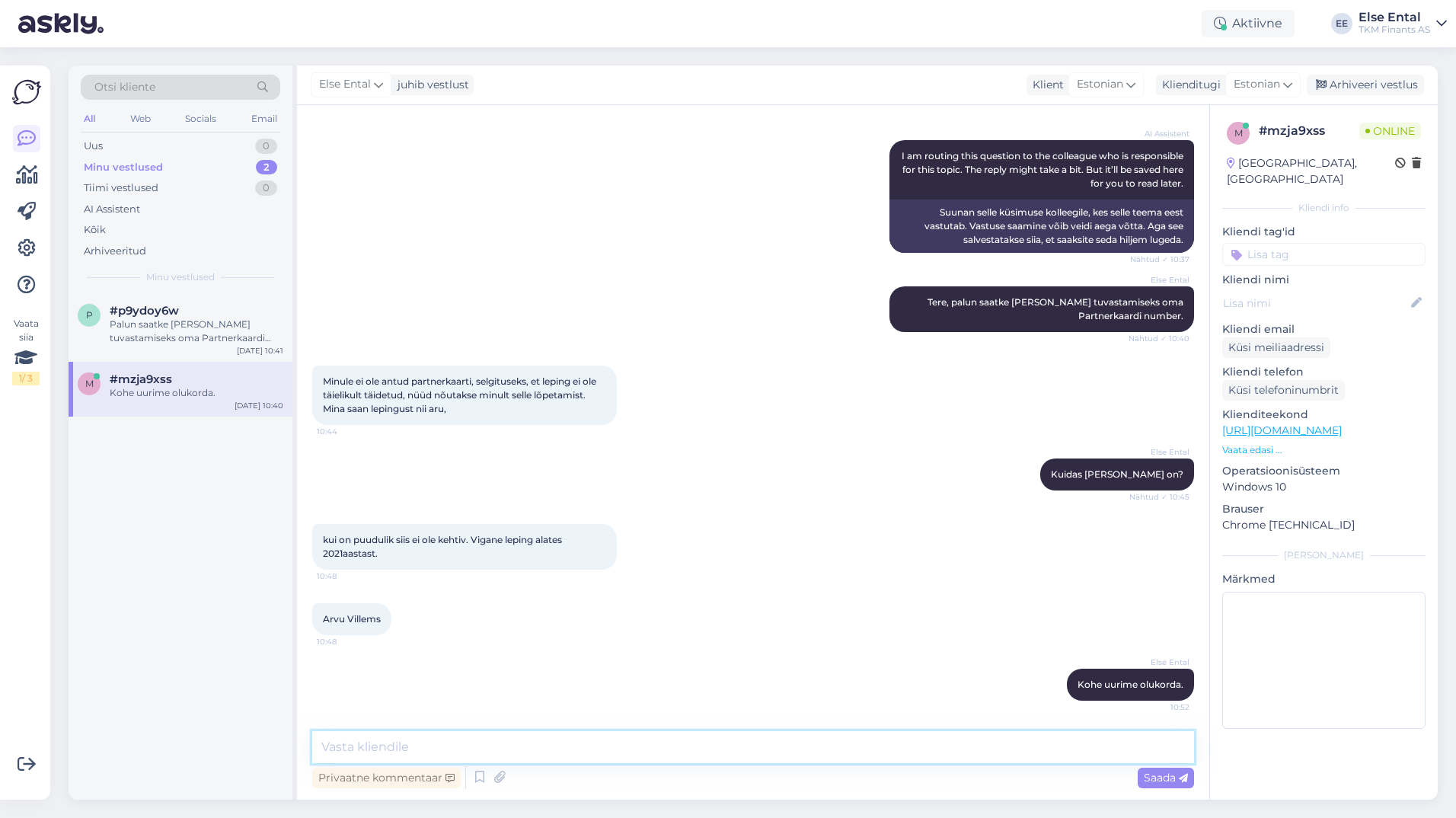
click at [751, 751] on textarea at bounding box center [753, 747] width 882 height 32
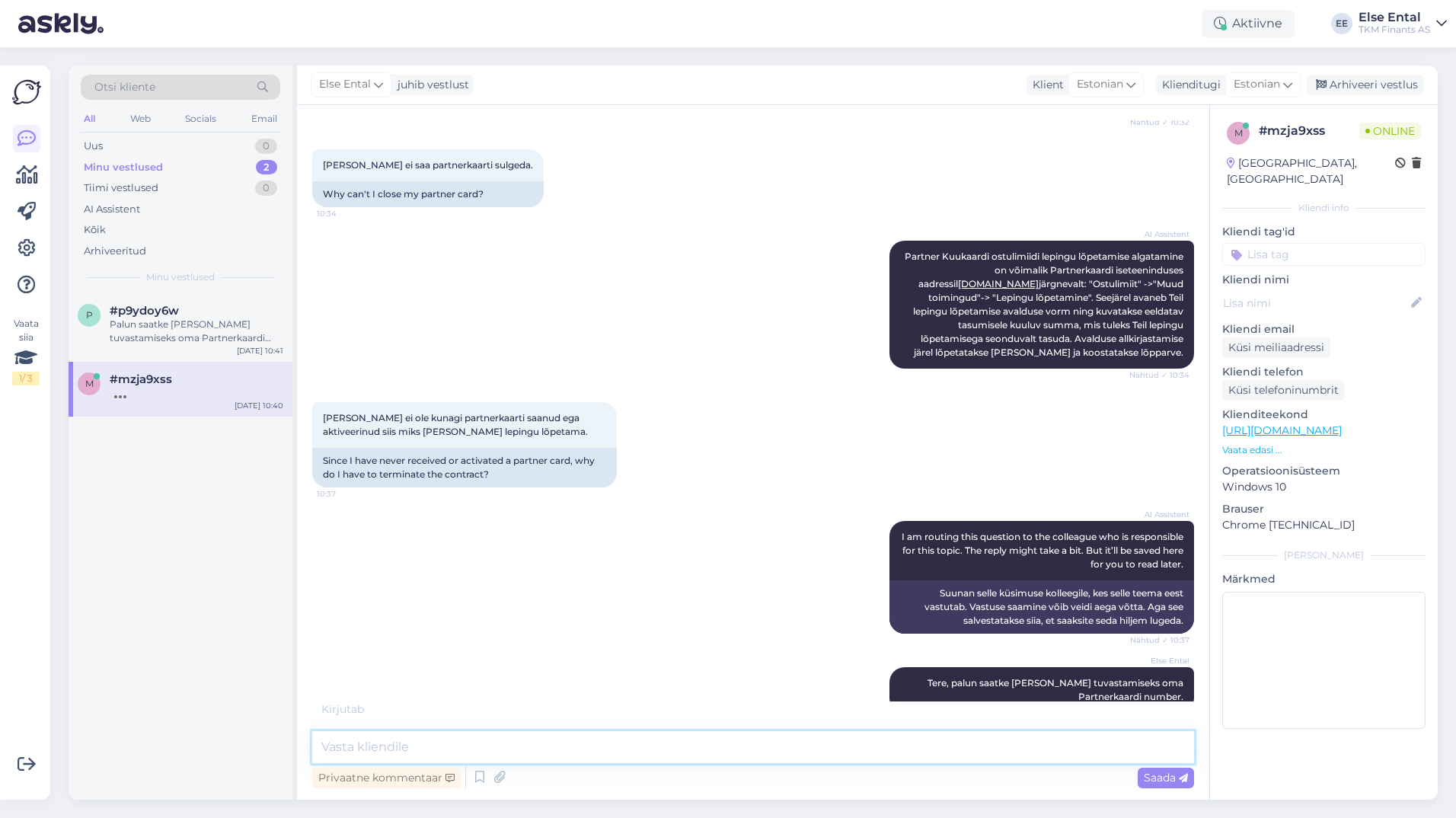
scroll to position [605, 0]
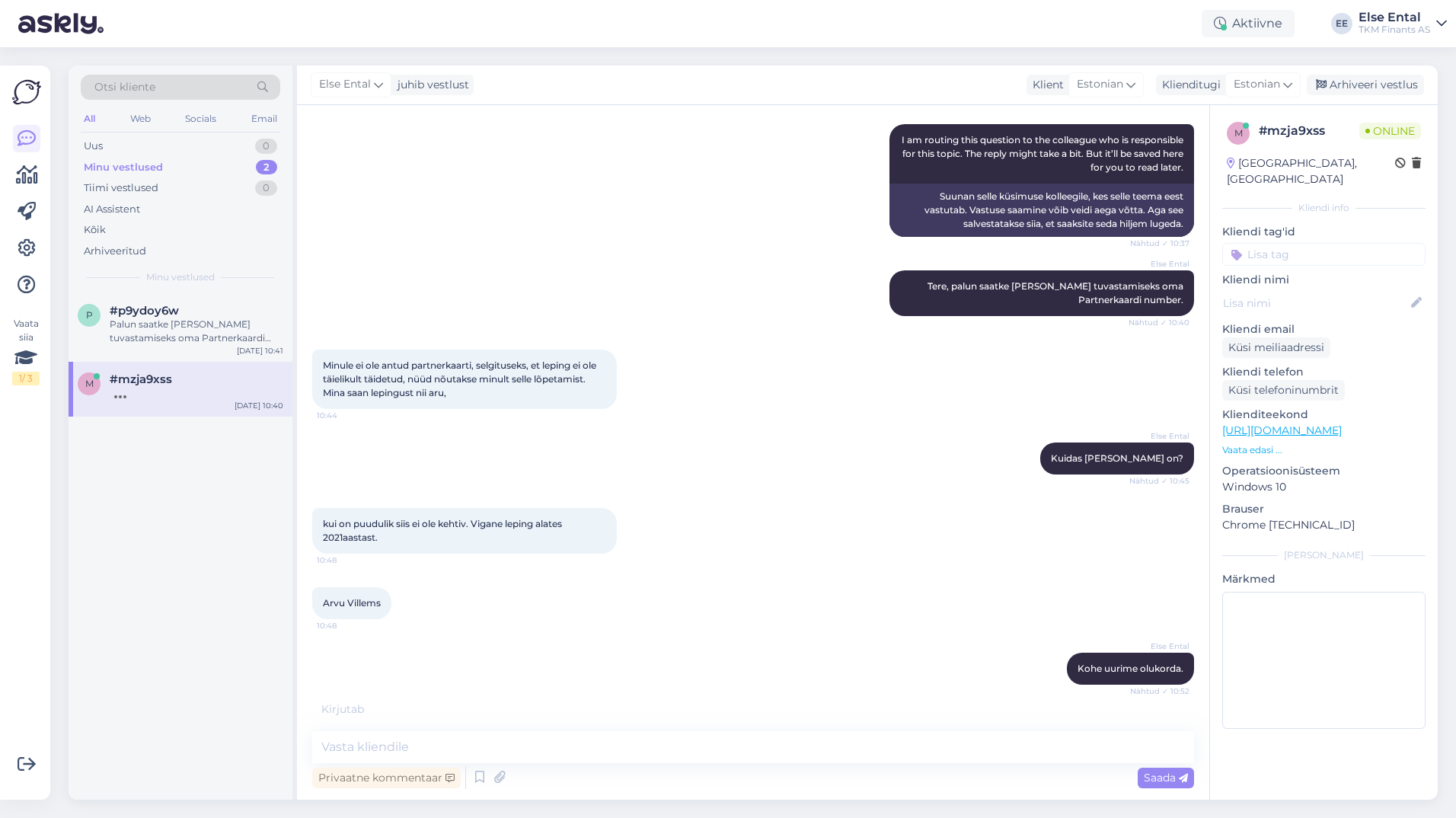
click at [515, 728] on div "Vestlus algas [DATE] Tere 10:32 Hello AI Assistent [PERSON_NAME], kuidas saan t…" at bounding box center [753, 452] width 912 height 695
click at [517, 734] on textarea at bounding box center [753, 747] width 882 height 32
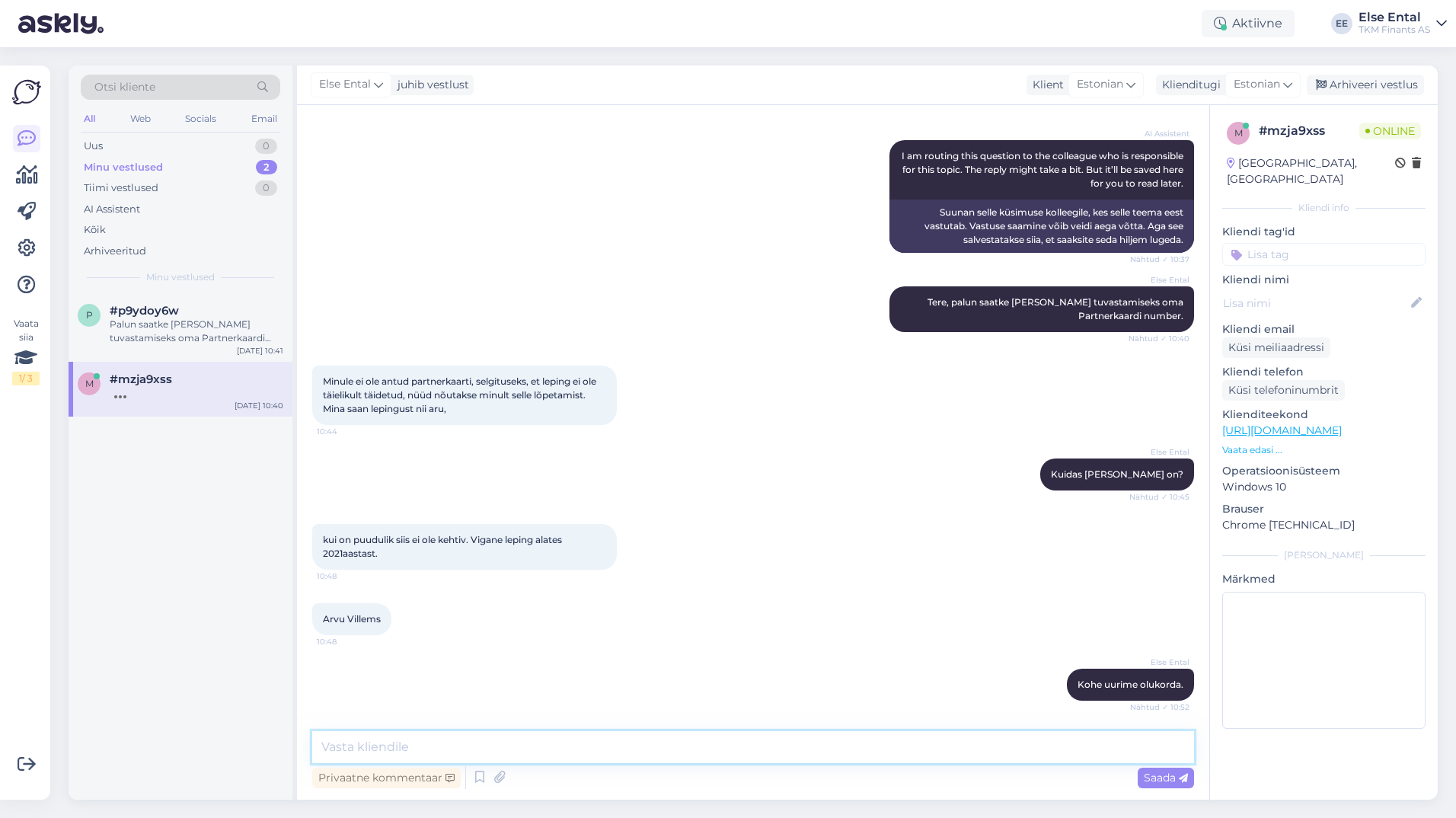
scroll to position [589, 0]
click at [507, 754] on textarea at bounding box center [753, 747] width 882 height 32
click at [570, 741] on textarea at bounding box center [753, 747] width 882 height 32
click at [633, 744] on textarea "[PERSON_NAME], et lõpetame lepingu ise" at bounding box center [753, 747] width 882 height 32
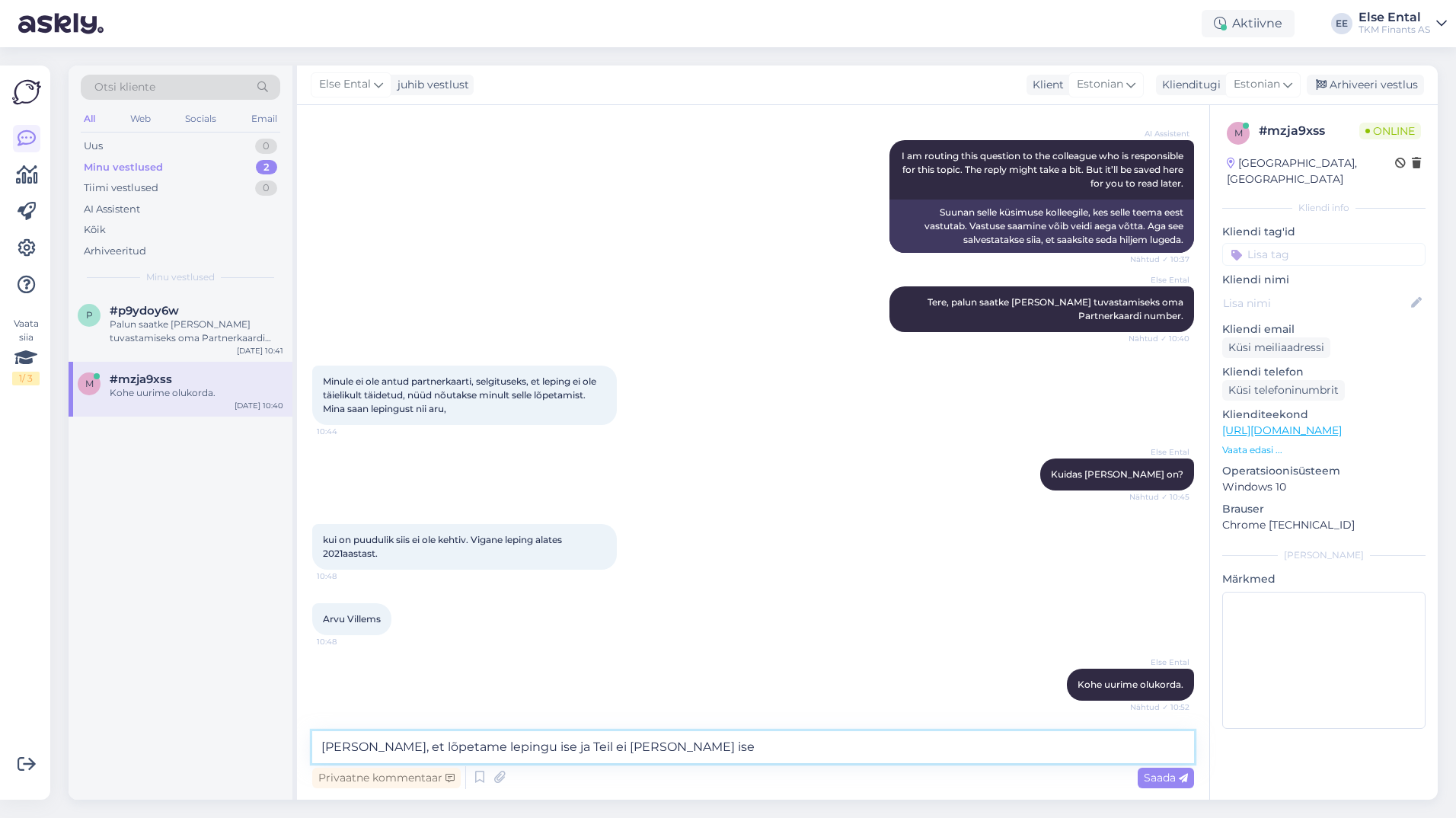
drag, startPoint x: 777, startPoint y: 754, endPoint x: 740, endPoint y: 753, distance: 37.0
click at [739, 753] on textarea "[PERSON_NAME], et lõpetame lepingu ise ja Teil ei [PERSON_NAME] ise" at bounding box center [753, 747] width 882 height 32
click at [732, 741] on textarea "[PERSON_NAME], et lõpetame lepingu ise ja Teil ei [PERSON_NAME] ise" at bounding box center [753, 747] width 882 height 32
click at [736, 746] on textarea "[PERSON_NAME], et lõpetame lepingu ise ja Teil ei [PERSON_NAME] ise" at bounding box center [753, 747] width 882 height 32
click at [786, 749] on textarea "[PERSON_NAME], et lõpetame lepingu ise ja Teil ei [PERSON_NAME] ise lepingut" at bounding box center [753, 747] width 882 height 32
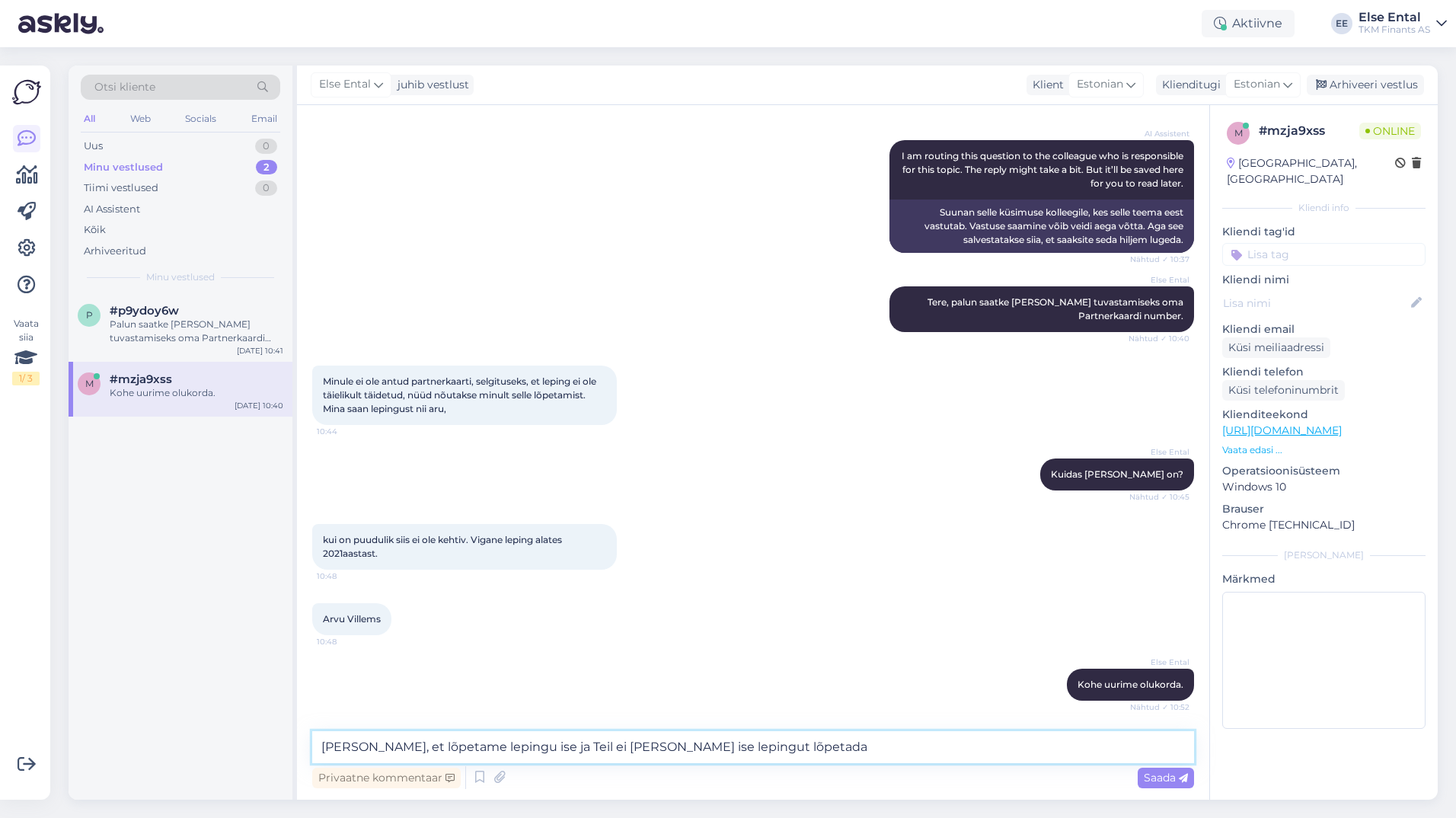
type textarea "[PERSON_NAME], et lõpetame lepingu ise ja Teil ei [PERSON_NAME] ise lepingut lõ…"
click at [882, 748] on textarea "[PERSON_NAME], et lõpetame lepingu ise ja Teil ei [PERSON_NAME] ise lepingut lõ…" at bounding box center [753, 747] width 882 height 32
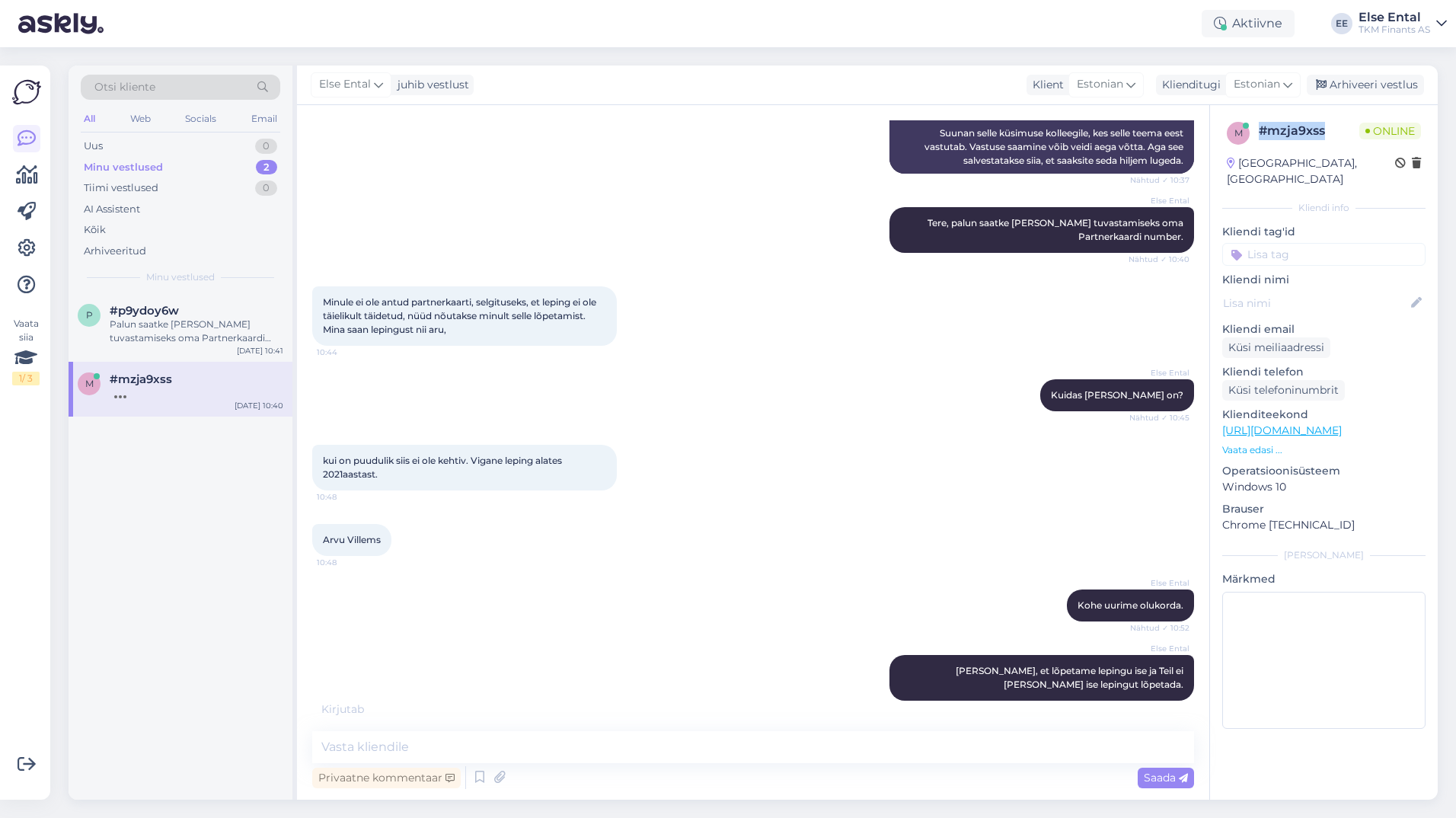
drag, startPoint x: 1330, startPoint y: 124, endPoint x: 1261, endPoint y: 136, distance: 70.0
click at [1261, 136] on div "# mzja9xss" at bounding box center [1308, 131] width 100 height 18
copy div "# mzja9xss"
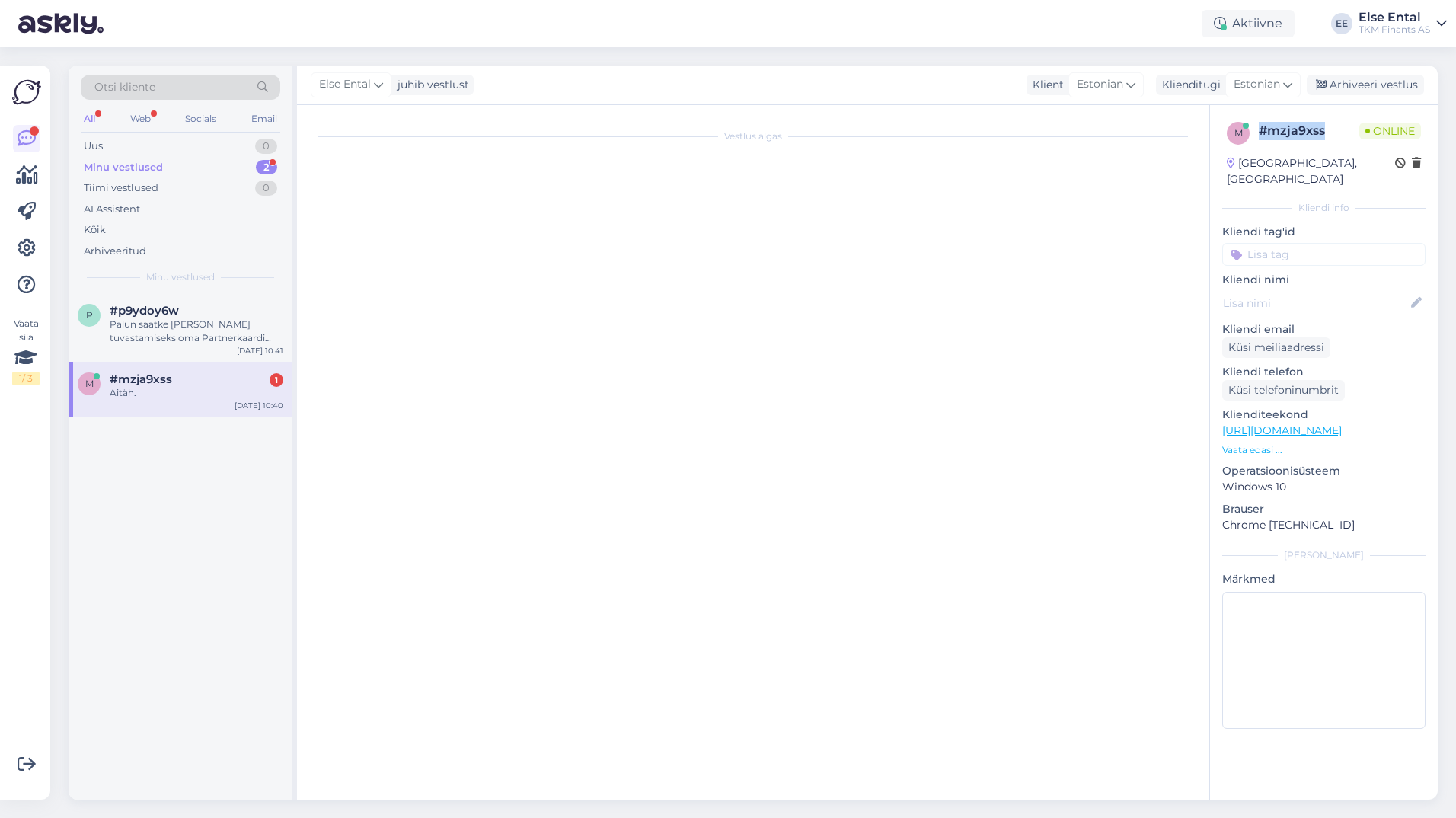
scroll to position [0, 0]
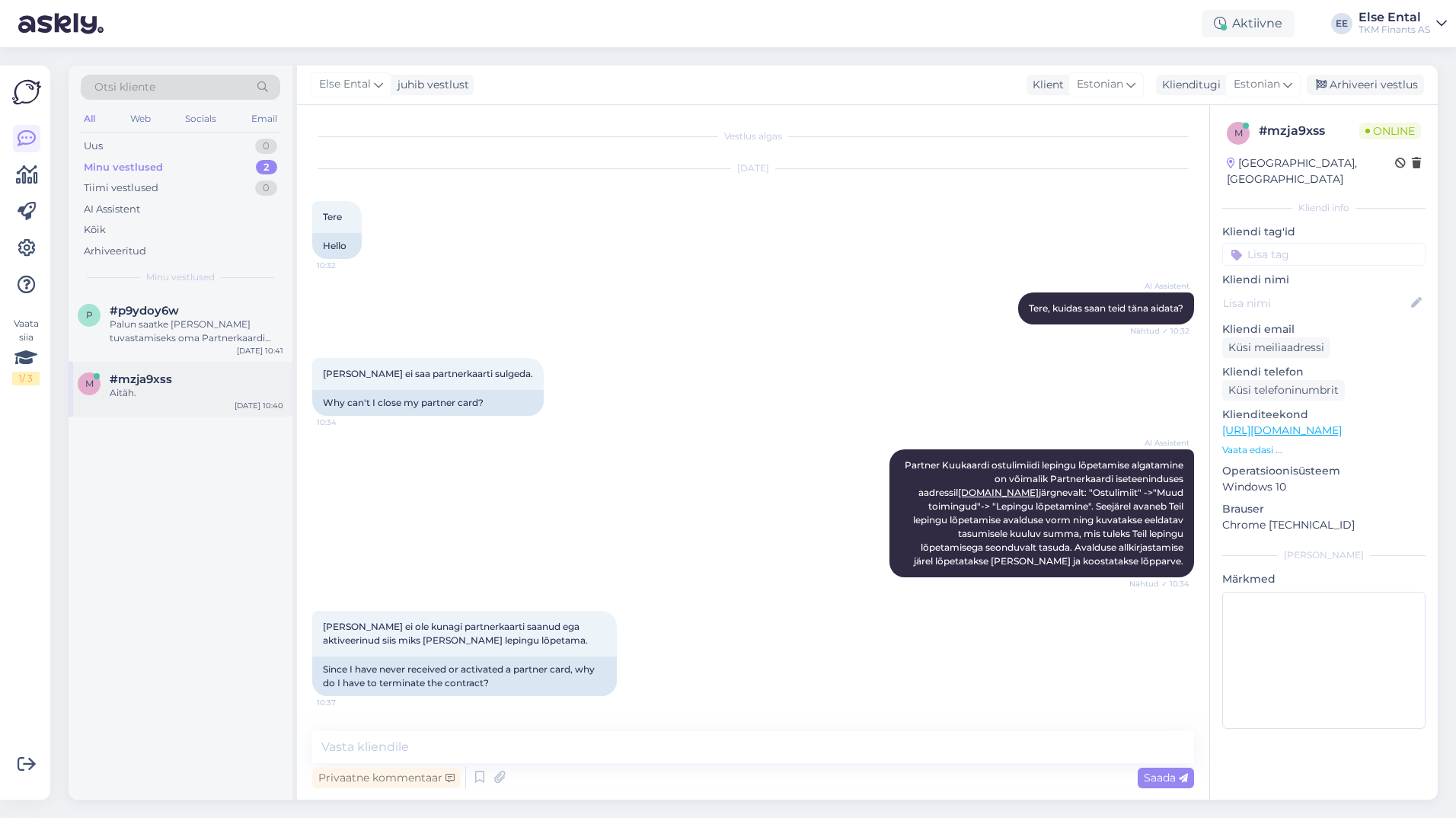
click at [124, 384] on span "#mzja9xss" at bounding box center [141, 379] width 63 height 14
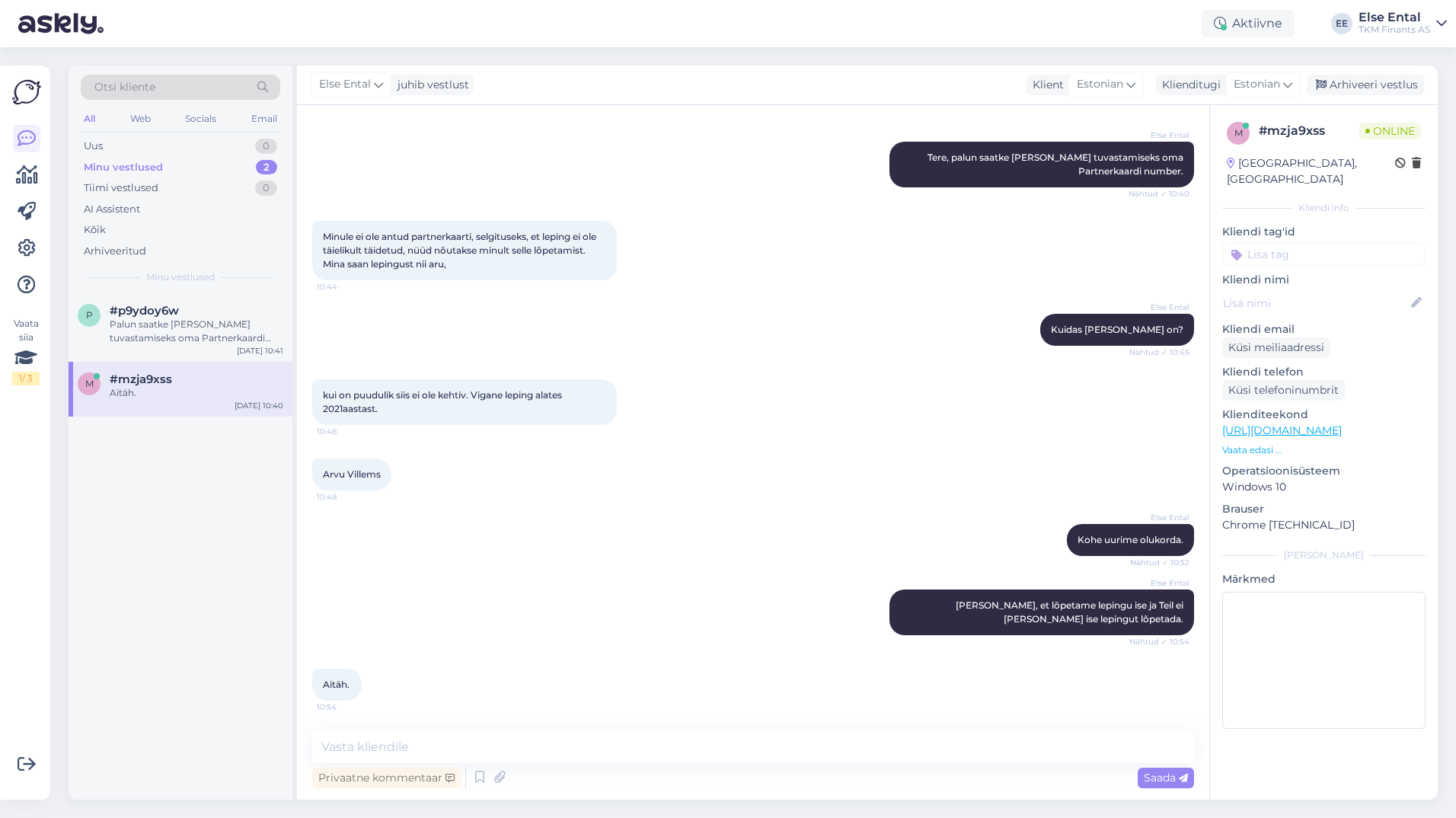
click at [459, 731] on div "Vestlus algas [DATE] Tere 10:32 Hello AI Assistent [PERSON_NAME], kuidas saan t…" at bounding box center [753, 452] width 912 height 695
click at [454, 742] on textarea at bounding box center [753, 747] width 882 height 32
click at [531, 749] on textarea at bounding box center [753, 747] width 882 height 32
type textarea "Aitäh Teile!"
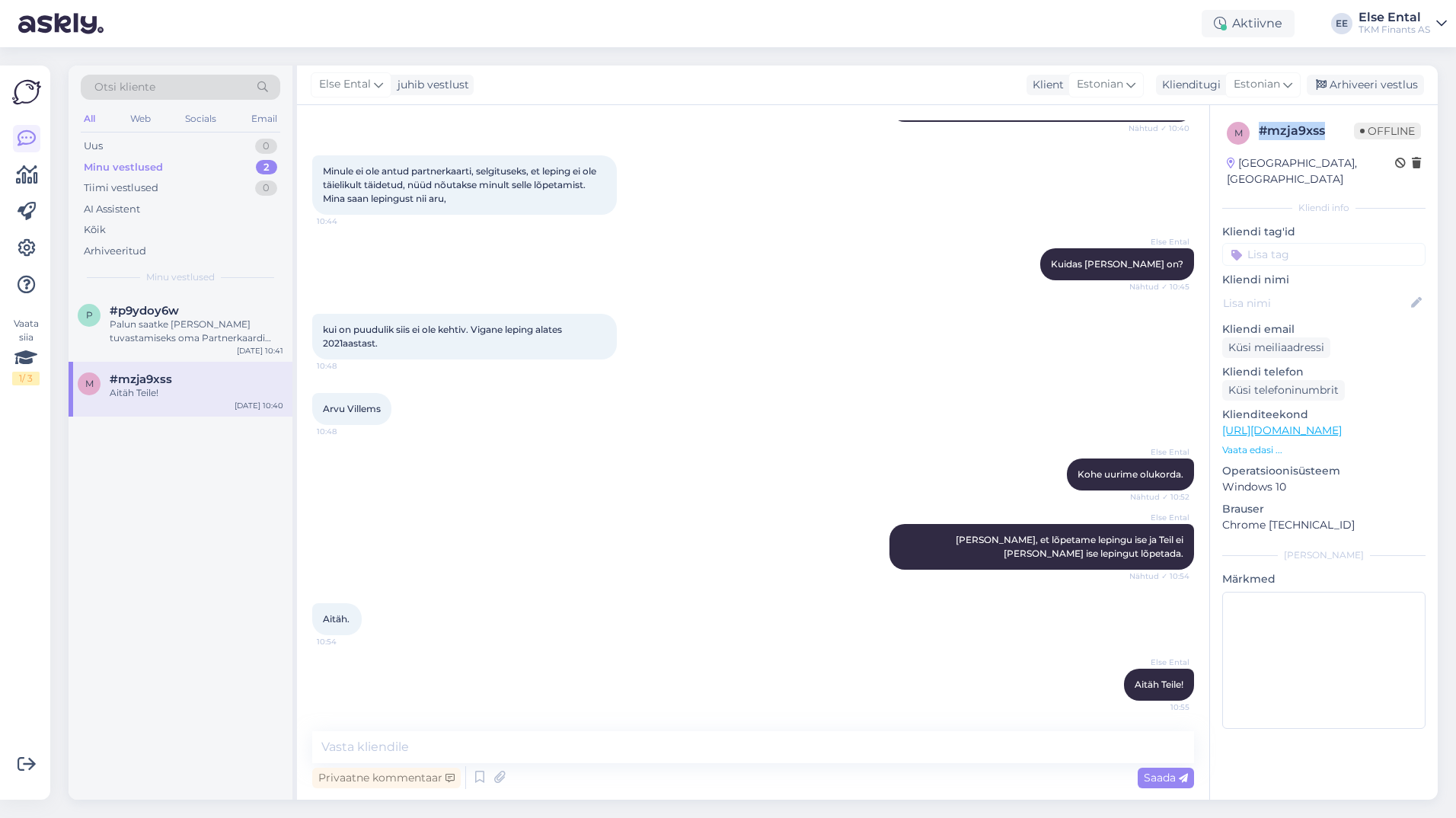
drag, startPoint x: 1327, startPoint y: 132, endPoint x: 1259, endPoint y: 138, distance: 68.3
click at [1259, 138] on div "# mzja9xss" at bounding box center [1306, 131] width 95 height 18
copy div "# mzja9xss"
click at [685, 753] on textarea at bounding box center [753, 747] width 882 height 32
click at [1379, 85] on div "Arhiveeri vestlus" at bounding box center [1365, 84] width 117 height 21
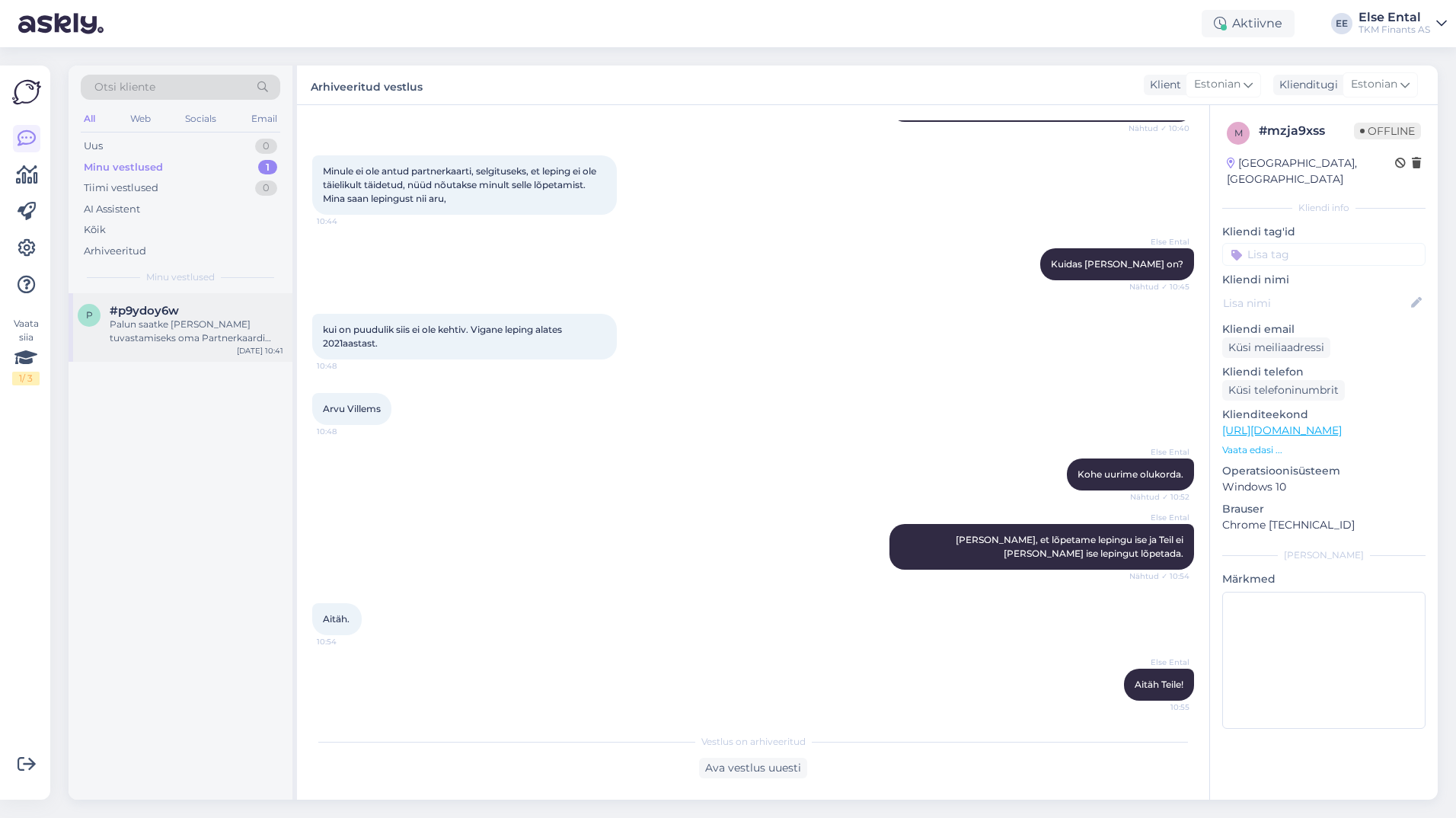
click at [124, 329] on div "Palun saatke [PERSON_NAME] tuvastamiseks oma Partnerkaardi number." at bounding box center [196, 332] width 174 height 28
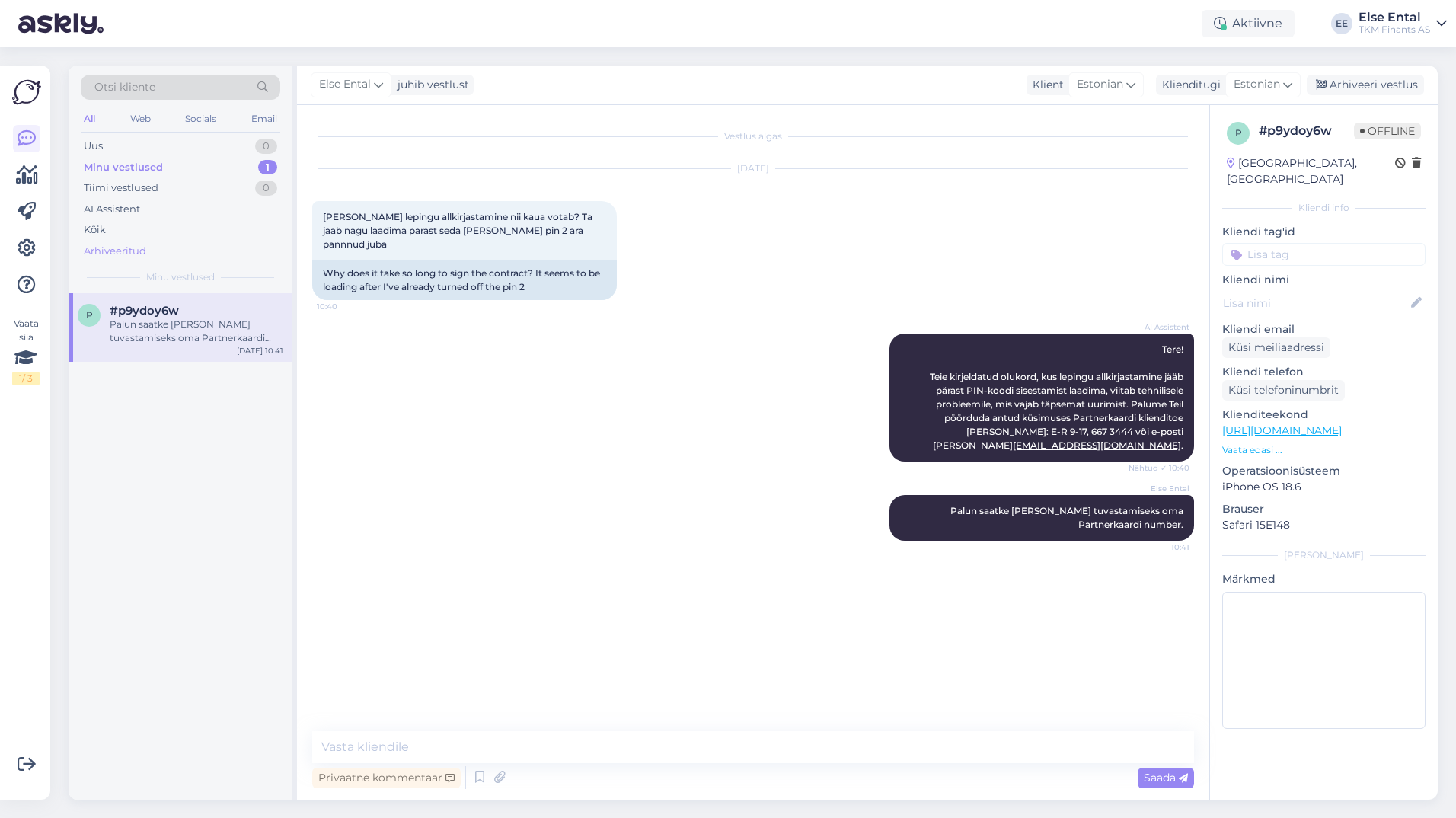
click at [155, 249] on div "Arhiveeritud" at bounding box center [180, 251] width 199 height 21
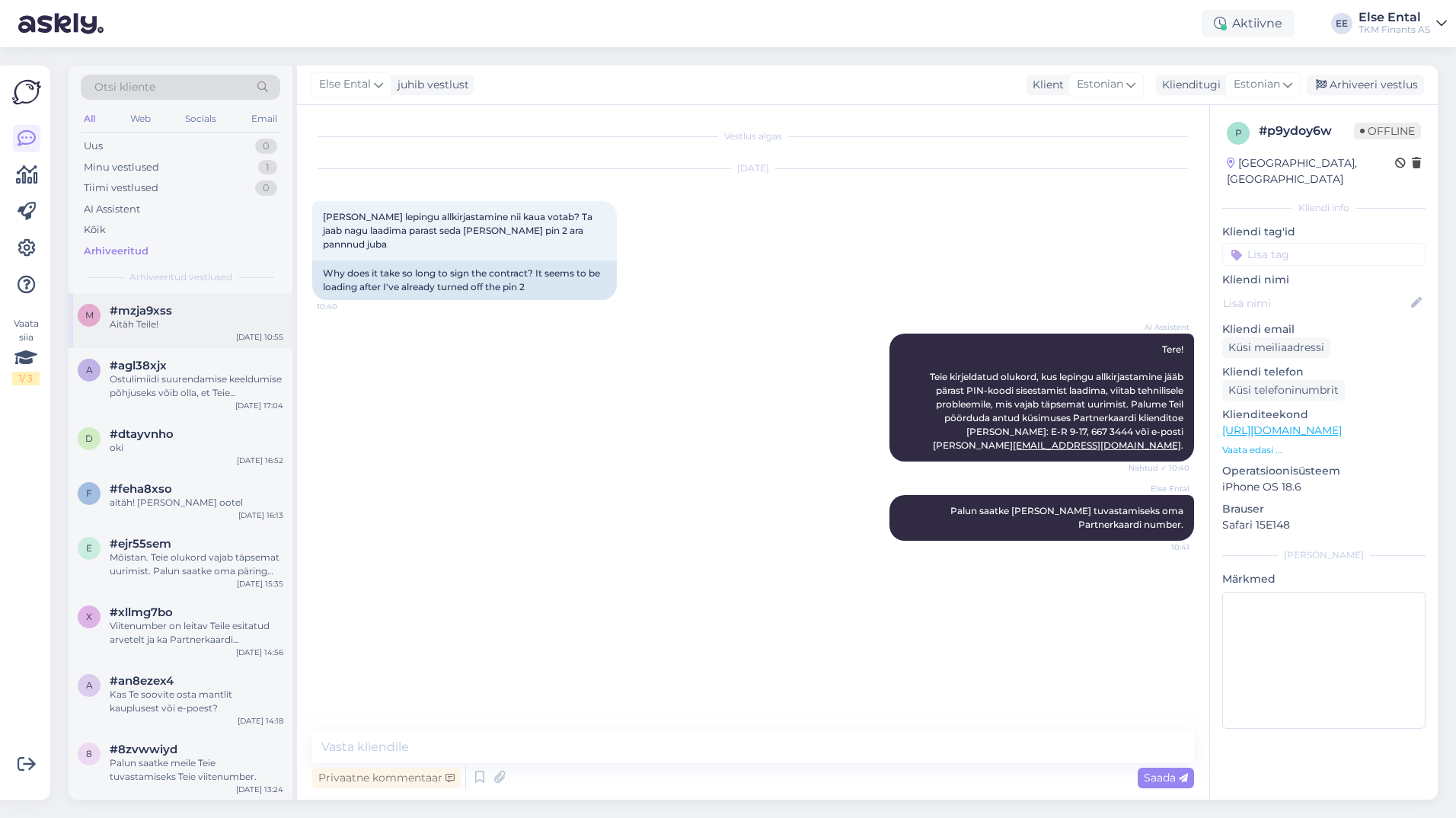
click at [146, 321] on div "Aitäh Teile!" at bounding box center [196, 325] width 174 height 14
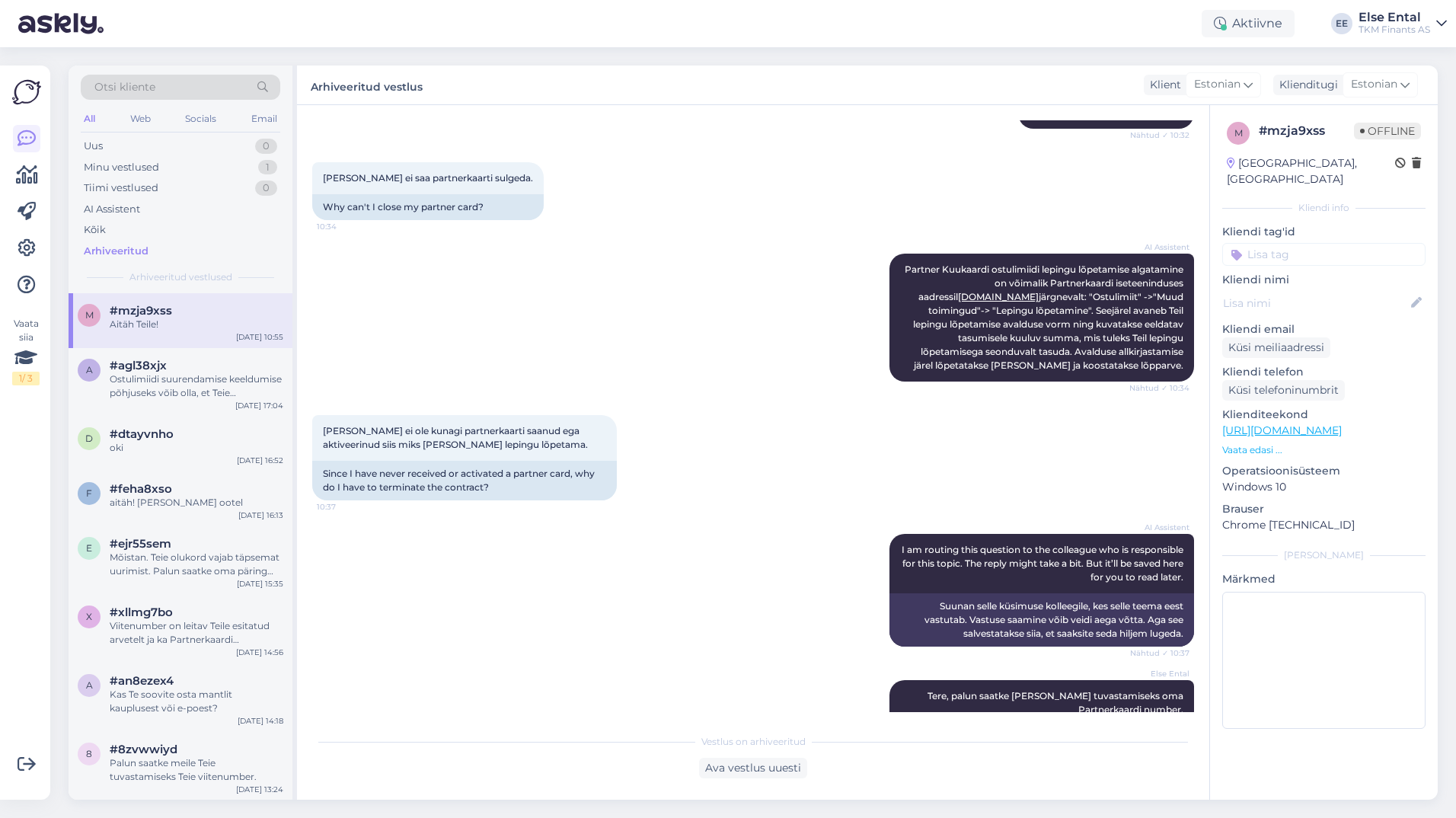
scroll to position [119, 0]
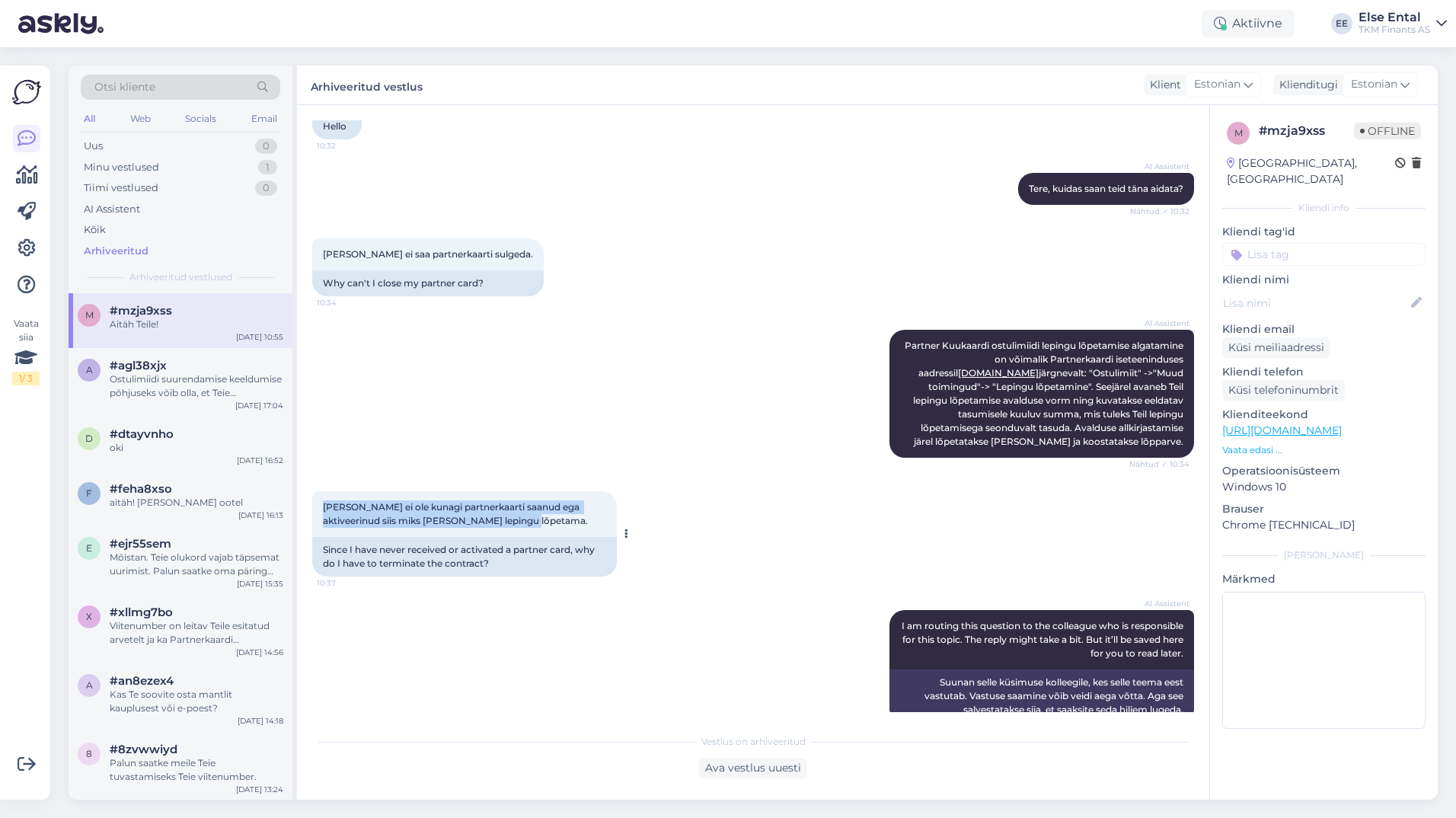
drag, startPoint x: 319, startPoint y: 511, endPoint x: 557, endPoint y: 514, distance: 238.0
click at [557, 514] on div "[PERSON_NAME] ei ole kunagi partnerkaarti saanud ega aktiveerinud siis miks [PE…" at bounding box center [465, 514] width 305 height 46
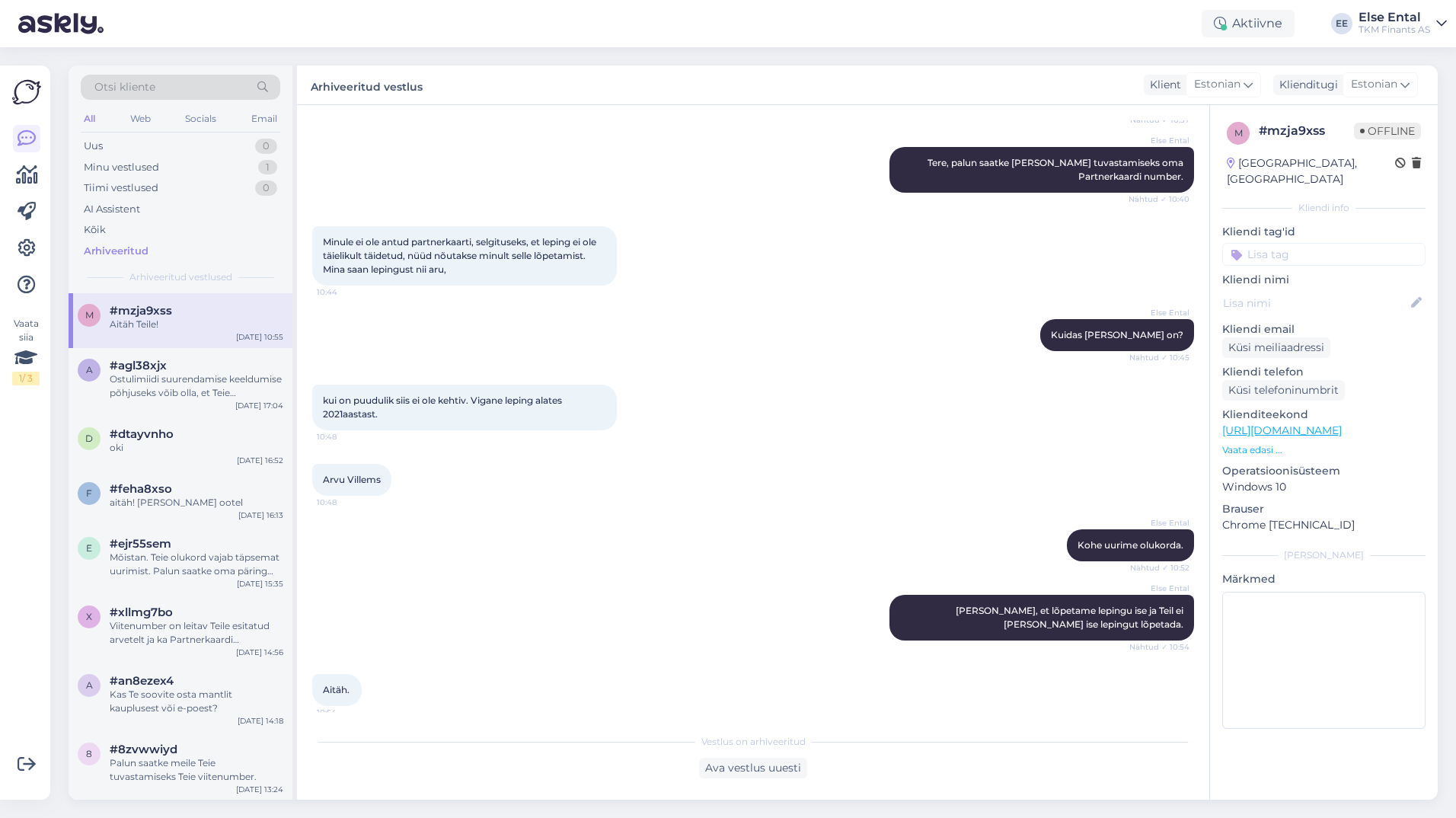
scroll to position [805, 0]
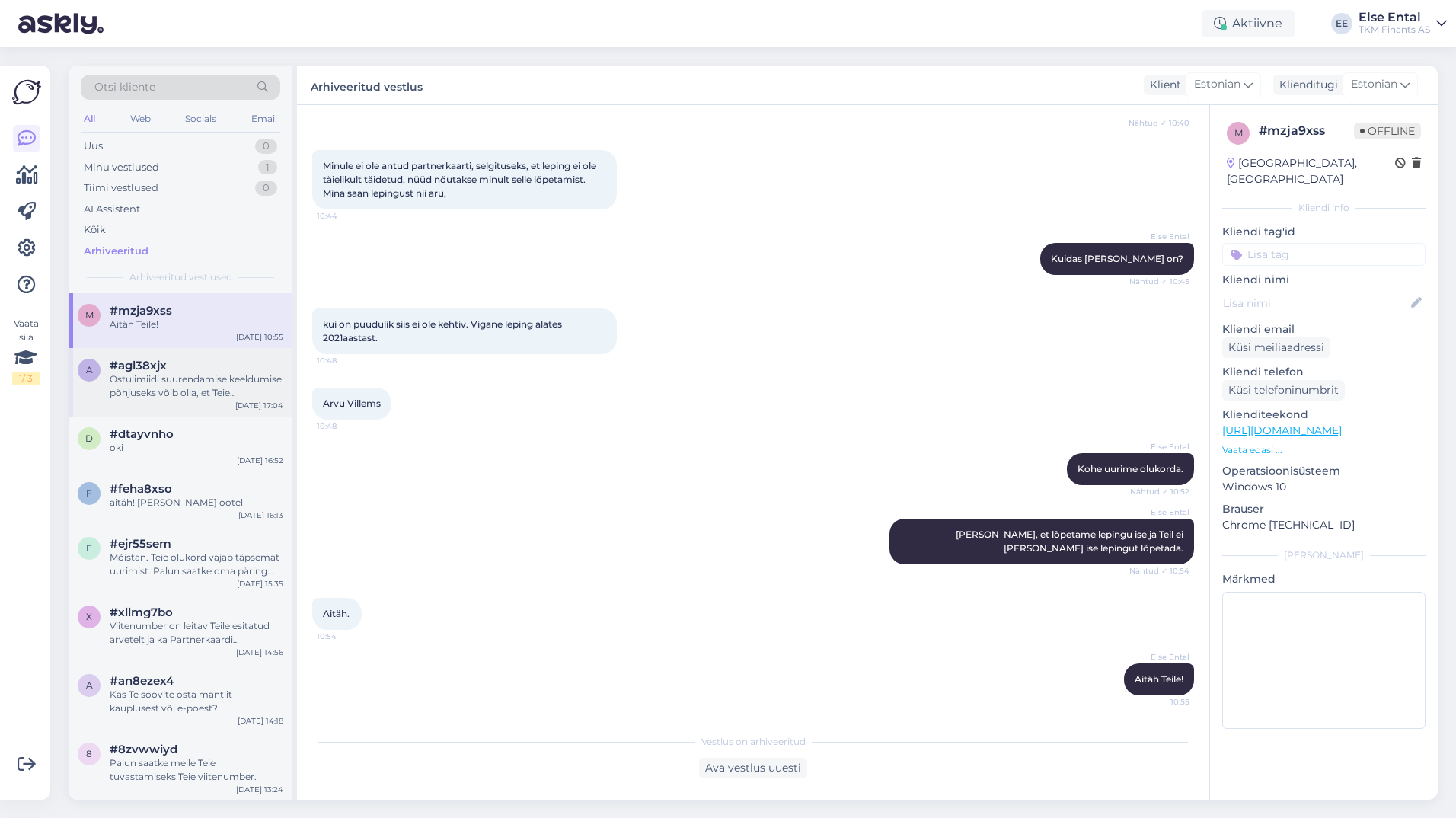
click at [133, 396] on div "Ostulimiidi suurendamise keeldumise põhjuseks võib olla, et Teie krediidihinnan…" at bounding box center [196, 386] width 174 height 28
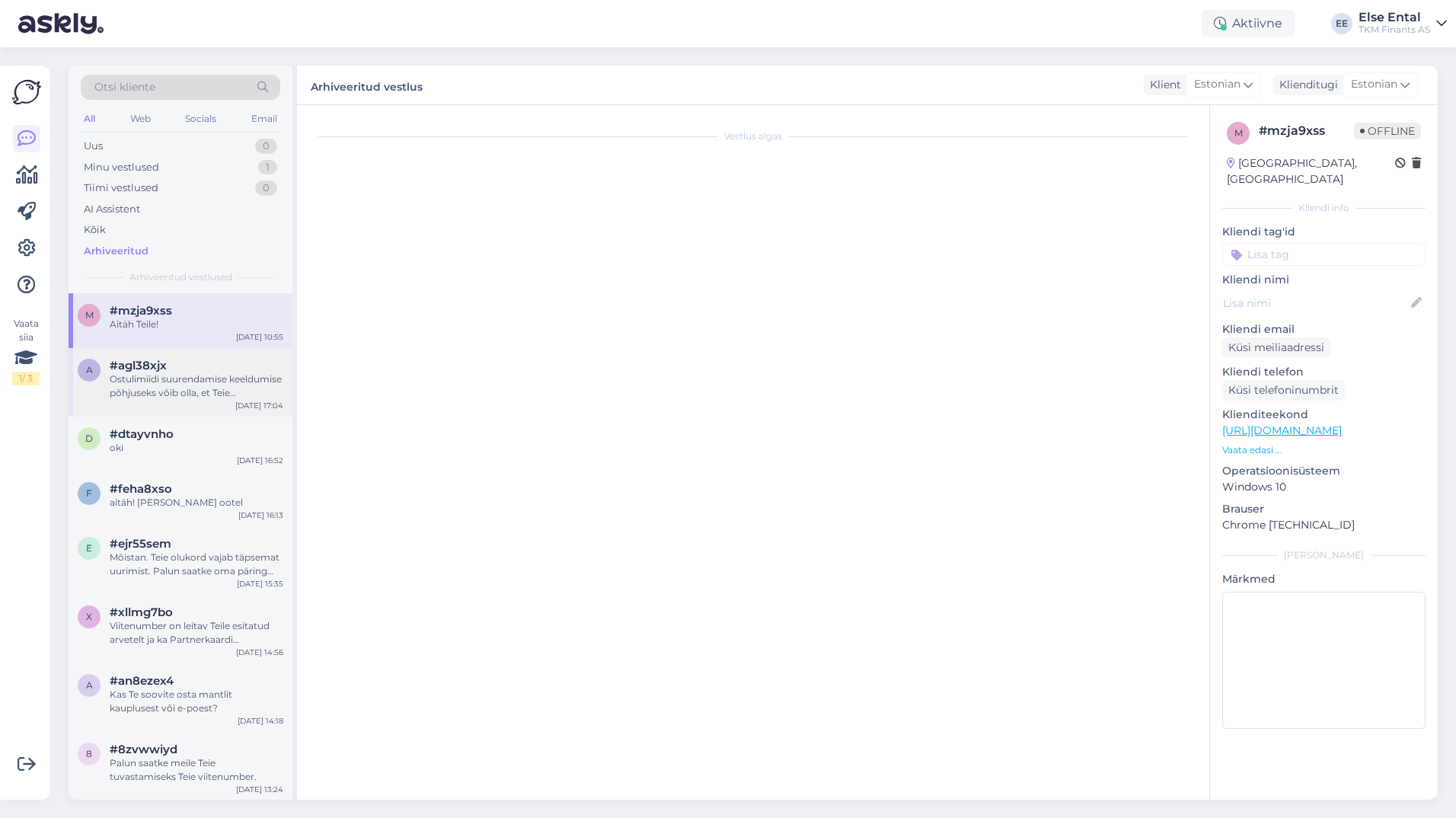
scroll to position [70, 0]
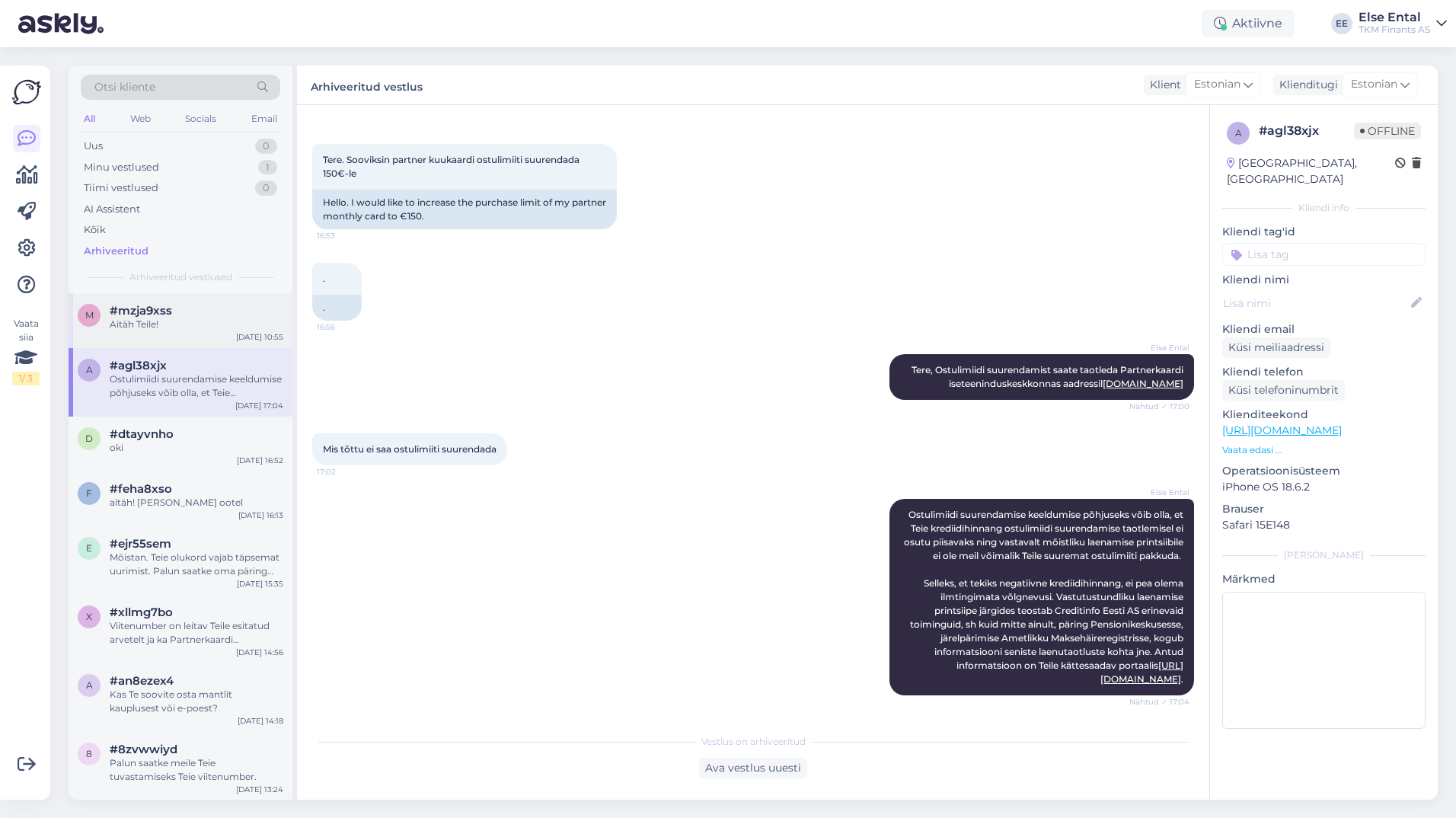
click at [143, 316] on span "#mzja9xss" at bounding box center [141, 311] width 63 height 14
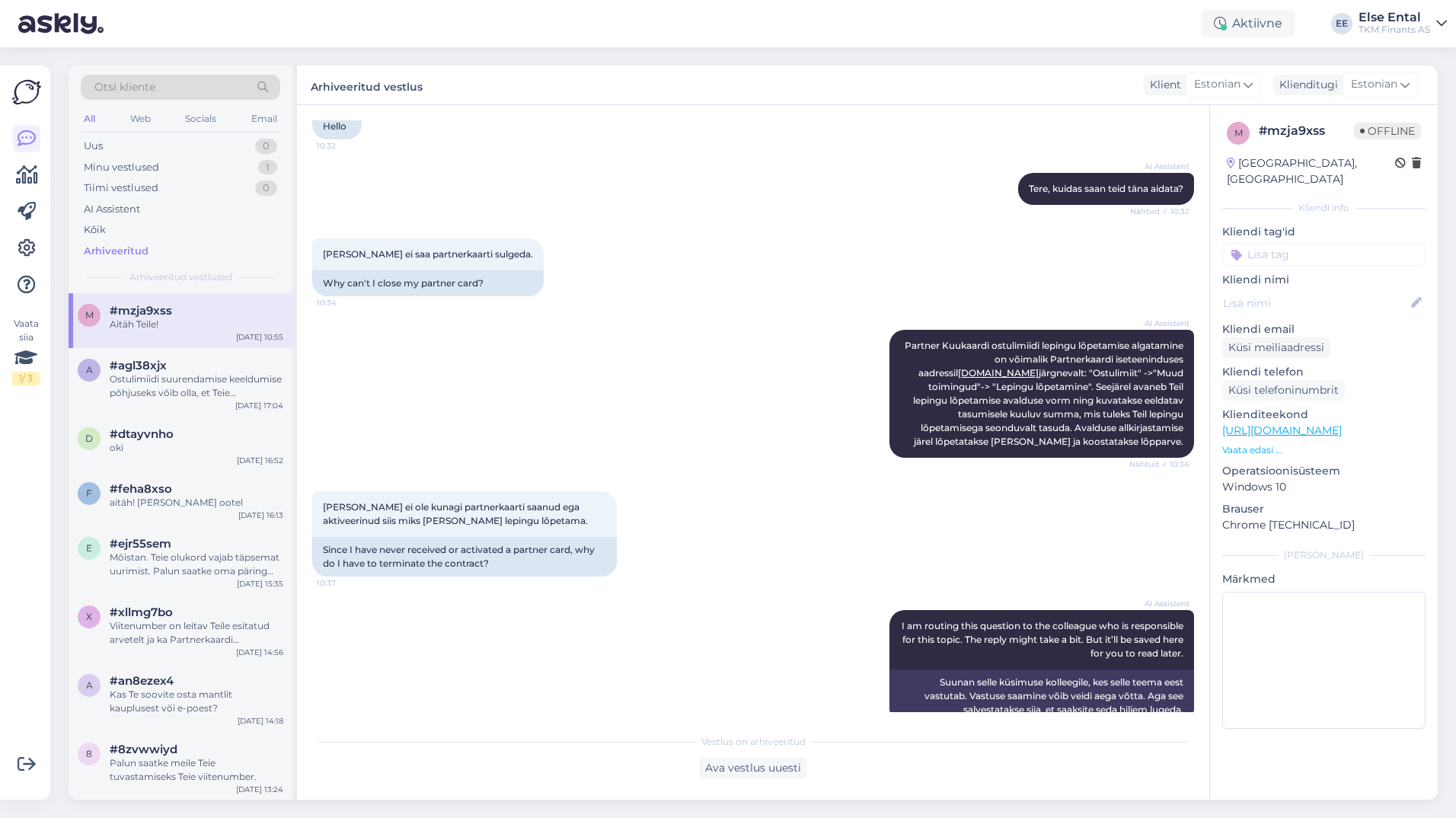
scroll to position [0, 0]
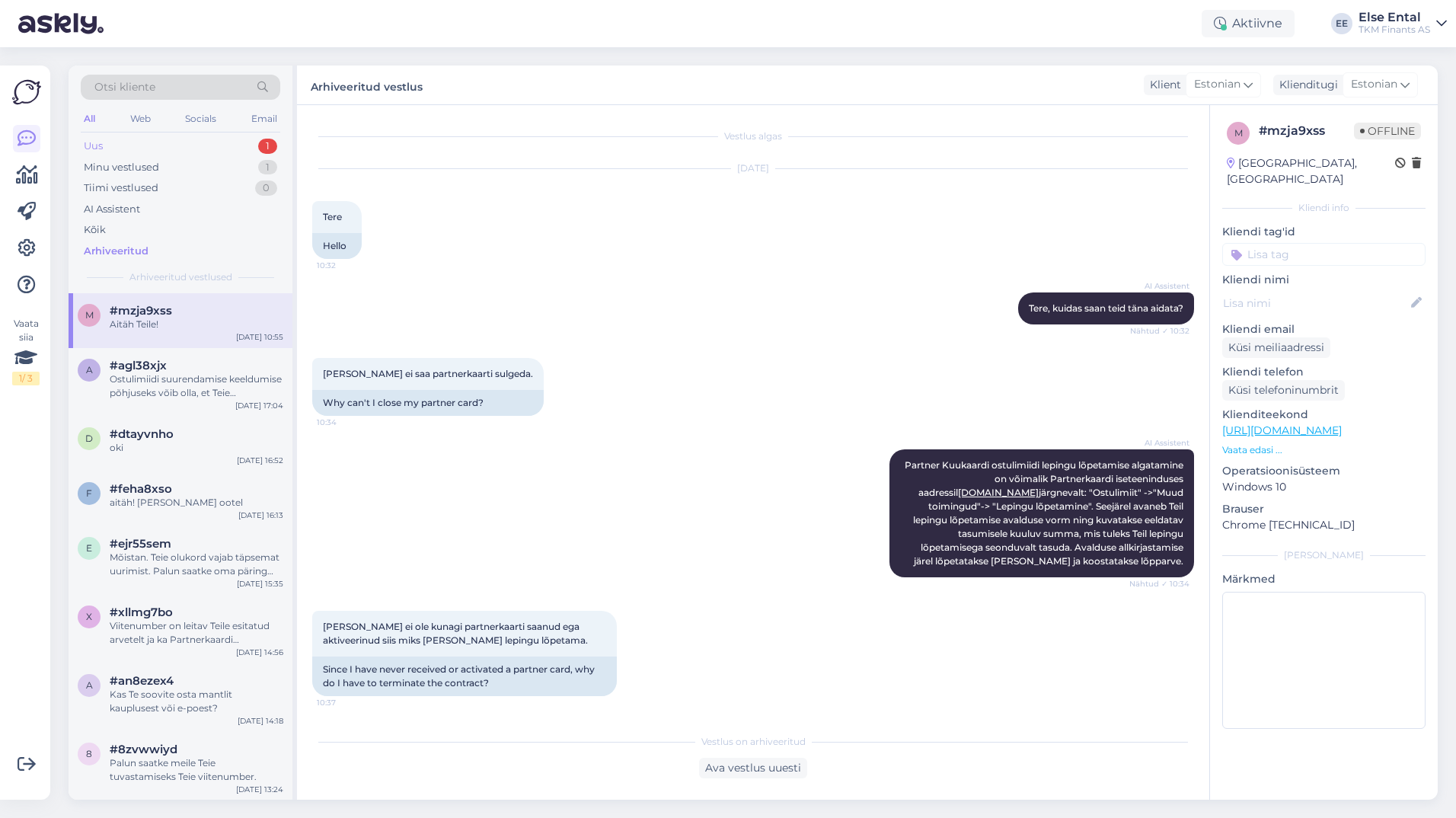
click at [101, 141] on div "Uus" at bounding box center [93, 146] width 19 height 15
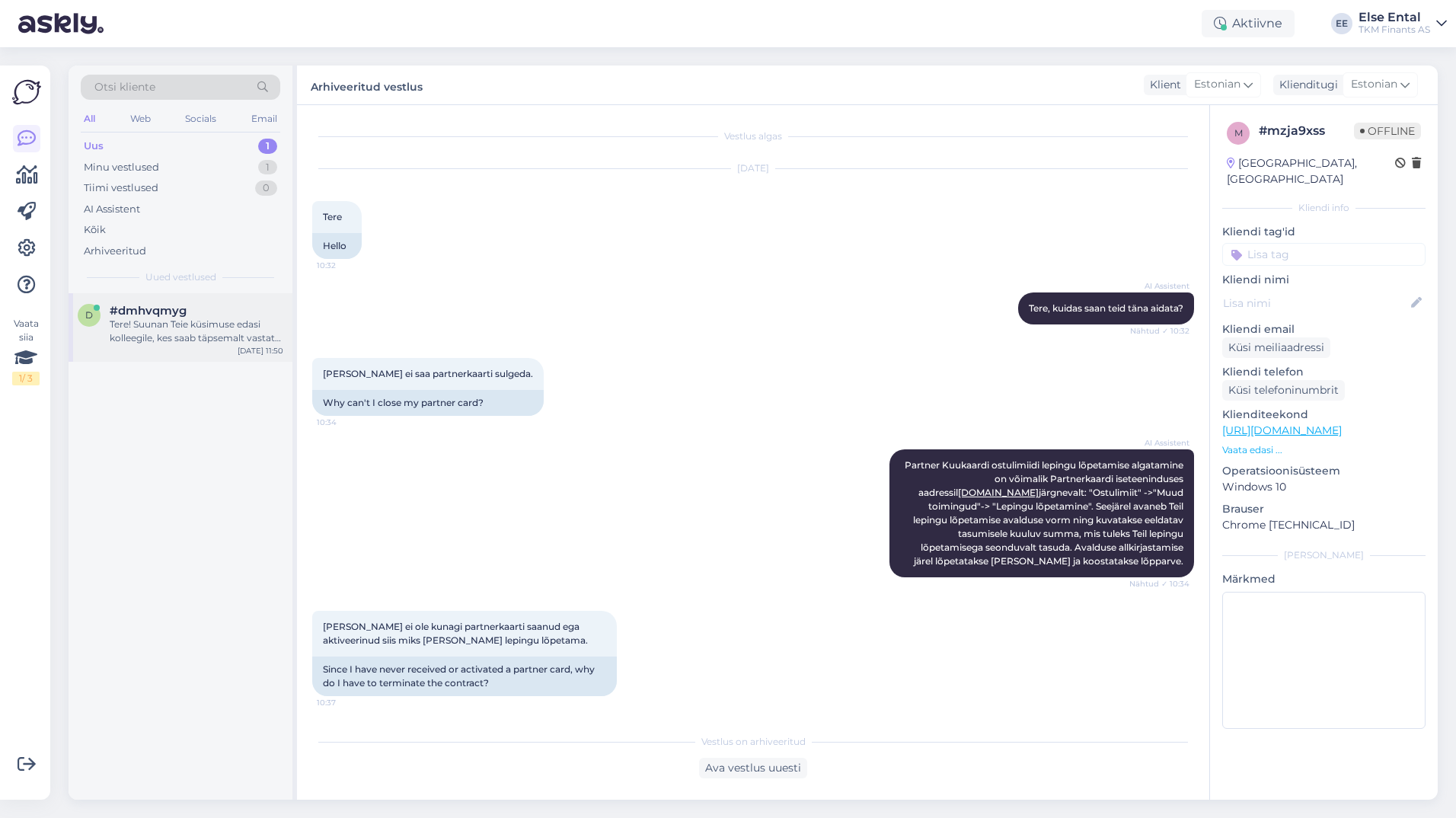
click at [125, 322] on div "Tere! Suunan Teie küsimuse edasi kolleegile, kes saab täpsemalt vastata firma a…" at bounding box center [196, 332] width 174 height 28
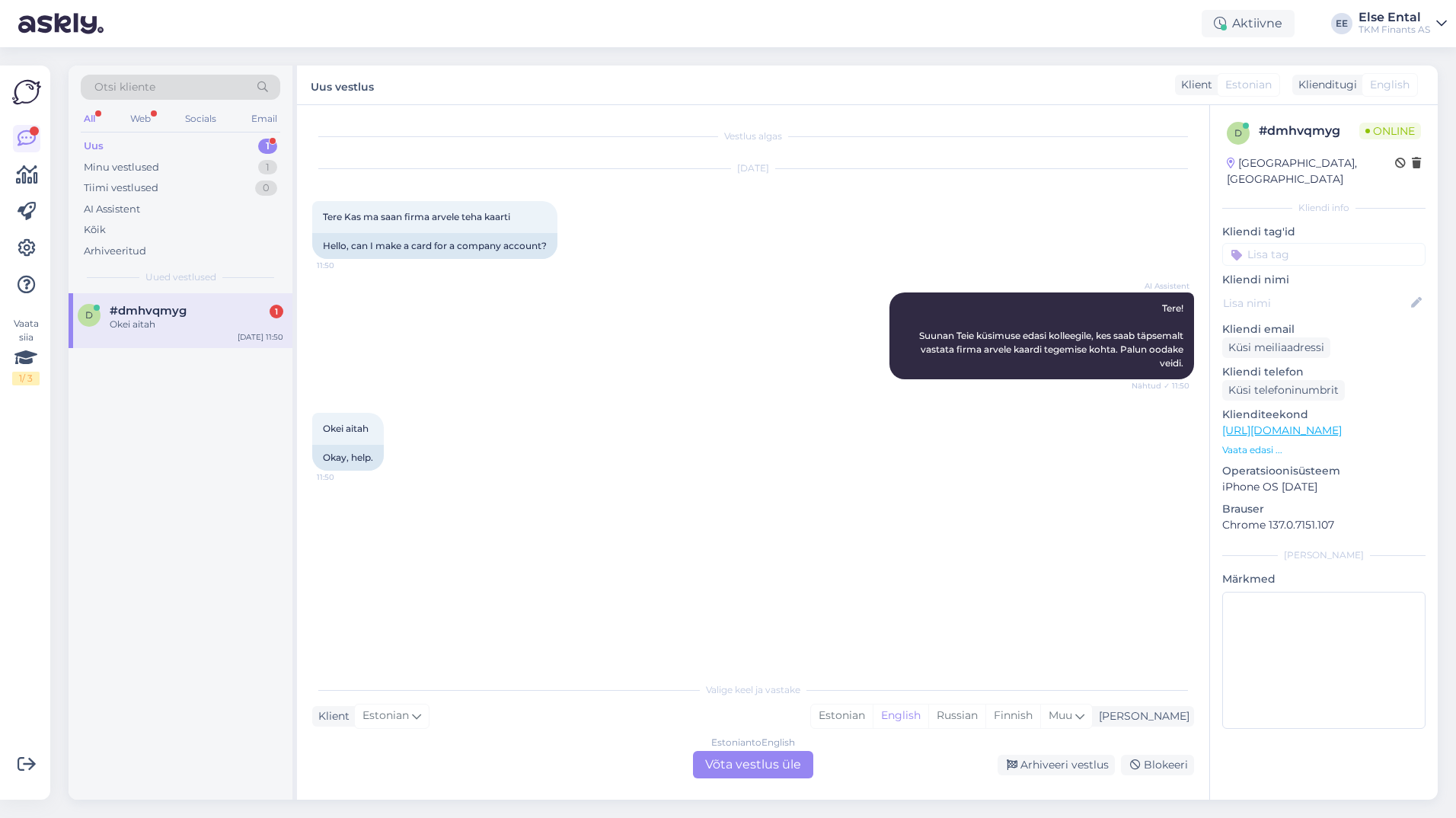
click at [738, 769] on div "Estonian to English Võta vestlus üle" at bounding box center [753, 764] width 120 height 28
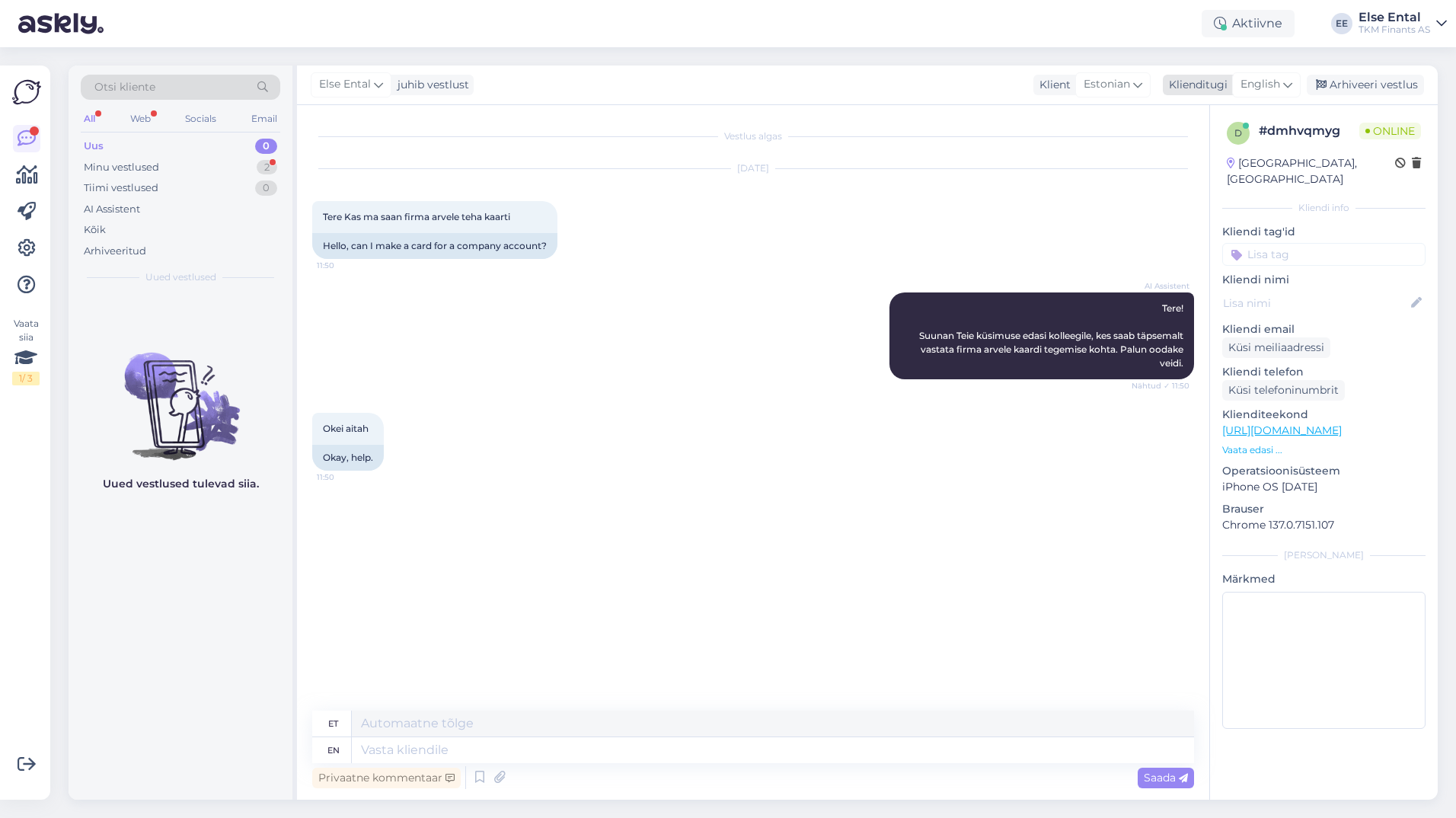
click at [1270, 79] on span "English" at bounding box center [1260, 84] width 40 height 17
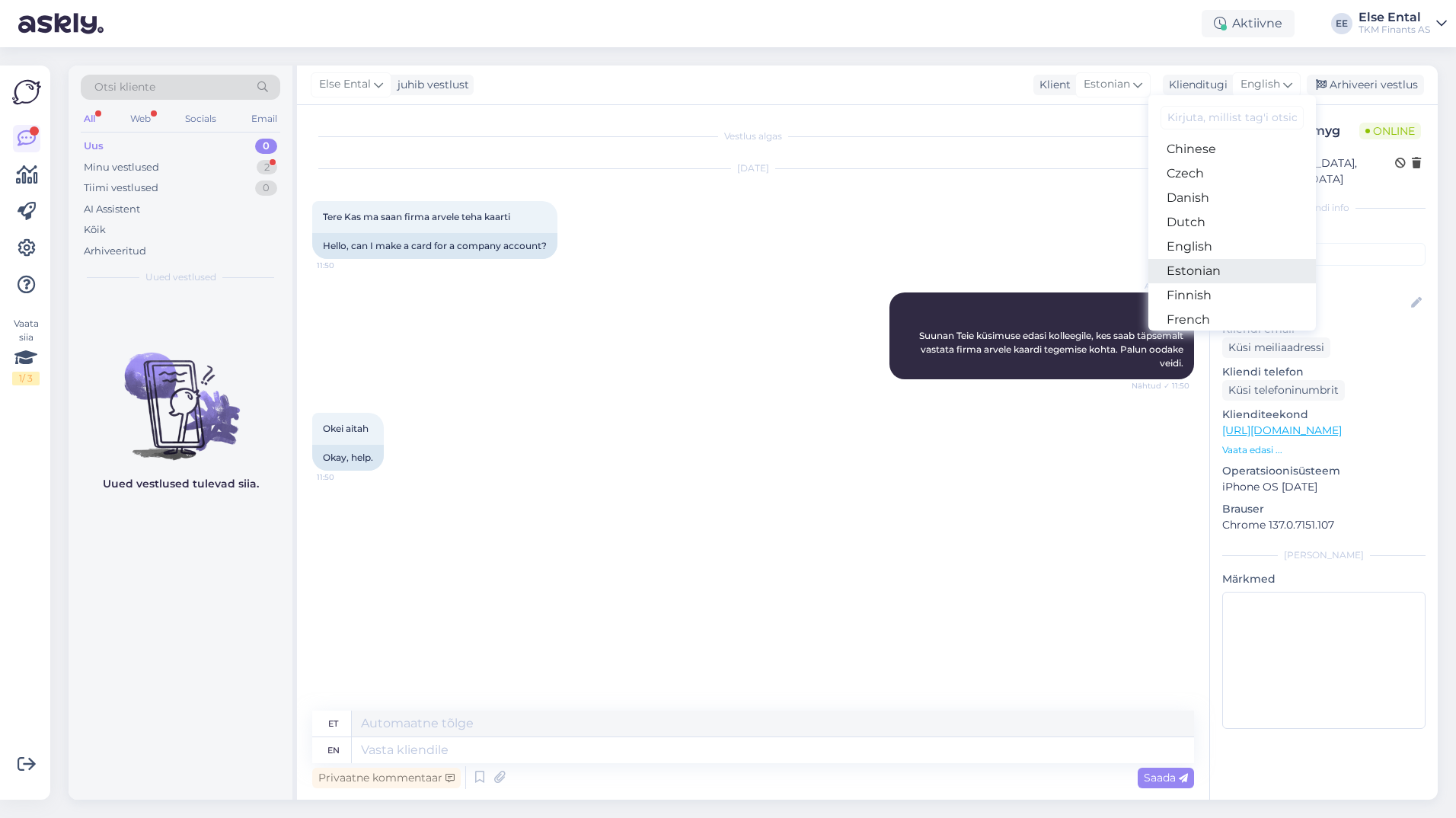
click at [1199, 272] on link "Estonian" at bounding box center [1232, 271] width 168 height 25
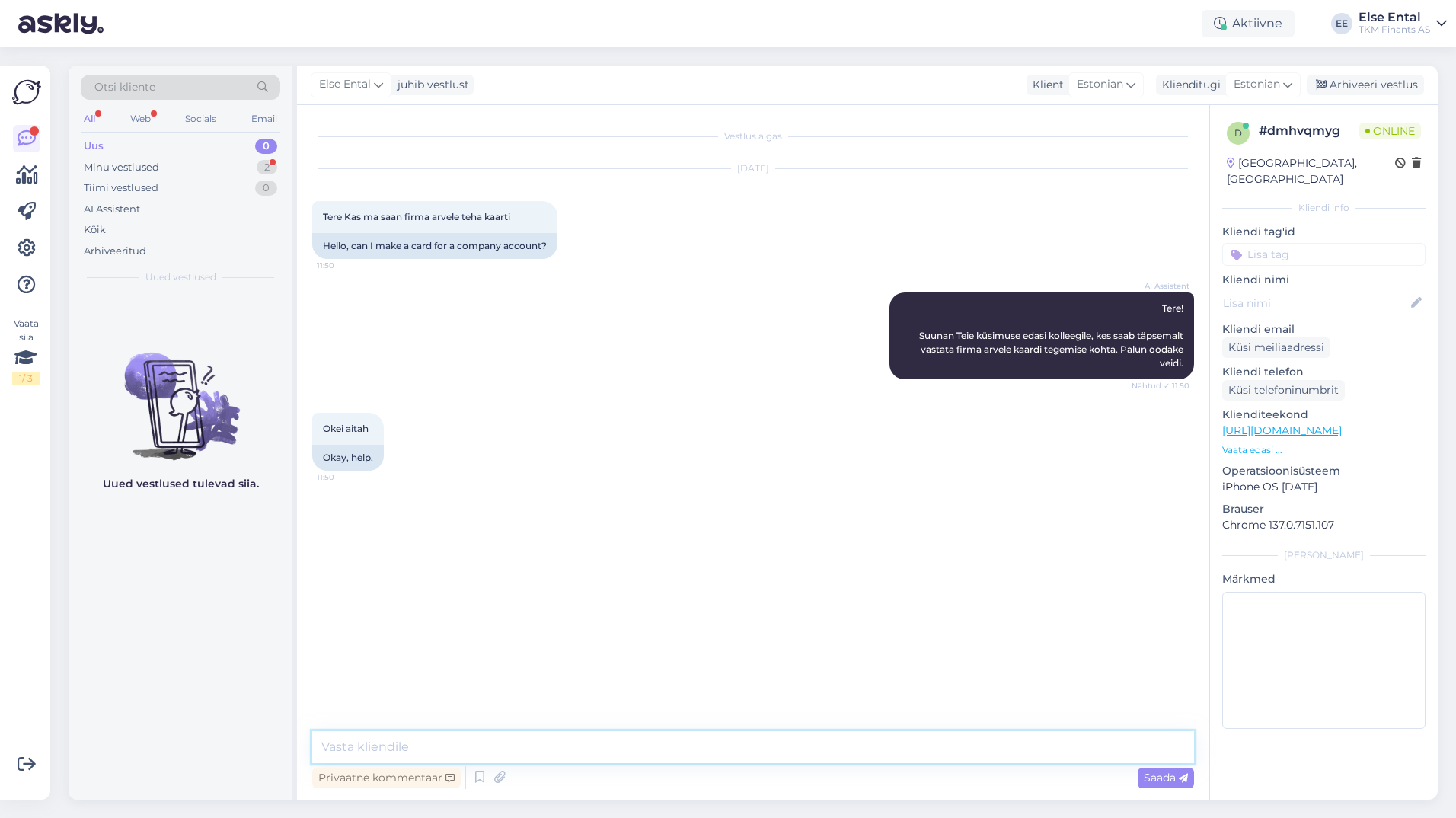
click at [488, 741] on textarea at bounding box center [753, 747] width 882 height 32
click at [431, 735] on textarea at bounding box center [753, 747] width 882 height 32
drag, startPoint x: 446, startPoint y: 748, endPoint x: 352, endPoint y: 739, distance: 94.4
click at [352, 739] on textarea "Tere, kahjuks ei ole" at bounding box center [753, 747] width 882 height 32
click at [502, 750] on textarea "Tere, kahjuks ei ole" at bounding box center [753, 747] width 882 height 32
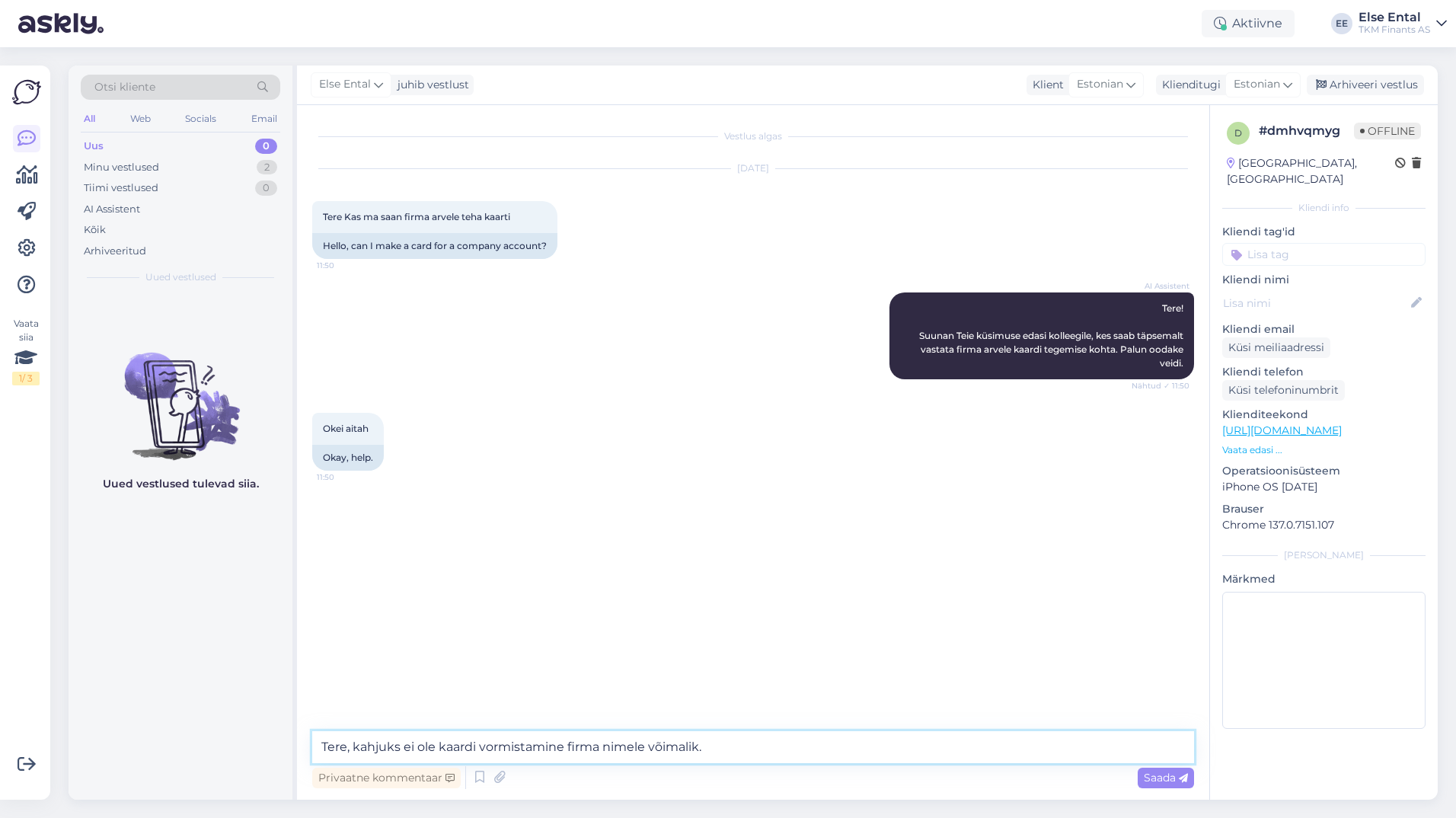
click at [771, 758] on textarea "Tere, kahjuks ei ole kaardi vormistamine firma nimele võimalik." at bounding box center [753, 747] width 882 height 32
click at [761, 753] on textarea "Tere, kahjuks ei ole kaardi vormistamine firma nimele võimalik." at bounding box center [753, 747] width 882 height 32
click at [628, 748] on textarea "Tere, kahjuks ei ole kaardi vormistamine firma nimele võimalik." at bounding box center [753, 747] width 882 height 32
click at [725, 751] on textarea "Tere, kahjuks ei ole kaardi vormistamine firma nimele võimalik." at bounding box center [753, 747] width 882 height 32
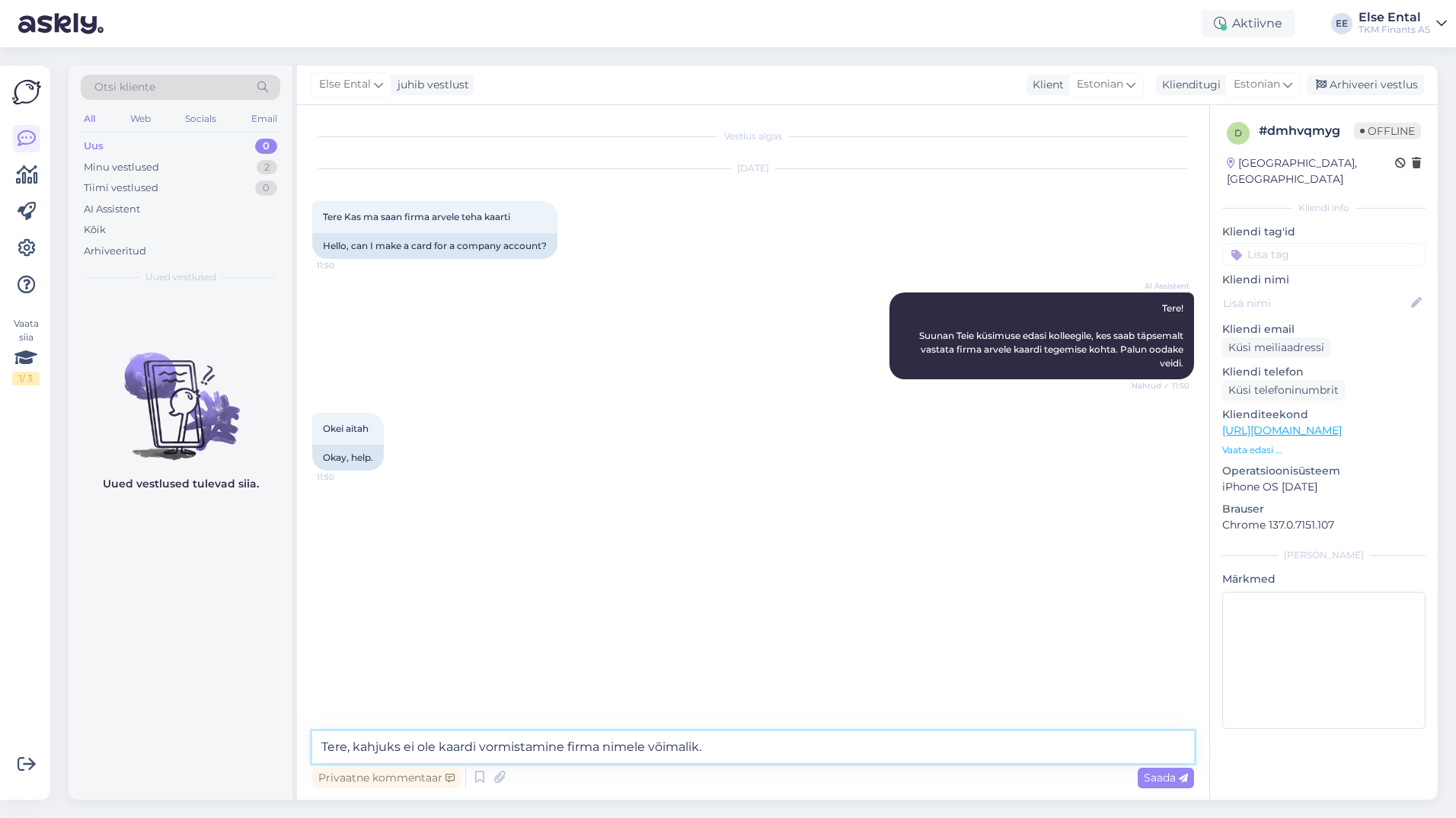
click at [739, 757] on textarea "Tere, kahjuks ei ole kaardi vormistamine firma nimele võimalik." at bounding box center [753, 747] width 882 height 32
click at [733, 752] on textarea "Tere, kahjuks ei ole kaardi vormistamine firma nimele võimalik." at bounding box center [753, 747] width 882 height 32
type textarea "Tere, kahjuks ei ole kaardi vormistamine firma nimele võimalik."
click at [522, 216] on div "Tere Kas ma saan firma arvele teha kaarti 11:50" at bounding box center [435, 217] width 245 height 32
drag, startPoint x: 519, startPoint y: 217, endPoint x: 311, endPoint y: 221, distance: 208.0
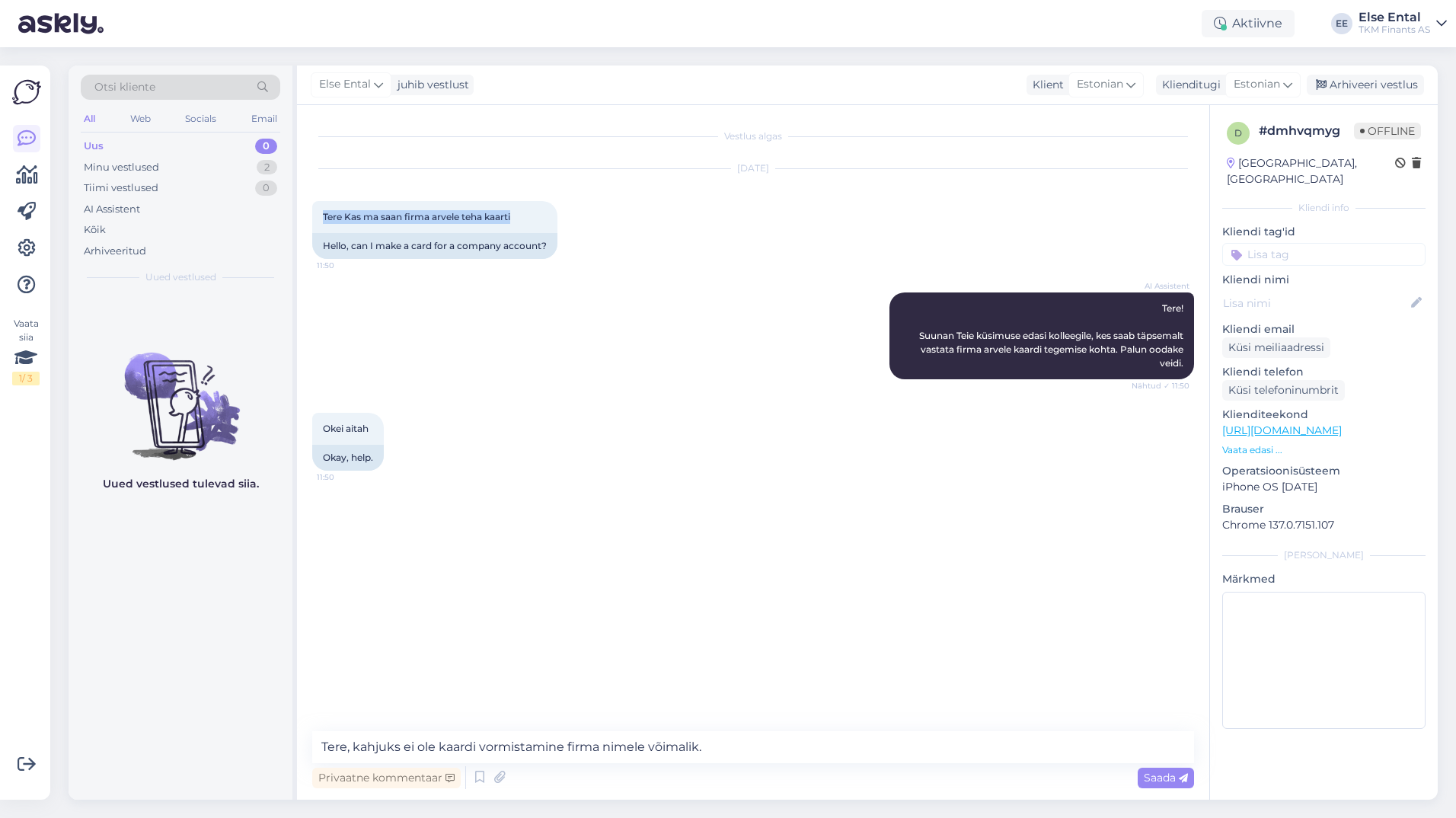
click at [311, 221] on div "Vestlus algas [DATE] Tere Kas ma saan firma arvele teha kaarti 11:50 Hello, can…" at bounding box center [753, 452] width 912 height 695
click at [735, 745] on textarea "Tere, kahjuks ei ole kaardi vormistamine firma nimele võimalik." at bounding box center [753, 747] width 882 height 32
click at [736, 746] on textarea "Tere, kahjuks ei ole kaardi vormistamine firma nimele võimalik." at bounding box center [753, 747] width 882 height 32
click at [746, 755] on textarea "Tere, kahjuks ei ole kaardi vormistamine firma nimele võimalik." at bounding box center [753, 747] width 882 height 32
click at [751, 743] on textarea "Tere, kahjuks ei ole kaardi vormistamine firma nimele võimalik." at bounding box center [753, 747] width 882 height 32
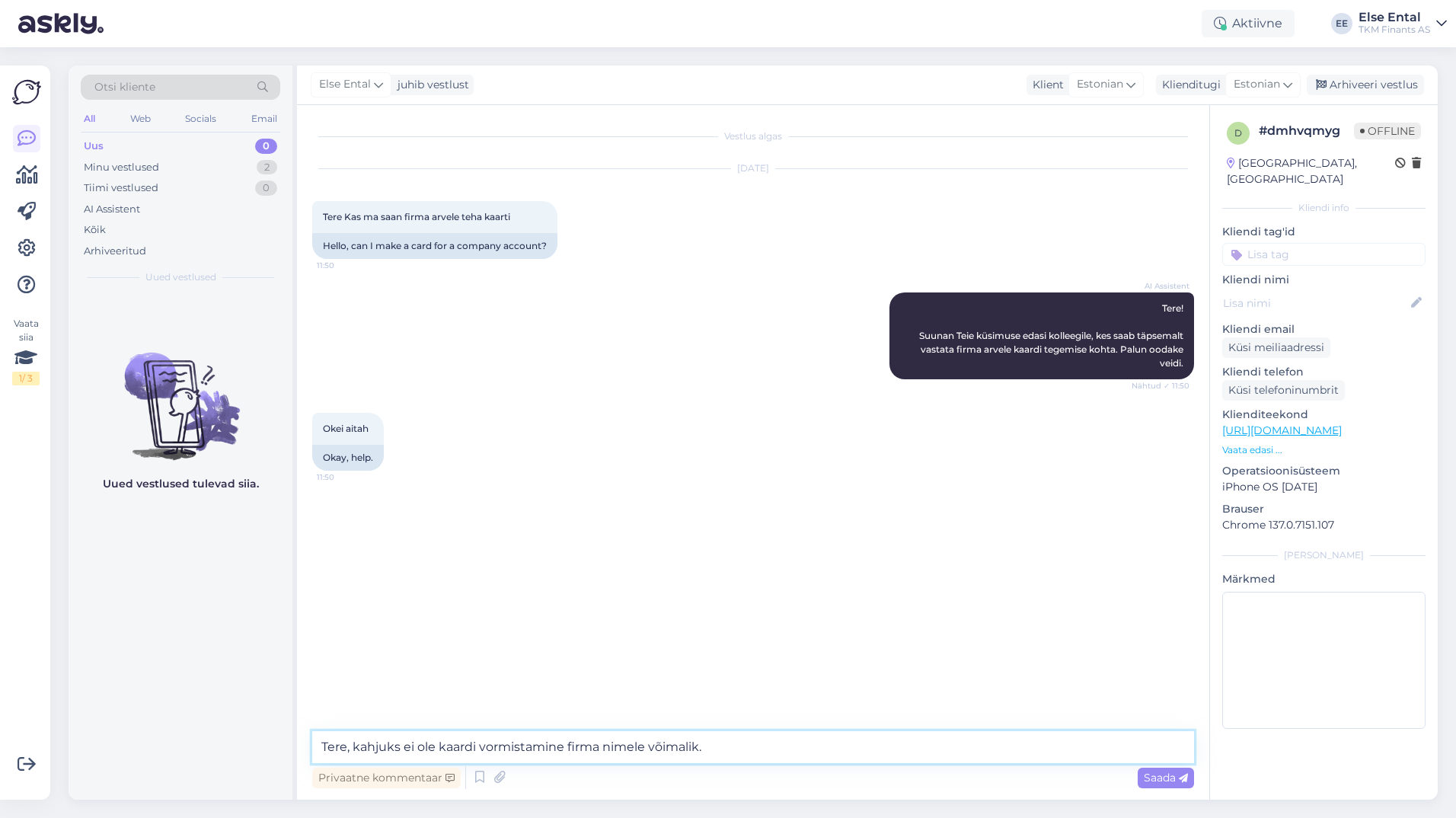
drag, startPoint x: 734, startPoint y: 748, endPoint x: 800, endPoint y: 735, distance: 67.3
click at [800, 735] on textarea "Tere, kahjuks ei ole kaardi vormistamine firma nimele võimalik." at bounding box center [753, 747] width 882 height 32
click at [795, 743] on textarea "Tere, kahjuks ei ole kaardi vormistamine firma nimele võimalik." at bounding box center [753, 747] width 882 height 32
drag, startPoint x: 738, startPoint y: 744, endPoint x: 310, endPoint y: 744, distance: 428.0
click at [310, 744] on div "Vestlus algas [DATE] Tere Kas ma saan firma arvele teha kaarti 11:50 Hello, can…" at bounding box center [753, 452] width 912 height 695
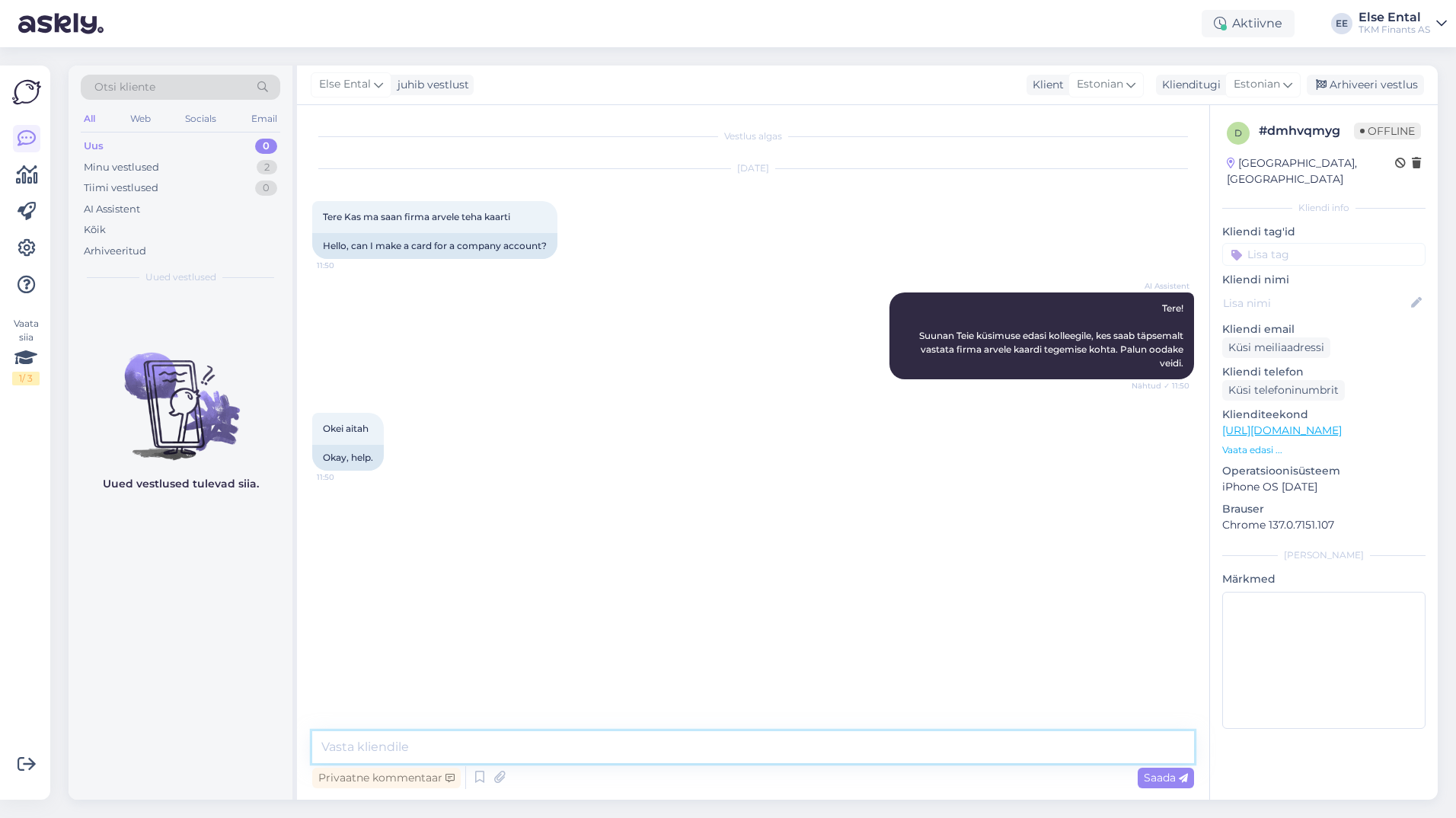
click at [390, 732] on textarea at bounding box center [753, 747] width 882 height 32
click at [390, 744] on textarea at bounding box center [753, 747] width 882 height 32
click at [444, 744] on textarea "Kas mõtlete" at bounding box center [753, 747] width 882 height 32
click at [548, 741] on textarea "Kas mõtlete tavalist Partnerkaarti" at bounding box center [753, 747] width 882 height 32
click at [371, 745] on textarea "Kas mõtlete tavalist Partnerkaarti või Partnerkaardi Kuukaardi ostulimiiti?" at bounding box center [753, 747] width 882 height 32
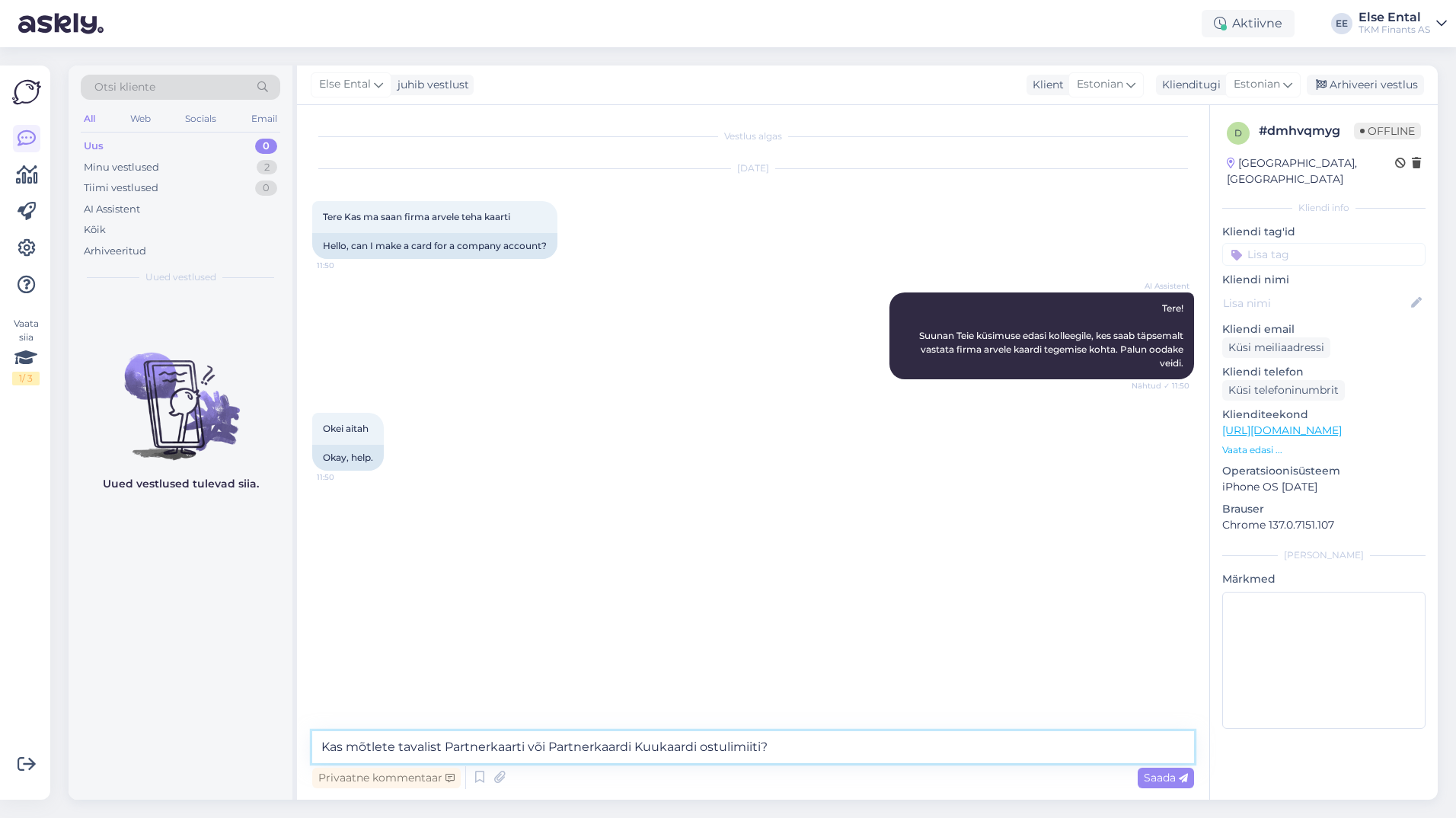
click at [371, 746] on textarea "Kas mõtlete tavalist Partnerkaarti või Partnerkaardi Kuukaardi ostulimiiti?" at bounding box center [753, 747] width 882 height 32
type textarea "Kas peate silmas tavalist Partnerkaarti või Partnerkaardi Kuukaardi ostulimiiti?"
click at [898, 753] on textarea "Kas peate silmas tavalist Partnerkaarti või Partnerkaardi Kuukaardi ostulimiiti?" at bounding box center [753, 747] width 882 height 32
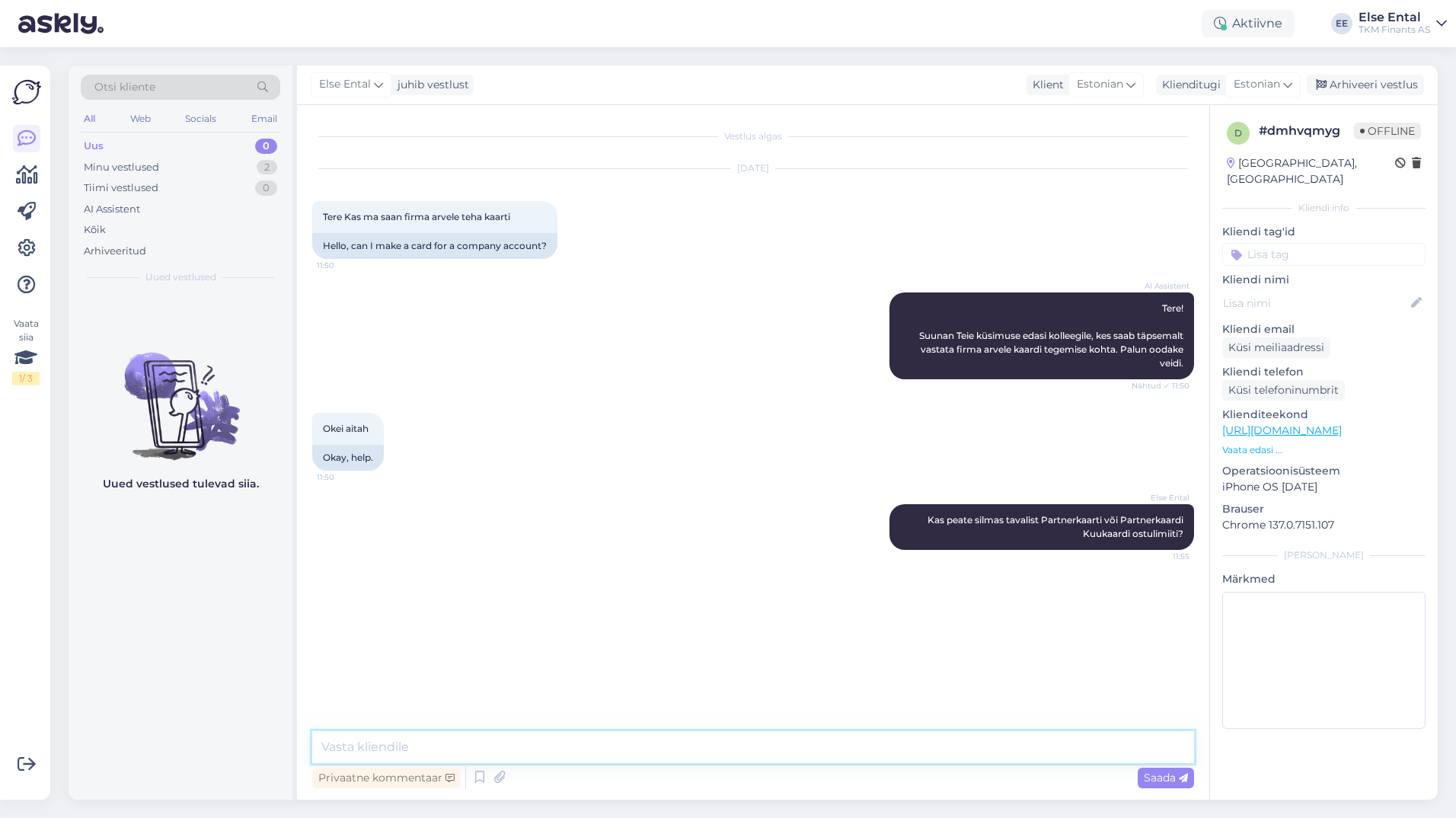
click at [843, 758] on textarea at bounding box center [753, 747] width 882 height 32
click at [743, 731] on div "Vestlus algas [DATE] Tere Kas ma saan firma arvele teha kaarti 11:50 Hello, can…" at bounding box center [753, 452] width 912 height 695
click at [745, 744] on textarea at bounding box center [753, 747] width 882 height 32
click at [720, 741] on textarea at bounding box center [753, 747] width 882 height 32
click at [755, 750] on textarea at bounding box center [753, 747] width 882 height 32
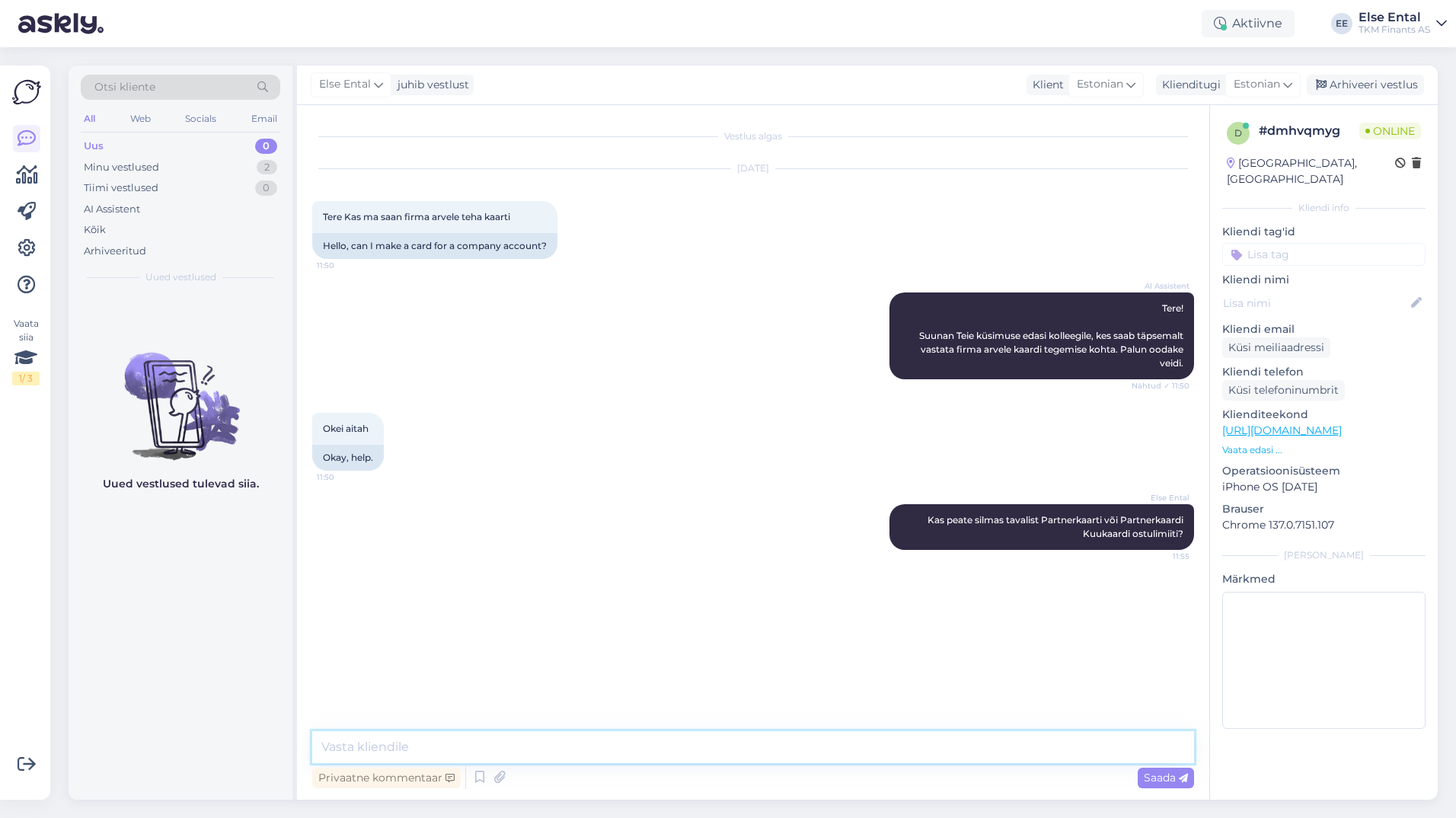
click at [755, 750] on textarea at bounding box center [753, 747] width 882 height 32
click at [732, 754] on textarea at bounding box center [753, 747] width 882 height 32
click at [568, 740] on textarea at bounding box center [753, 747] width 882 height 32
click at [558, 750] on textarea at bounding box center [753, 747] width 882 height 32
click at [562, 747] on textarea at bounding box center [753, 747] width 882 height 32
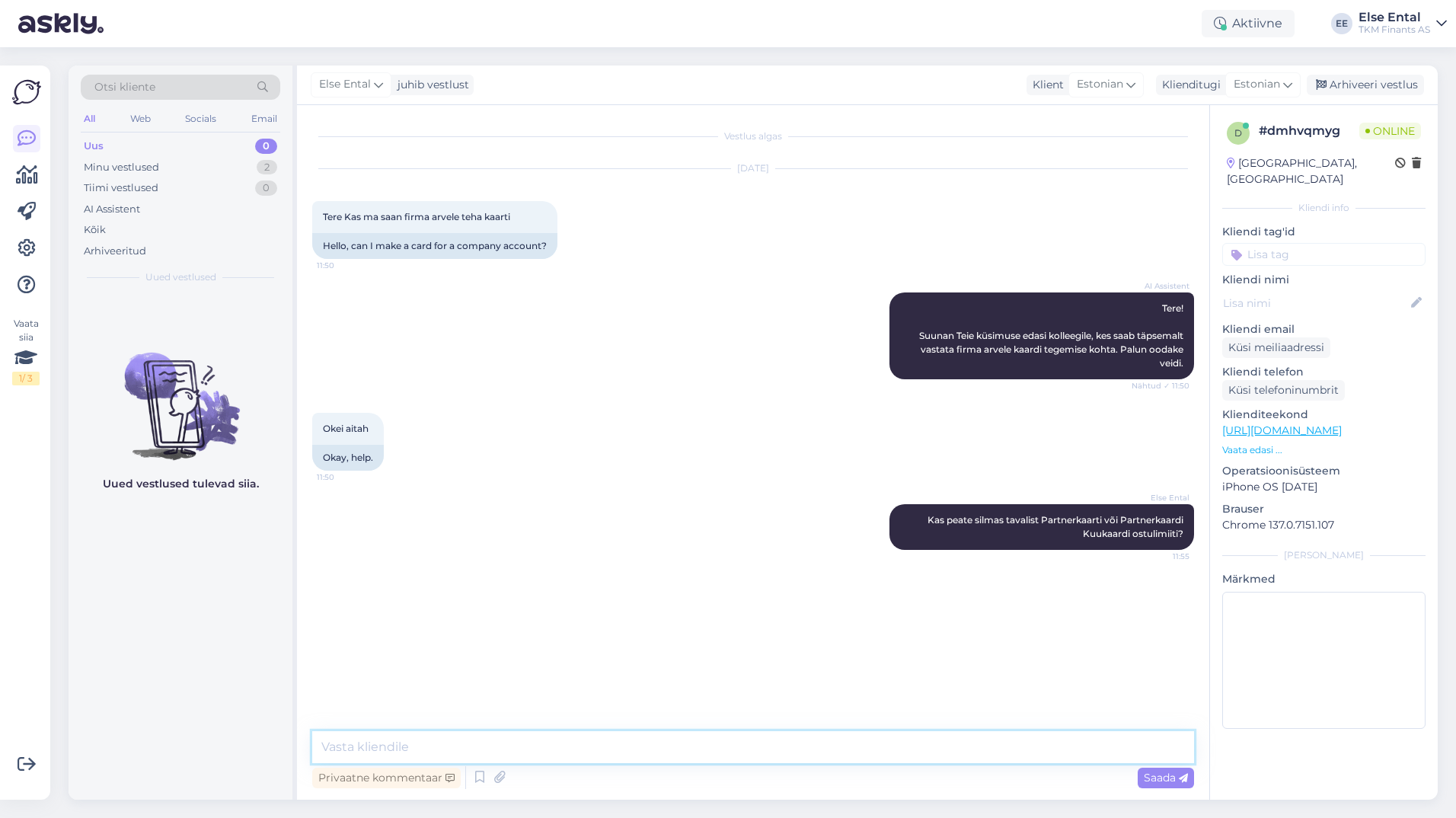
click at [515, 762] on textarea at bounding box center [753, 747] width 882 height 32
click at [515, 754] on textarea at bounding box center [753, 747] width 882 height 32
click at [542, 756] on textarea at bounding box center [753, 747] width 882 height 32
